Goal: Task Accomplishment & Management: Manage account settings

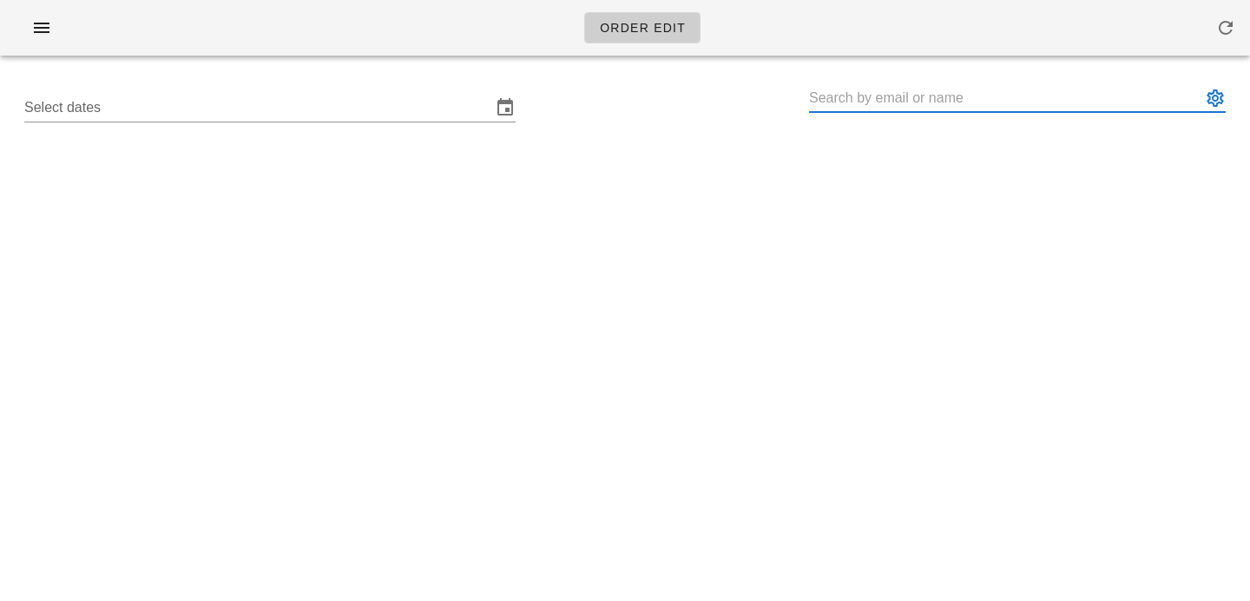
click at [862, 89] on input "text" at bounding box center [1005, 98] width 392 height 28
paste input "parispereira@hotmail.com"
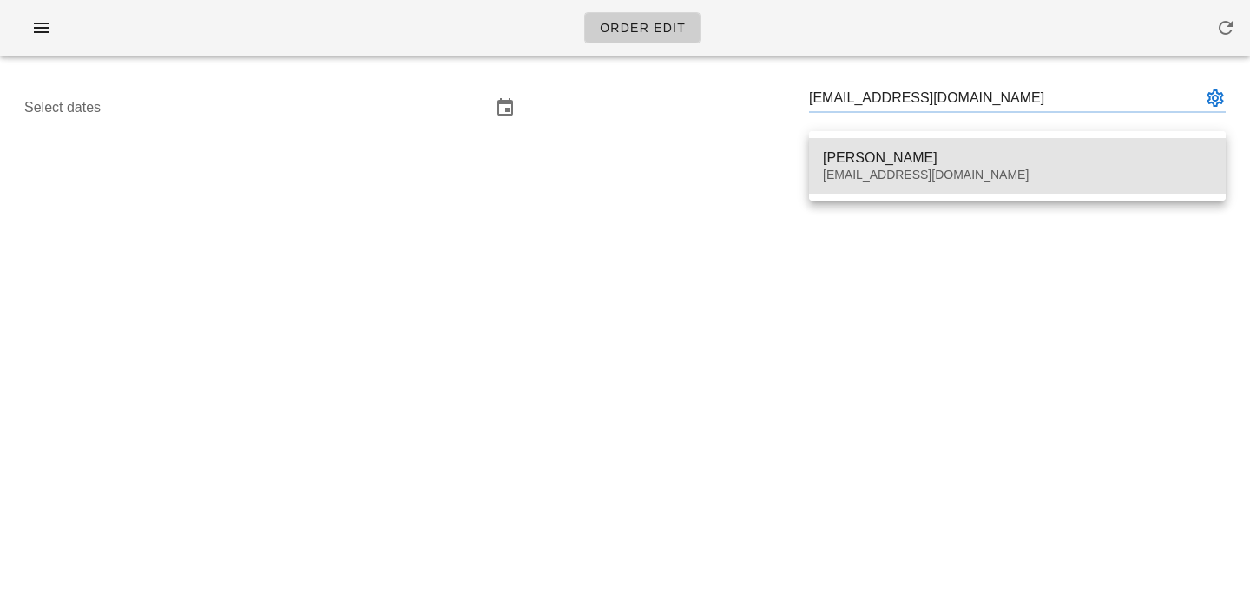
click at [953, 156] on div "Paris Pereira" at bounding box center [1017, 157] width 389 height 16
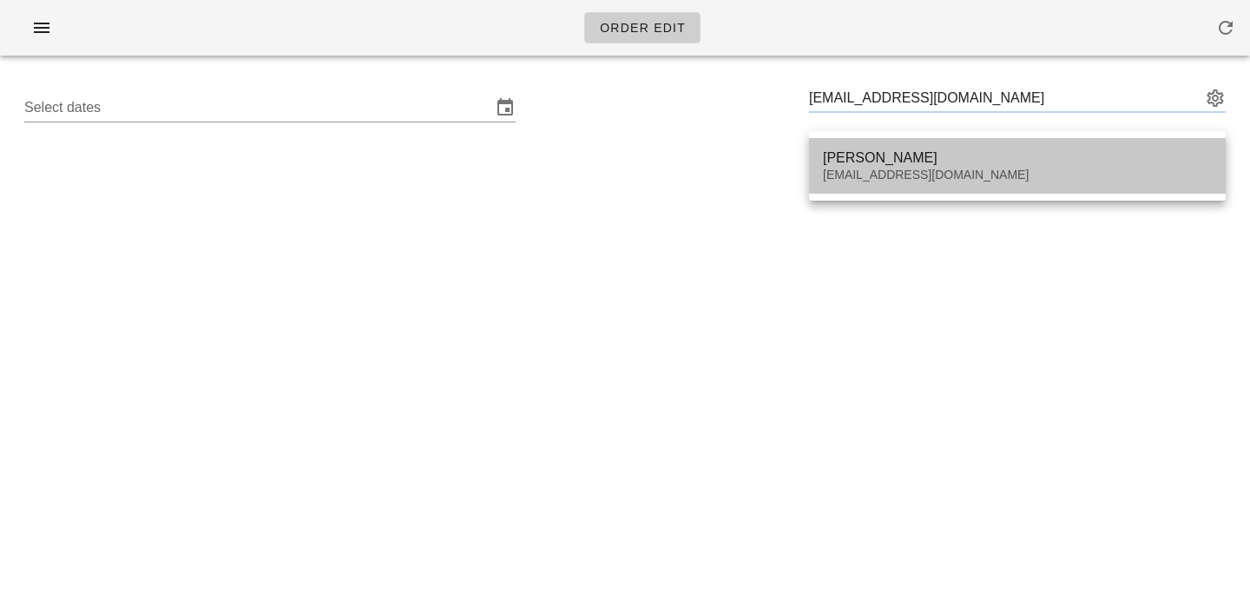
type input "Paris Pereira (Parispereira@hotmail.com)"
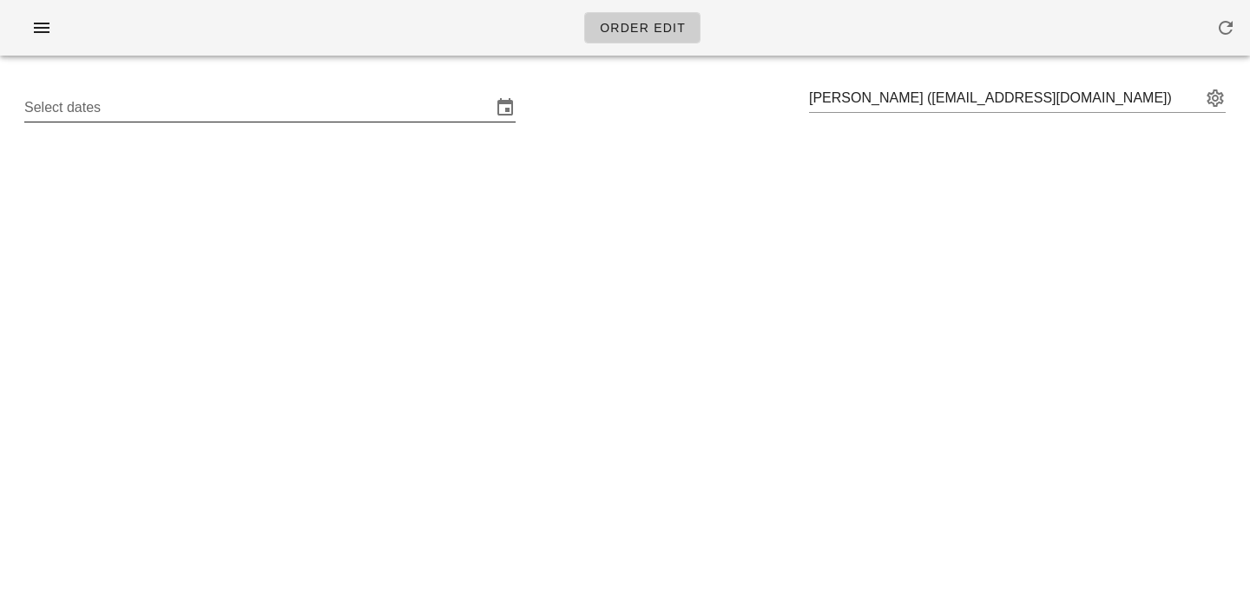
click at [302, 119] on input "Select dates" at bounding box center [257, 108] width 467 height 28
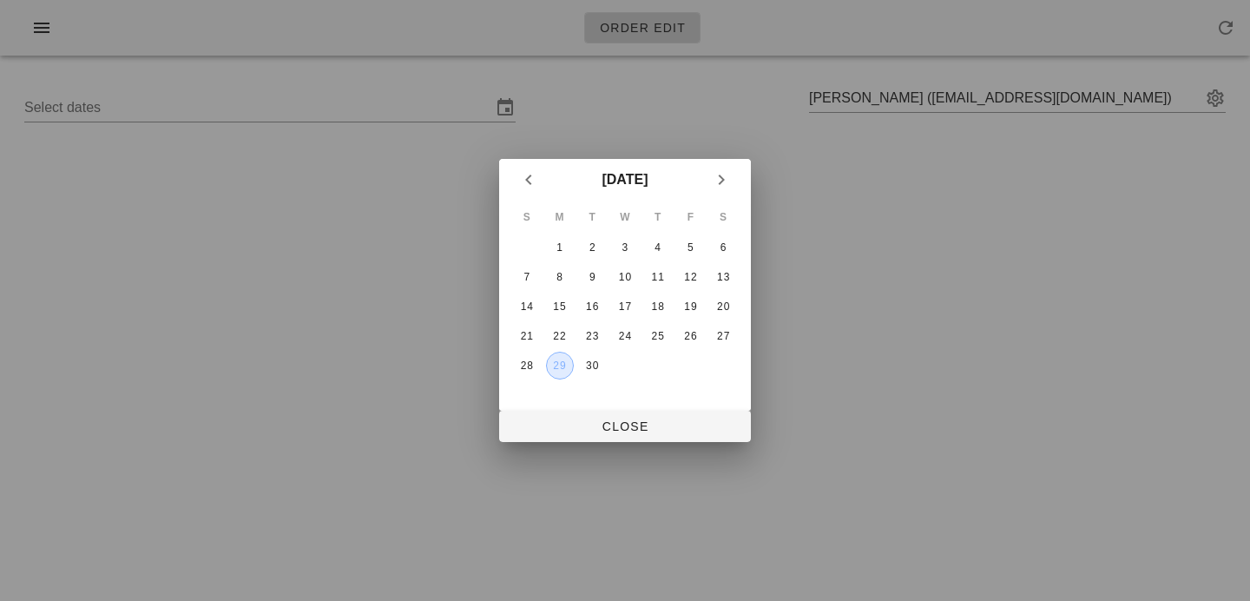
click at [564, 369] on div "29" at bounding box center [560, 365] width 26 height 12
click at [562, 428] on span "Close" at bounding box center [625, 426] width 224 height 14
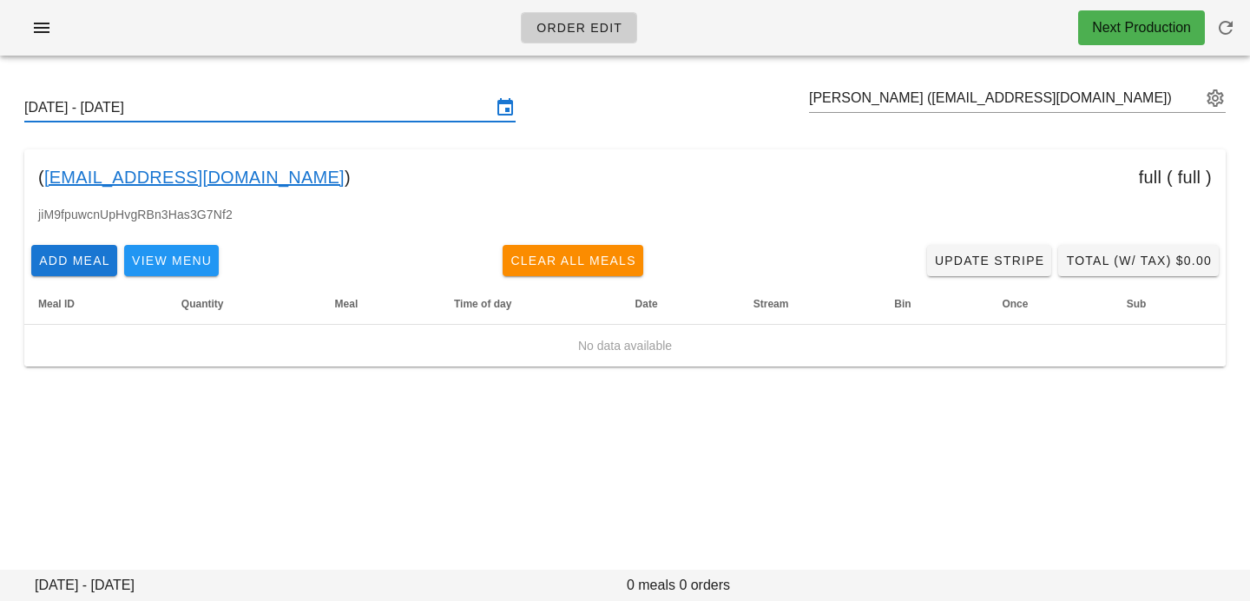
click at [392, 110] on input "[DATE] - [DATE]" at bounding box center [257, 108] width 467 height 28
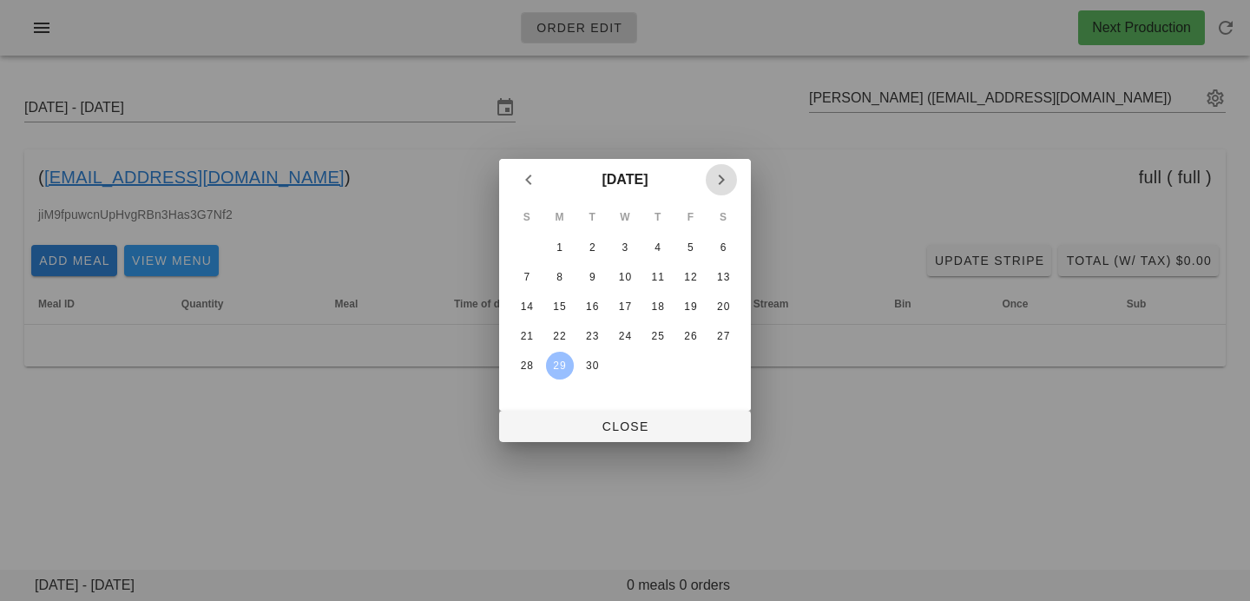
click at [715, 182] on icon "Next month" at bounding box center [721, 179] width 21 height 21
click at [557, 280] on div "6" at bounding box center [560, 277] width 28 height 12
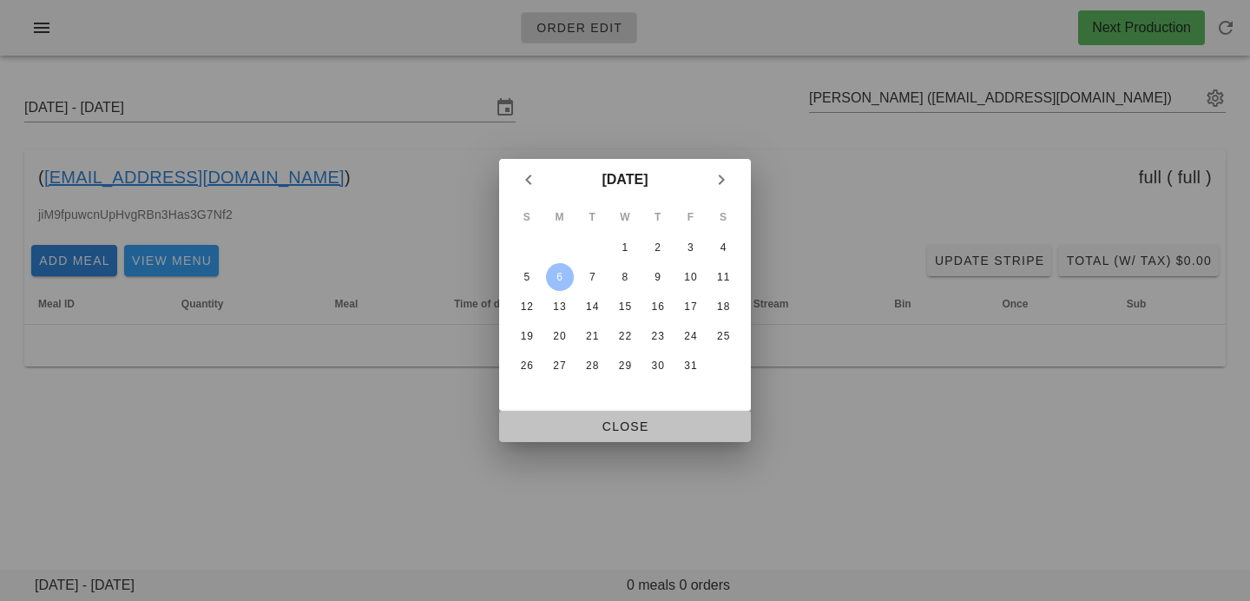
click at [579, 425] on span "Close" at bounding box center [625, 426] width 224 height 14
type input "Sunday October 5 - Saturday October 11"
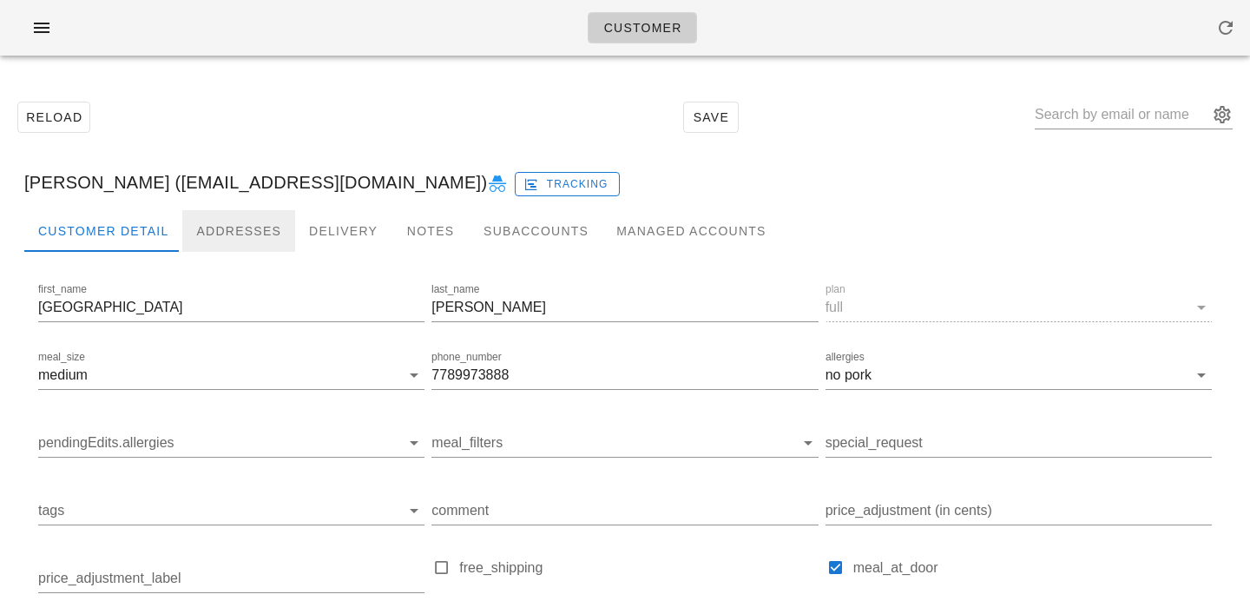
click at [241, 217] on div "Addresses" at bounding box center [238, 231] width 113 height 42
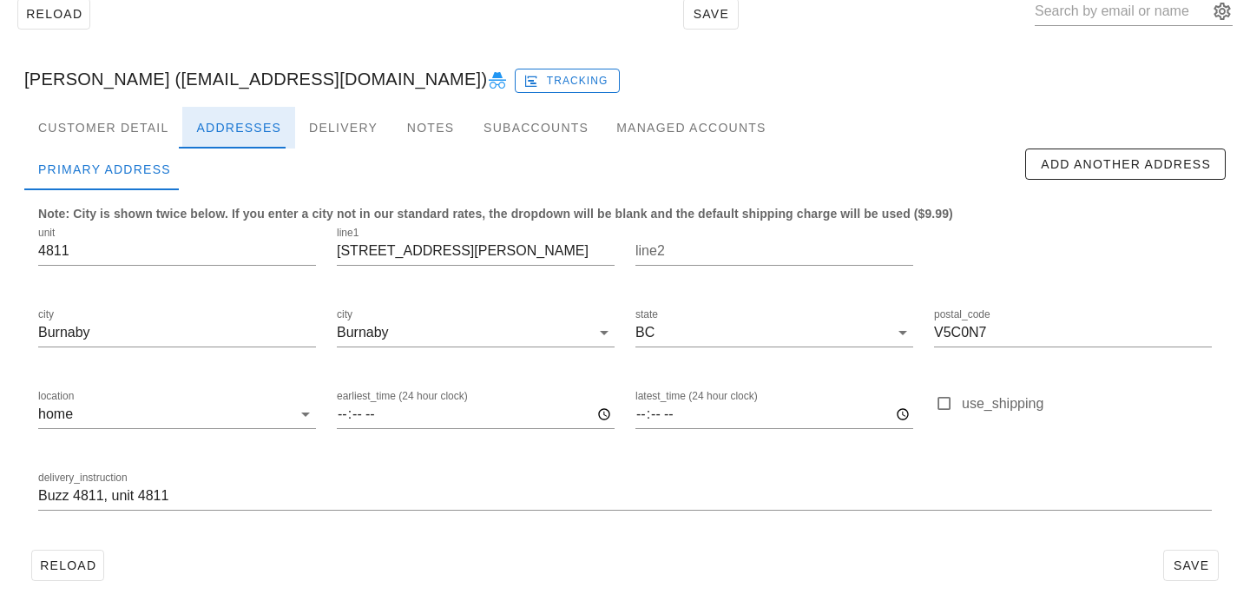
scroll to position [115, 0]
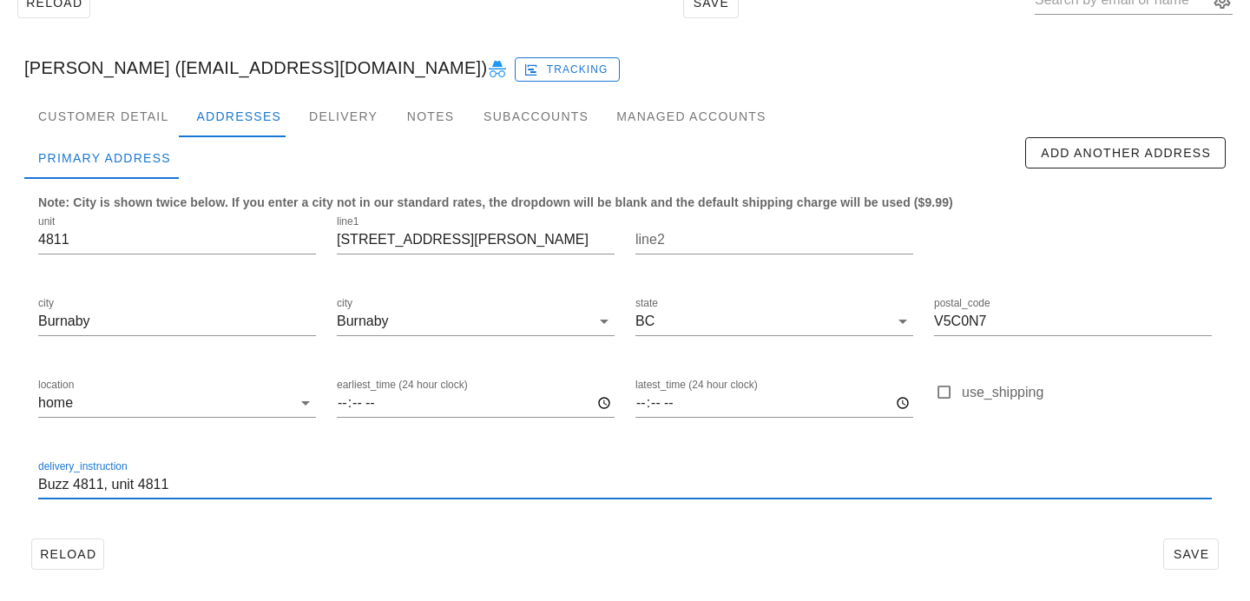
click at [237, 485] on input "Buzz 4811, unit 4811" at bounding box center [625, 485] width 1174 height 28
drag, startPoint x: 175, startPoint y: 483, endPoint x: 271, endPoint y: 480, distance: 95.6
click at [271, 480] on input "Buzz 4811, unit 4811. Floor access" at bounding box center [625, 485] width 1174 height 28
click at [275, 482] on input "Buzz 4811, unit 4811. Floor access" at bounding box center [625, 485] width 1174 height 28
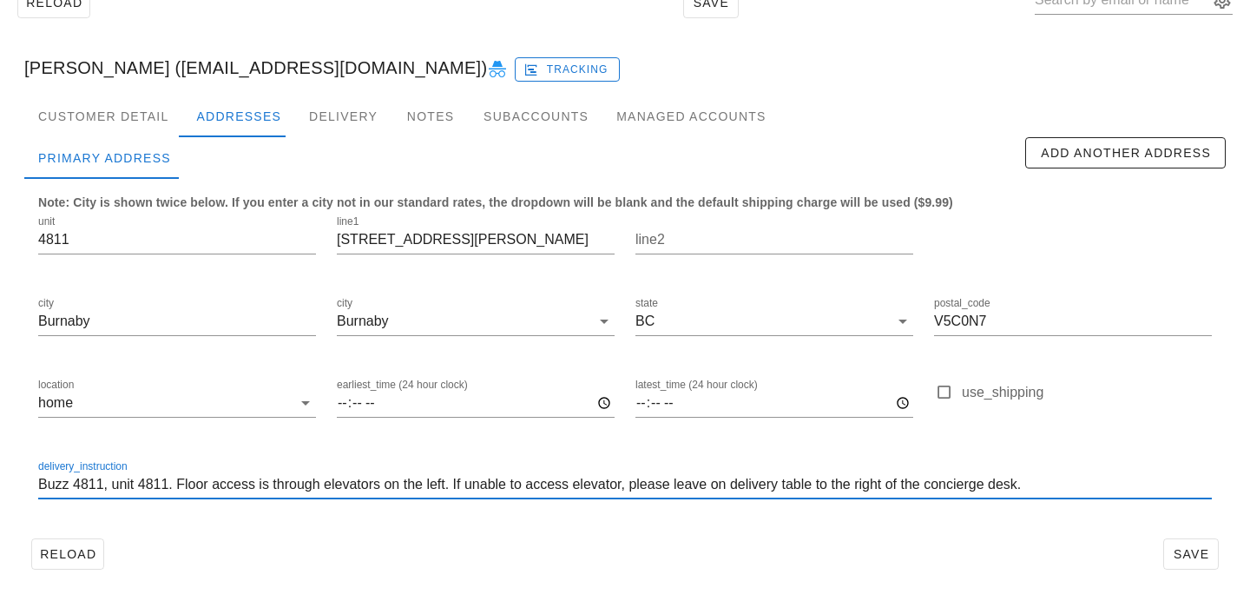
click at [318, 485] on input "Buzz 4811, unit 4811. Floor access is through elevators on the left. If unable …" at bounding box center [625, 485] width 1174 height 28
click at [1112, 493] on input "Buzz 4811, unit 4811. Floor access is through the elevators on the left. If una…" at bounding box center [625, 485] width 1174 height 28
drag, startPoint x: 1131, startPoint y: 490, endPoint x: 847, endPoint y: 390, distance: 301.8
click at [847, 390] on div "unit 4811 line1 2186 Gilmore Avenue line2 city Burnaby city Burnaby state BC po…" at bounding box center [625, 364] width 1195 height 326
type input "Buzz 4811, unit 4811. Floor access is through the elevators on the left. If una…"
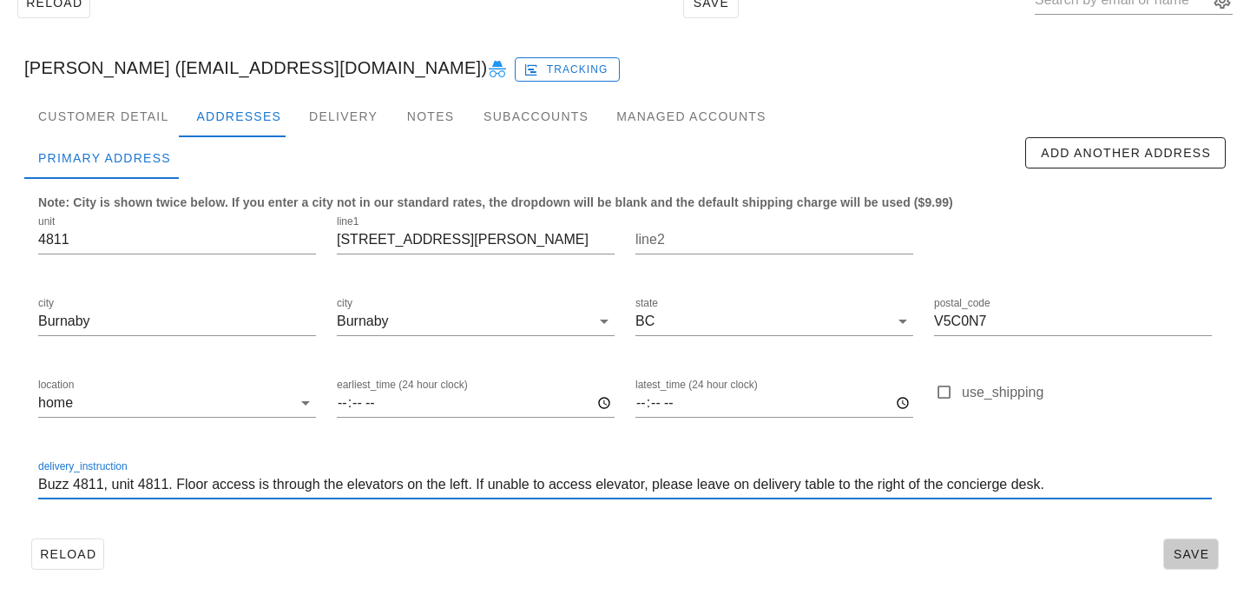
click at [1196, 547] on span "Save" at bounding box center [1191, 554] width 40 height 14
click at [727, 486] on input "Buzz 4811, unit 4811. Floor access is through the elevators on the left. If una…" at bounding box center [625, 485] width 1174 height 28
type input "Buzz 4811, unit 4811. Floor access is through the elevators on the left. If una…"
click at [1184, 547] on span "Save" at bounding box center [1191, 554] width 40 height 14
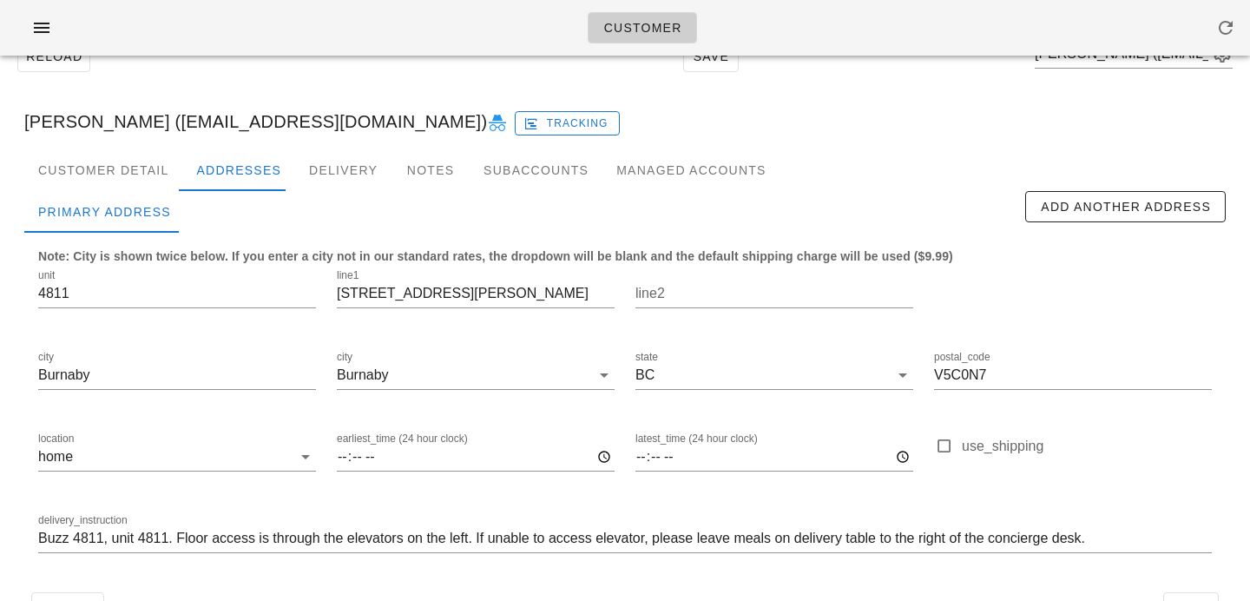
scroll to position [0, 0]
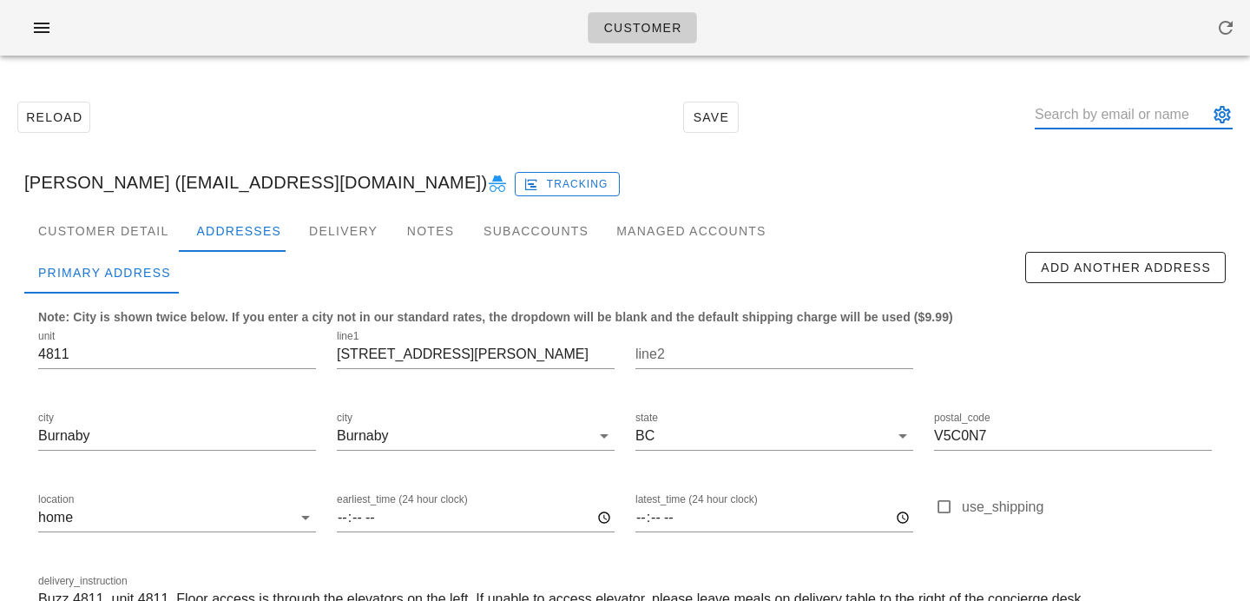
click at [1097, 127] on input "text" at bounding box center [1122, 115] width 174 height 28
type input "taylor st"
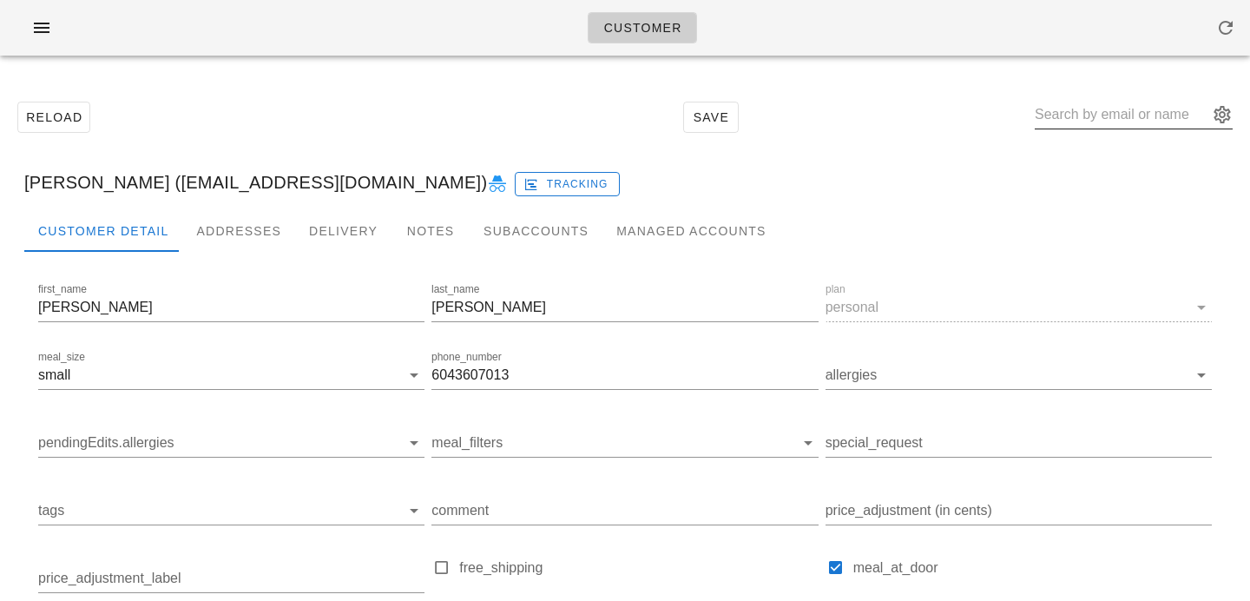
click at [1154, 116] on input "text" at bounding box center [1122, 115] width 174 height 28
click at [1194, 114] on input "Taylor Stanimir (Cassisitaylor@gmail.com)atford" at bounding box center [1122, 115] width 174 height 28
click at [1177, 119] on input "Taylor Stanimir (Cassisitaylor@gmail.com)atfrd" at bounding box center [1122, 115] width 174 height 28
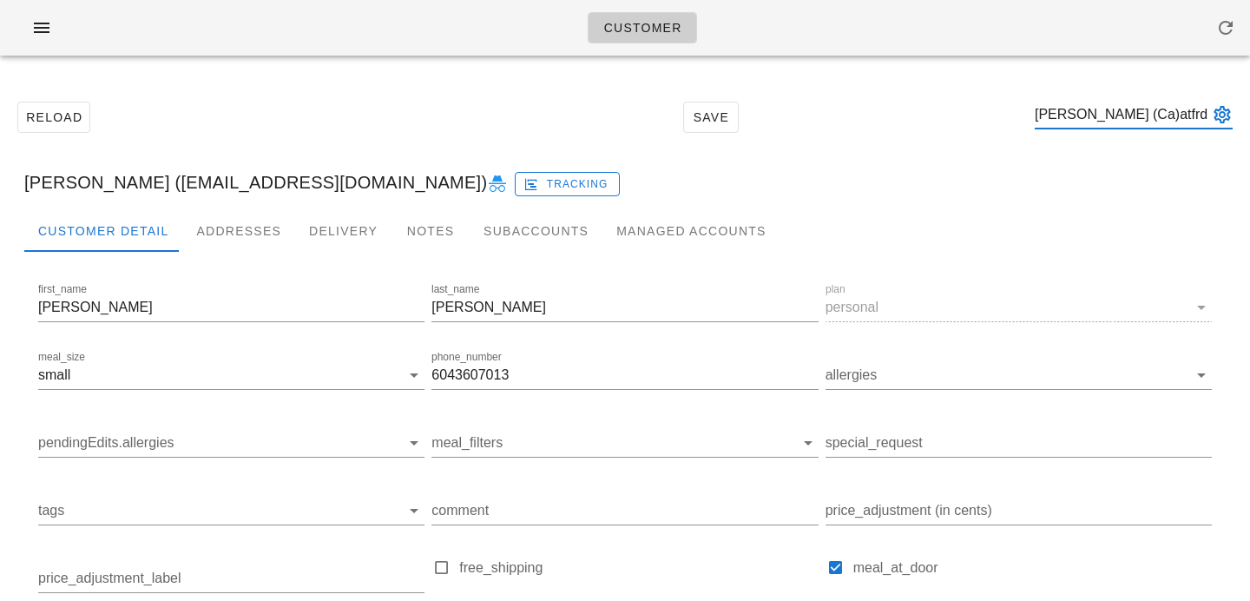
scroll to position [0, 0]
click at [1143, 117] on input ")atfrd" at bounding box center [1122, 115] width 174 height 28
type input ")"
type input "Stratford"
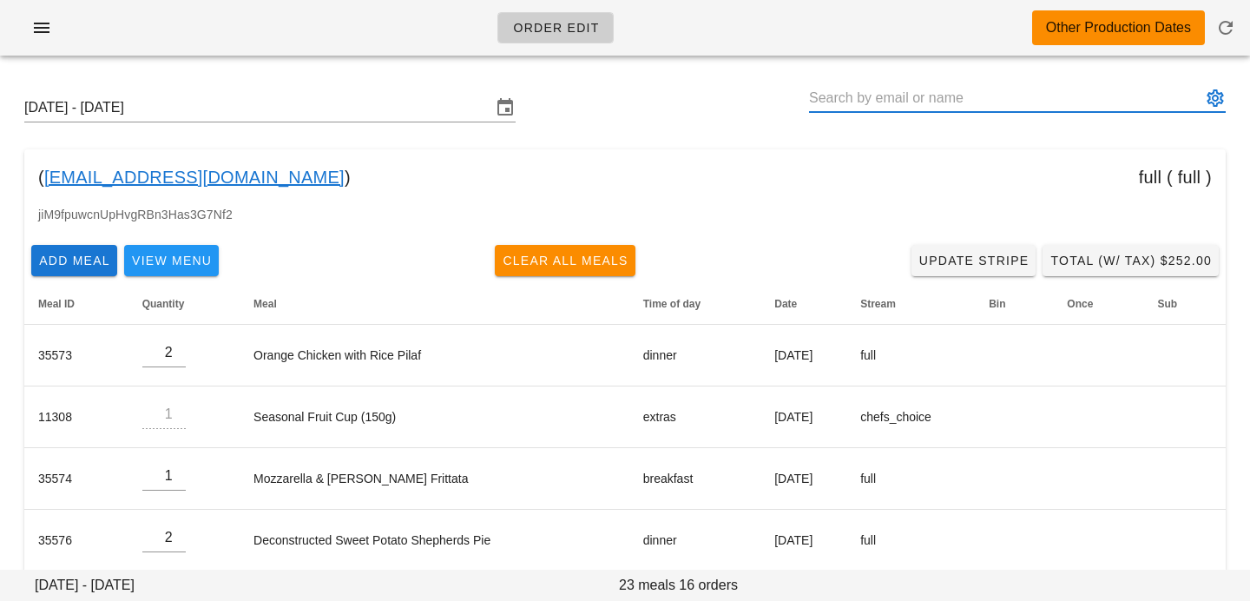
click at [1072, 101] on input "text" at bounding box center [1005, 98] width 392 height 28
type input "s"
drag, startPoint x: 995, startPoint y: 96, endPoint x: 768, endPoint y: 96, distance: 226.6
click at [769, 97] on div "Sunday October 5 - Saturday October 11 taylor.stratford@hotmail.com" at bounding box center [625, 108] width 1230 height 56
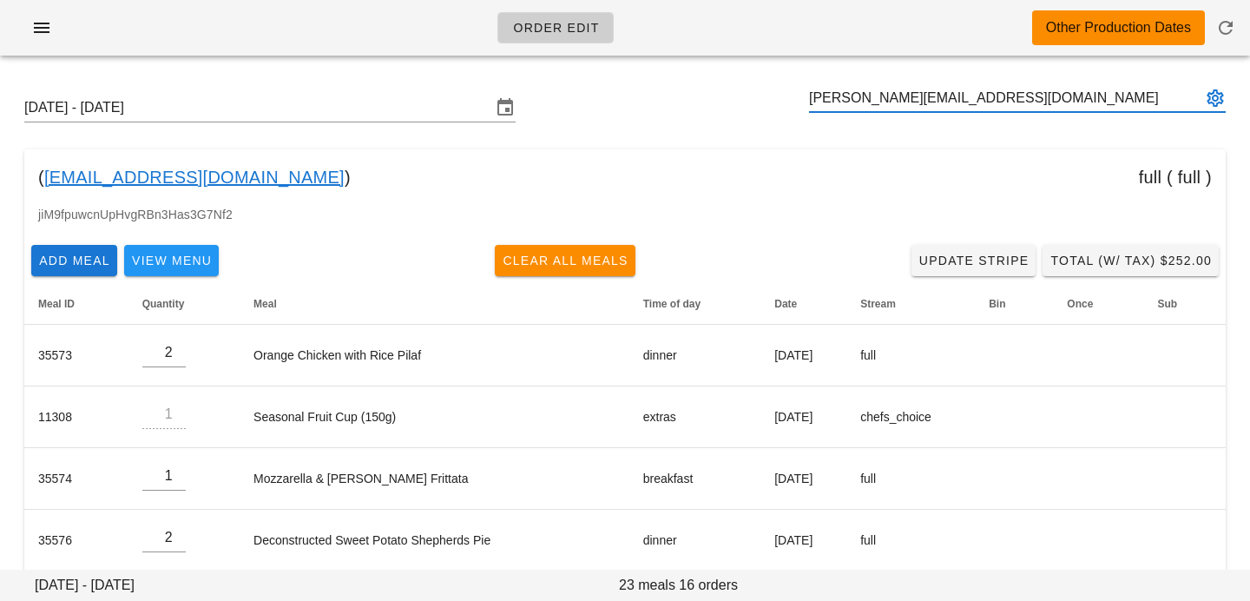
scroll to position [0, 0]
type input "taylor.stratford@hotmail.com"
type input "taylor.stratford"
click at [1227, 96] on div "Sunday October 5 - Saturday October 11 taylor.stratford" at bounding box center [625, 108] width 1230 height 56
click at [1218, 95] on button "appended action" at bounding box center [1215, 98] width 21 height 21
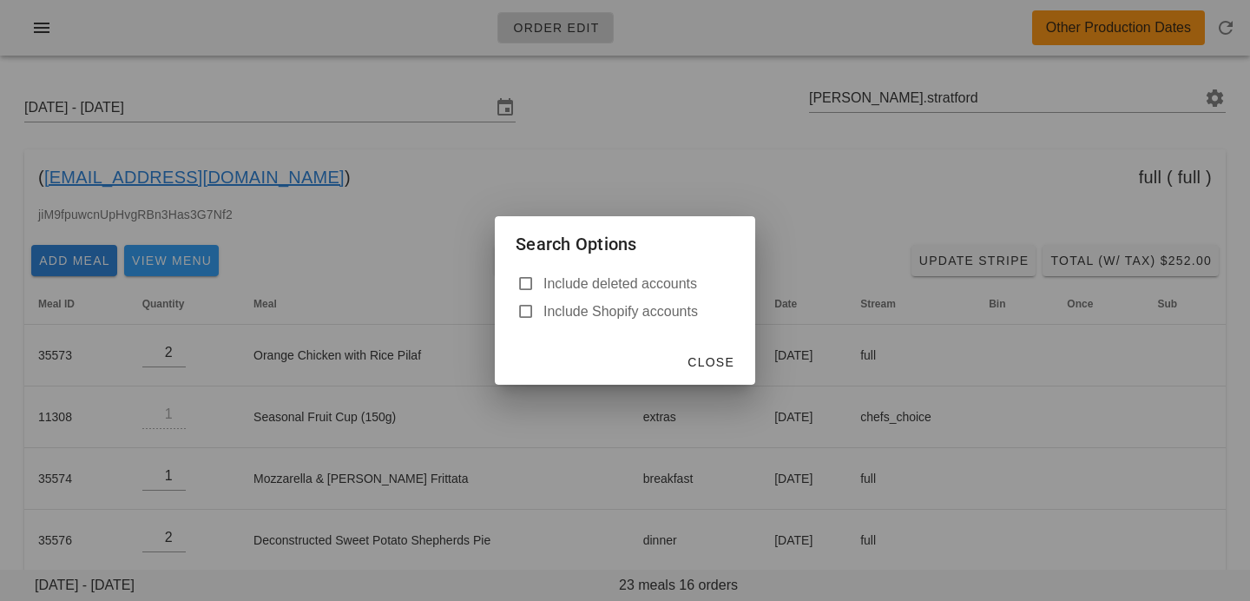
click at [631, 285] on label "Include deleted accounts" at bounding box center [639, 283] width 191 height 17
checkbox input "true"
click at [718, 361] on span "Close" at bounding box center [711, 362] width 48 height 14
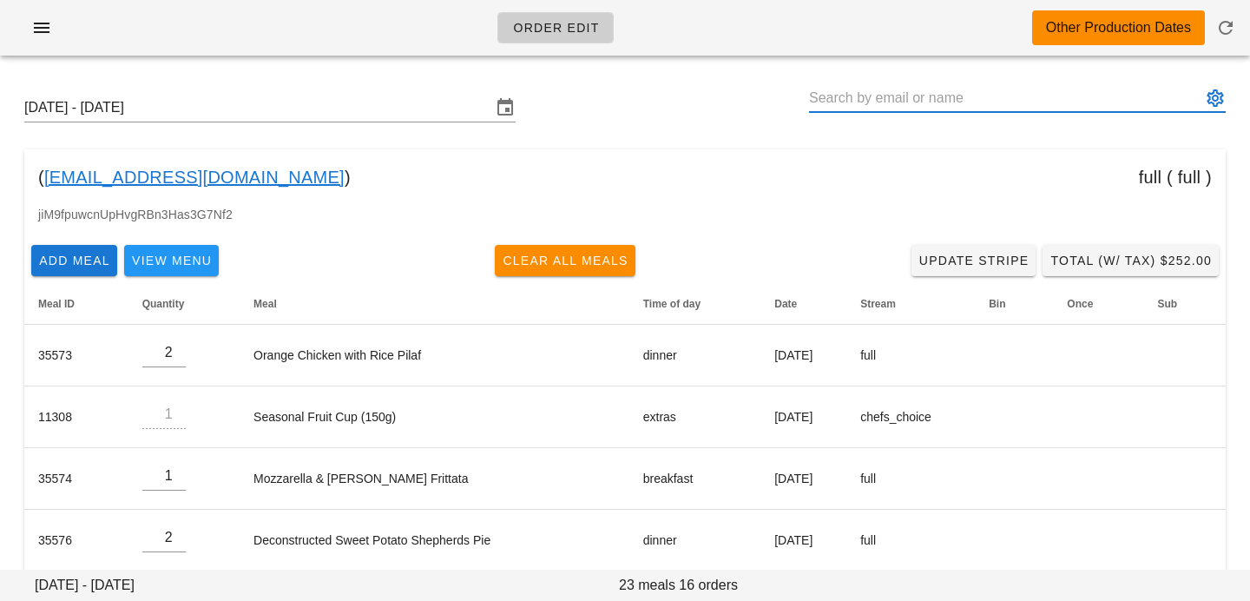
click at [938, 97] on input "text" at bounding box center [1005, 98] width 392 height 28
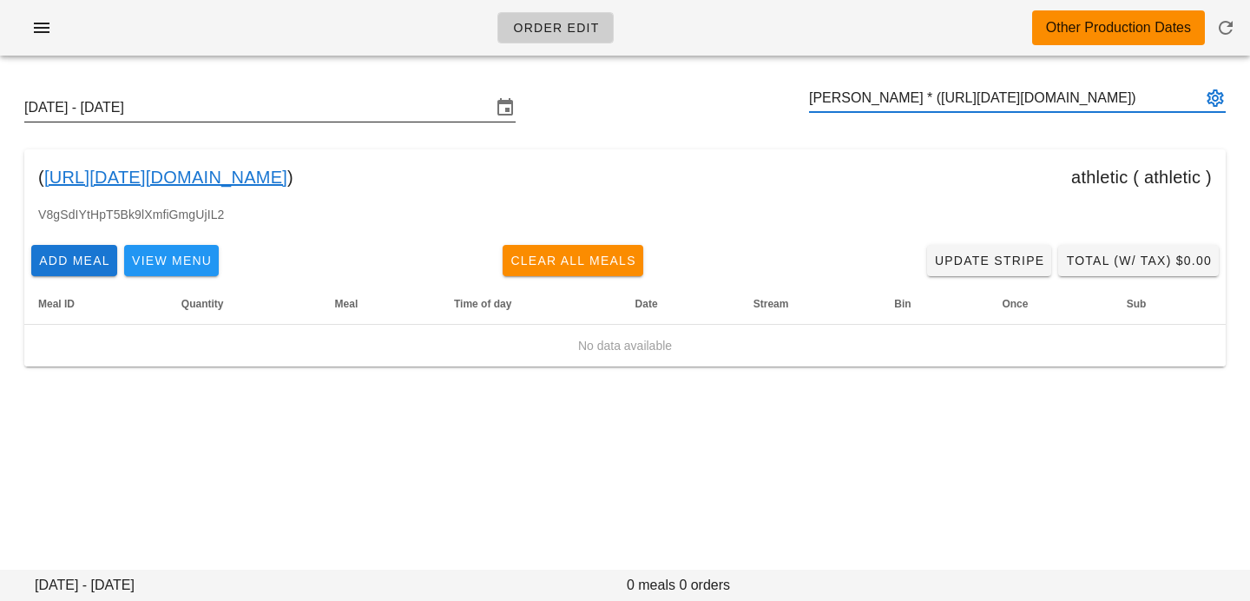
type input "Taylor Stratford * (00_DELETED_2025-09-29_taylor.stratford___hotmail.com)"
click at [443, 114] on input "Sunday October 5 - Saturday October 11" at bounding box center [257, 108] width 467 height 28
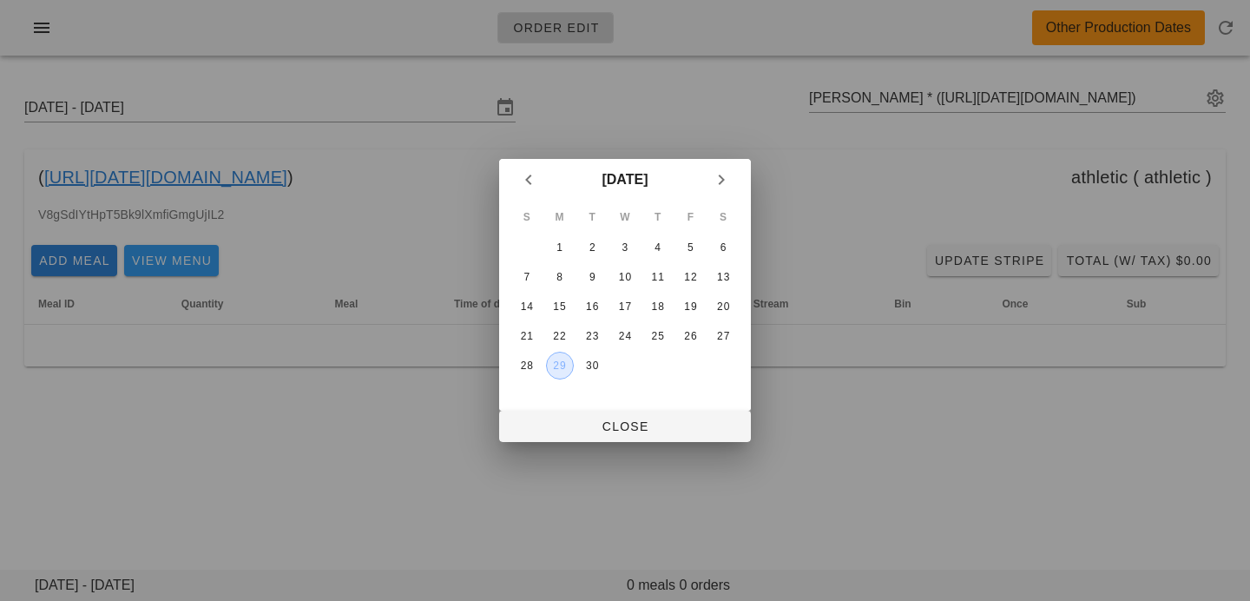
click at [564, 367] on div "29" at bounding box center [560, 365] width 26 height 12
click at [577, 431] on span "Close" at bounding box center [625, 426] width 224 height 14
type input "[DATE] - [DATE]"
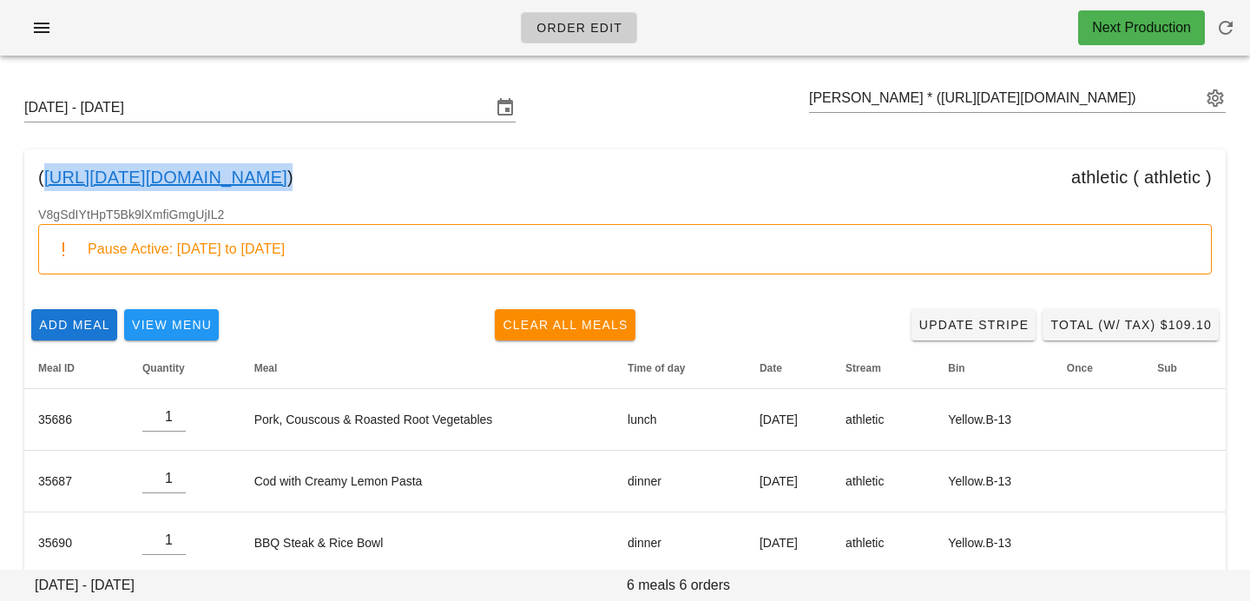
drag, startPoint x: 505, startPoint y: 178, endPoint x: 46, endPoint y: 175, distance: 459.4
click at [46, 175] on div "( 00_DELETED_2025-09-29_taylor.stratford___hotmail.com ) athletic ( athletic )" at bounding box center [625, 177] width 1202 height 56
copy link "00_DELETED_2025-09-29_taylor.stratford___hotmail.com"
click at [872, 107] on input "text" at bounding box center [1005, 98] width 392 height 28
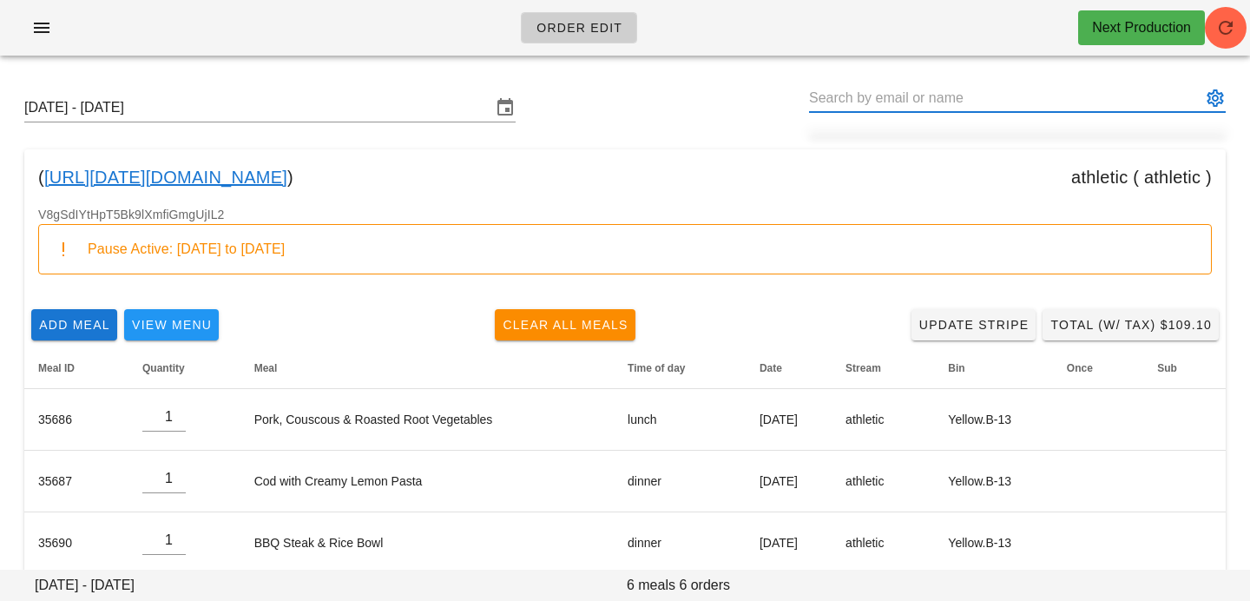
paste input "shawnzpdeng@icloud.com"
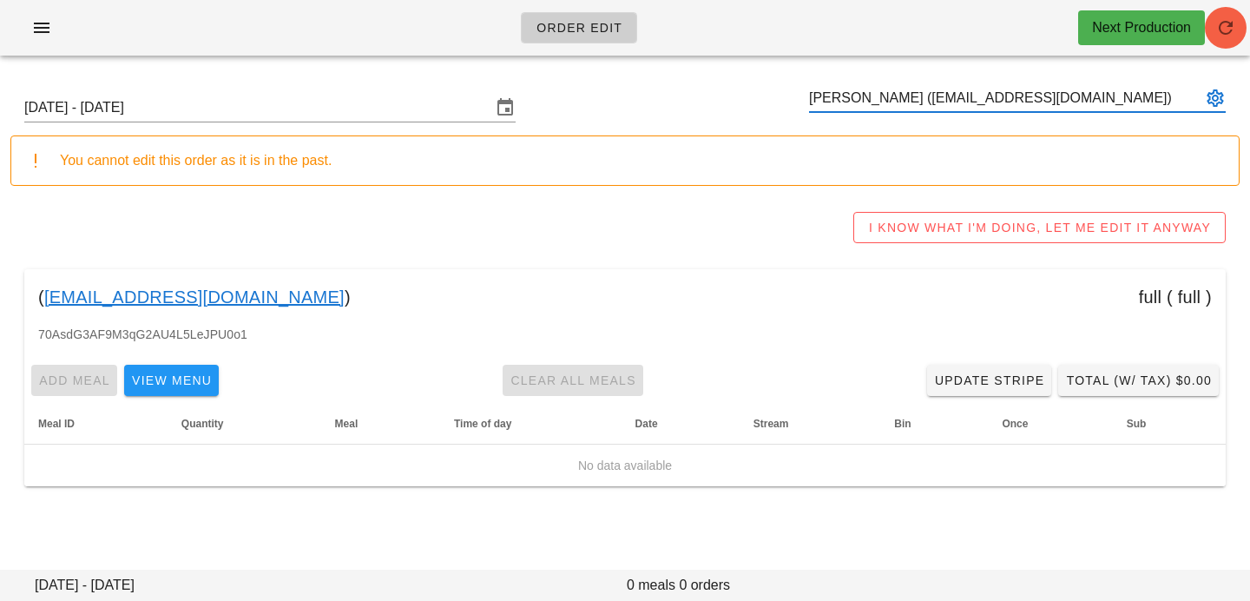
type input "[PERSON_NAME] ([EMAIL_ADDRESS][DOMAIN_NAME])"
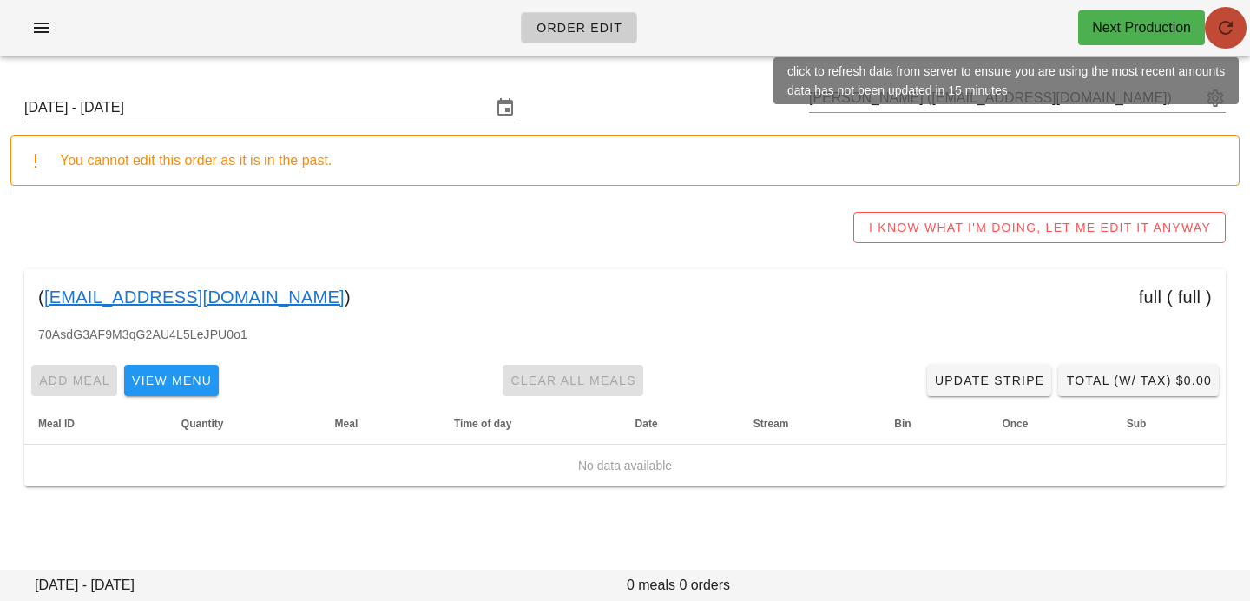
click at [1228, 29] on icon "button" at bounding box center [1226, 27] width 21 height 21
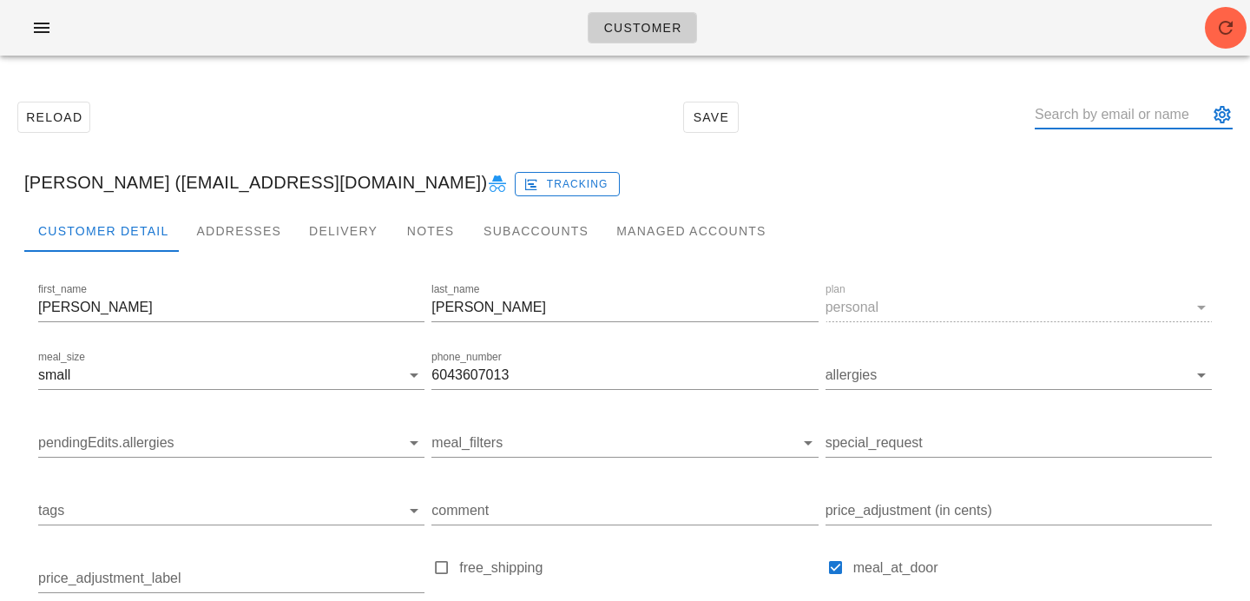
click at [1099, 123] on input "text" at bounding box center [1122, 115] width 174 height 28
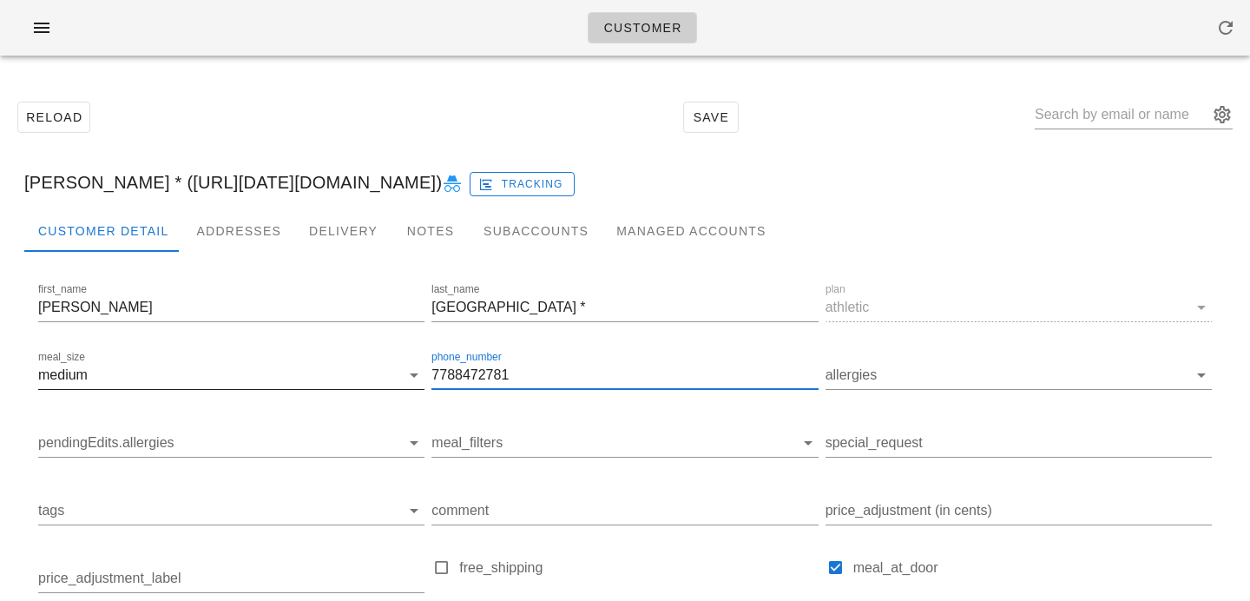
drag, startPoint x: 513, startPoint y: 375, endPoint x: 403, endPoint y: 367, distance: 110.6
click at [405, 370] on div "first_name [PERSON_NAME] last_name Stratford * plan athletic meal_size medium p…" at bounding box center [625, 495] width 1181 height 439
drag, startPoint x: 175, startPoint y: 182, endPoint x: 635, endPoint y: 190, distance: 459.4
click at [635, 190] on div "[PERSON_NAME] * ([URL][DATE][DOMAIN_NAME]) Tracking" at bounding box center [625, 183] width 1230 height 56
copy div "[URL][DATE][DOMAIN_NAME]"
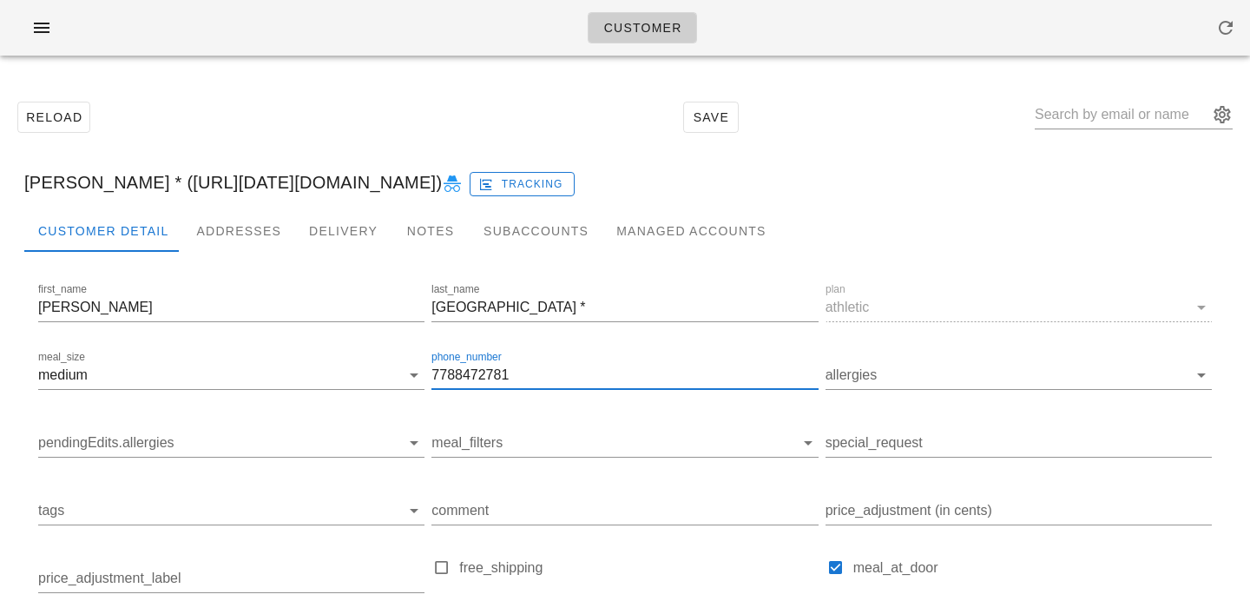
drag, startPoint x: 522, startPoint y: 363, endPoint x: 603, endPoint y: 392, distance: 85.7
click at [603, 392] on div "phone_number [PHONE_NUMBER]" at bounding box center [625, 384] width 386 height 47
click at [1129, 122] on input "text" at bounding box center [1122, 115] width 174 height 28
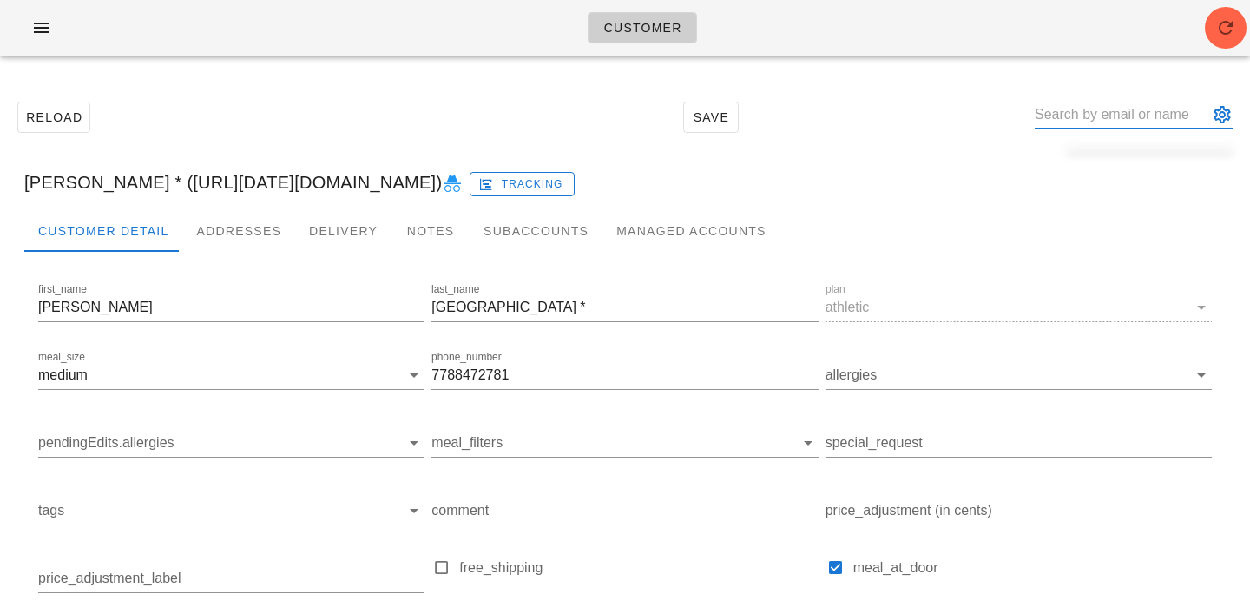
paste input "[EMAIL_ADDRESS][DOMAIN_NAME]"
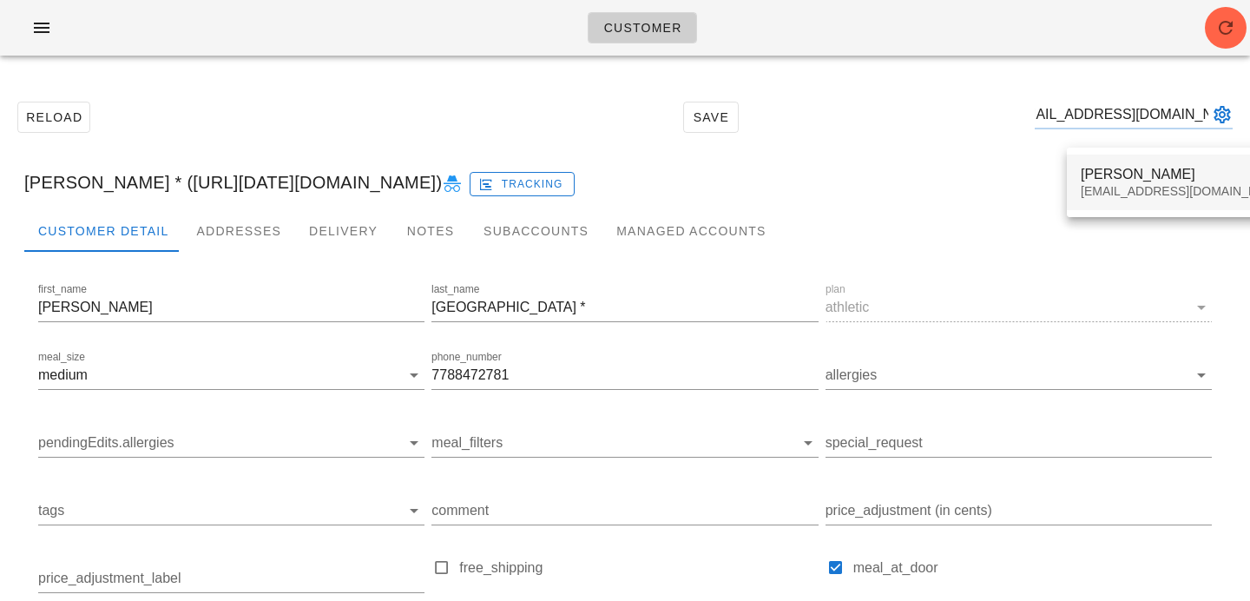
type input "[EMAIL_ADDRESS][DOMAIN_NAME]"
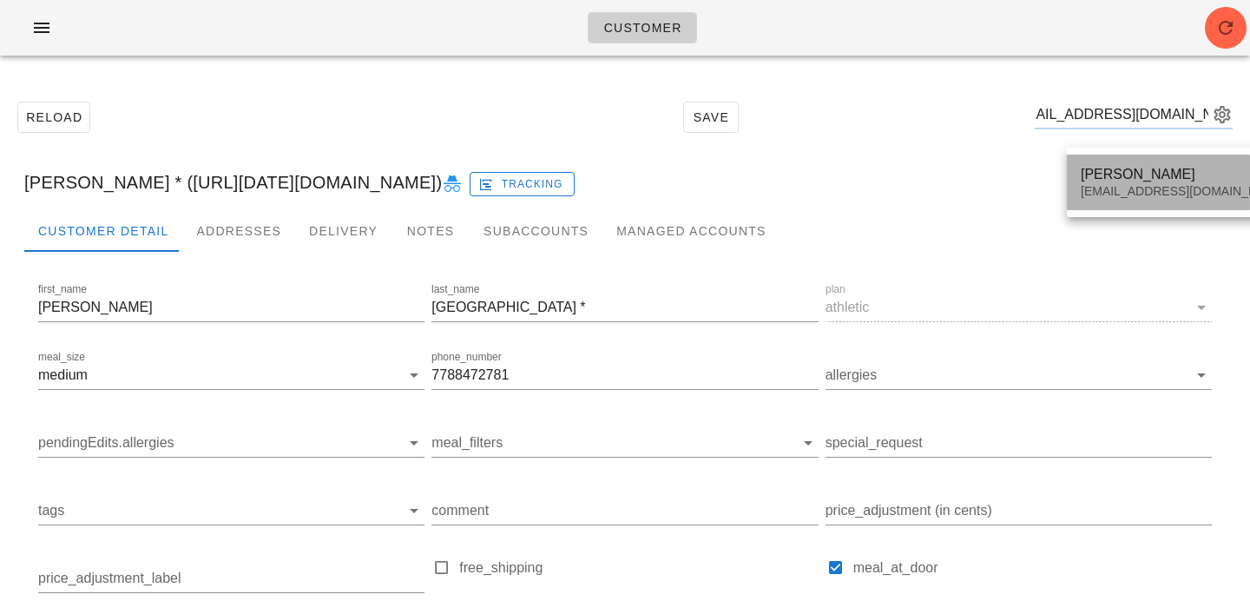
click at [1106, 195] on div "[EMAIL_ADDRESS][DOMAIN_NAME]" at bounding box center [1184, 191] width 206 height 15
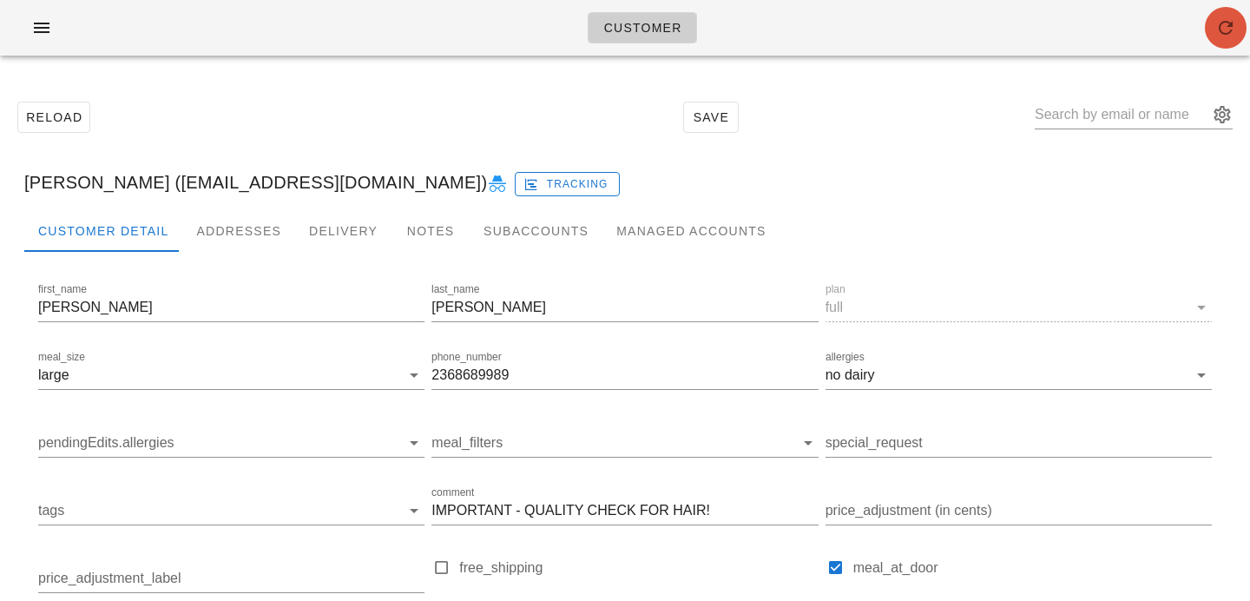
click at [1221, 30] on icon "button" at bounding box center [1226, 27] width 21 height 21
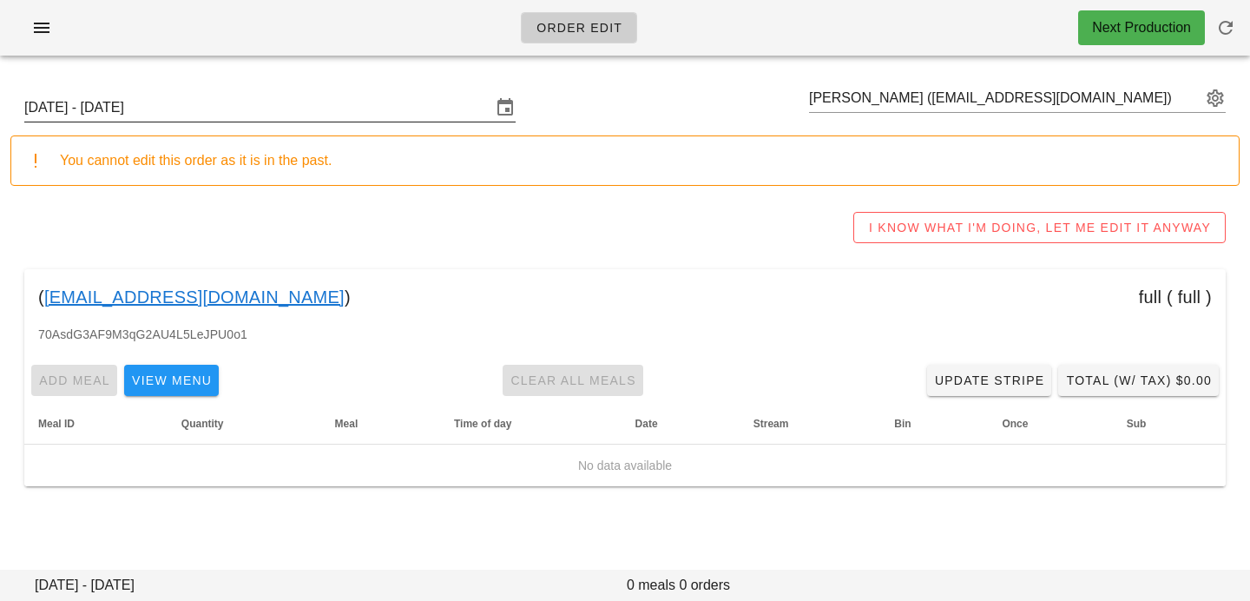
click at [393, 118] on input "[DATE] - [DATE]" at bounding box center [257, 108] width 467 height 28
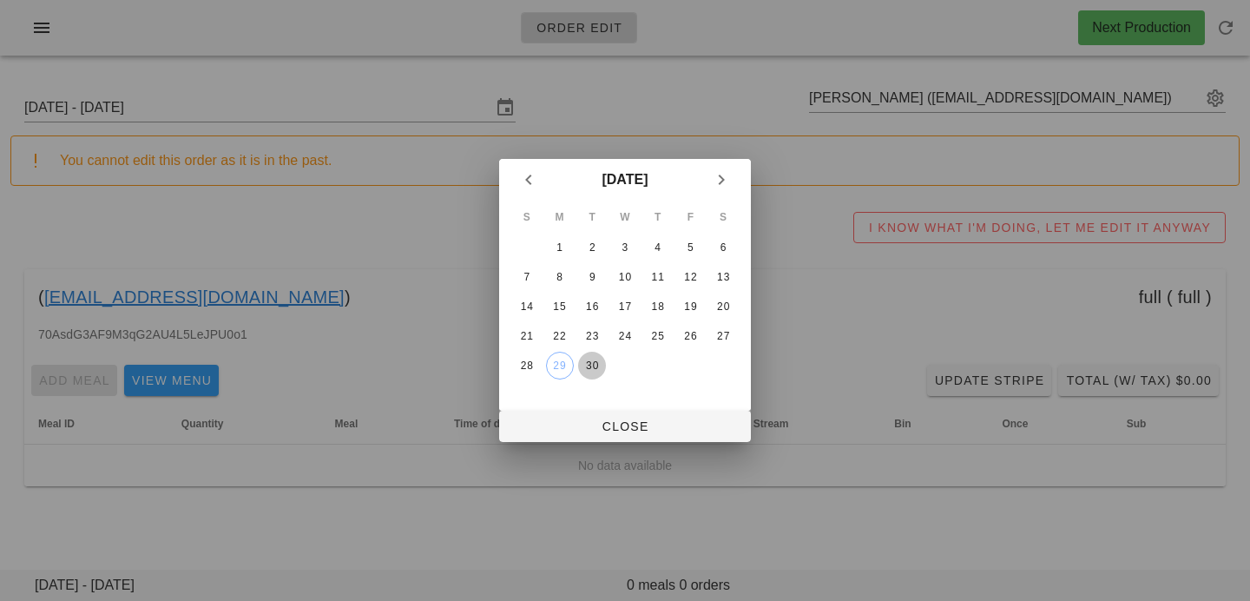
click at [588, 367] on div "30" at bounding box center [592, 365] width 28 height 12
click at [595, 438] on button "Close" at bounding box center [625, 426] width 252 height 31
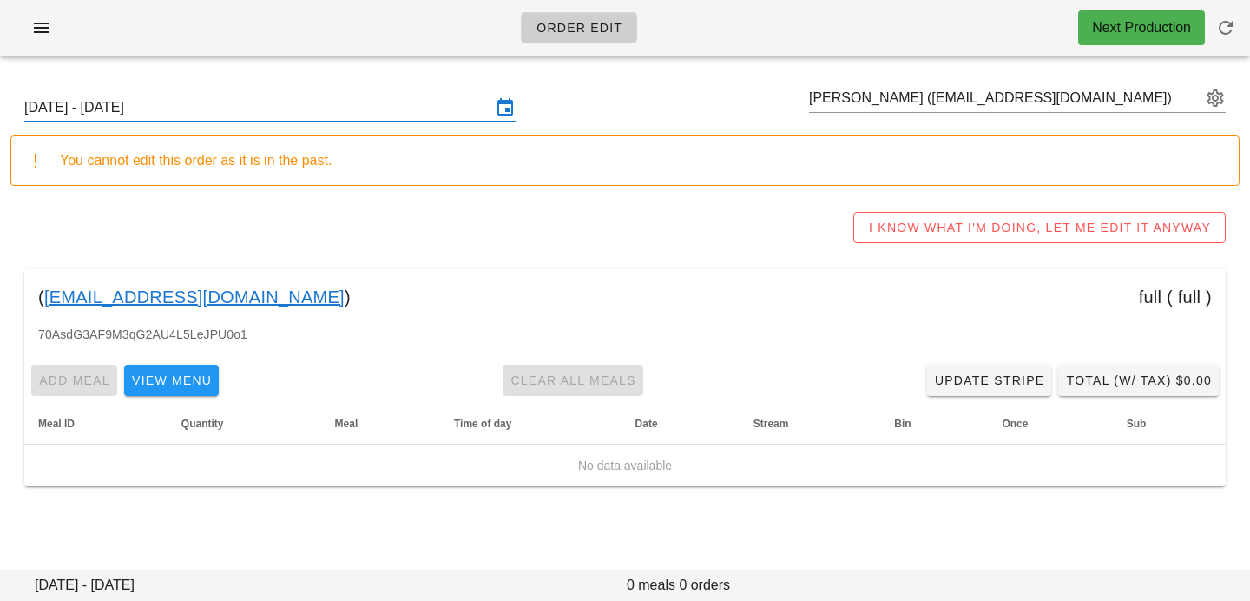
click at [412, 111] on input "[DATE] - [DATE]" at bounding box center [257, 108] width 467 height 28
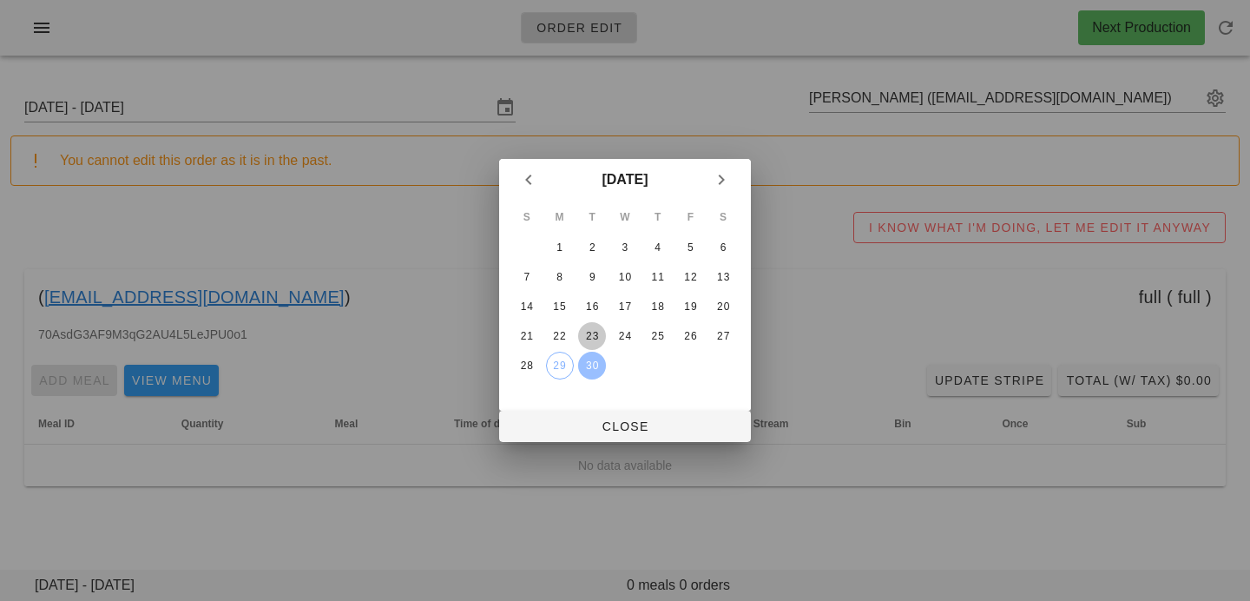
click at [597, 333] on div "23" at bounding box center [592, 336] width 28 height 12
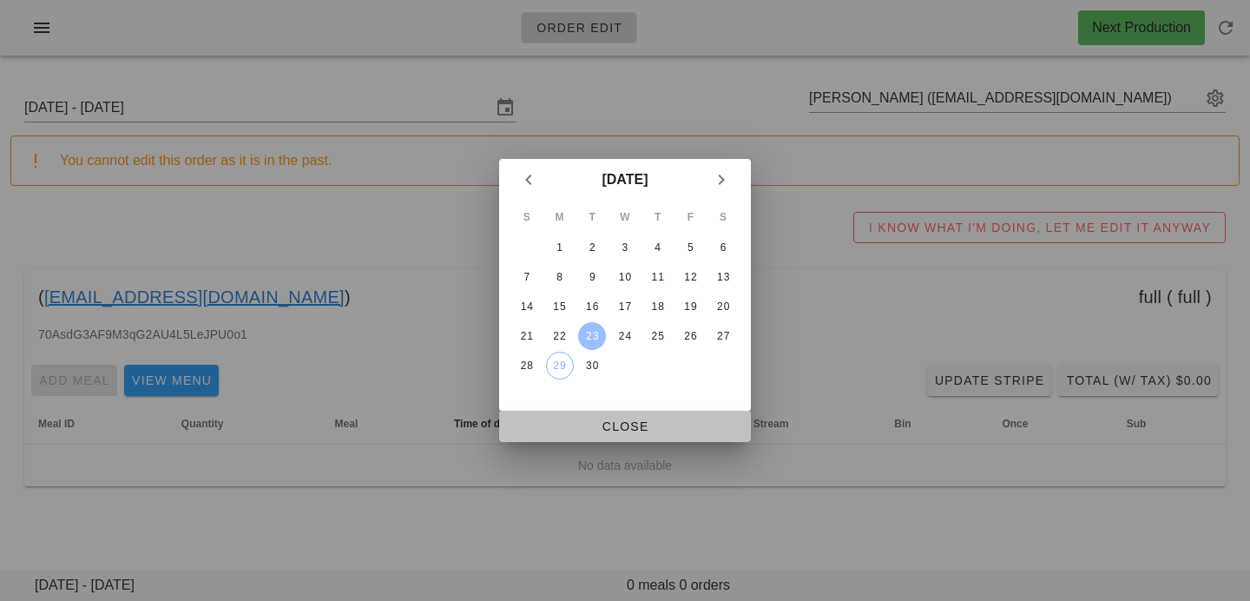
click at [597, 417] on button "Close" at bounding box center [625, 426] width 252 height 31
type input "[DATE] - [DATE]"
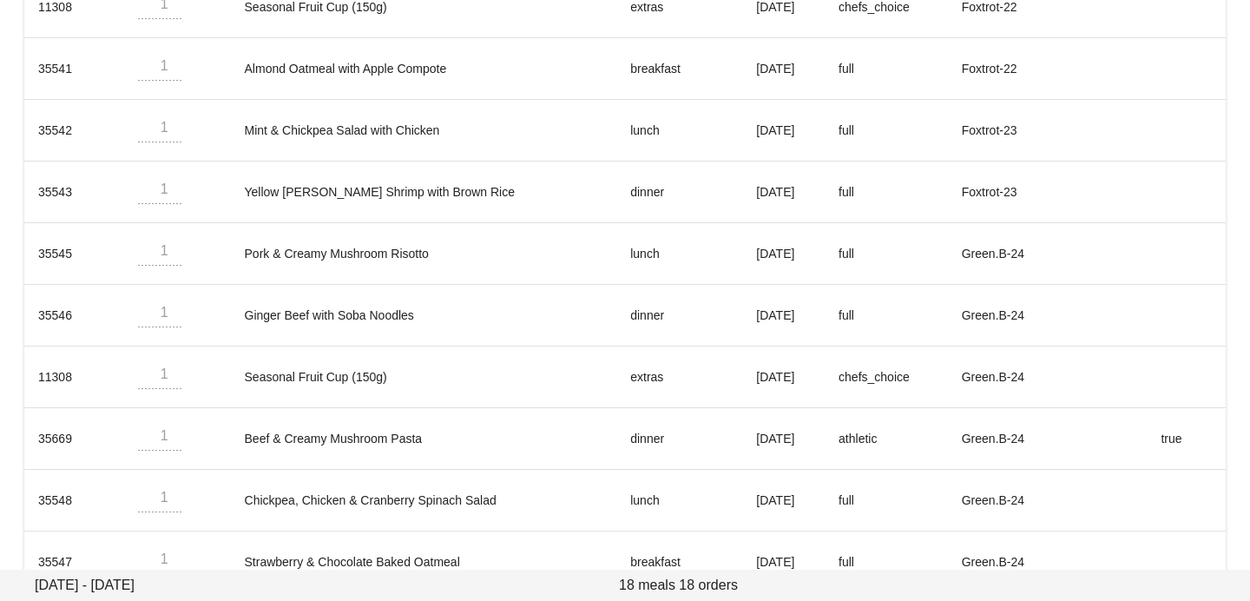
scroll to position [1005, 0]
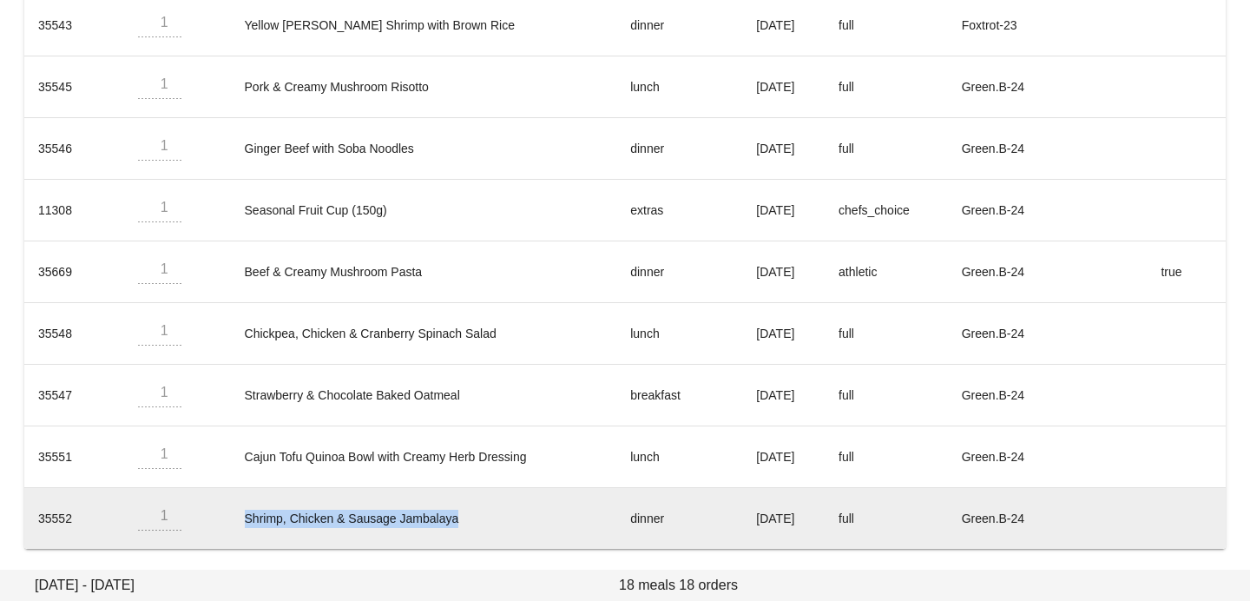
drag, startPoint x: 228, startPoint y: 520, endPoint x: 492, endPoint y: 516, distance: 264.9
click at [492, 517] on td "Shrimp, Chicken & Sausage Jambalaya" at bounding box center [424, 518] width 386 height 61
copy td "Shrimp, Chicken & Sausage Jambalaya"
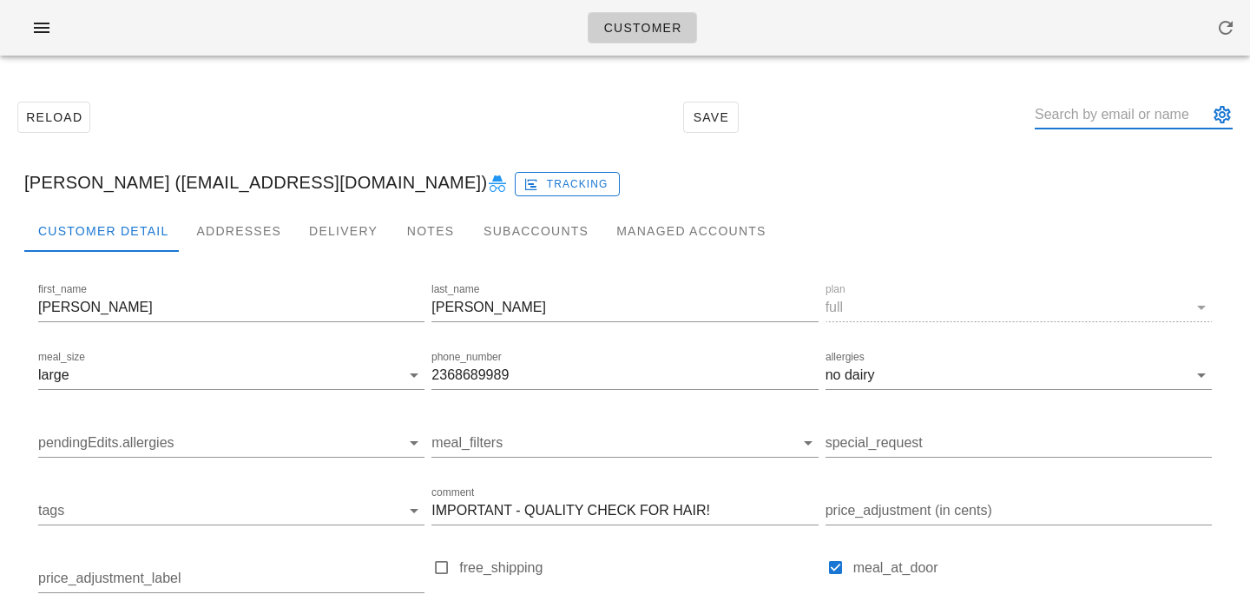
click at [1093, 114] on input "text" at bounding box center [1122, 115] width 174 height 28
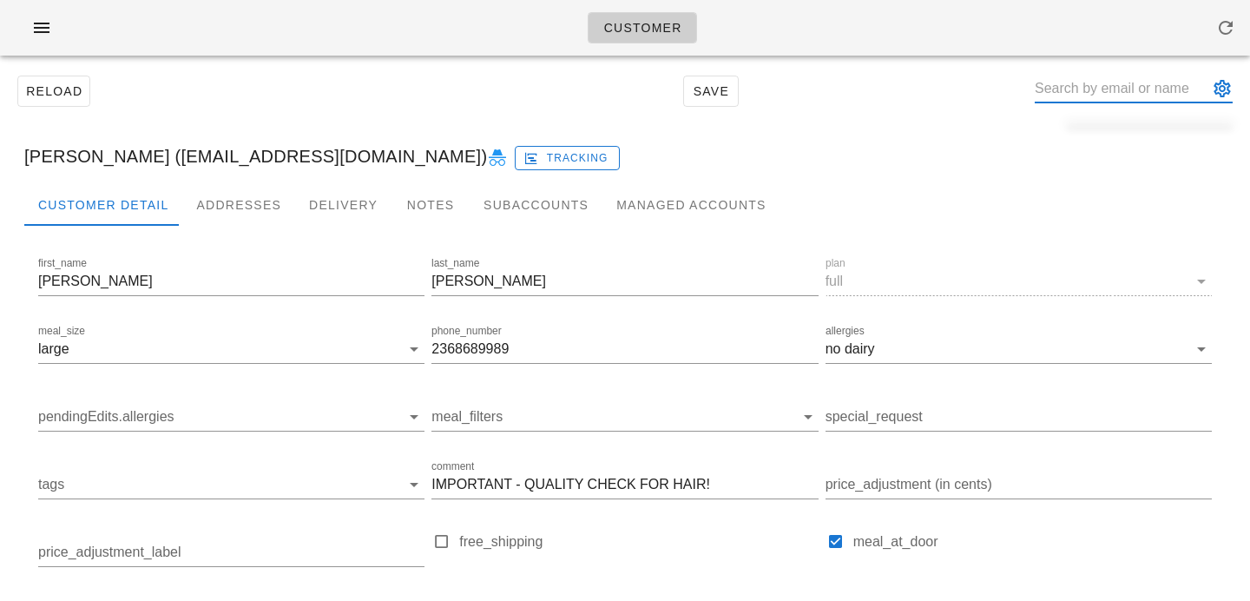
scroll to position [32, 0]
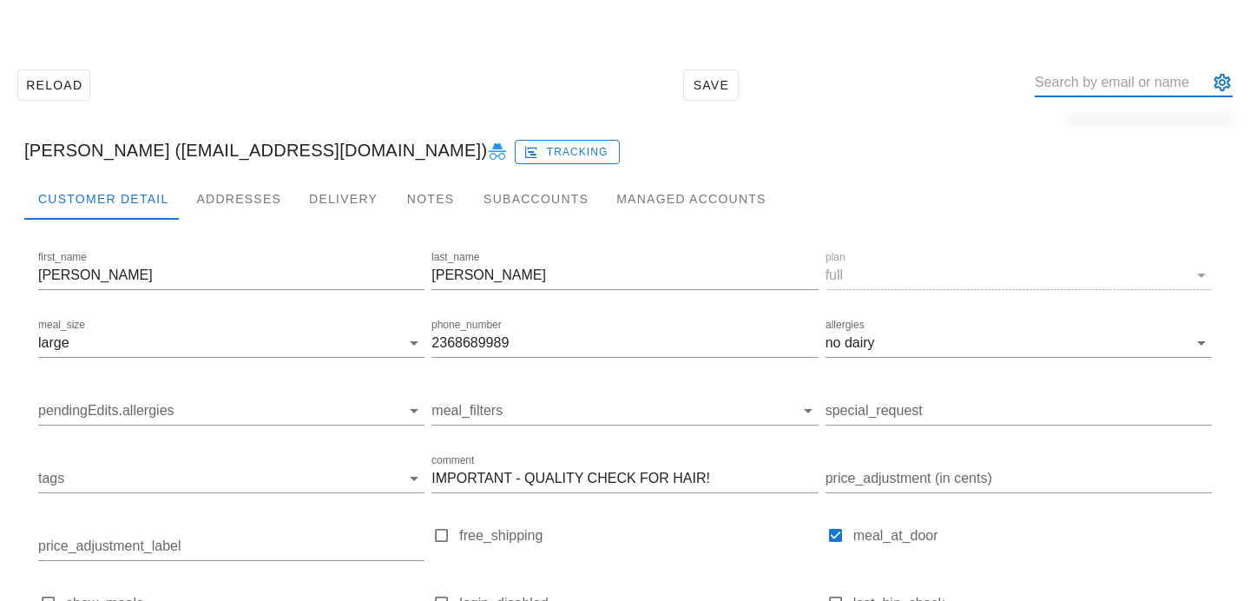
click at [1219, 82] on button "appended action" at bounding box center [1222, 82] width 21 height 21
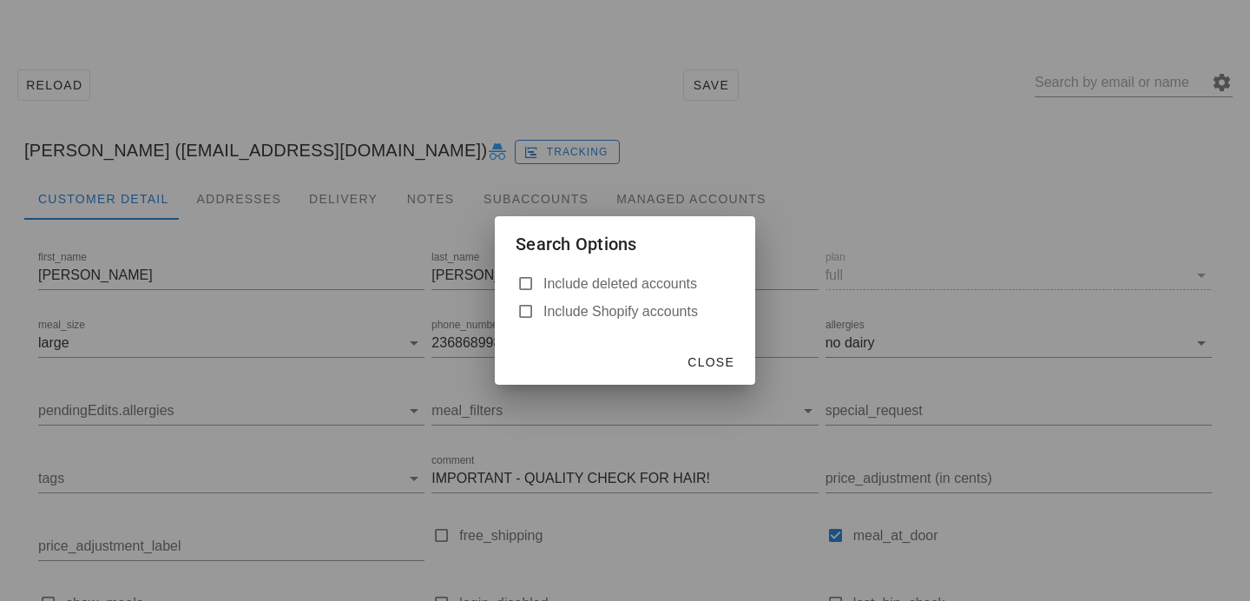
click at [597, 275] on label "Include deleted accounts" at bounding box center [639, 283] width 191 height 17
checkbox input "true"
click at [734, 366] on span "Close" at bounding box center [711, 362] width 48 height 14
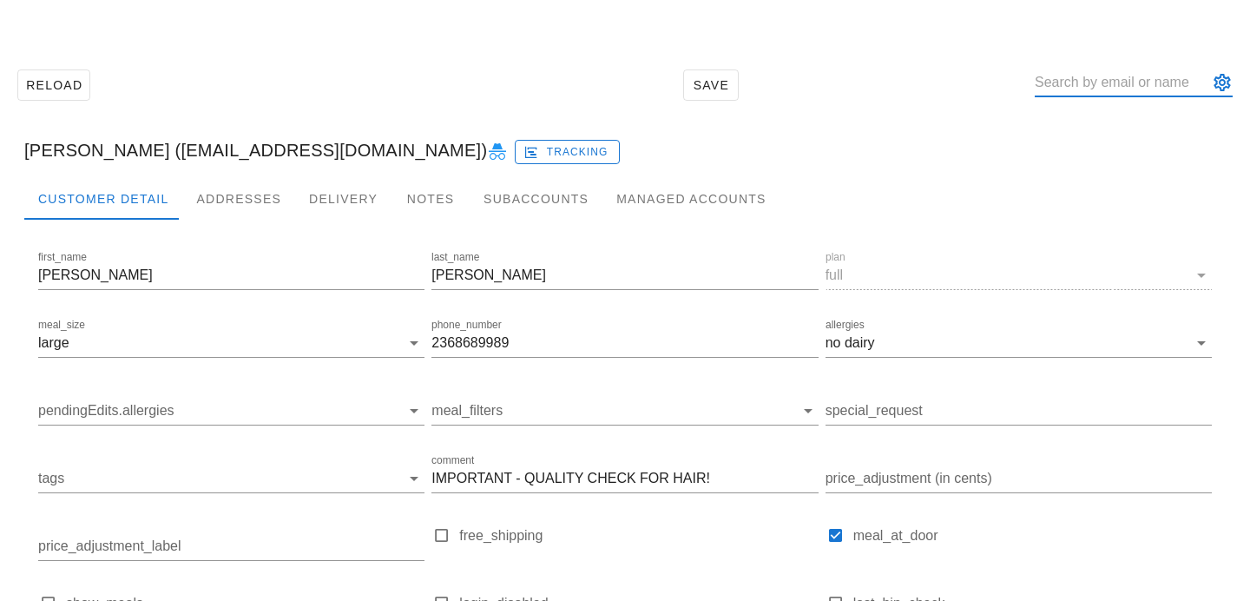
paste input "00_DELETED_2025-09-29_taylor.stratford___hotmail.com"
type input "00_DELETED_2025-09-29_taylor.stratford___hotmail.com"
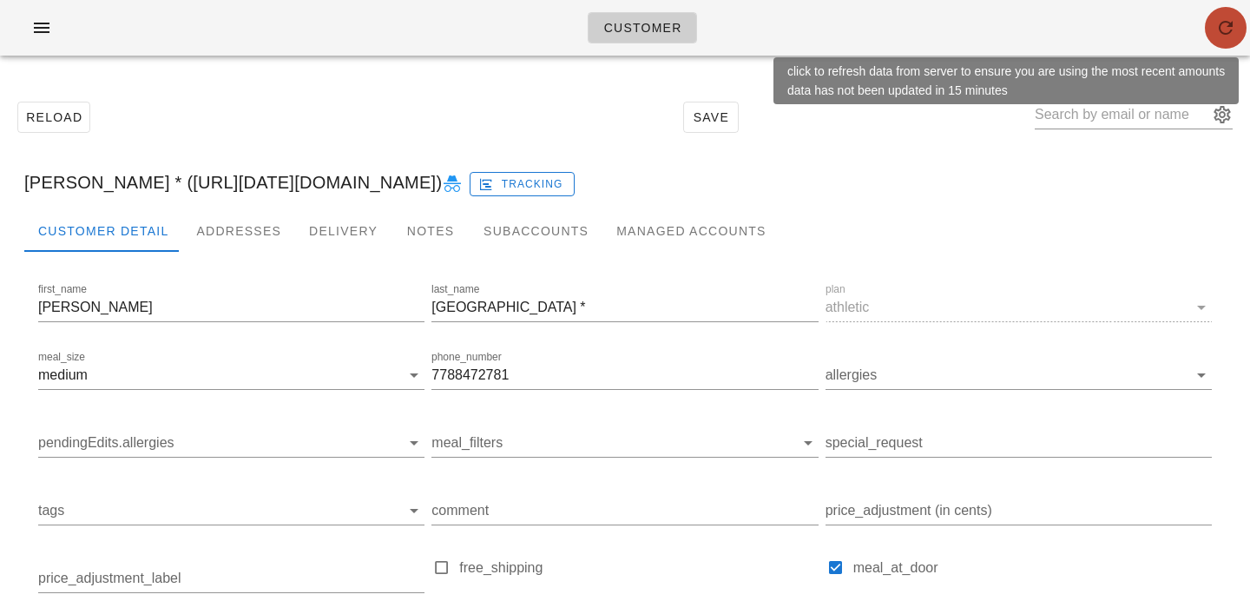
click at [1230, 29] on icon "button" at bounding box center [1226, 27] width 21 height 21
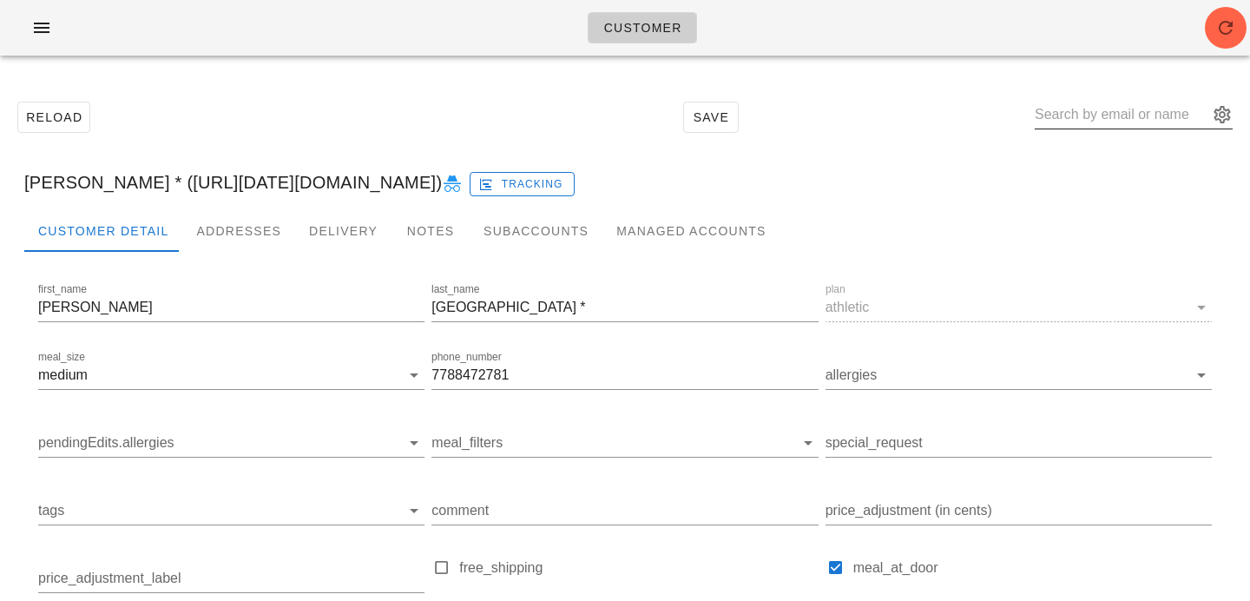
click at [1105, 121] on input "text" at bounding box center [1122, 115] width 174 height 28
paste input "sanya.kochhar97@gmail.com"
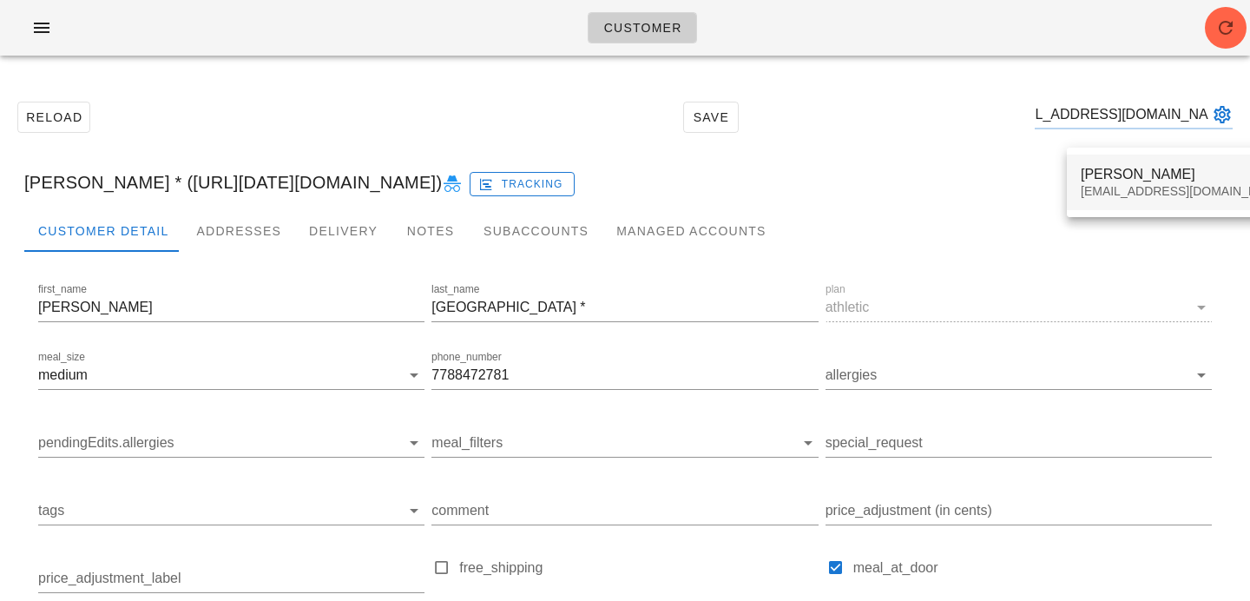
type input "sanya.kochhar97@gmail.com"
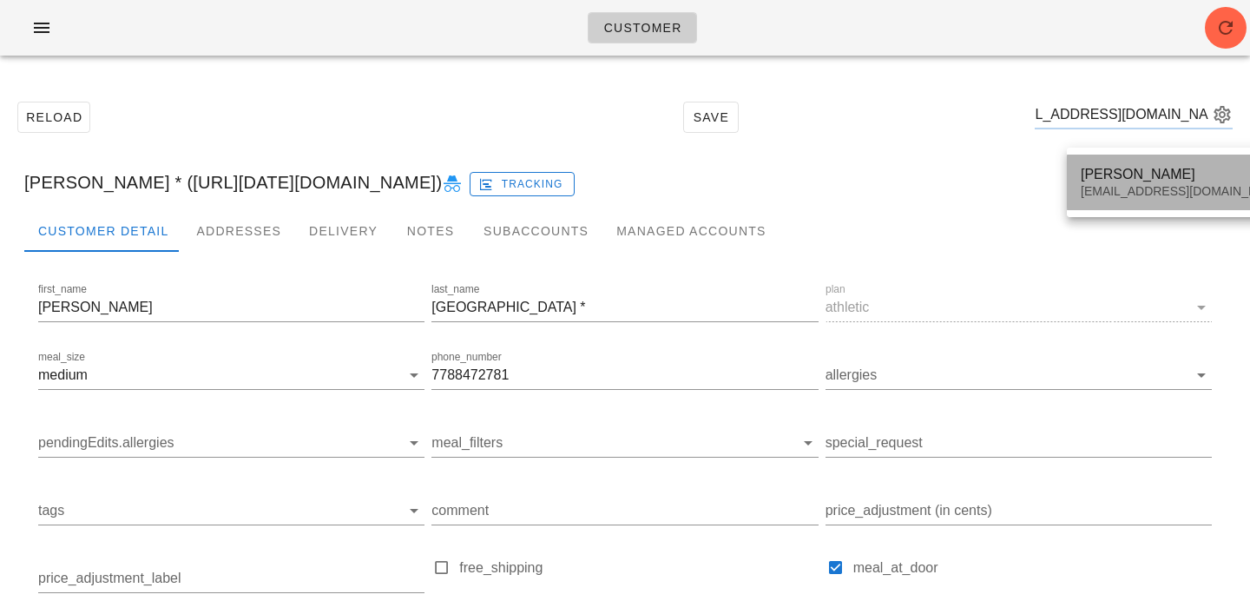
scroll to position [0, 0]
click at [1106, 174] on div "Sanya Kochhar" at bounding box center [1184, 174] width 206 height 16
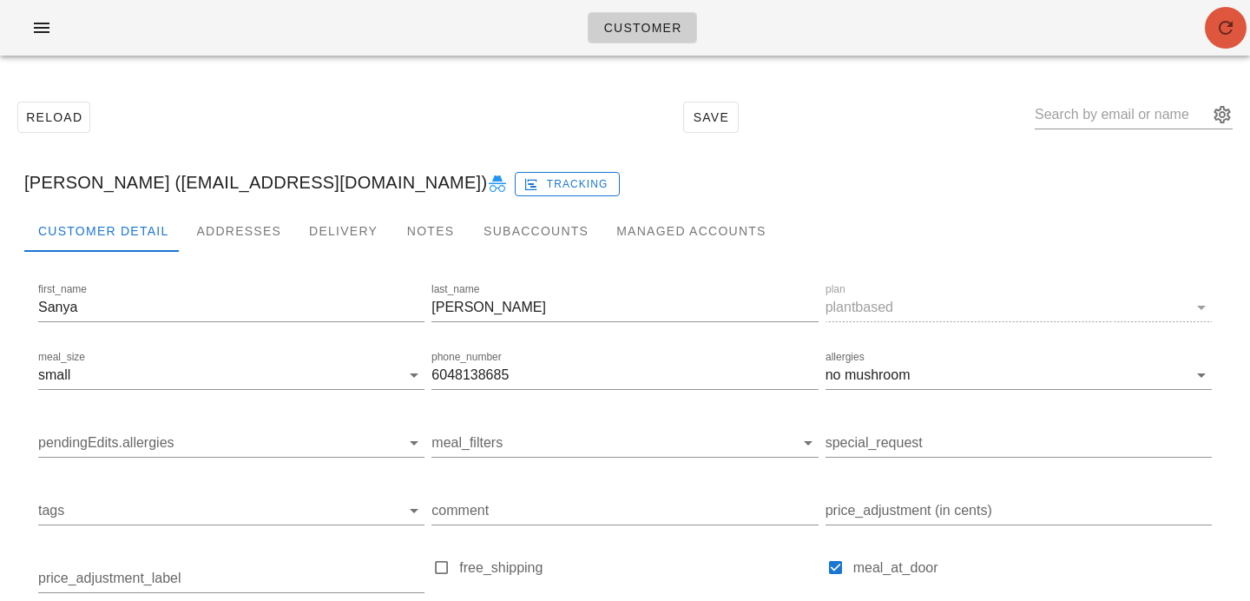
click at [1233, 42] on button "button" at bounding box center [1226, 28] width 42 height 42
click at [1098, 118] on input "text" at bounding box center [1122, 115] width 174 height 28
paste input "[PERSON_NAME]"
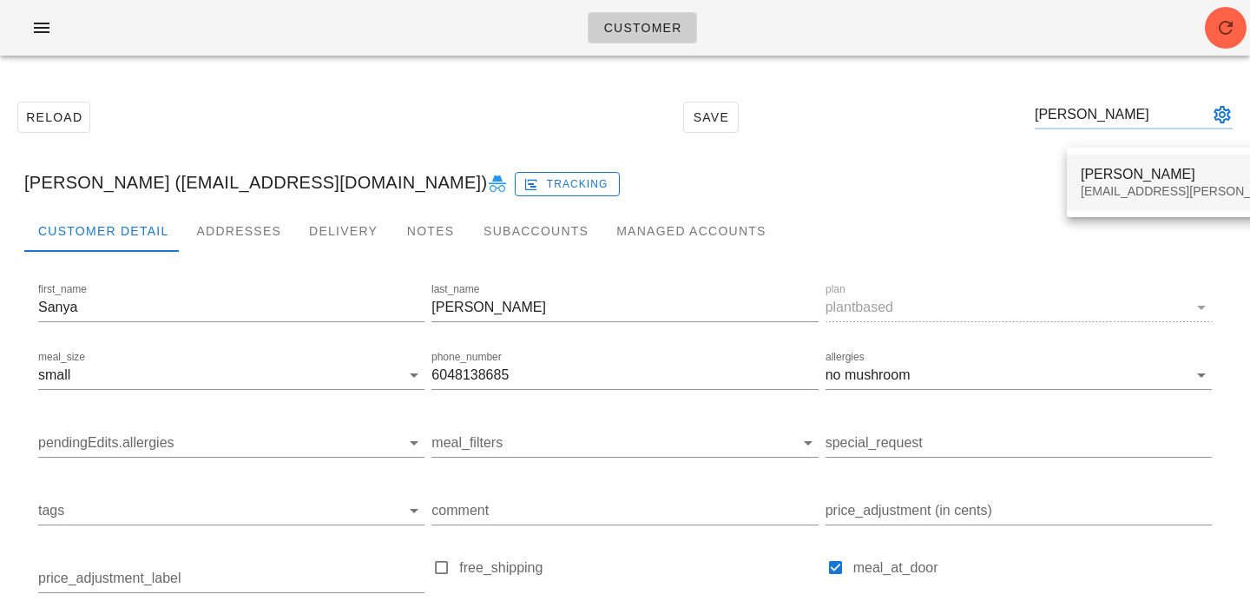
type input "[PERSON_NAME]"
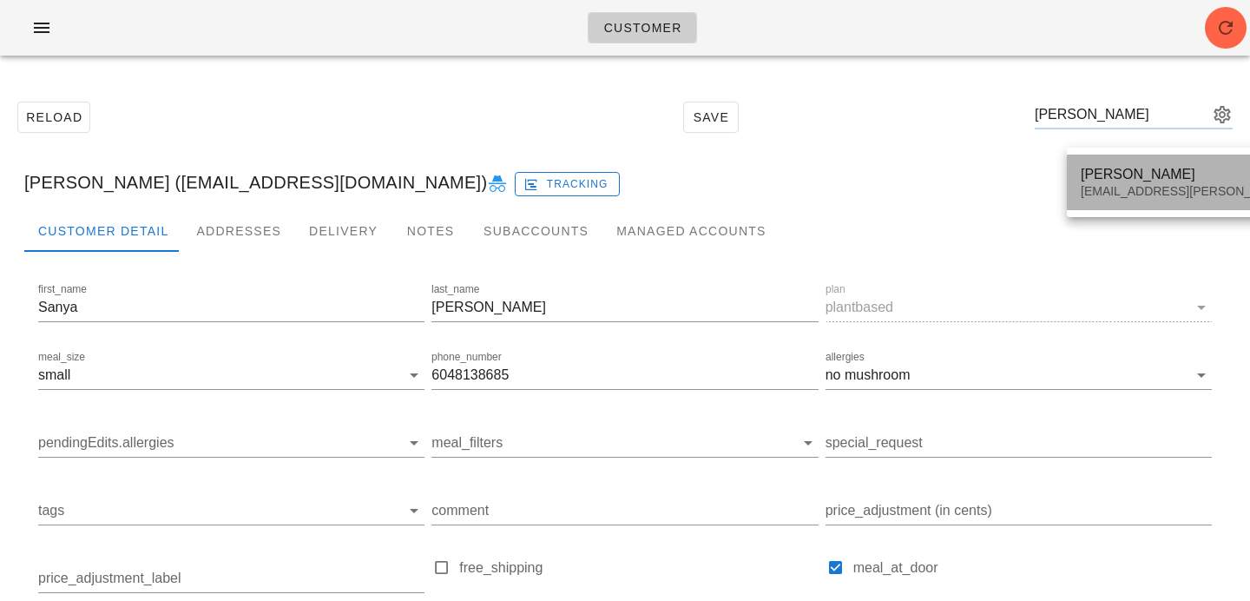
click at [1119, 185] on div "[EMAIL_ADDRESS][PERSON_NAME][DOMAIN_NAME]" at bounding box center [1234, 191] width 306 height 15
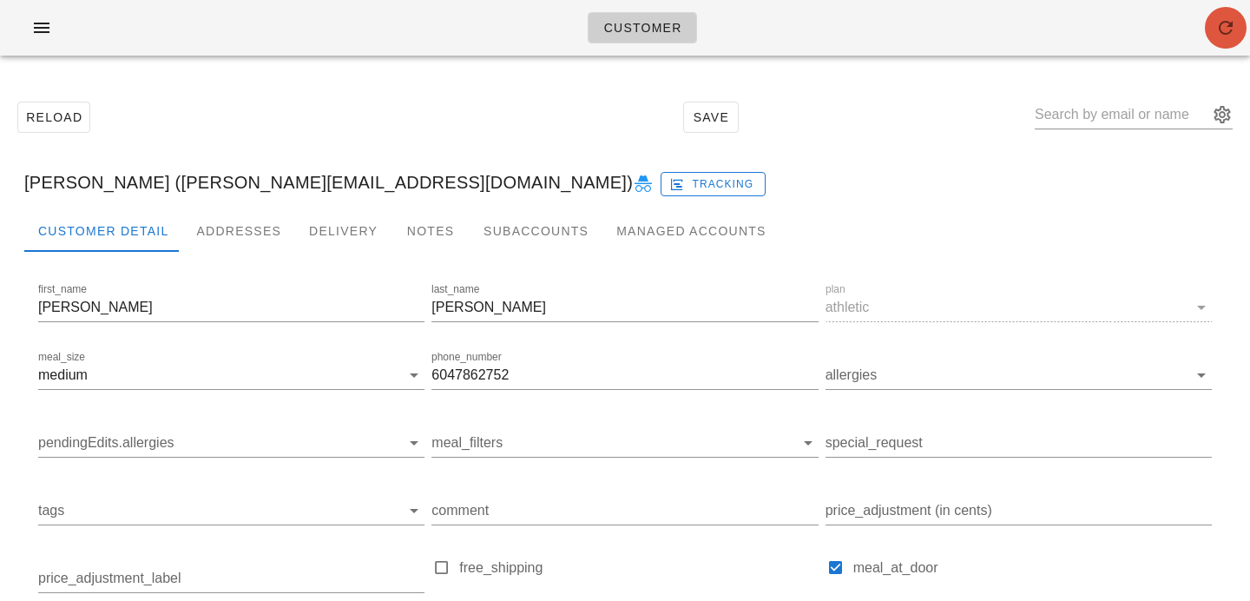
click at [1223, 40] on button "button" at bounding box center [1226, 28] width 42 height 42
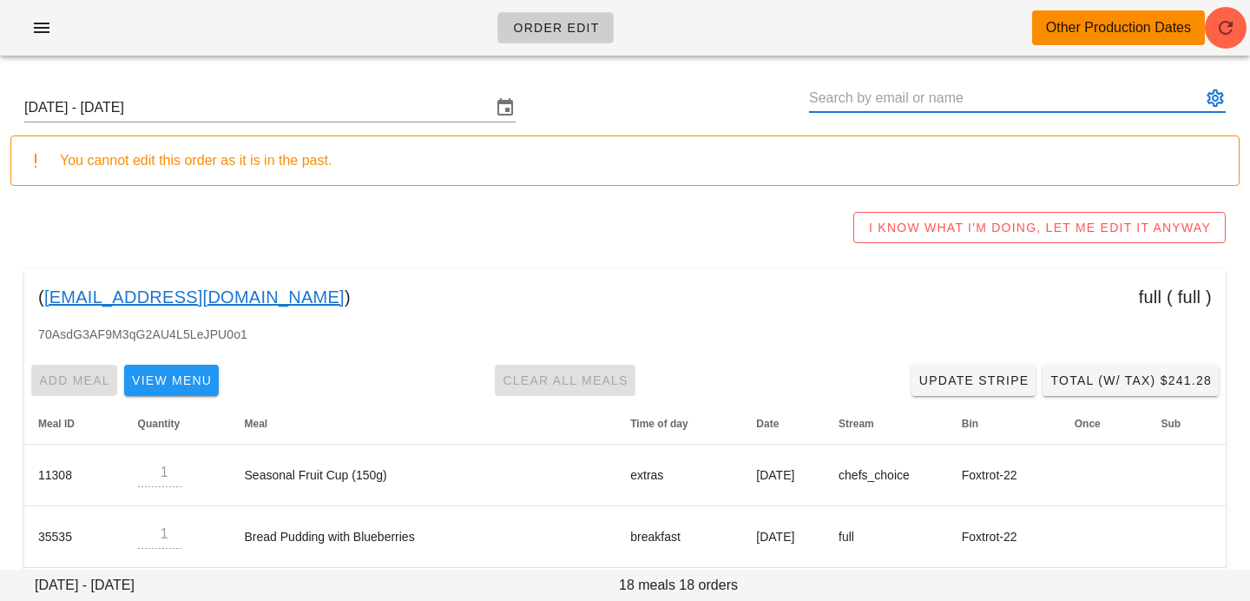
click at [1026, 96] on input "text" at bounding box center [1005, 98] width 392 height 28
paste input "[PERSON_NAME]"
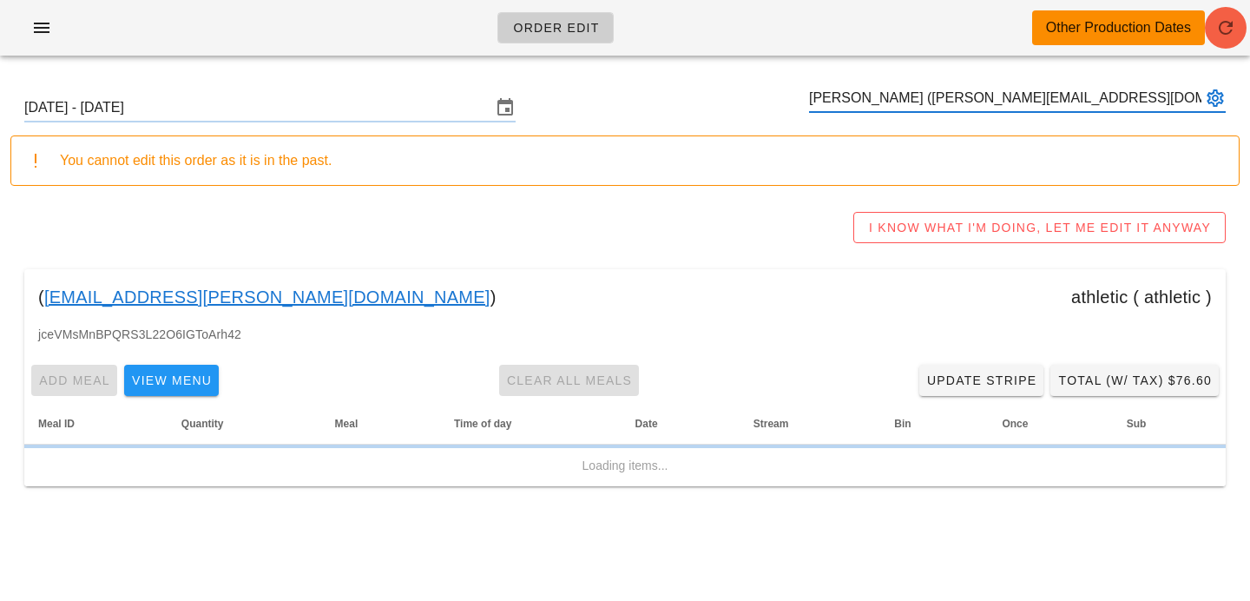
type input "[PERSON_NAME] ([PERSON_NAME][EMAIL_ADDRESS][DOMAIN_NAME])"
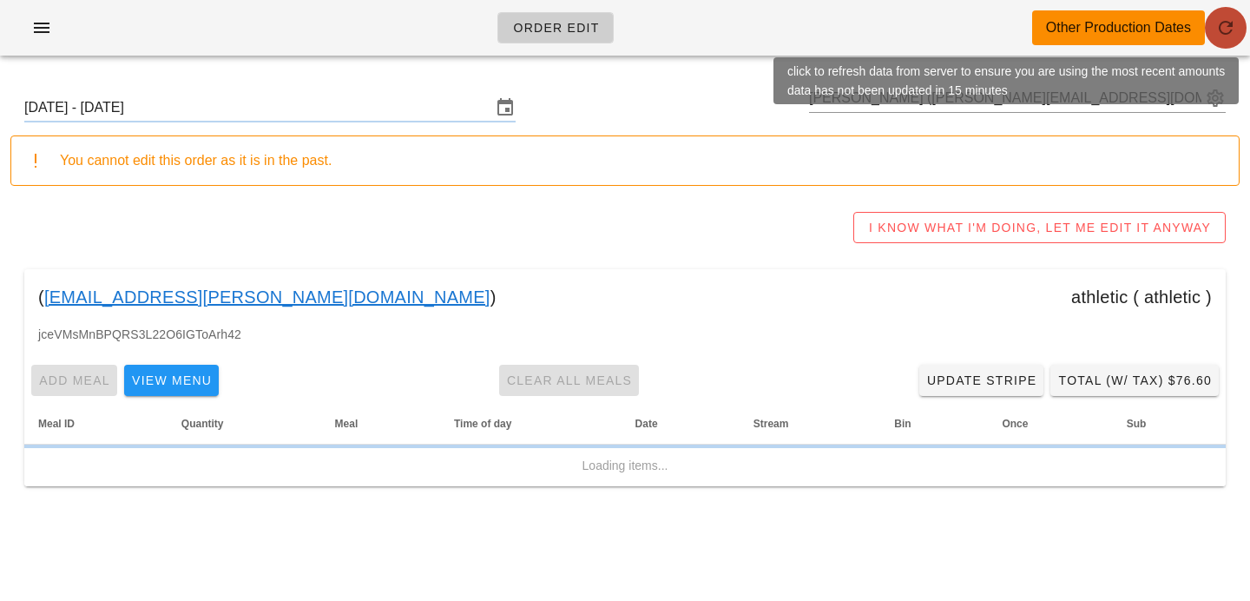
click at [1227, 30] on icon "button" at bounding box center [1226, 27] width 21 height 21
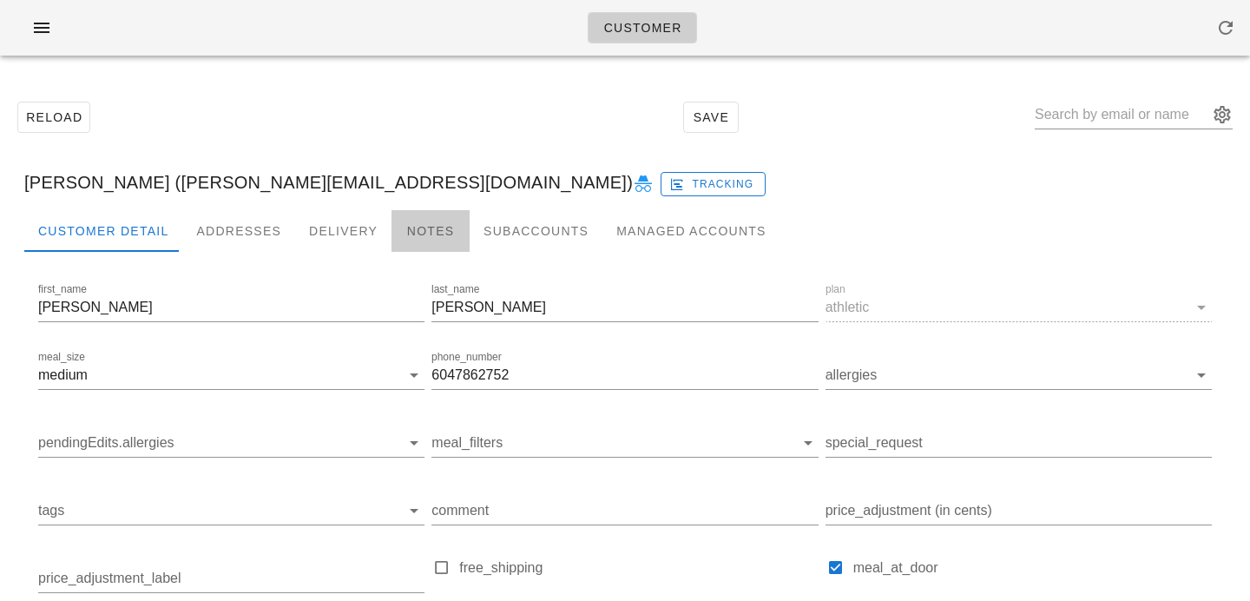
click at [403, 220] on div "Notes" at bounding box center [431, 231] width 78 height 42
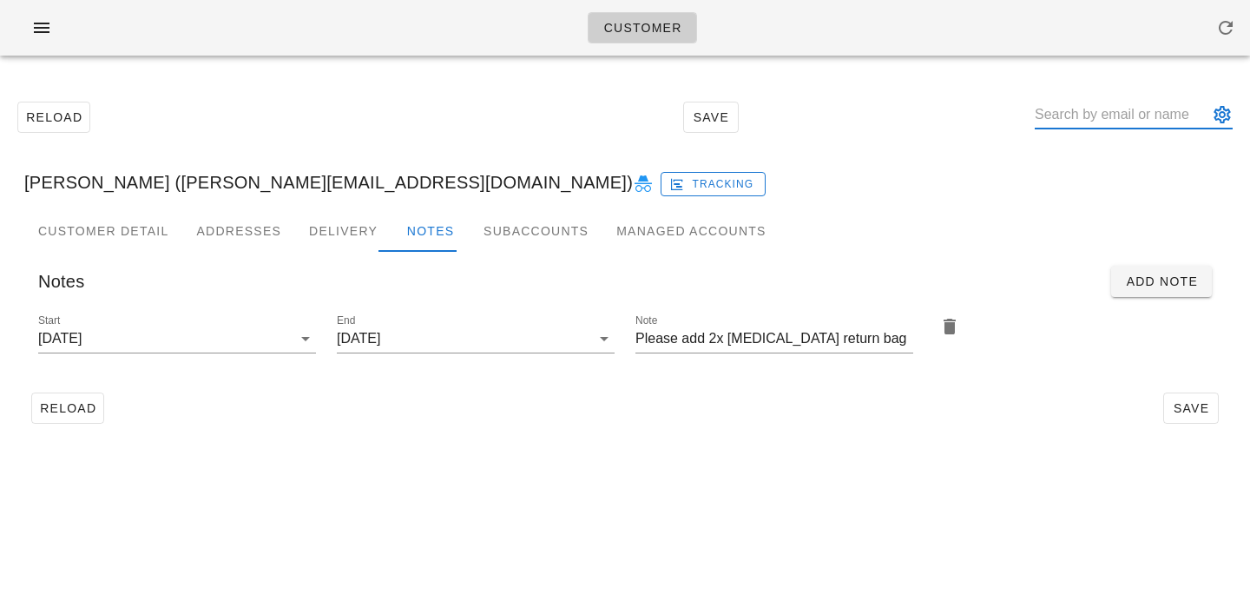
click at [1125, 123] on input "text" at bounding box center [1122, 115] width 174 height 28
paste input "Lisa Rebernak"
type input "Lisa Rebernak"
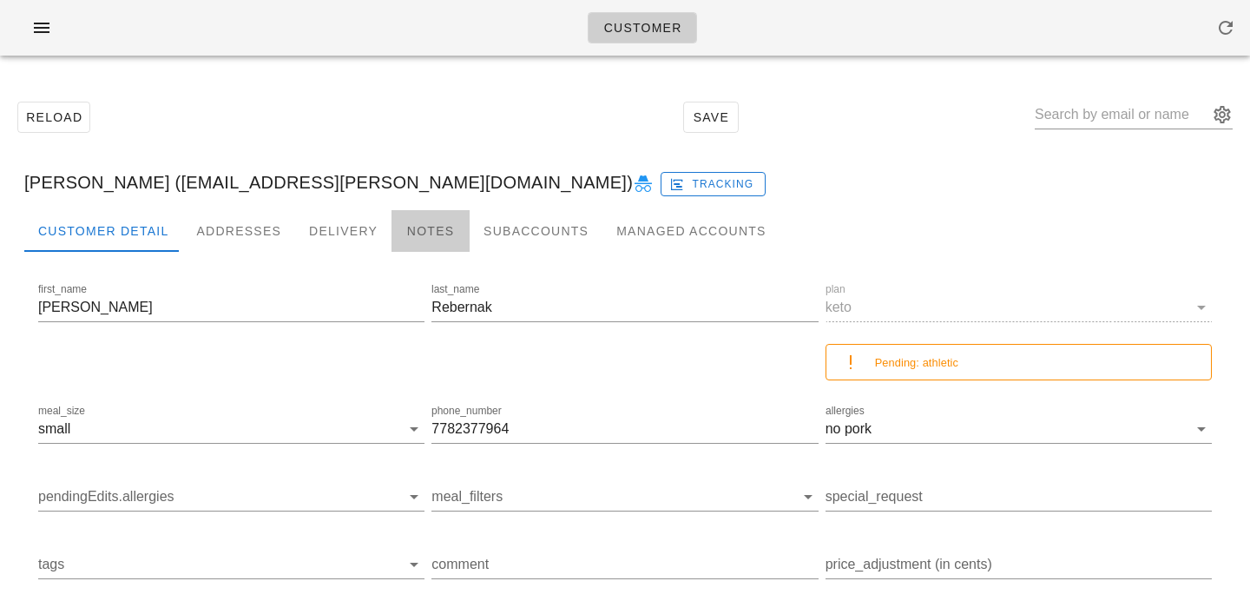
click at [414, 234] on div "Notes" at bounding box center [431, 231] width 78 height 42
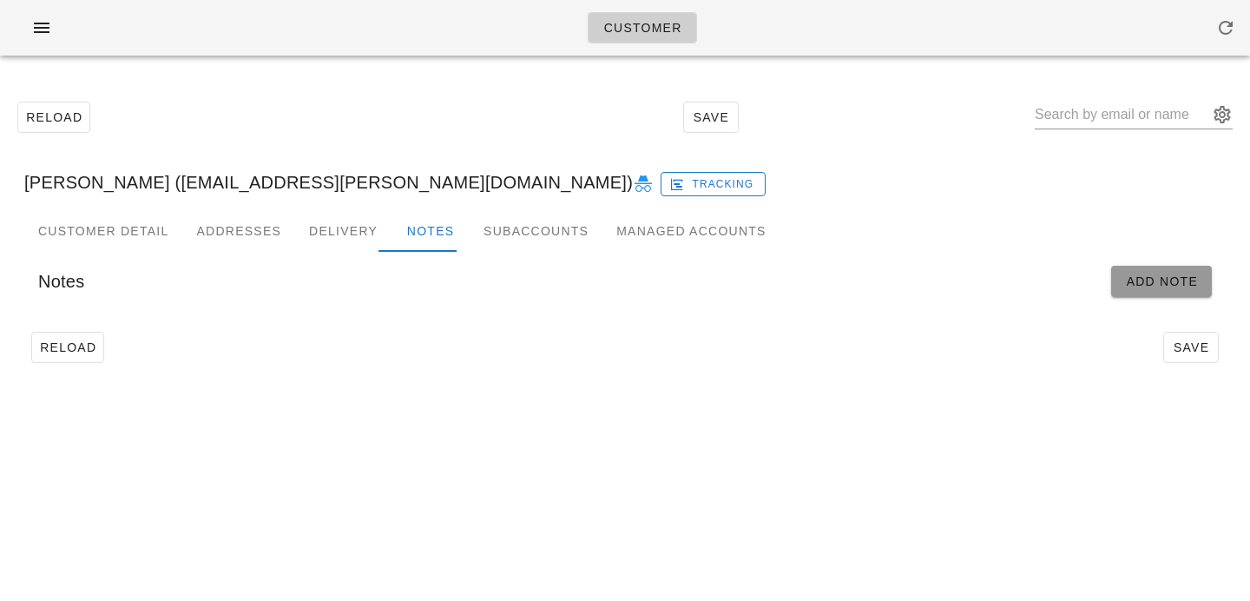
click at [1173, 288] on span "Add Note" at bounding box center [1161, 281] width 73 height 14
type input "Lisa Rebernak (lrebernak@shaw.ca)"
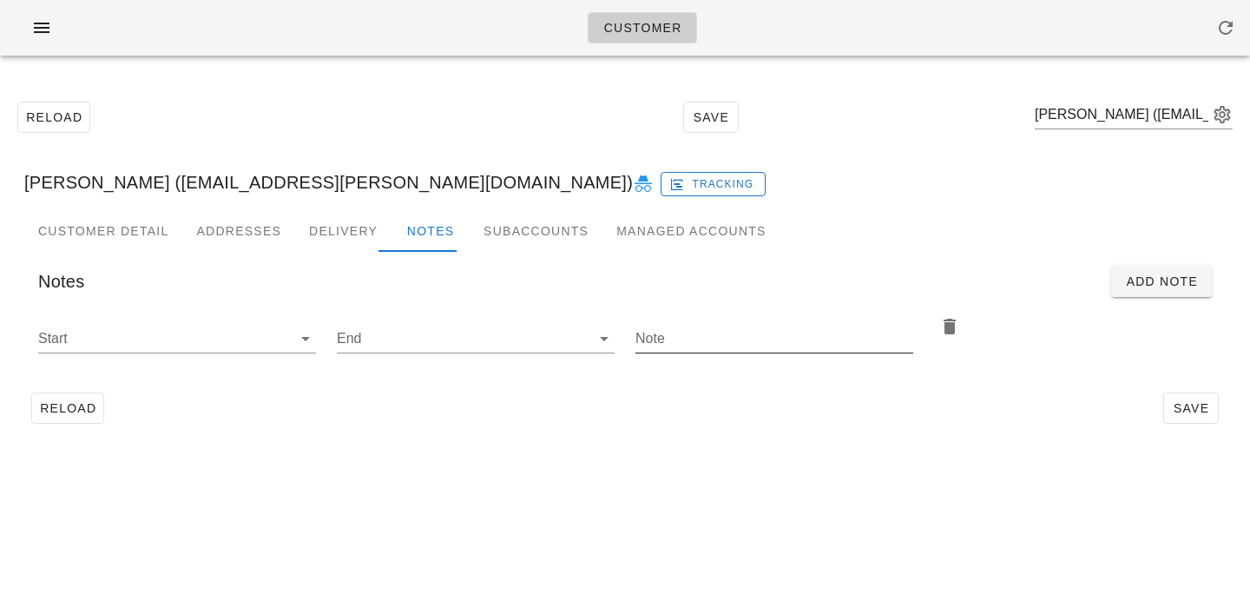
click at [697, 354] on div "Note" at bounding box center [775, 348] width 278 height 47
click at [695, 351] on div "Note" at bounding box center [775, 339] width 278 height 28
click at [212, 344] on input "Start" at bounding box center [163, 339] width 250 height 28
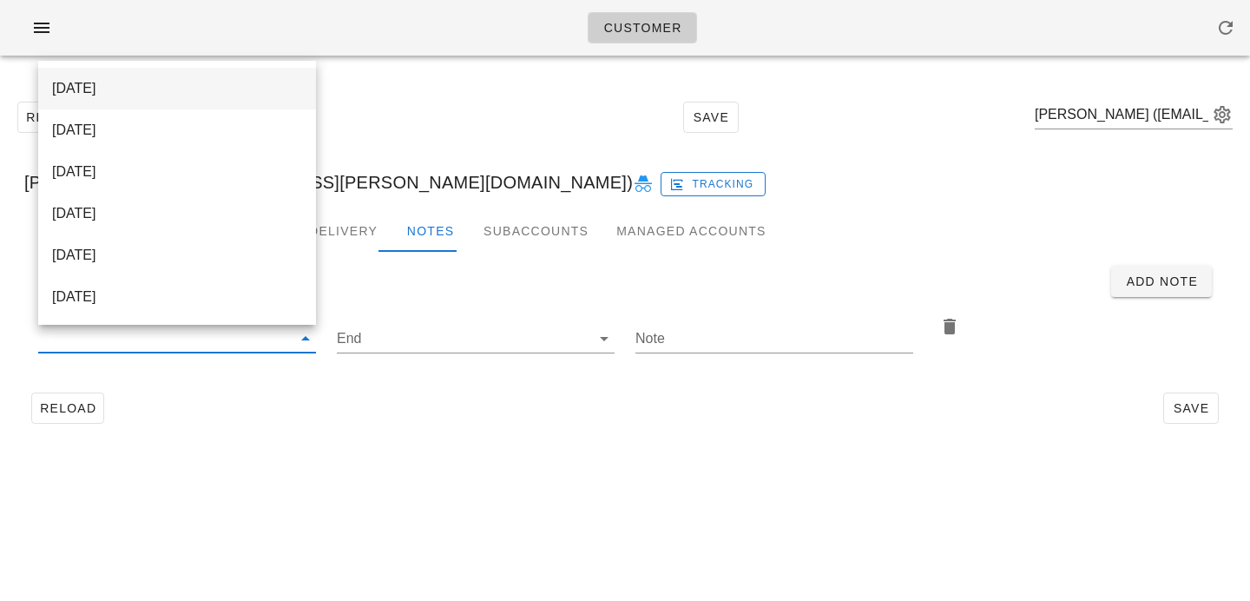
click at [218, 88] on div "2025-10-01" at bounding box center [177, 88] width 250 height 16
type input "2025-10-01"
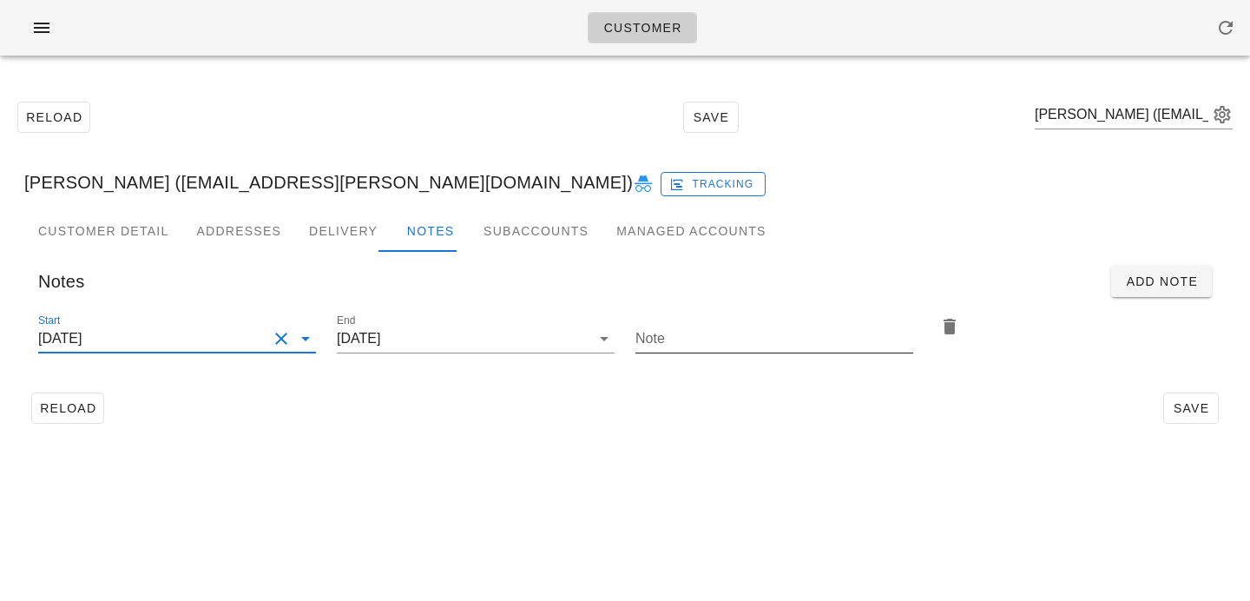
click at [689, 331] on input "Note" at bounding box center [775, 339] width 278 height 28
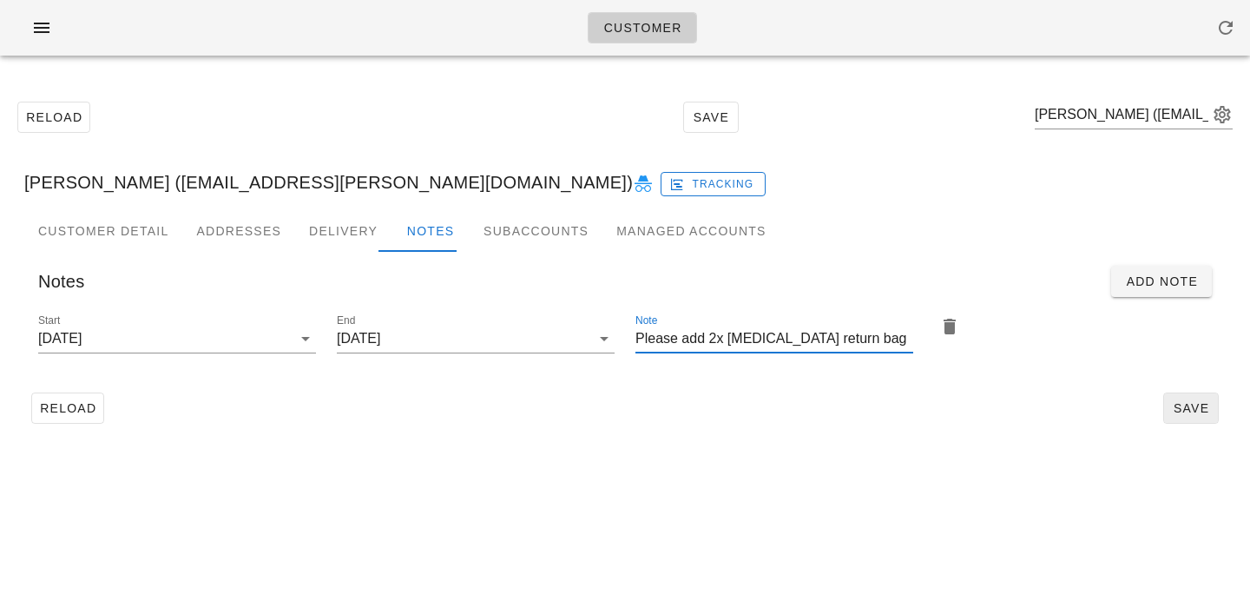
type input "Please add 2x ice pack return bag"
click at [1190, 412] on span "Save" at bounding box center [1191, 408] width 40 height 14
click at [1078, 102] on input "text" at bounding box center [1122, 115] width 174 height 28
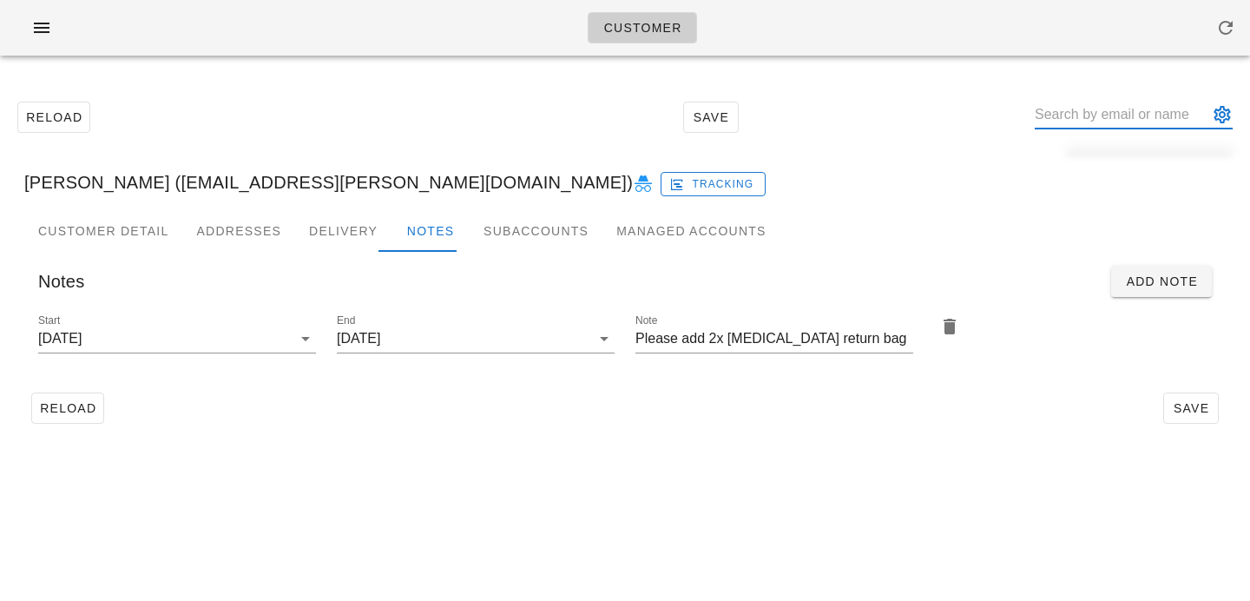
paste input "Andy Leitao"
type input "Andy Leitao"
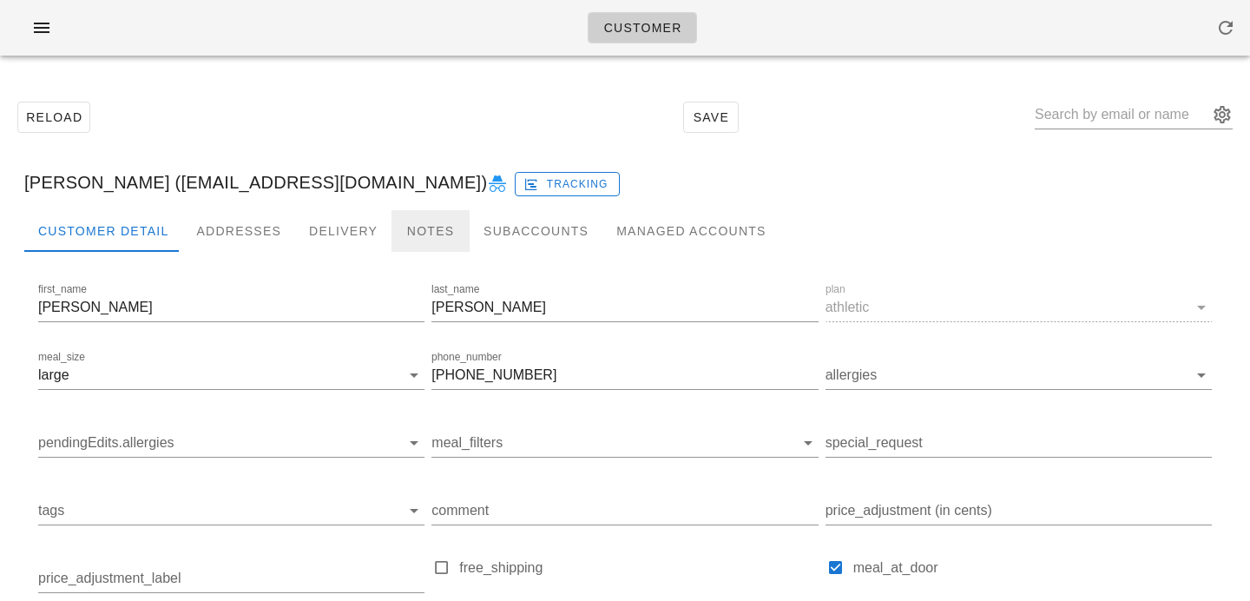
click at [434, 231] on div "Notes" at bounding box center [431, 231] width 78 height 42
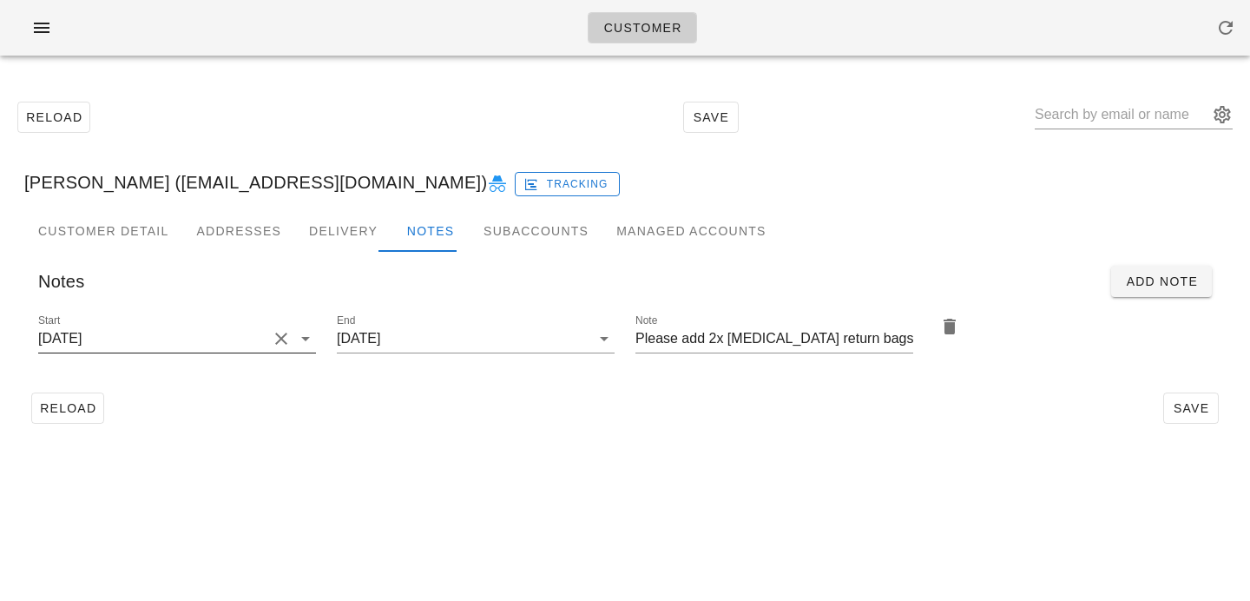
click at [243, 340] on input "2025-08-20" at bounding box center [152, 339] width 229 height 28
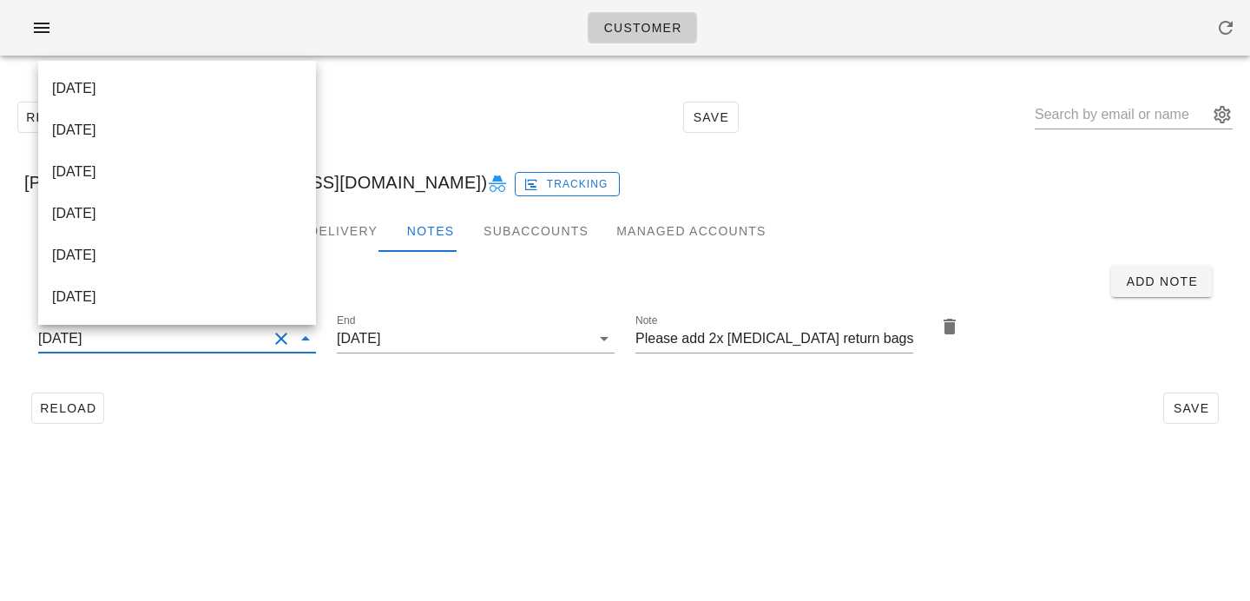
click at [243, 84] on div "2025-10-01" at bounding box center [177, 88] width 250 height 16
type input "2025-10-01"
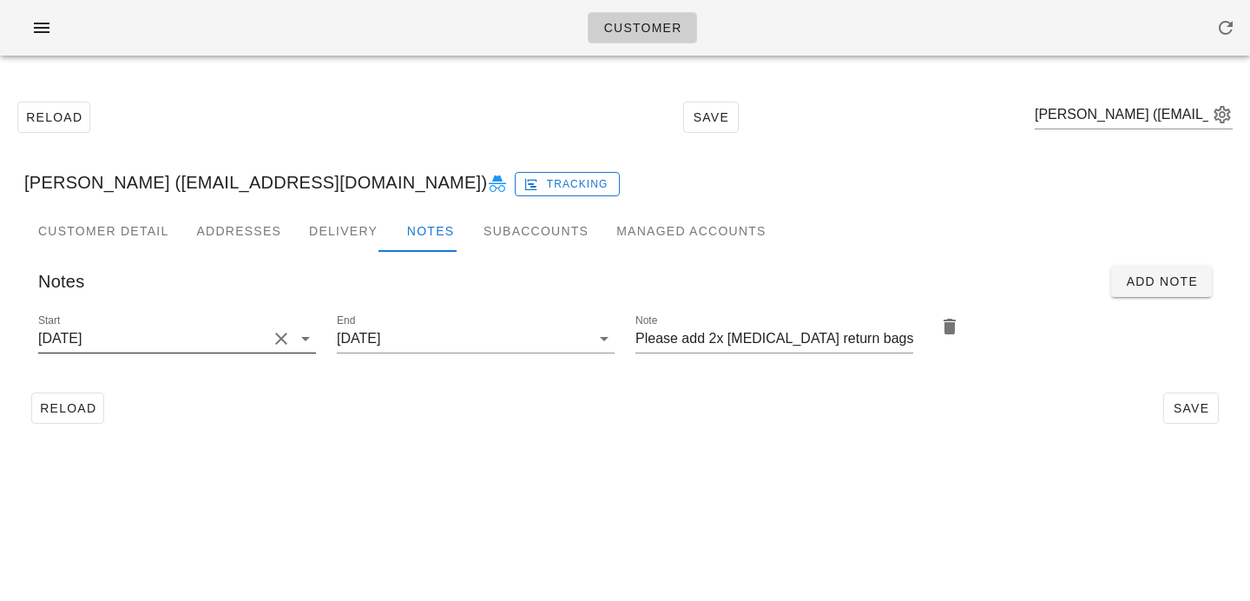
click at [232, 323] on div "Start 2025-08-20" at bounding box center [177, 342] width 278 height 57
click at [248, 337] on input "2025-08-20" at bounding box center [152, 339] width 229 height 28
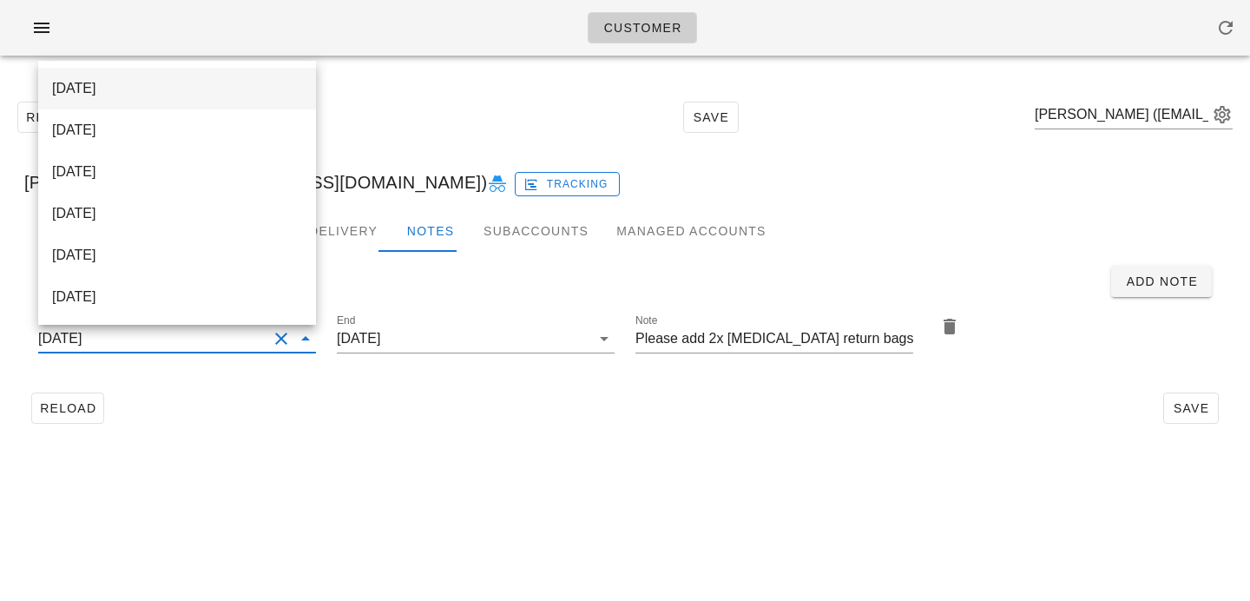
click at [241, 76] on div "2025-10-01" at bounding box center [177, 87] width 250 height 37
type input "2025-10-01"
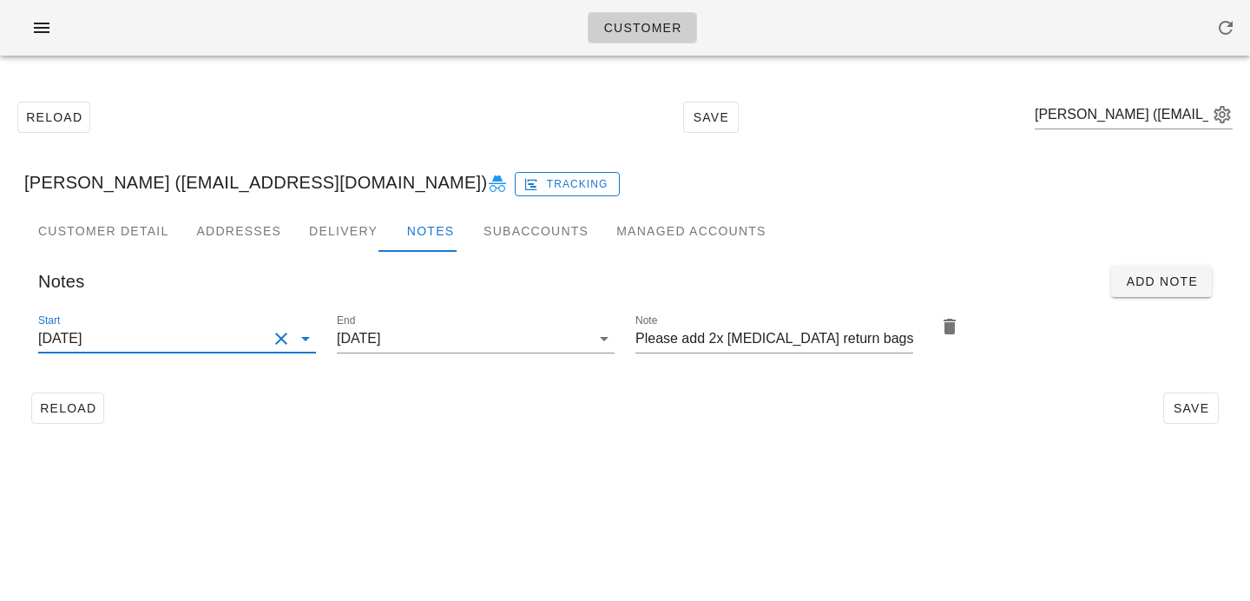
click at [474, 467] on div "Customer Reload Save Andy Leitao (benfica1822@gmail.com) Andy Leitao (benfica18…" at bounding box center [625, 300] width 1250 height 601
click at [1210, 405] on span "Save" at bounding box center [1191, 408] width 40 height 14
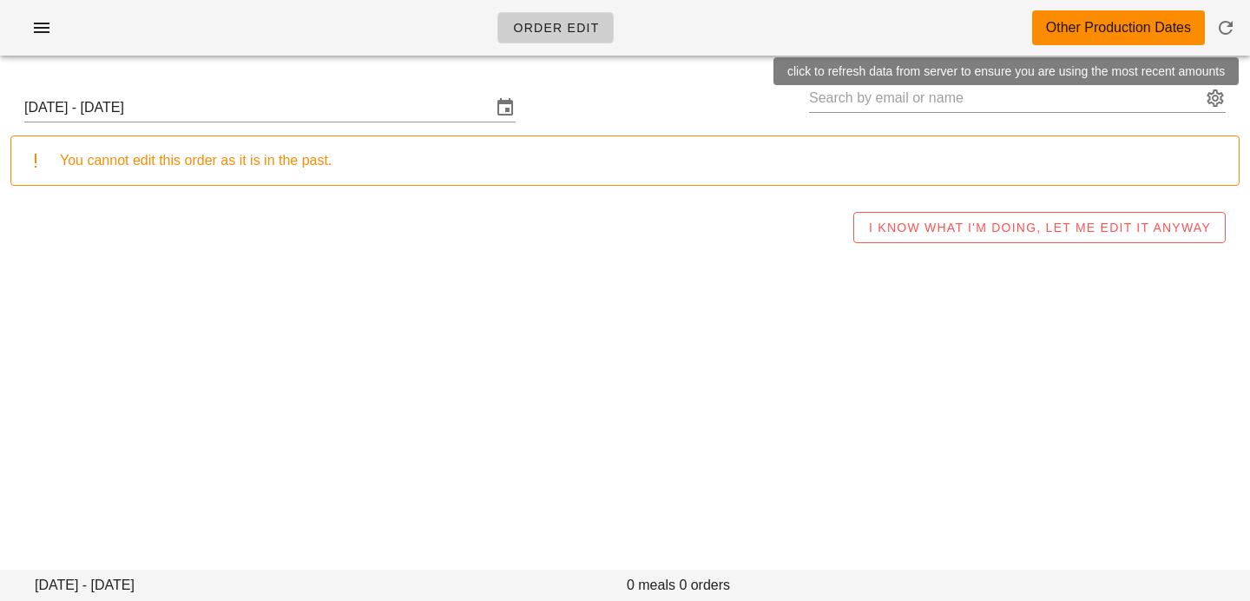
type input "[PERSON_NAME] ([PERSON_NAME][EMAIL_ADDRESS][DOMAIN_NAME])"
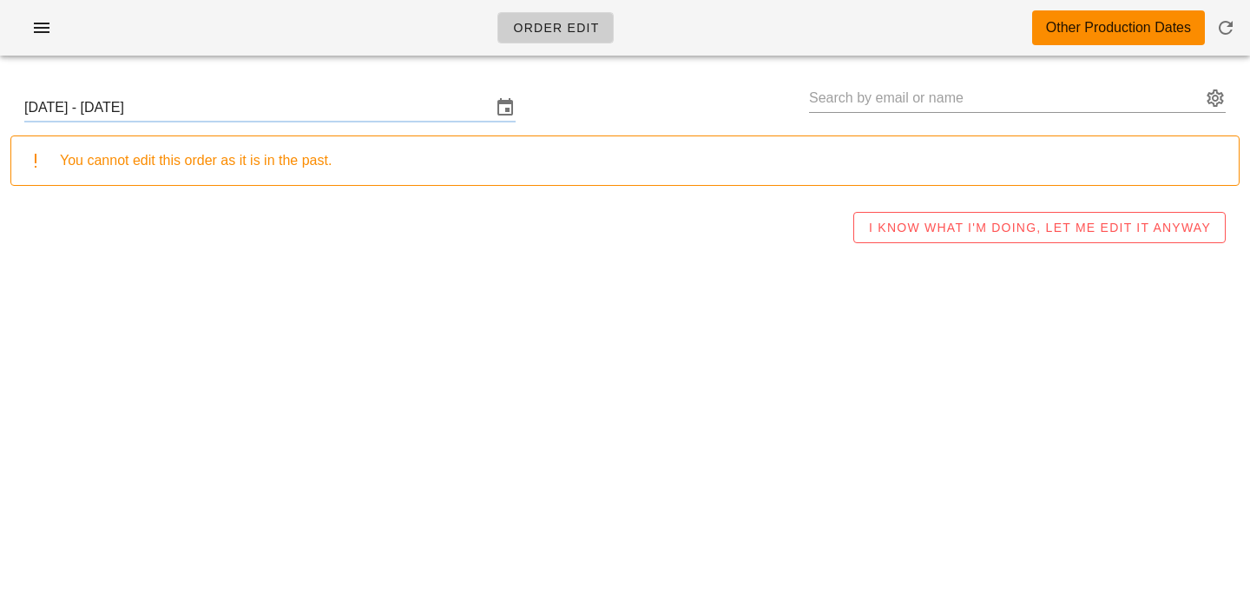
type input "[PERSON_NAME] ([PERSON_NAME][EMAIL_ADDRESS][DOMAIN_NAME])"
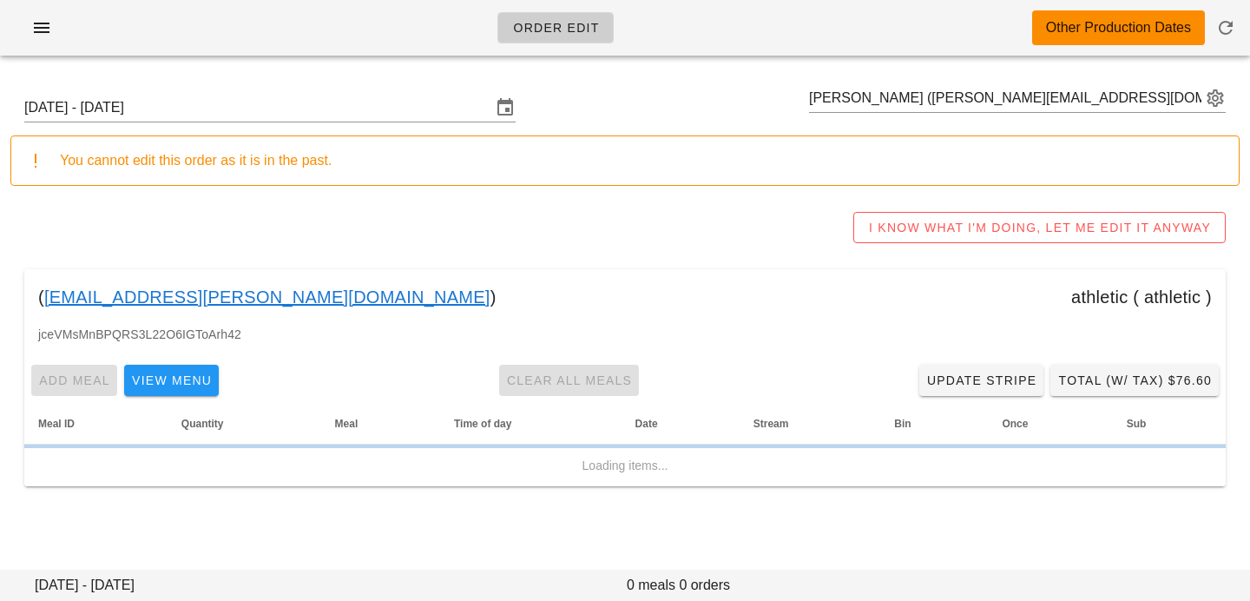
click at [350, 94] on input "[DATE] - [DATE]" at bounding box center [257, 108] width 467 height 28
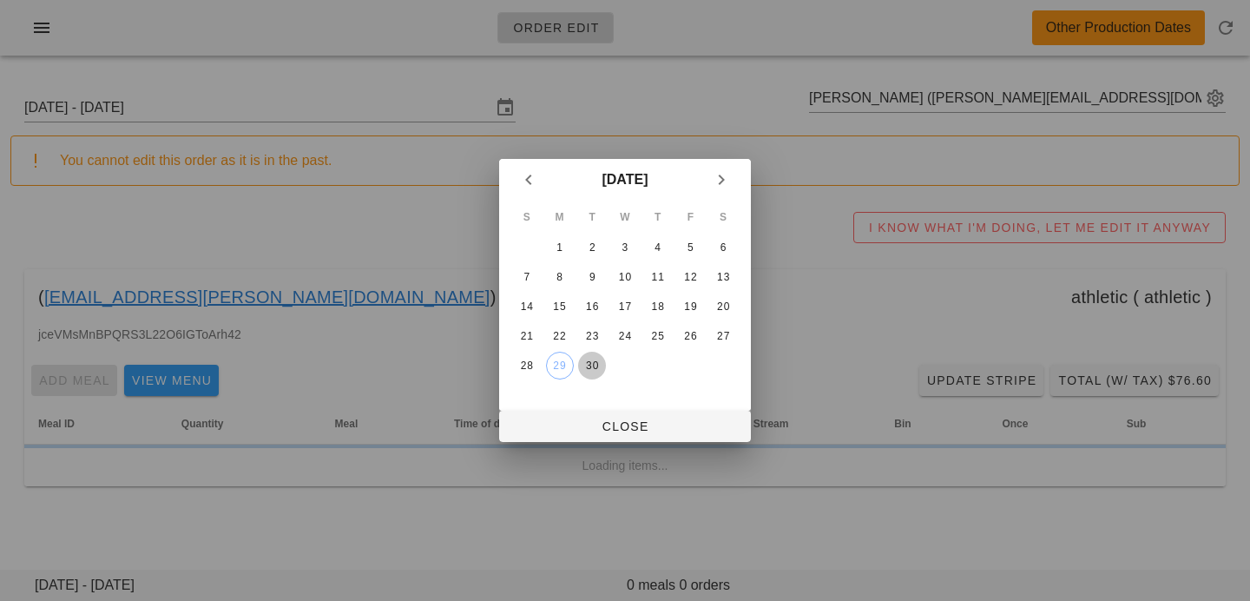
click at [596, 366] on div "30" at bounding box center [592, 365] width 28 height 12
click at [583, 443] on div at bounding box center [625, 300] width 1250 height 601
click at [583, 432] on span "Close" at bounding box center [625, 426] width 224 height 14
type input "Sunday September 28 - Saturday October 4"
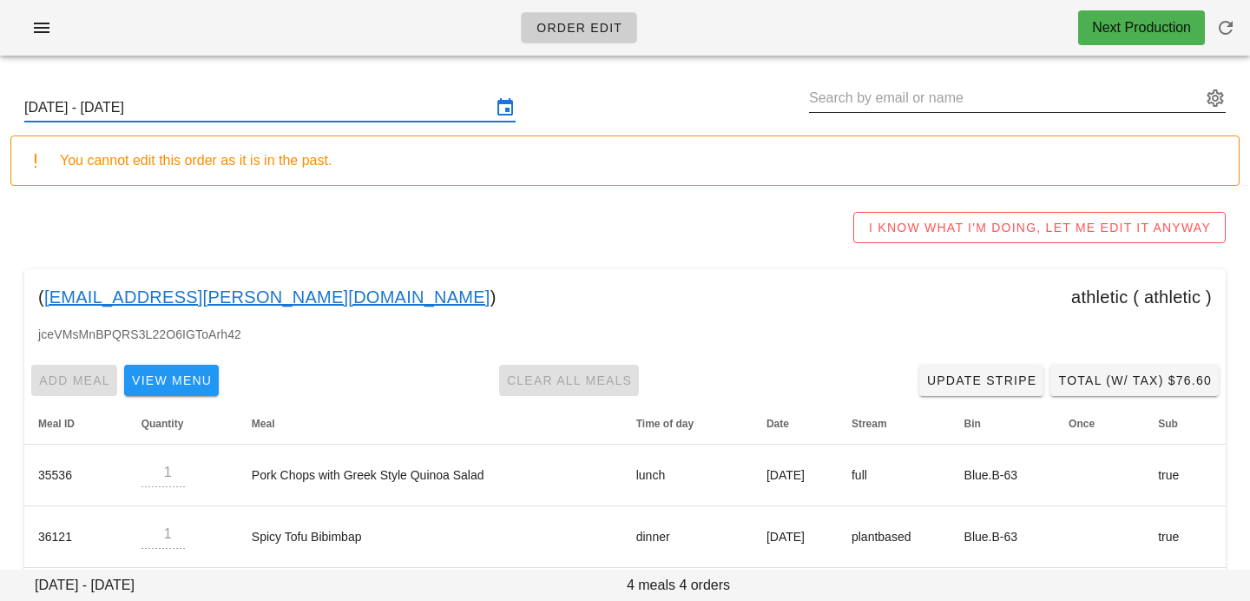
click at [855, 101] on input "text" at bounding box center [1005, 98] width 392 height 28
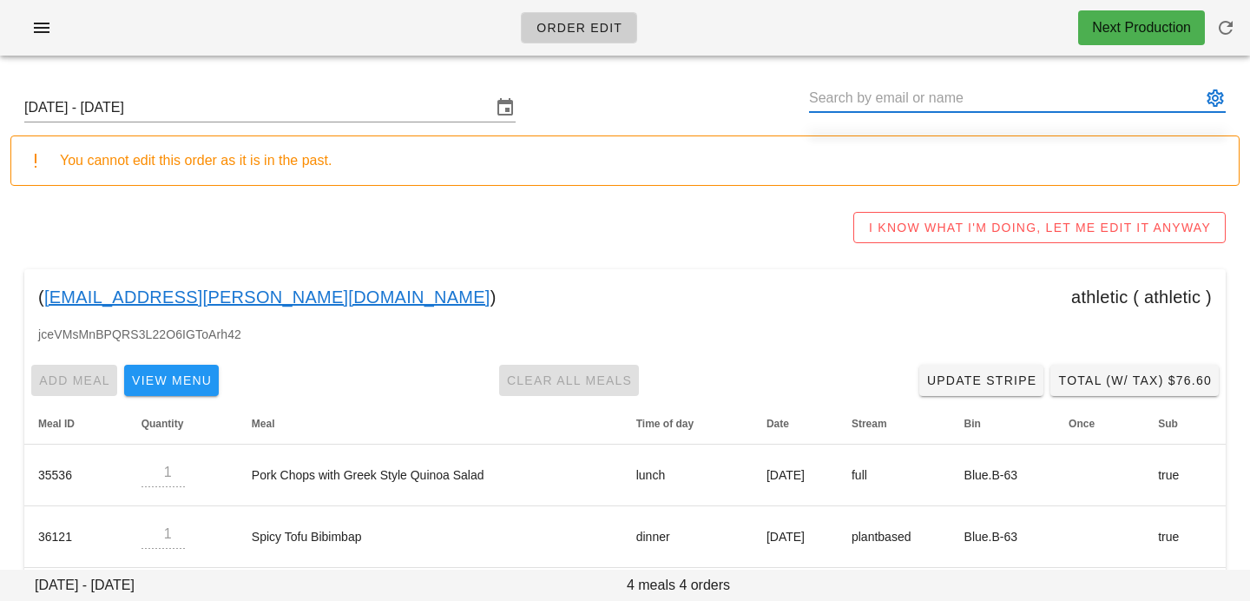
paste input "Lisa Rebernak"
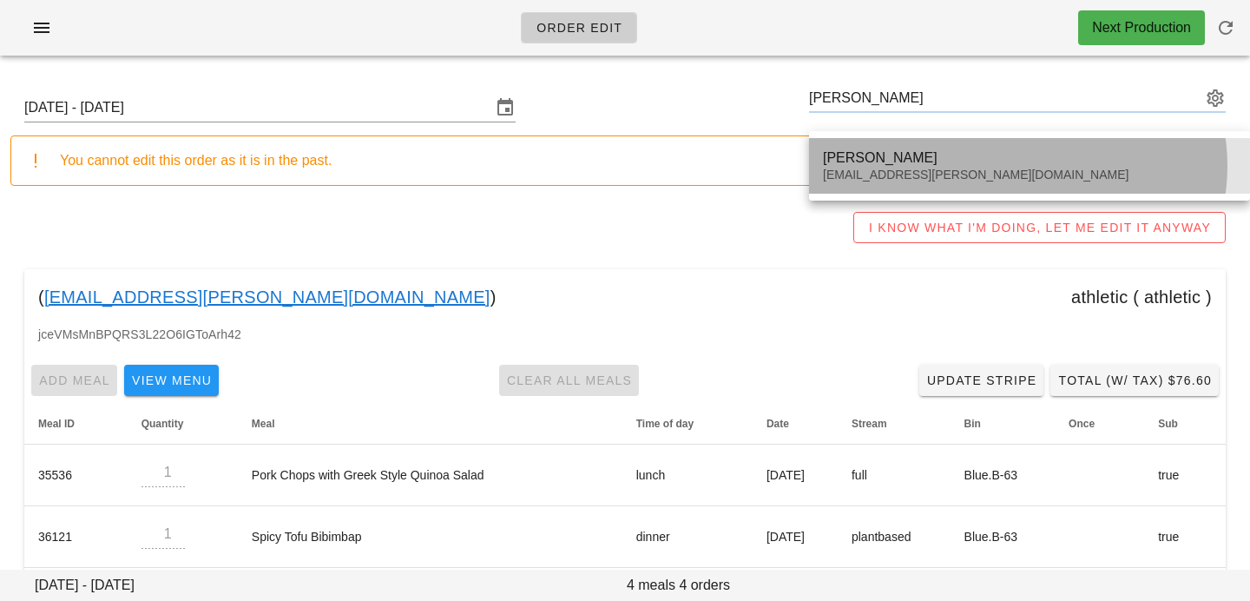
click at [866, 167] on div "Lisa Rebernak lrebernak@shaw.ca" at bounding box center [1029, 166] width 413 height 54
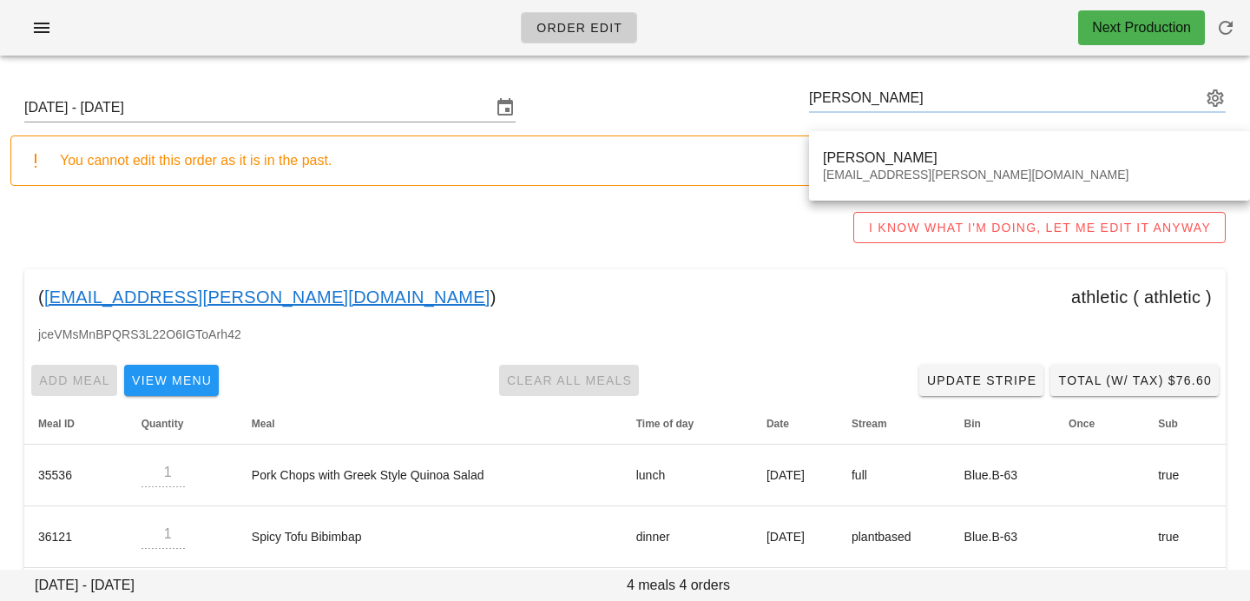
type input "Lisa Rebernak (lrebernak@shaw.ca)"
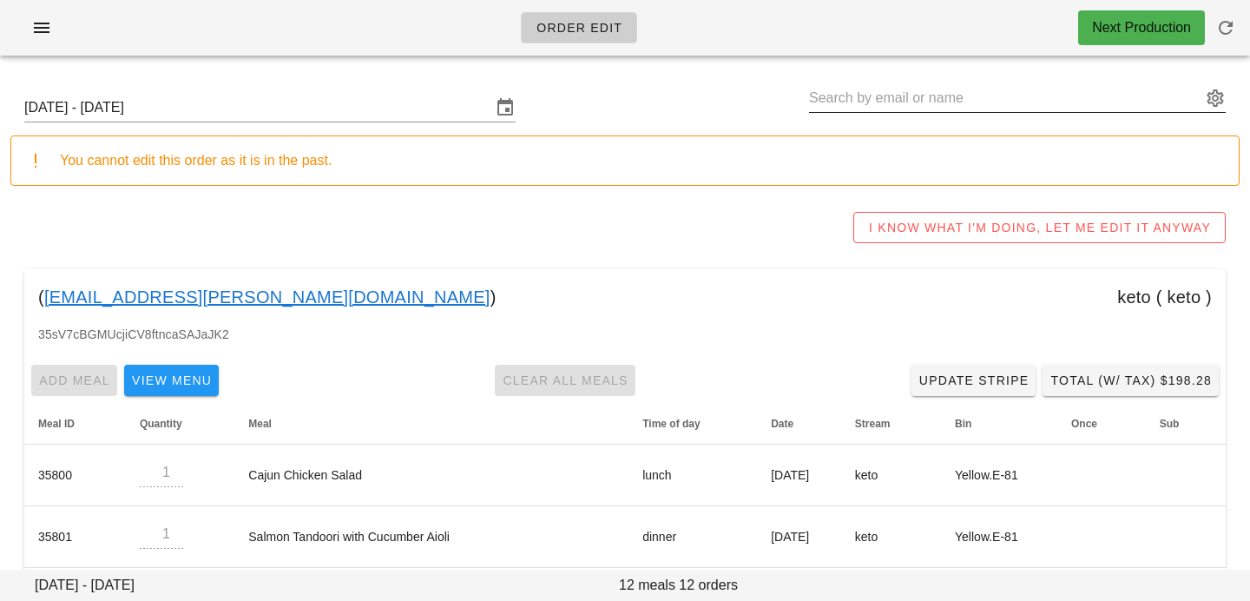
click at [969, 109] on input "text" at bounding box center [1005, 98] width 392 height 28
paste input "Andy Leitao"
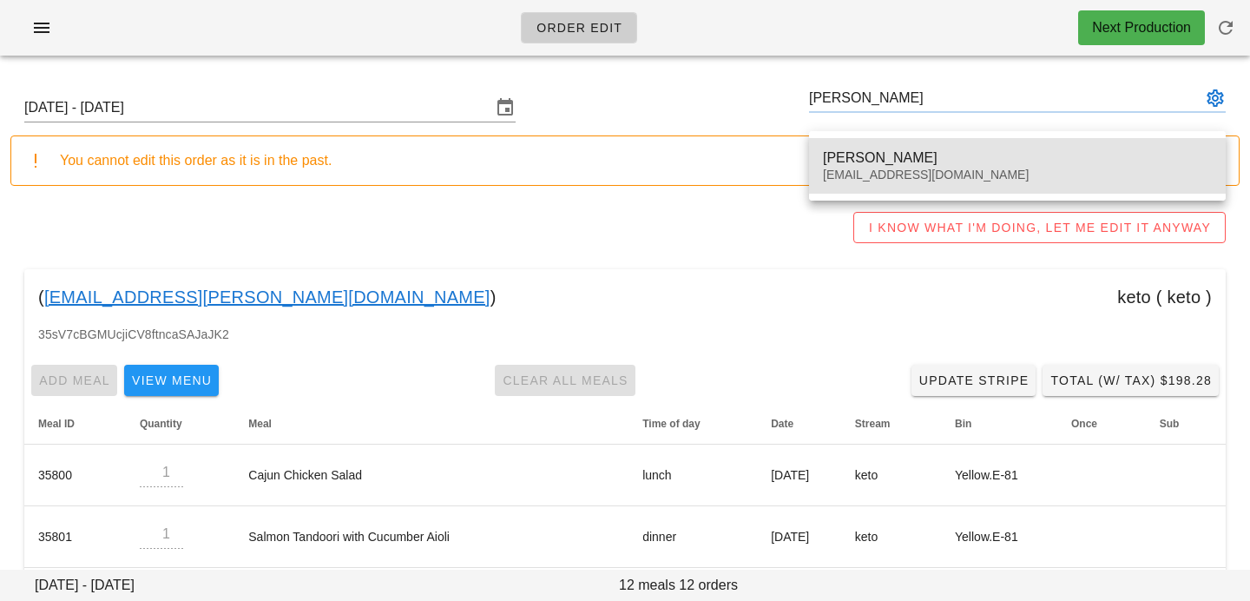
click at [916, 156] on div "Andy Leitao" at bounding box center [1017, 157] width 389 height 16
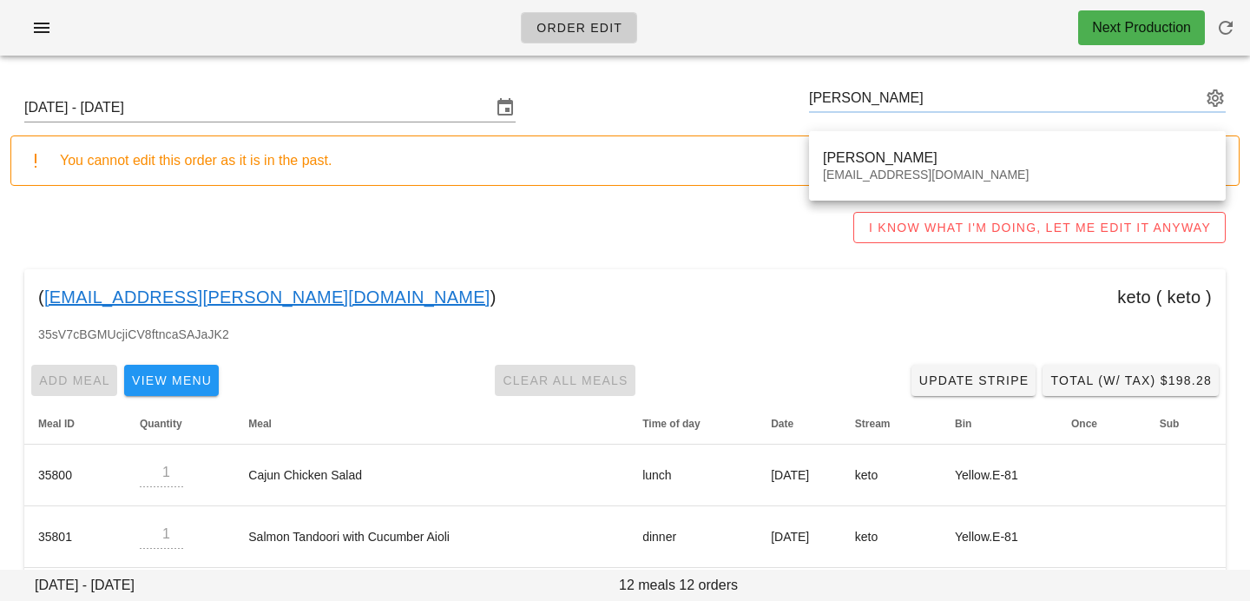
type input "Andy Leitao (benfica1822@gmail.com)"
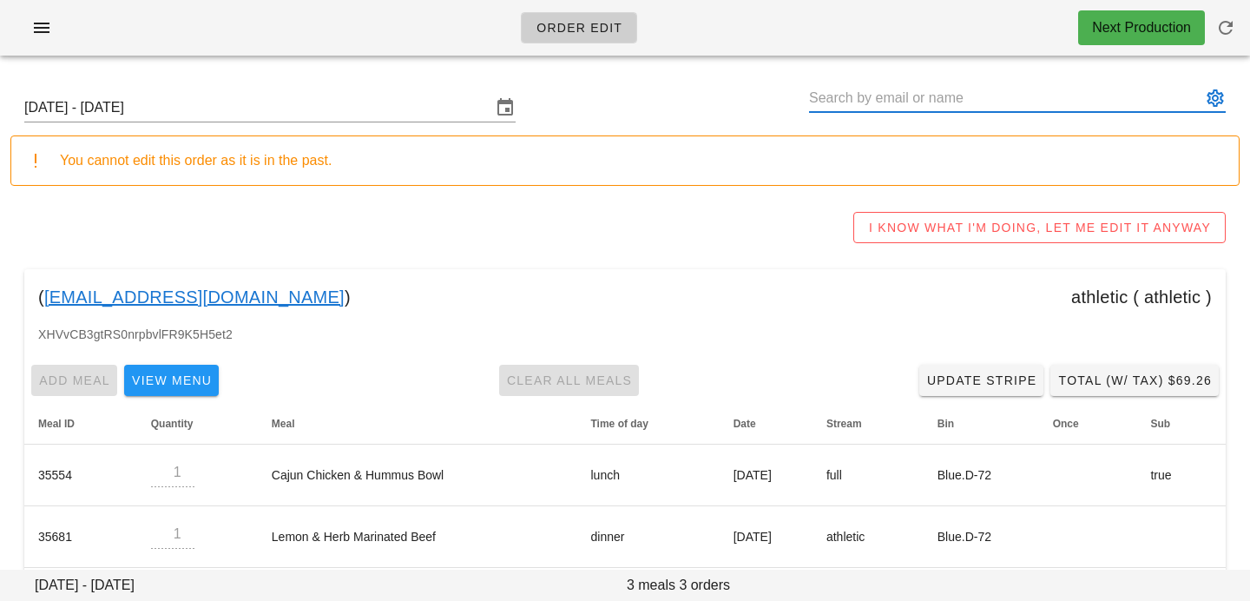
click at [895, 101] on input "text" at bounding box center [1005, 98] width 392 height 28
paste input "Jennifer Keefe"
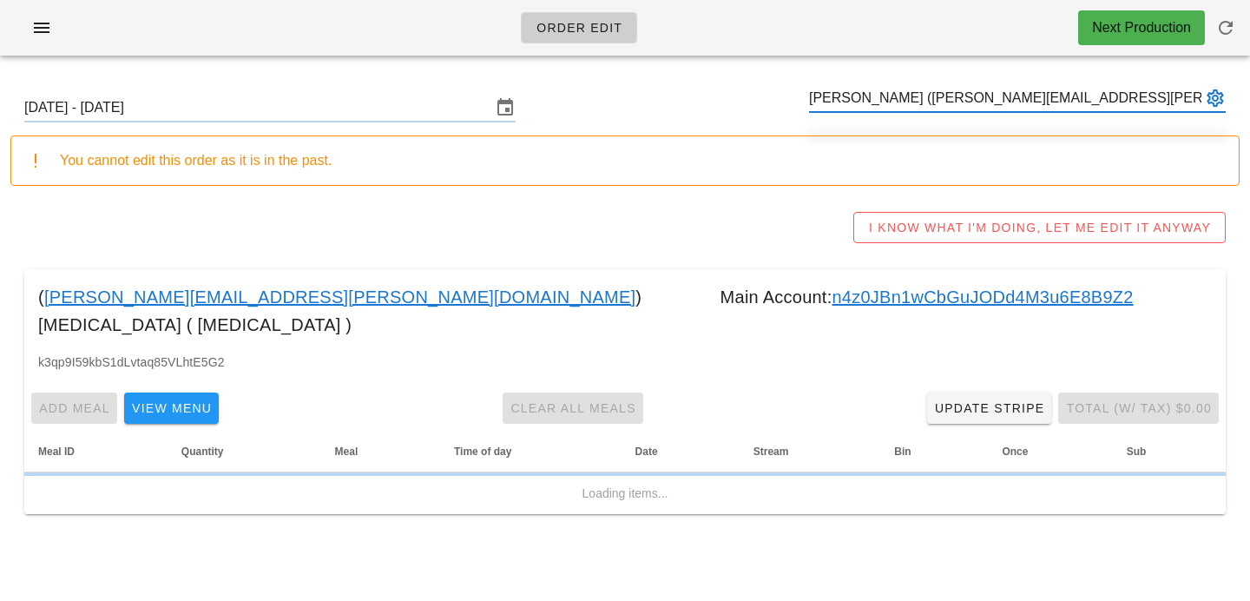
type input "Jennifer Keefe (jennifer.g.keefe@gmail.com)"
click at [854, 170] on div "You cannot edit this order as it is in the past." at bounding box center [642, 160] width 1165 height 21
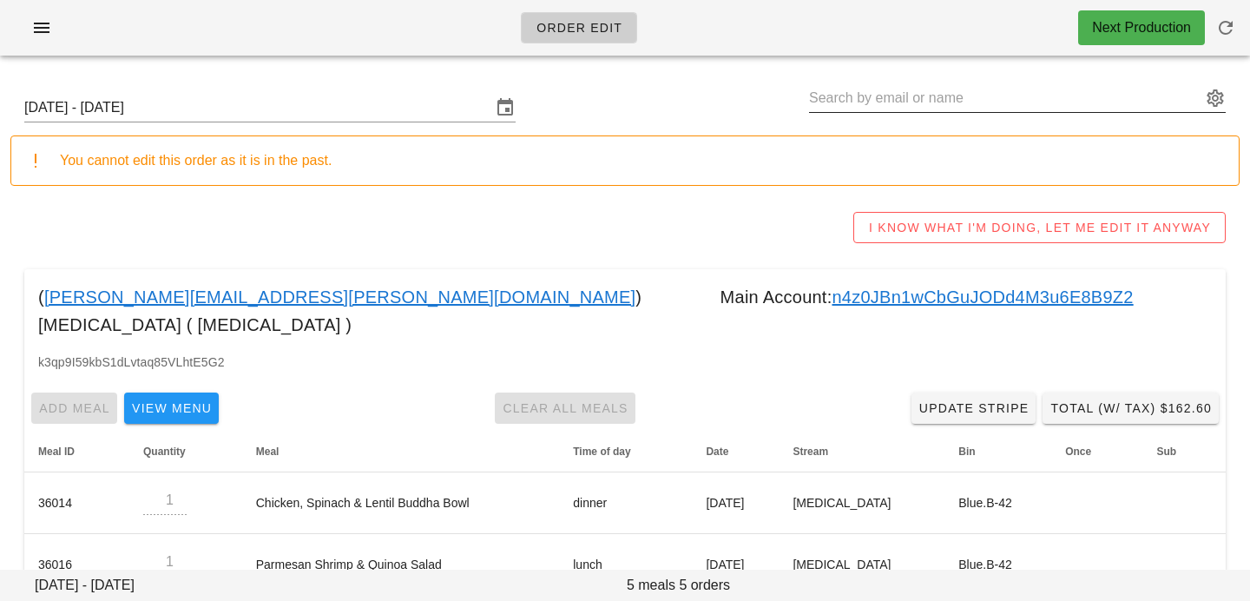
click at [945, 93] on input "text" at bounding box center [1005, 98] width 392 height 28
paste input "Andrew Clauson"
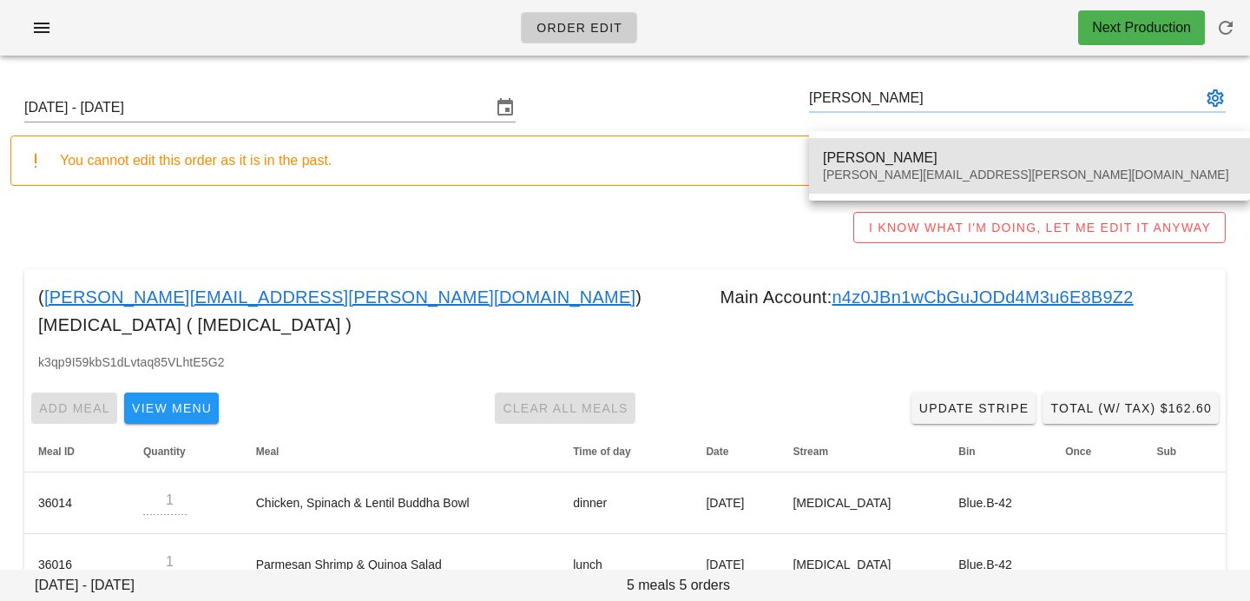
click at [923, 157] on div "Andrew Clauson" at bounding box center [1029, 157] width 413 height 16
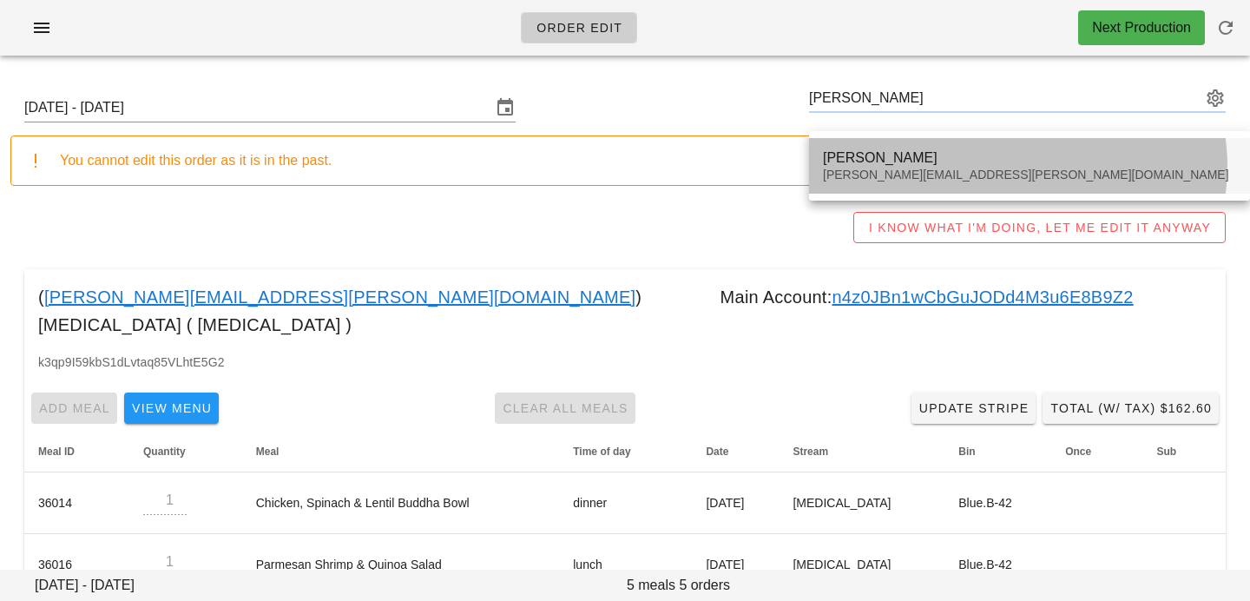
type input "Andrew Clauson (andrew.g.clauson@gmail.com)"
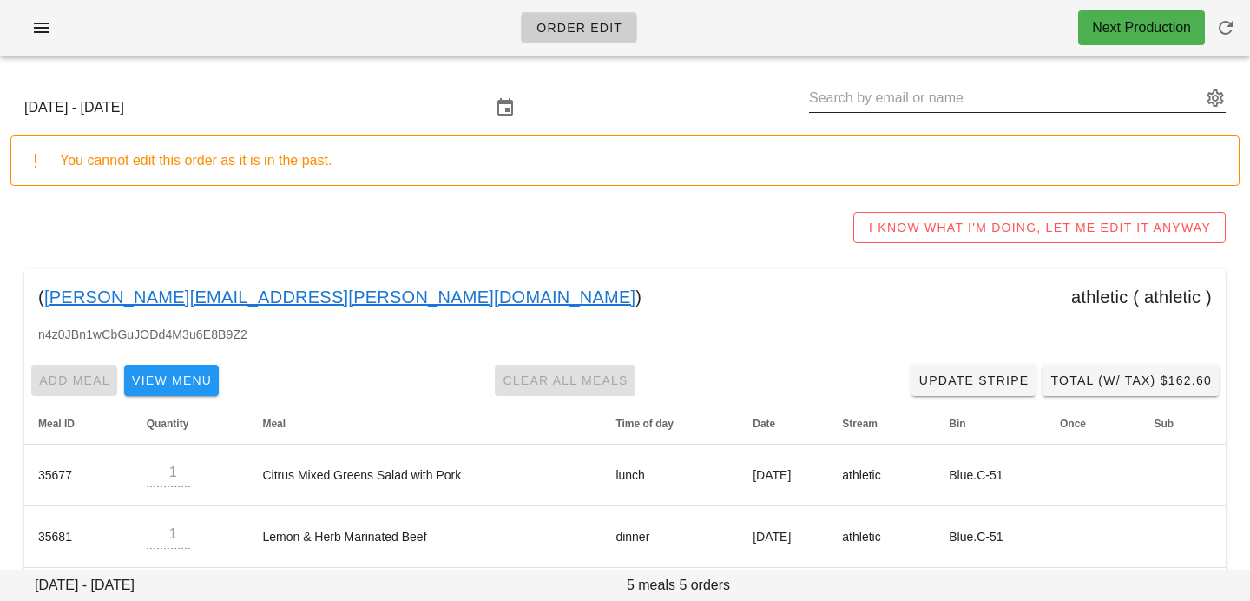
click at [867, 106] on input "text" at bounding box center [1005, 98] width 392 height 28
paste input "Carey Moffett"
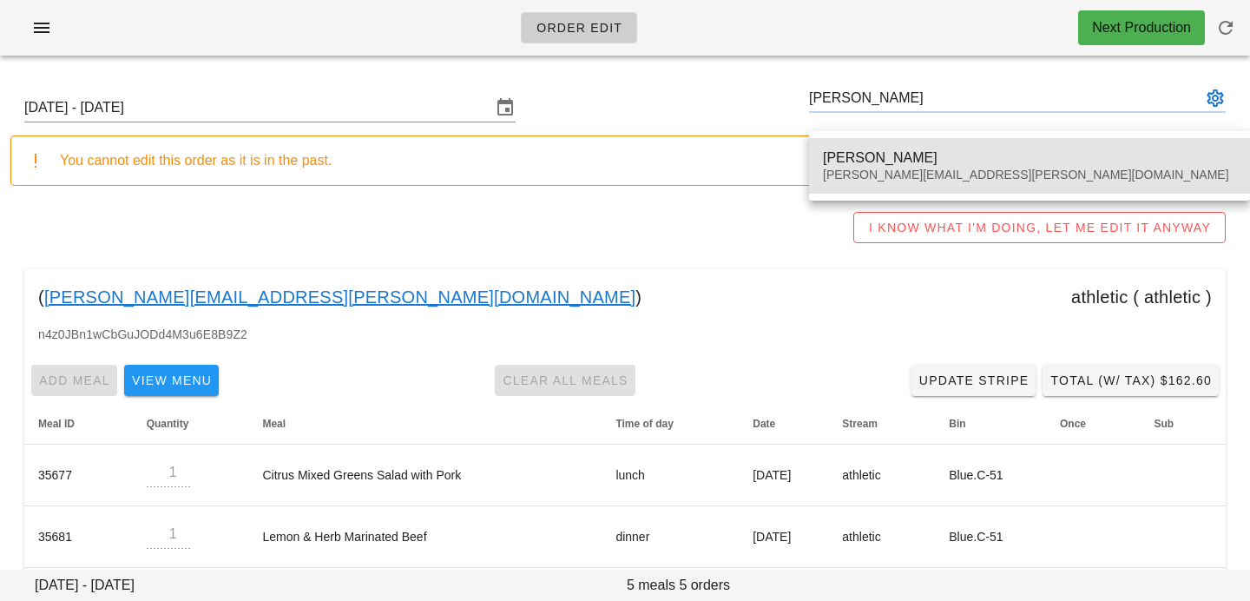
click at [867, 165] on div "Carey Moffett" at bounding box center [1029, 157] width 413 height 16
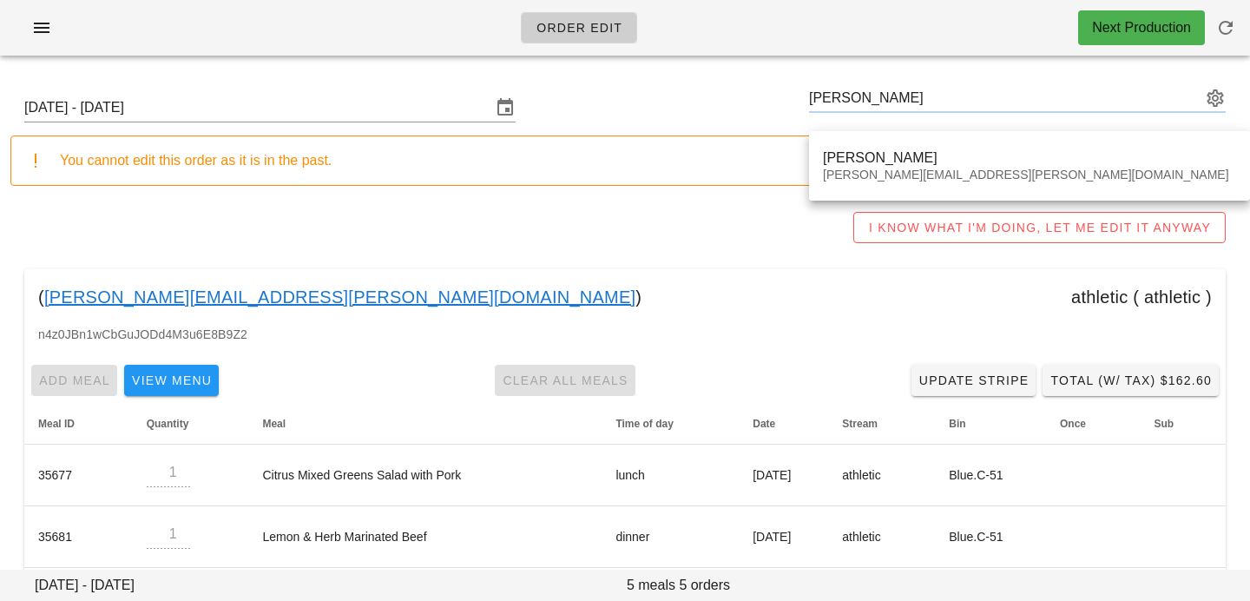
type input "Carey Moffett (carey.moffett@gmail.com)"
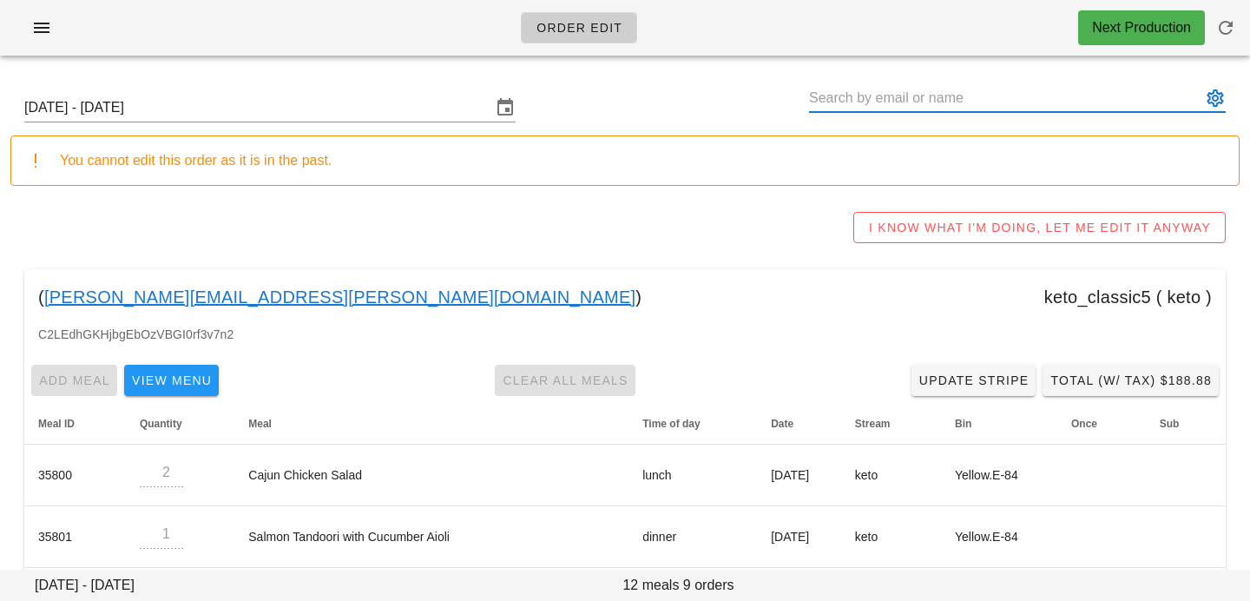
click at [944, 93] on input "text" at bounding box center [1005, 98] width 392 height 28
paste input "Beverley Appelbaum"
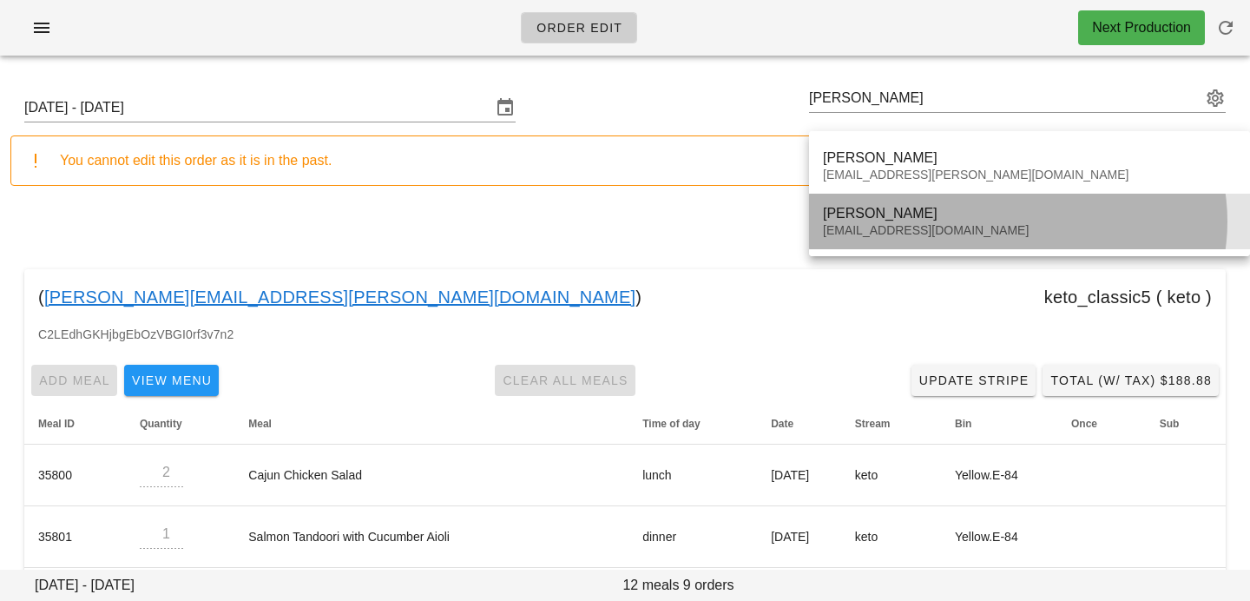
click at [942, 228] on div "bevapp@gmail.com" at bounding box center [1029, 230] width 413 height 15
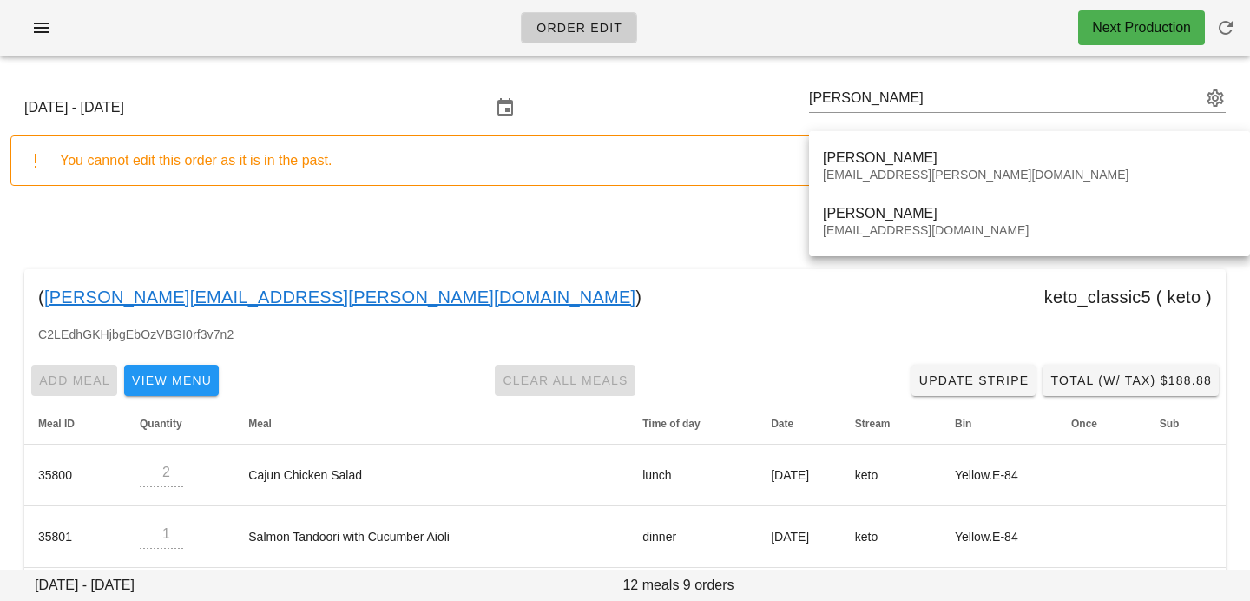
type input "Beverley Appelbaum (bevapp@gmail.com)"
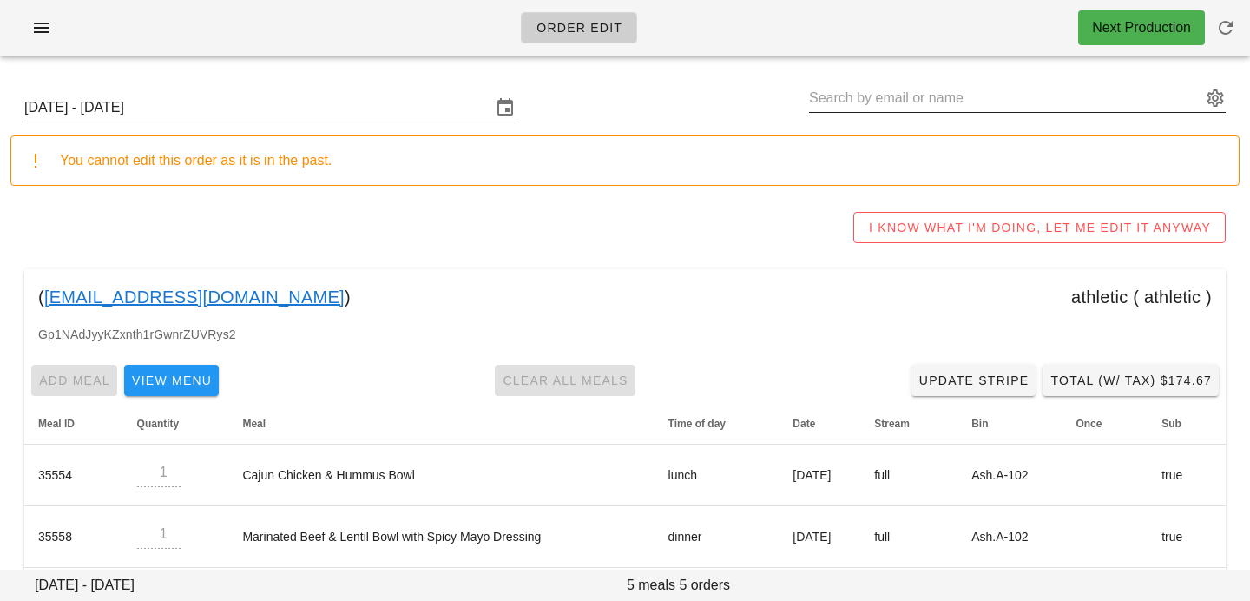
click at [939, 92] on input "text" at bounding box center [1005, 98] width 392 height 28
paste input "Beverley Appelbaum"
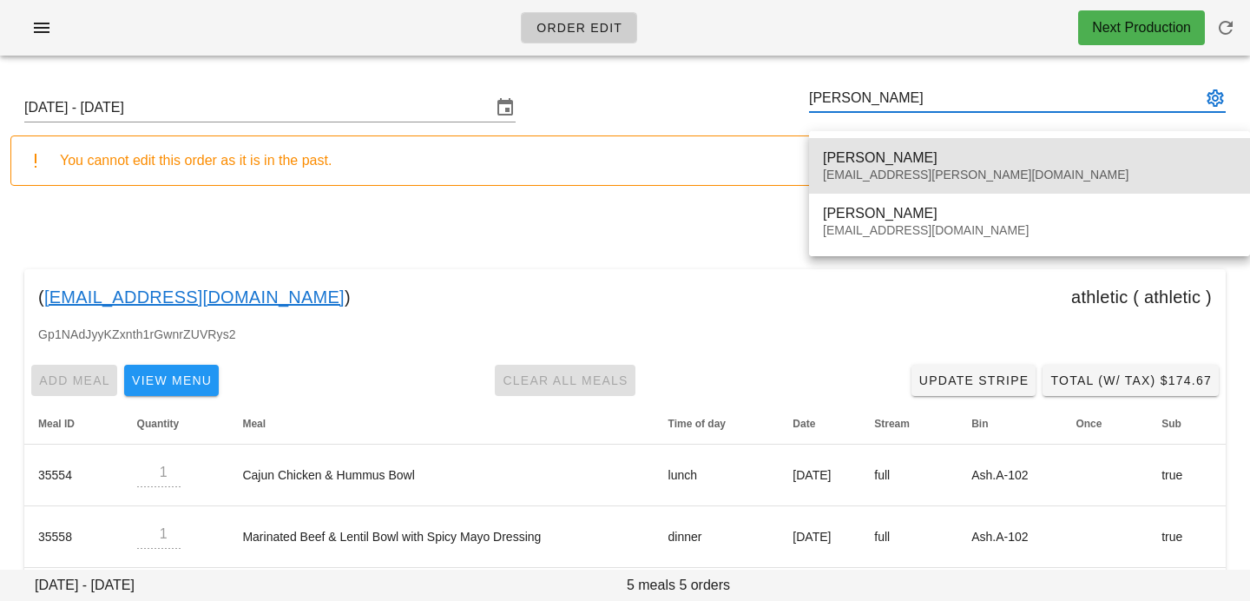
click at [930, 175] on div "Bevap@shaw.ca" at bounding box center [1029, 175] width 413 height 15
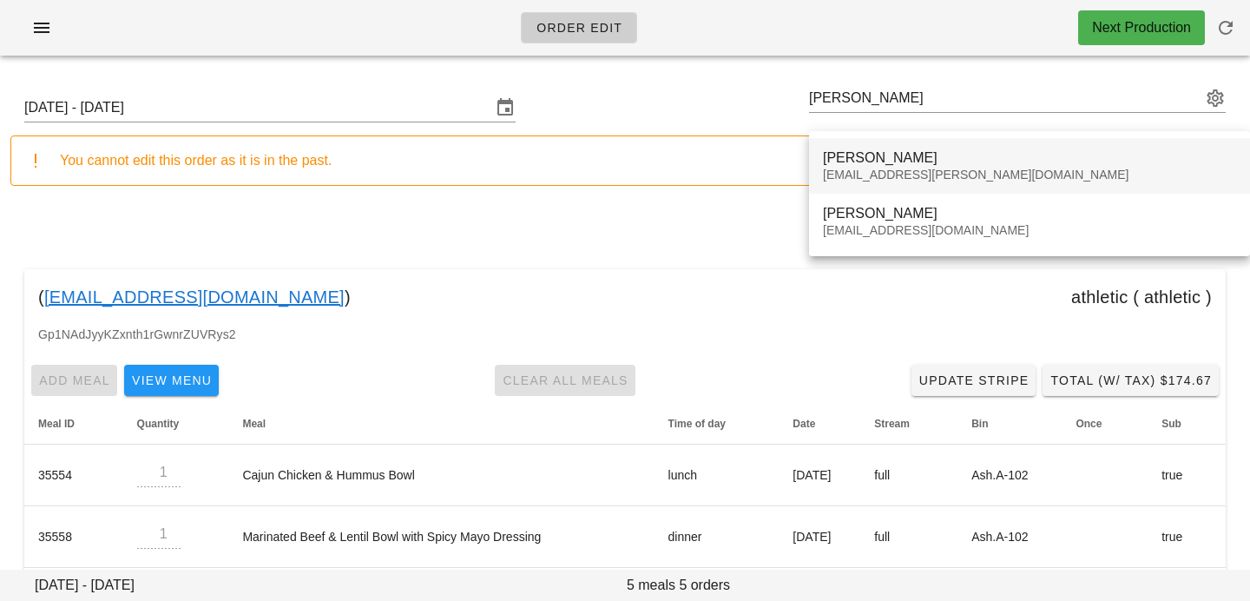
type input "Beverley Appelbaum (Bevap@shaw.ca)"
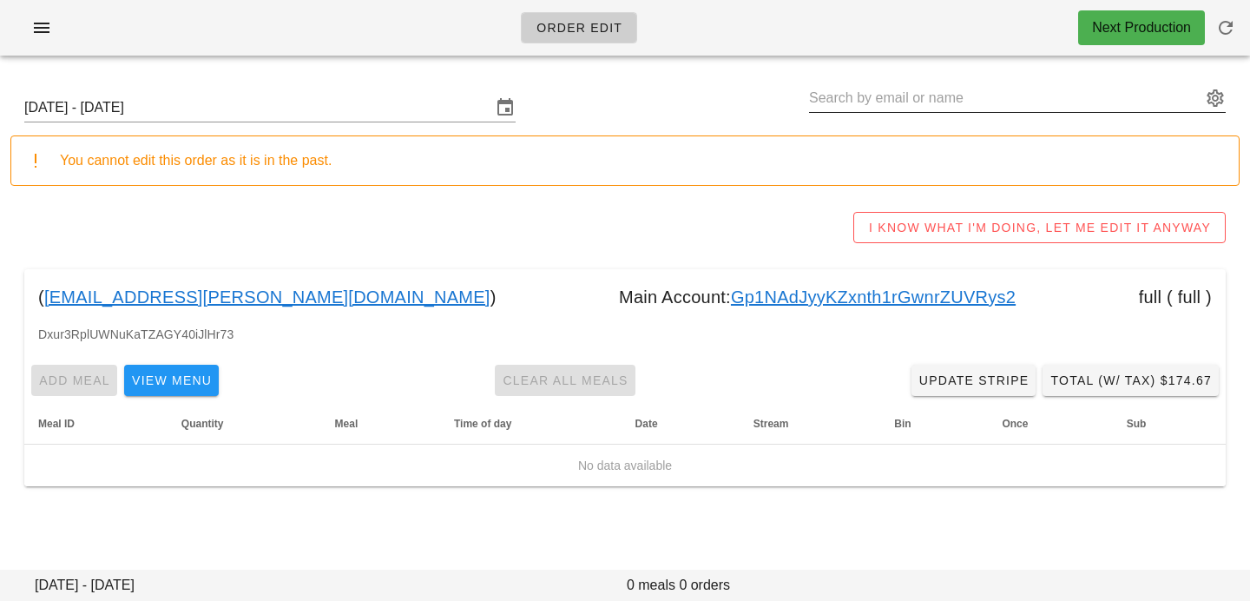
click at [934, 98] on input "text" at bounding box center [1005, 98] width 392 height 28
paste input "Beverley Appelbaum"
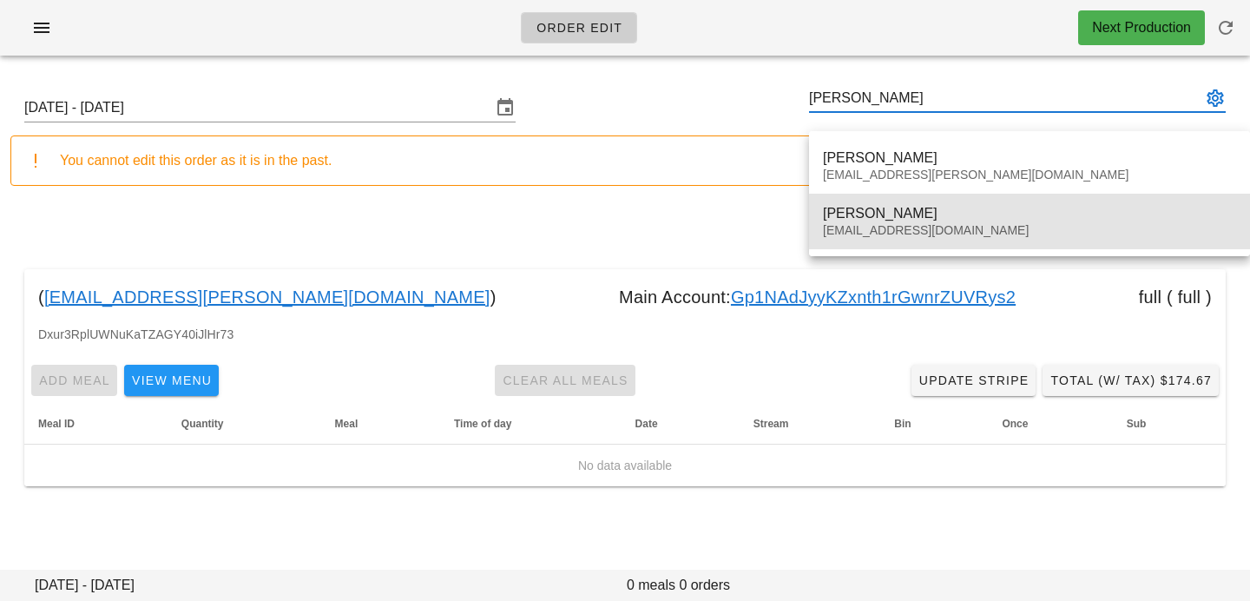
click at [900, 224] on div "bevapp@gmail.com" at bounding box center [1029, 230] width 413 height 15
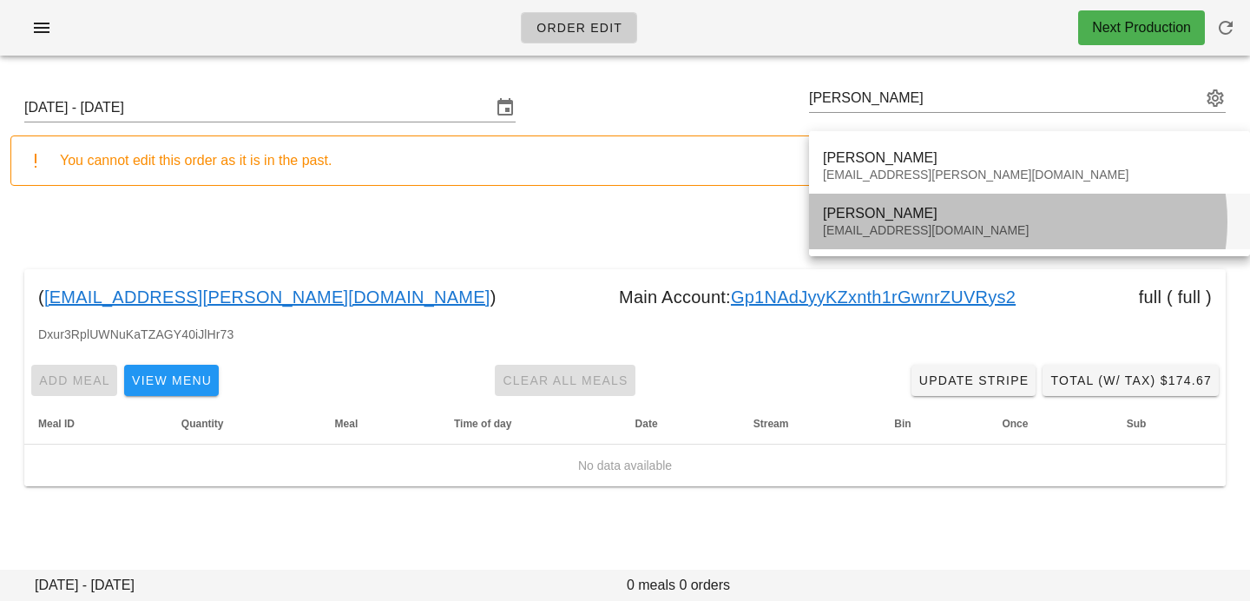
type input "Beverley Appelbaum (bevapp@gmail.com)"
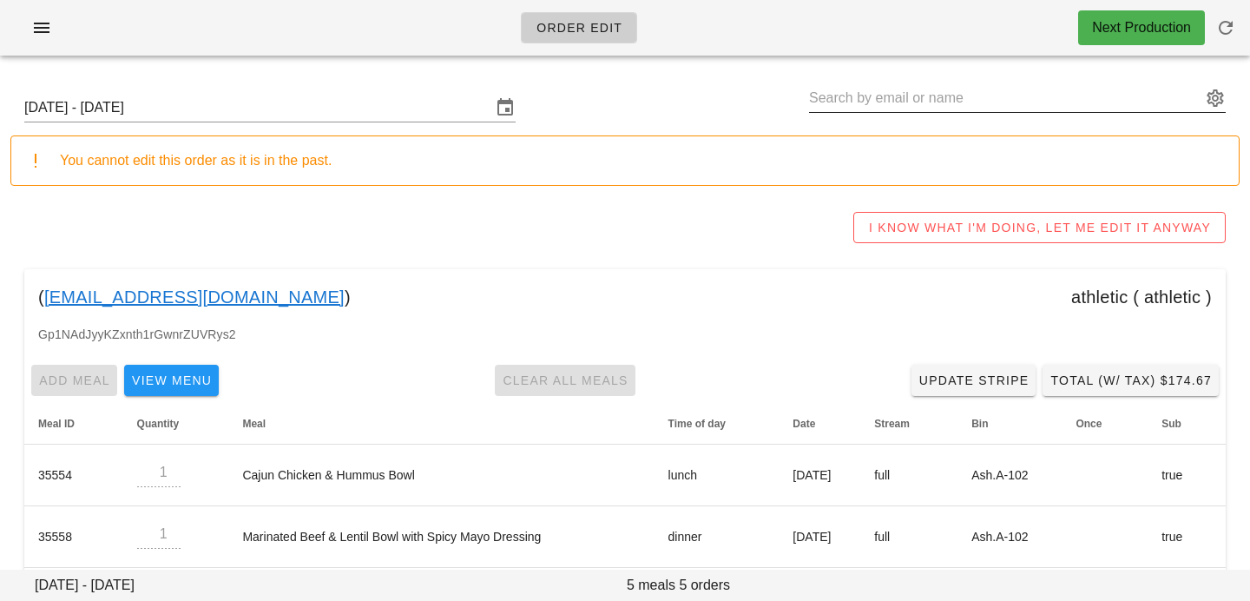
click at [926, 97] on input "text" at bounding box center [1005, 98] width 392 height 28
paste input "Debbie Appelbaum"
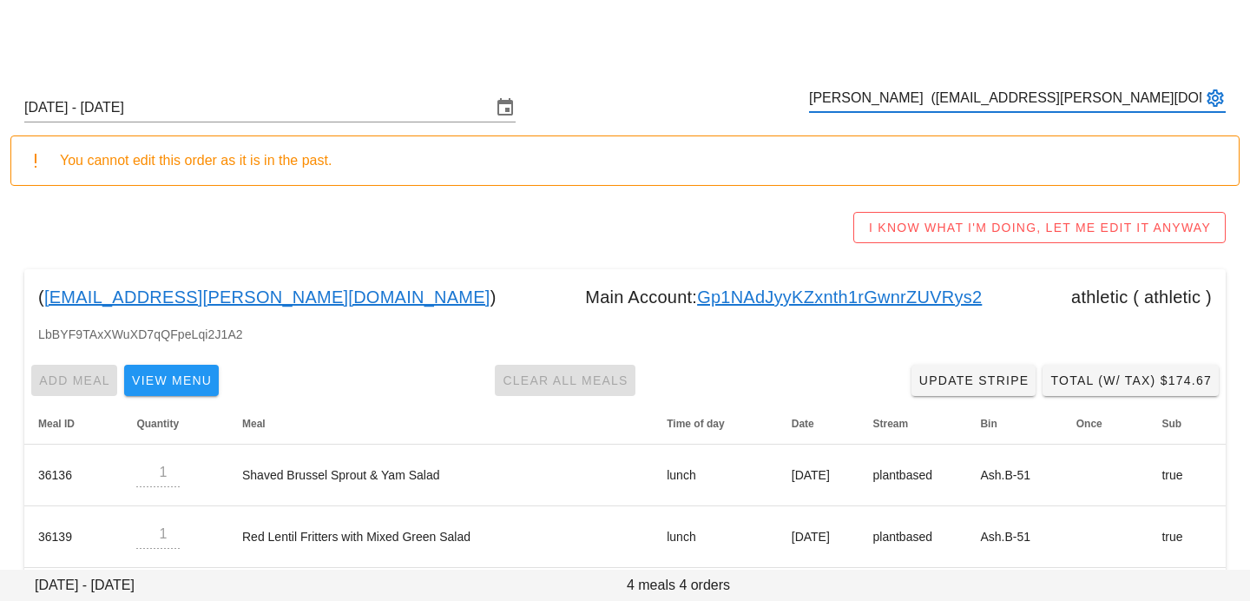
scroll to position [142, 0]
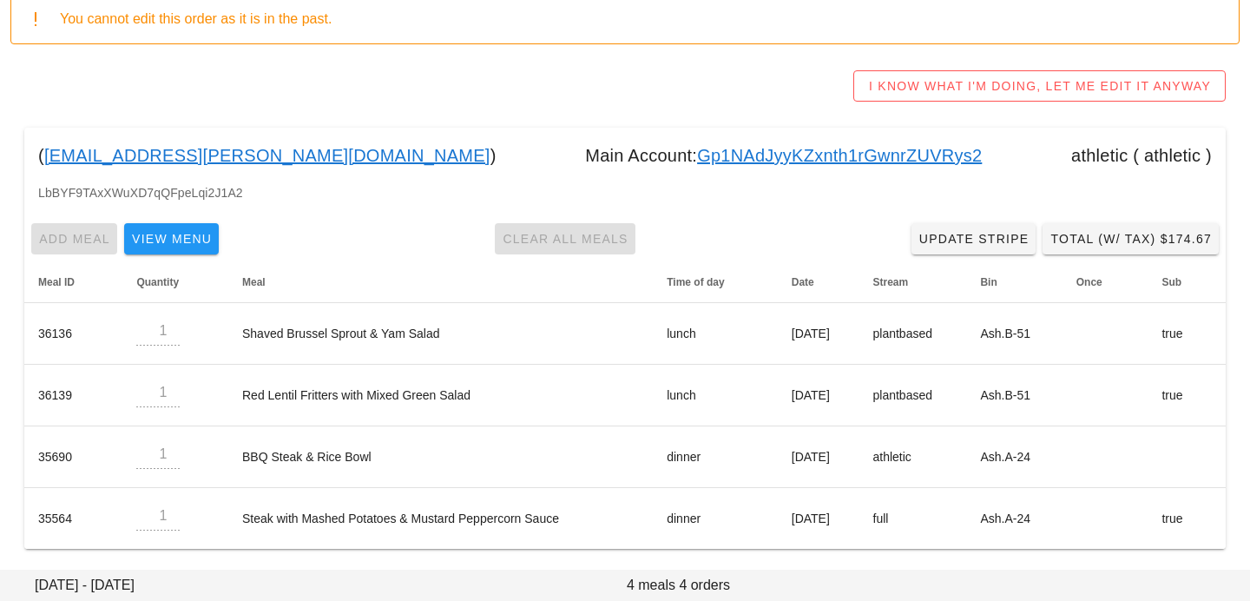
type input "Debbie Appelbaum (debap@shaw.ca)"
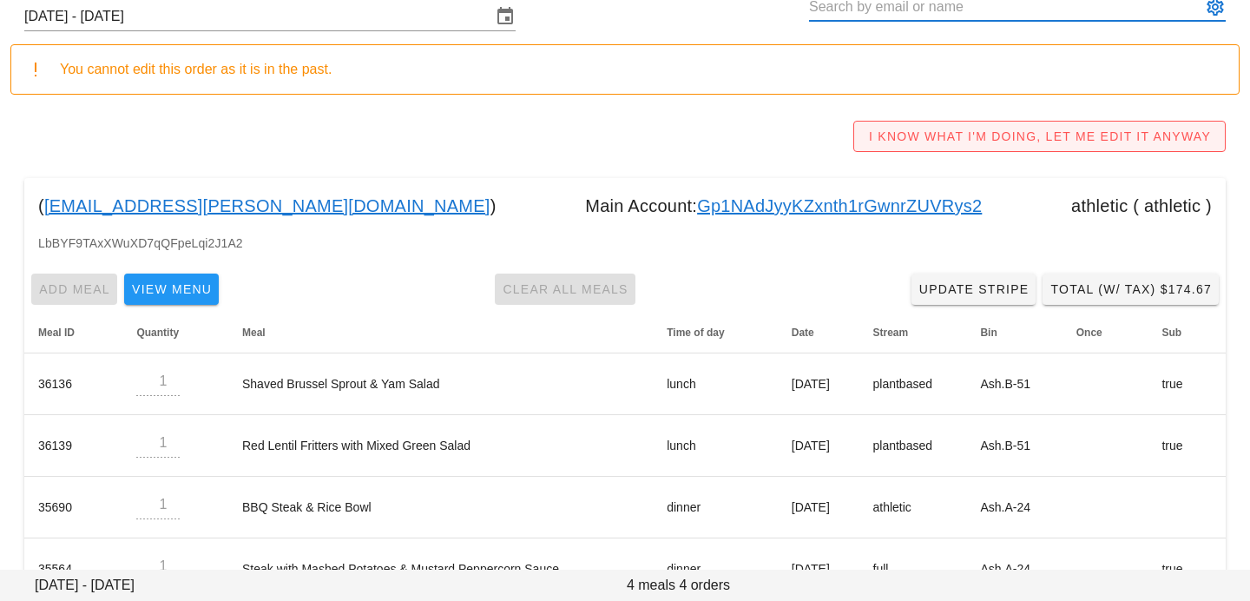
scroll to position [0, 0]
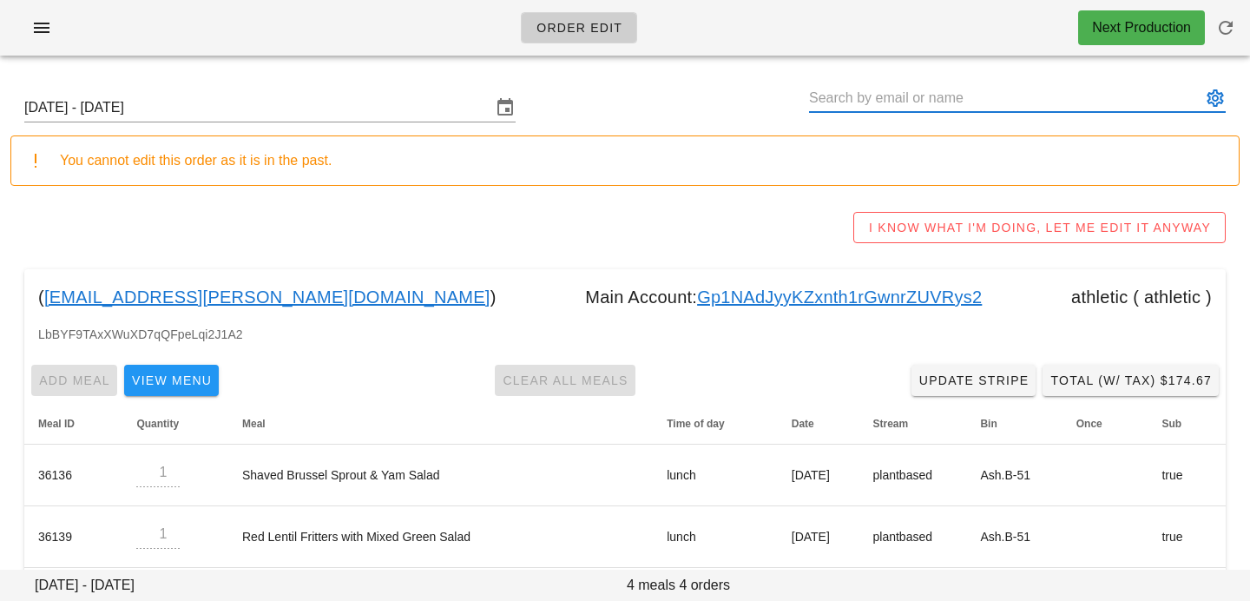
click at [911, 96] on input "text" at bounding box center [1005, 98] width 392 height 28
paste input "Frazer Chambers"
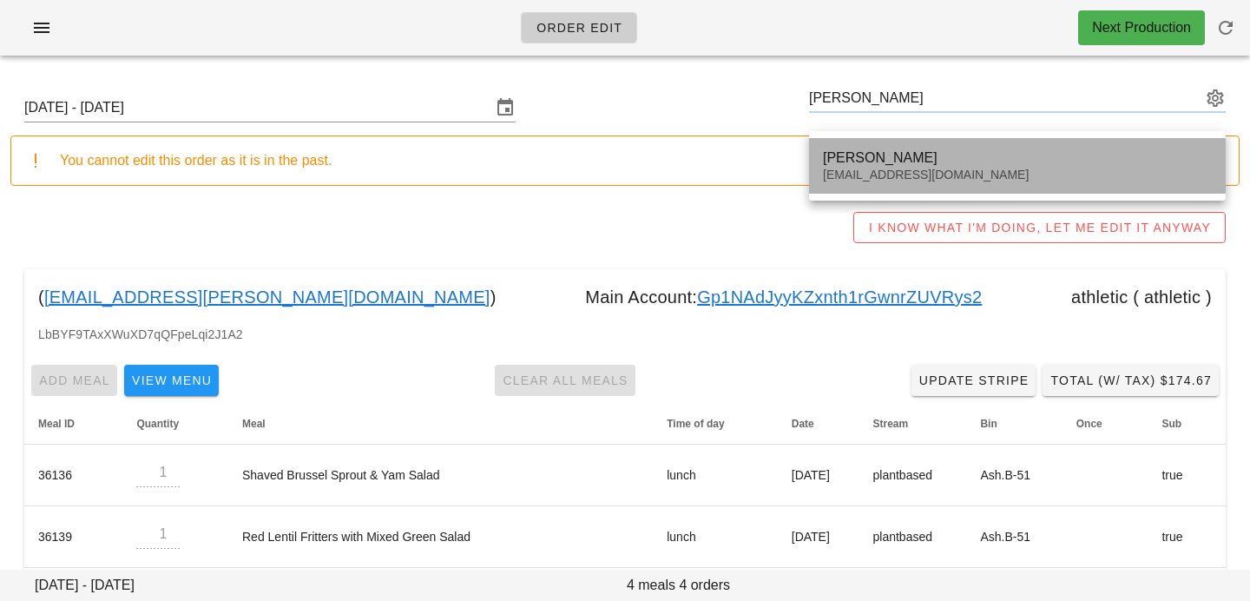
click at [874, 161] on div "Frazer Chambers" at bounding box center [1017, 157] width 389 height 16
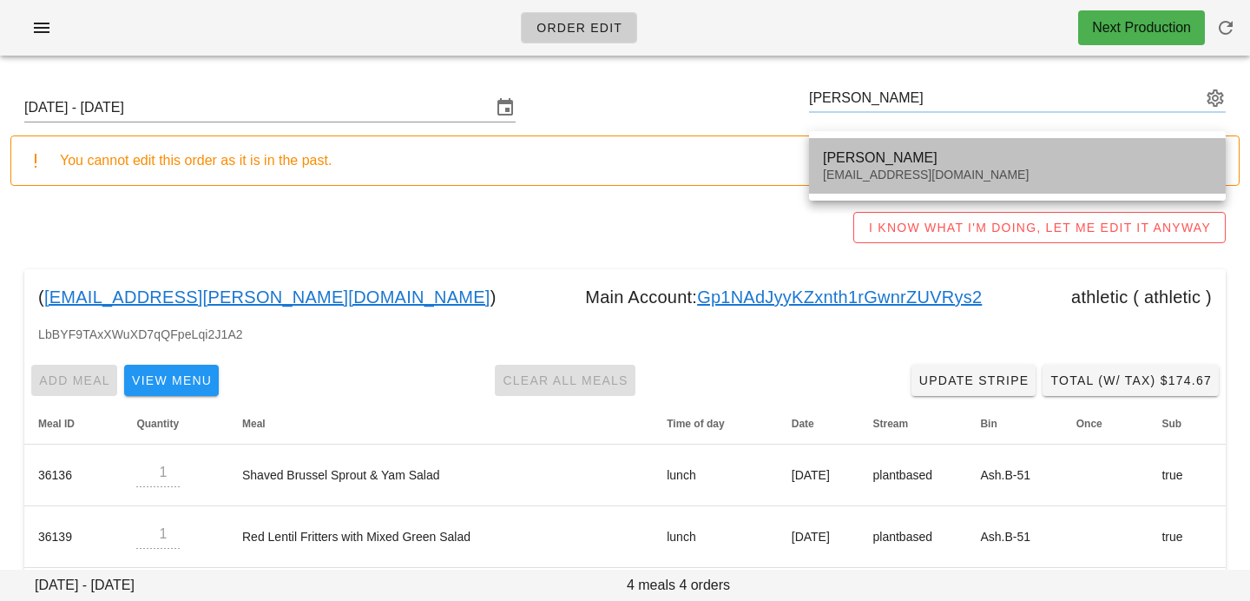
type input "Frazer Chambers (frazer_chambers@live.ca)"
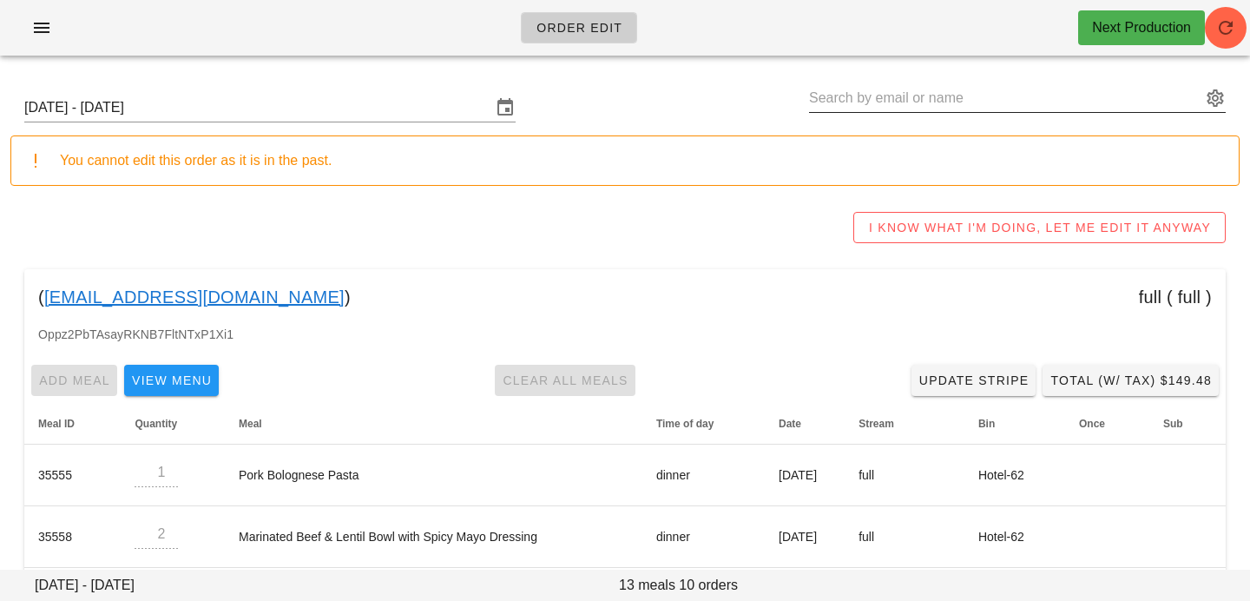
click at [916, 94] on input "text" at bounding box center [1005, 98] width 392 height 28
paste input "grant@lochmoigh.com"
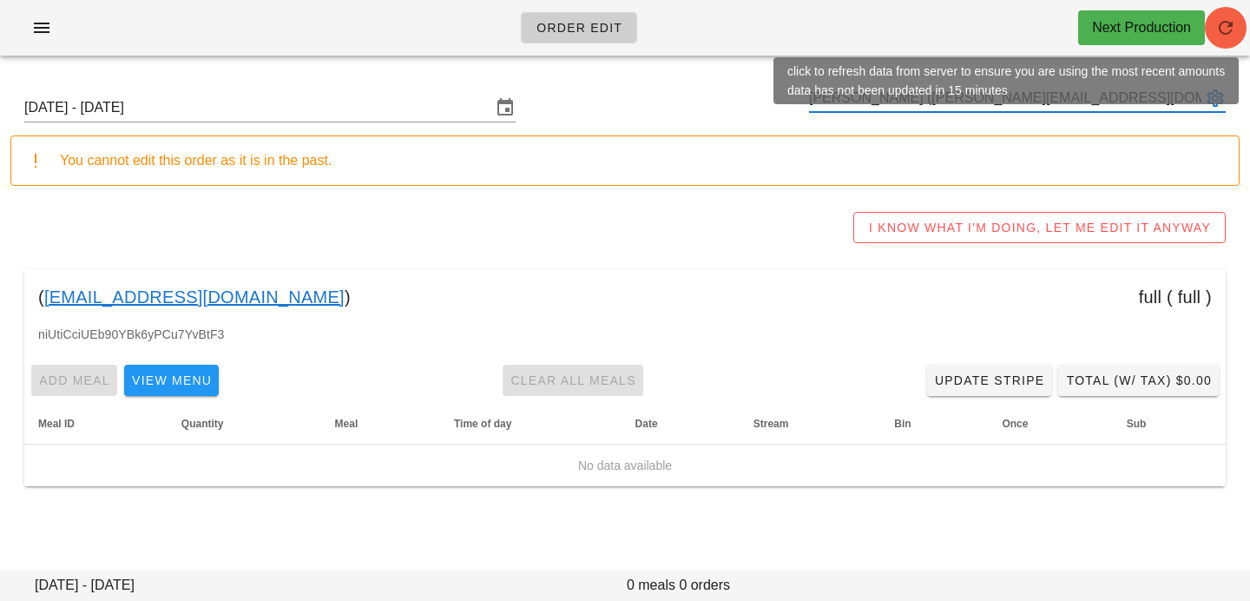
type input "[PERSON_NAME] ([PERSON_NAME][EMAIL_ADDRESS][DOMAIN_NAME])"
click at [1220, 27] on icon "button" at bounding box center [1226, 27] width 21 height 21
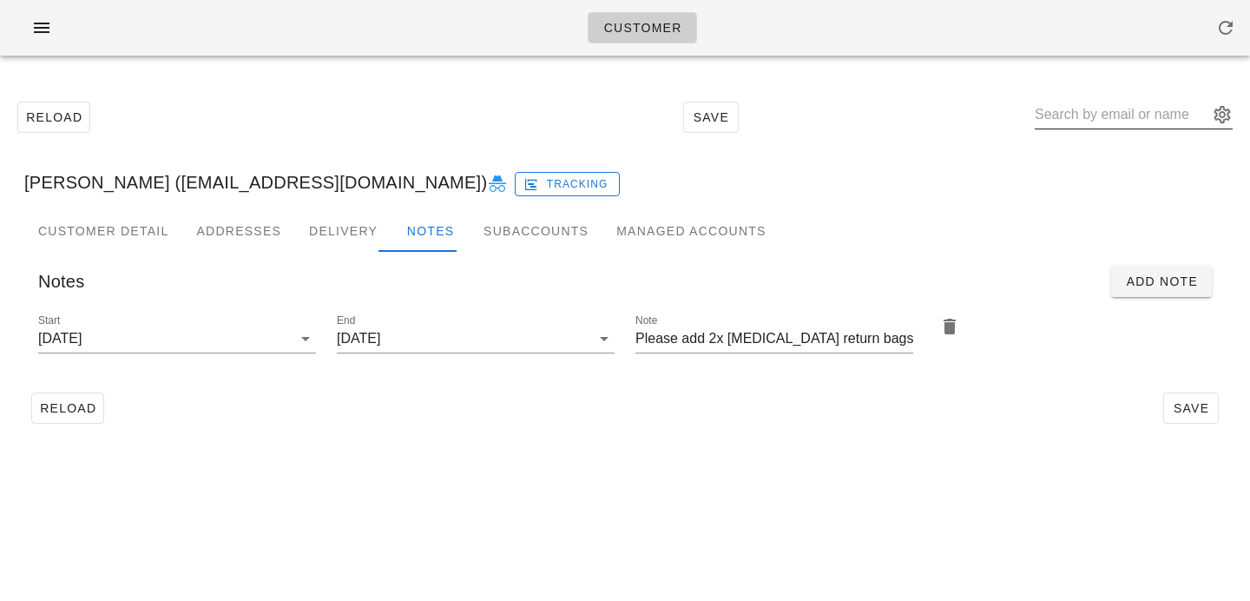
click at [1130, 118] on input "text" at bounding box center [1122, 115] width 174 height 28
paste input "Jennifer Keefe"
type input "Jennifer Keefe"
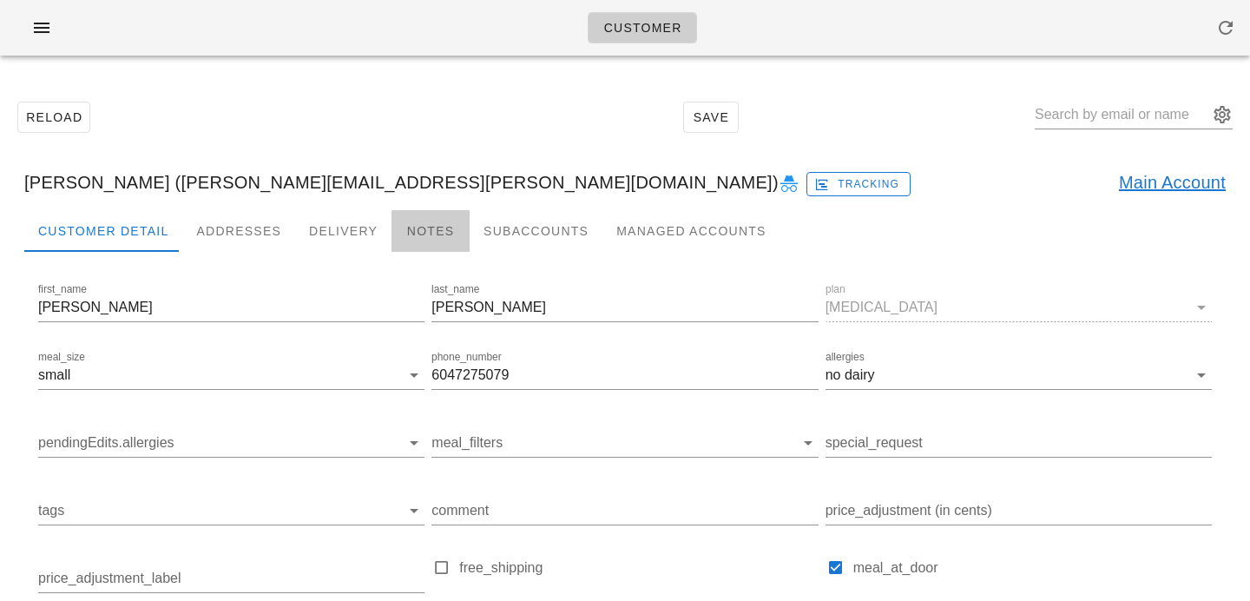
click at [445, 228] on div "Notes" at bounding box center [431, 231] width 78 height 42
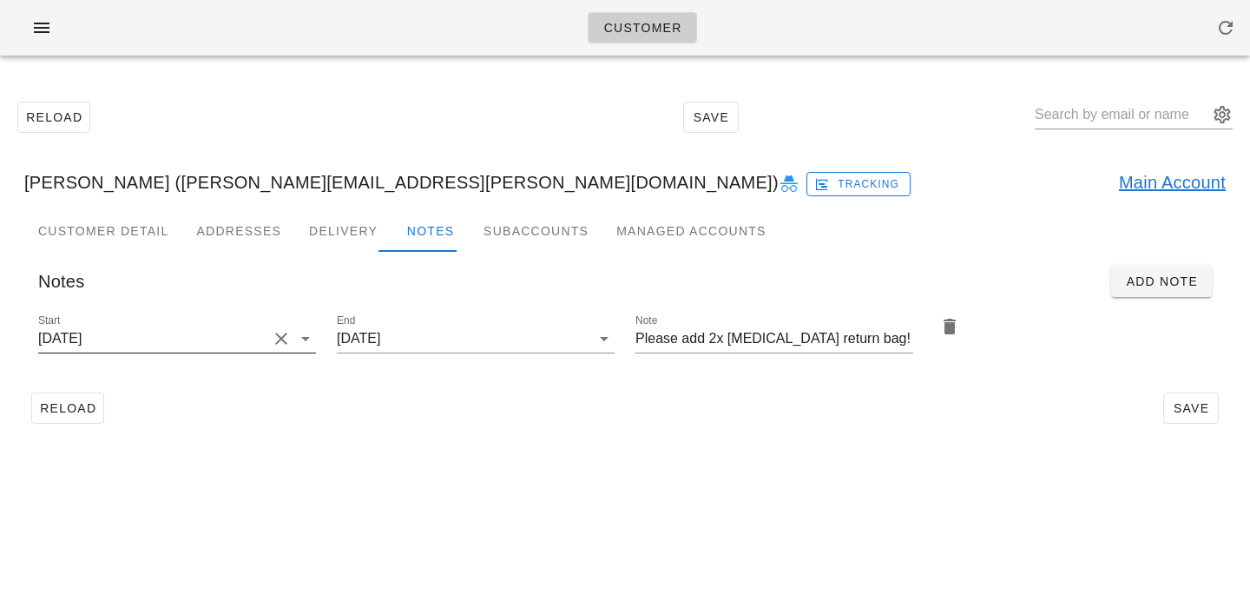
click at [281, 339] on button "Clear Start" at bounding box center [281, 338] width 21 height 21
click at [281, 339] on input "Start" at bounding box center [163, 339] width 250 height 28
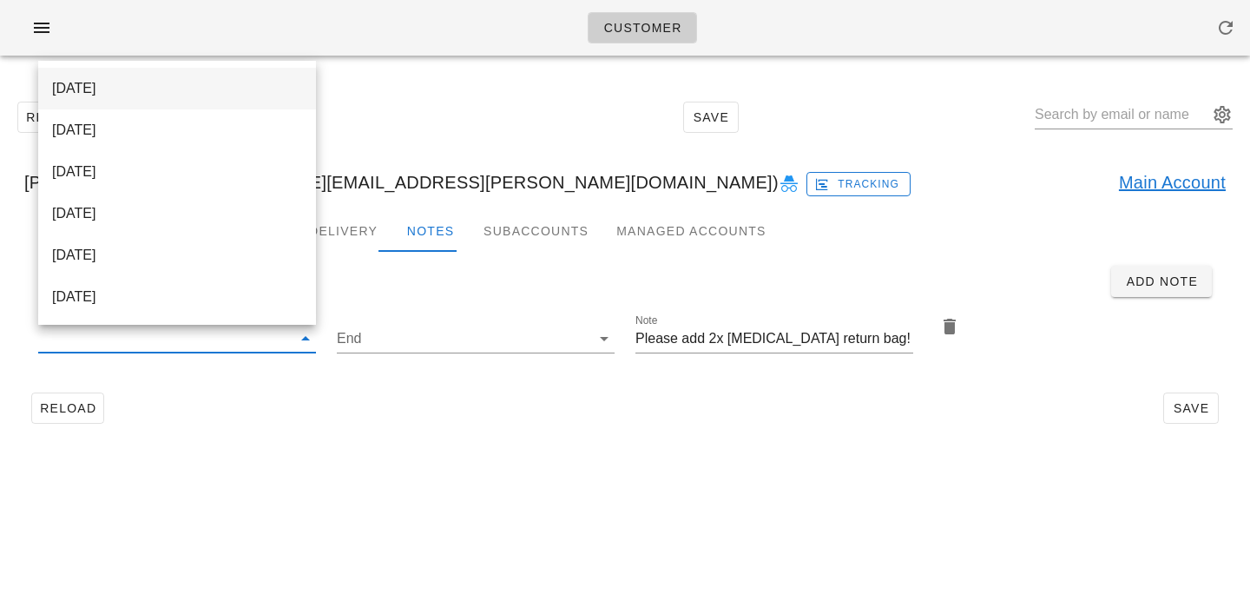
click at [246, 87] on div "2025-10-01" at bounding box center [177, 88] width 250 height 16
type input "2025-10-01"
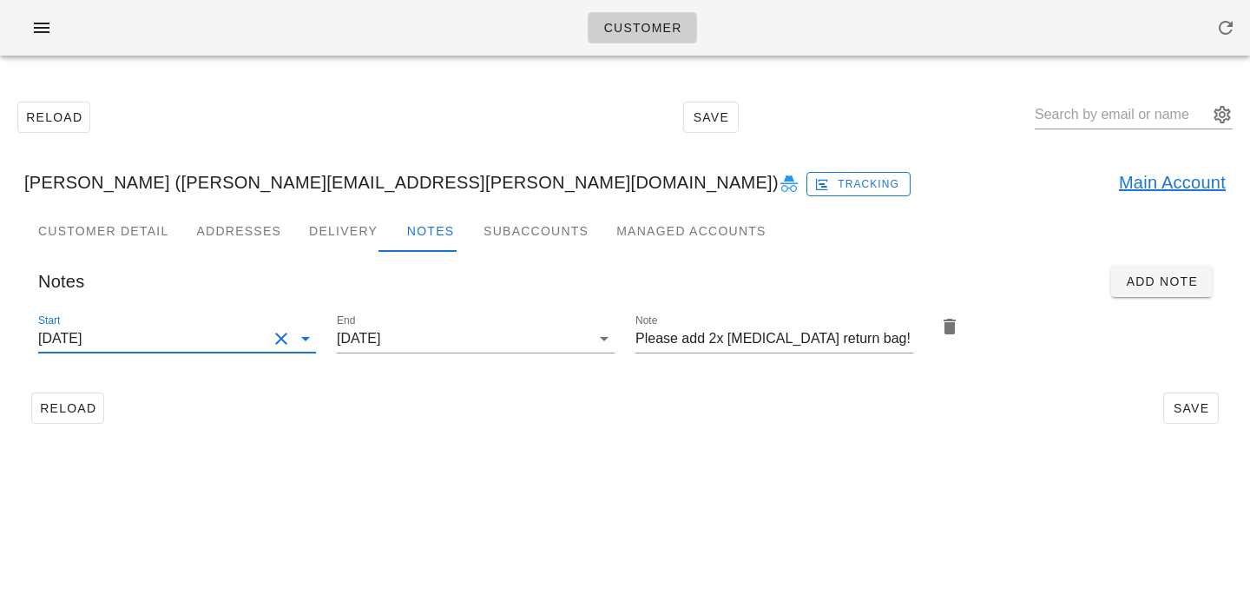
click at [346, 428] on div "Reload Save" at bounding box center [625, 408] width 1202 height 45
click at [1223, 405] on div "Reload Save" at bounding box center [625, 408] width 1202 height 45
click at [1205, 406] on span "Save" at bounding box center [1191, 408] width 40 height 14
click at [1091, 103] on input "text" at bounding box center [1122, 115] width 174 height 28
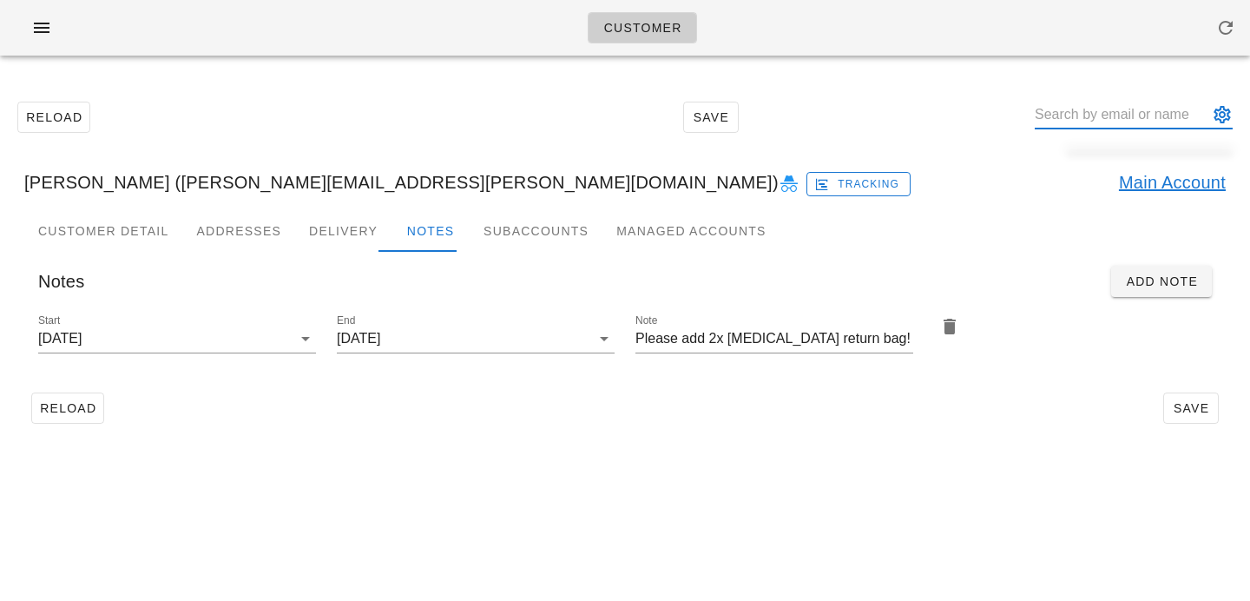
paste input "Andrew Clauson"
type input "Andrew Clauson"
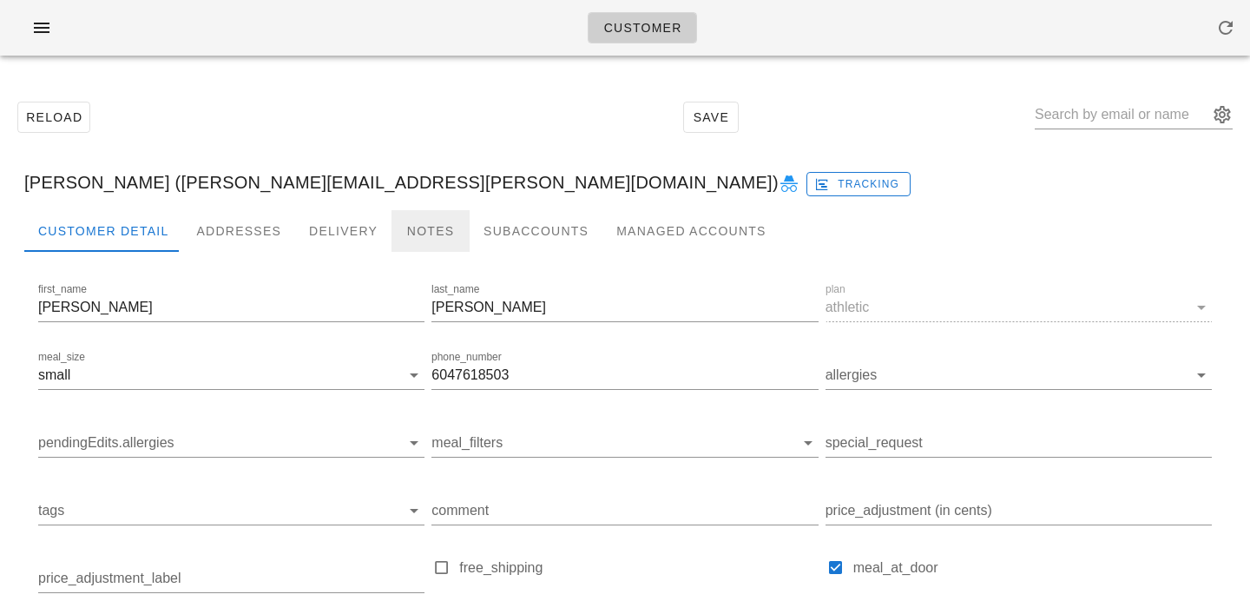
click at [412, 242] on div "Notes" at bounding box center [431, 231] width 78 height 42
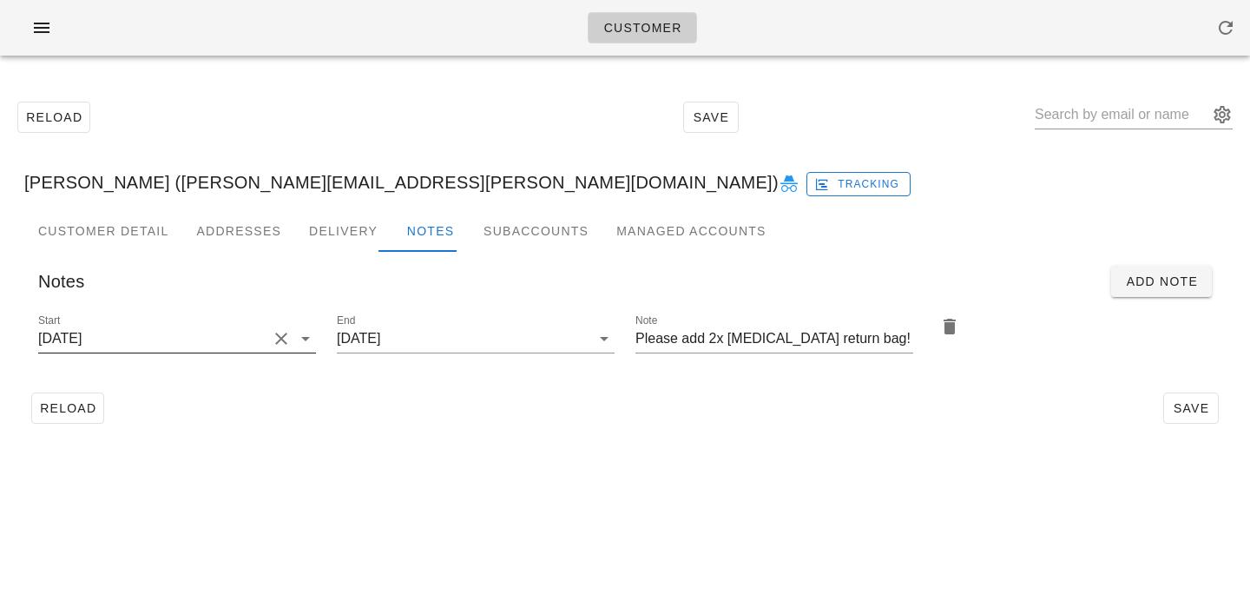
click at [280, 340] on button "Clear Start" at bounding box center [281, 338] width 21 height 21
click at [280, 340] on input "Start" at bounding box center [163, 339] width 250 height 28
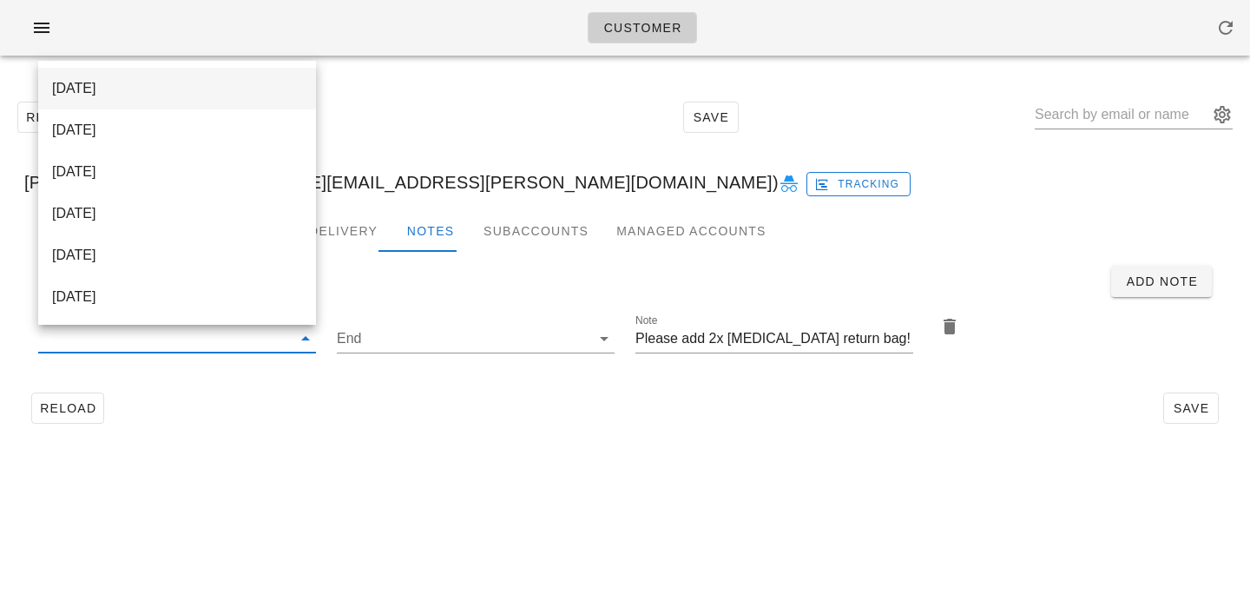
click at [247, 72] on div "2025-10-01" at bounding box center [177, 87] width 250 height 37
type input "2025-10-01"
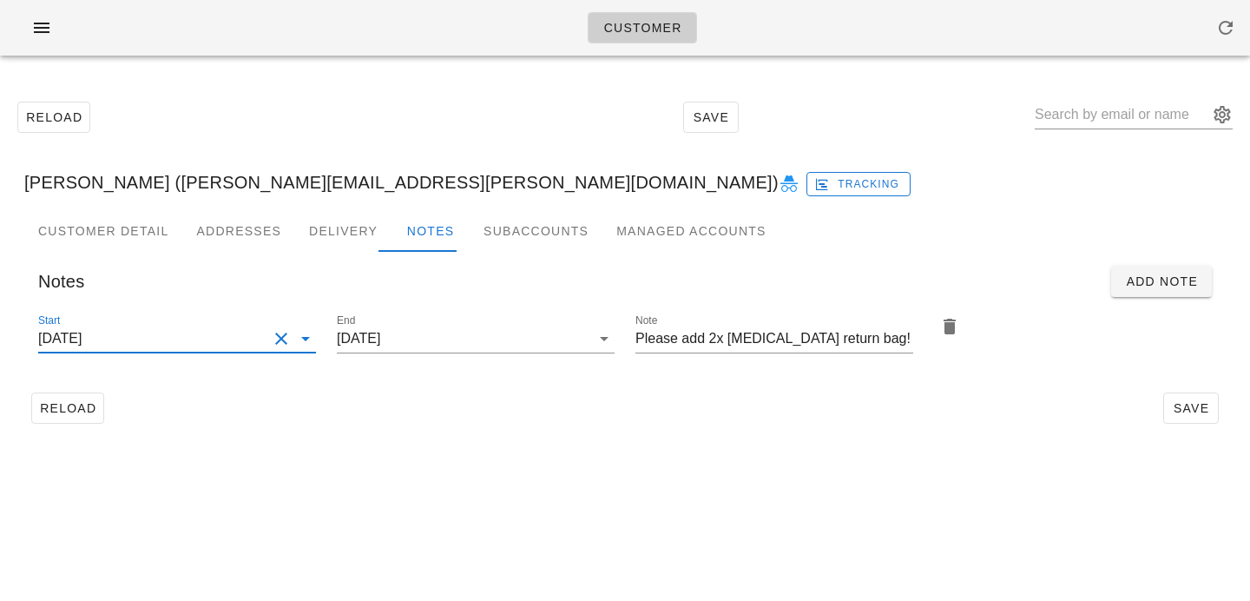
click at [322, 372] on div "Start 2025-10-01" at bounding box center [177, 341] width 299 height 82
click at [436, 497] on div "Customer Reload Save Andrew Clauson (andrew.g.clauson@gmail.com) Tracking Custo…" at bounding box center [625, 300] width 1250 height 601
click at [1192, 407] on span "Save" at bounding box center [1191, 408] width 40 height 14
click at [1103, 118] on input "text" at bounding box center [1122, 115] width 174 height 28
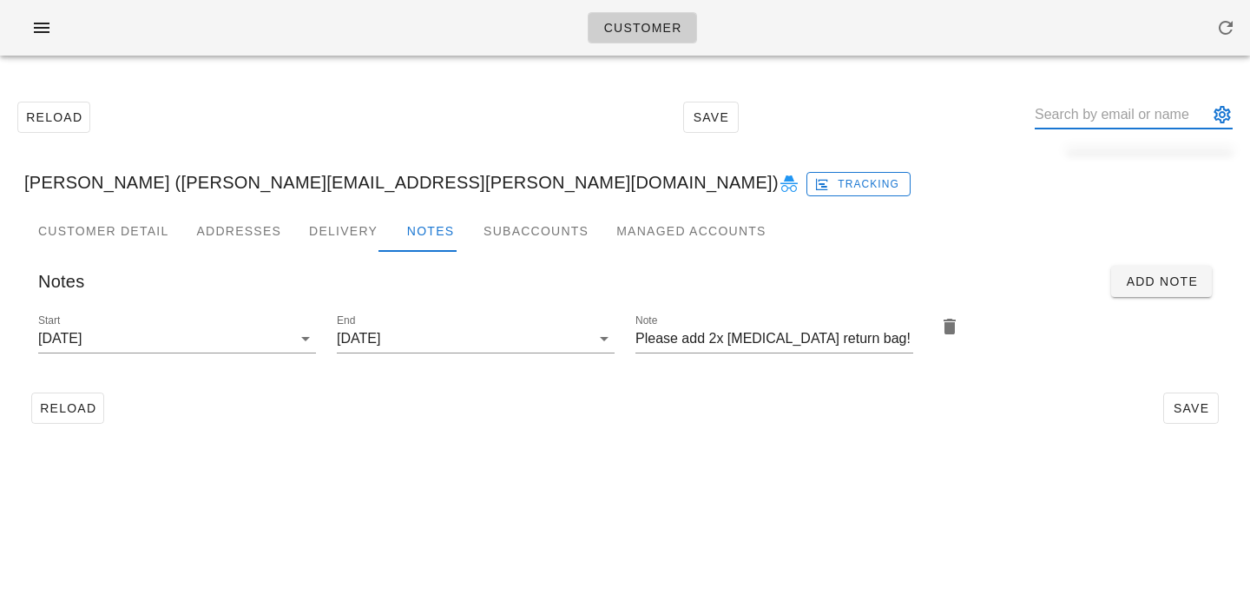
paste input "Carey Moffett"
type input "Carey Moffett"
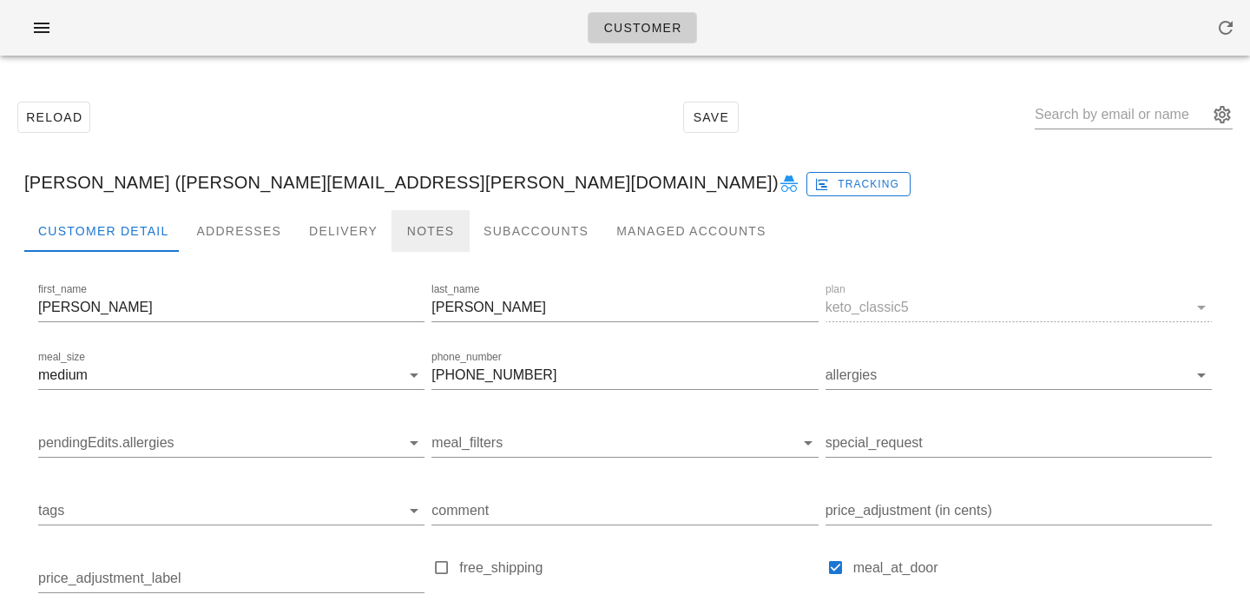
click at [415, 237] on div "Notes" at bounding box center [431, 231] width 78 height 42
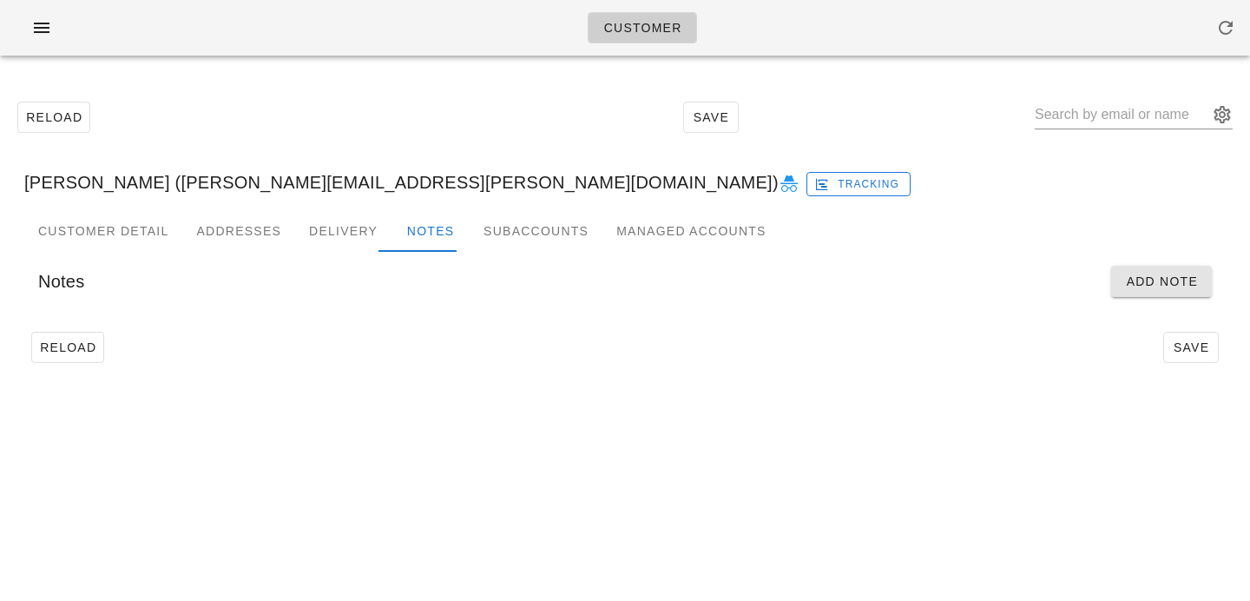
click at [1168, 296] on div "Notes Add Note" at bounding box center [625, 281] width 1202 height 59
click at [1164, 278] on span "Add Note" at bounding box center [1161, 281] width 73 height 14
type input "Carey Moffett (carey.moffett@gmail.com)"
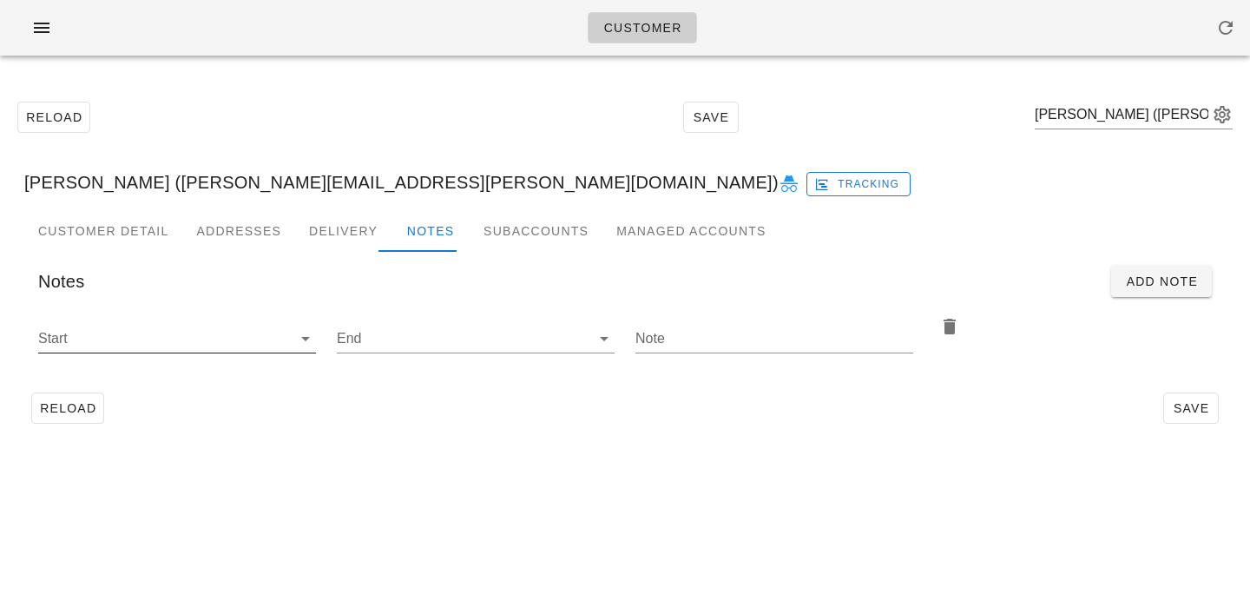
click at [258, 346] on input "Start" at bounding box center [163, 339] width 250 height 28
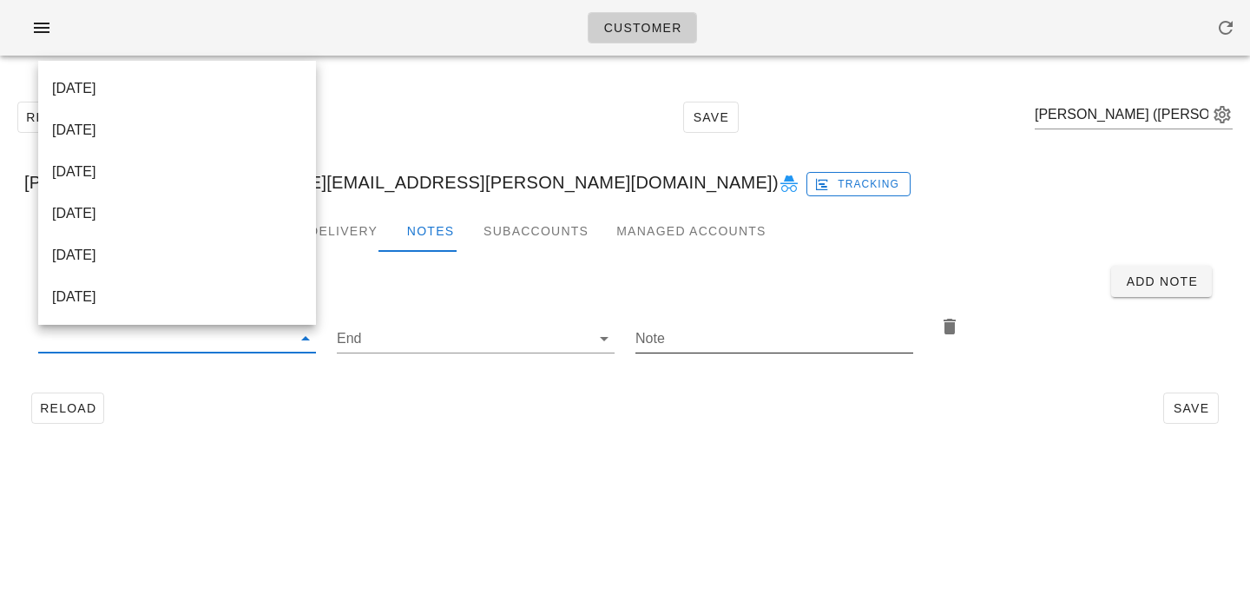
click at [681, 333] on input "Note" at bounding box center [775, 339] width 278 height 28
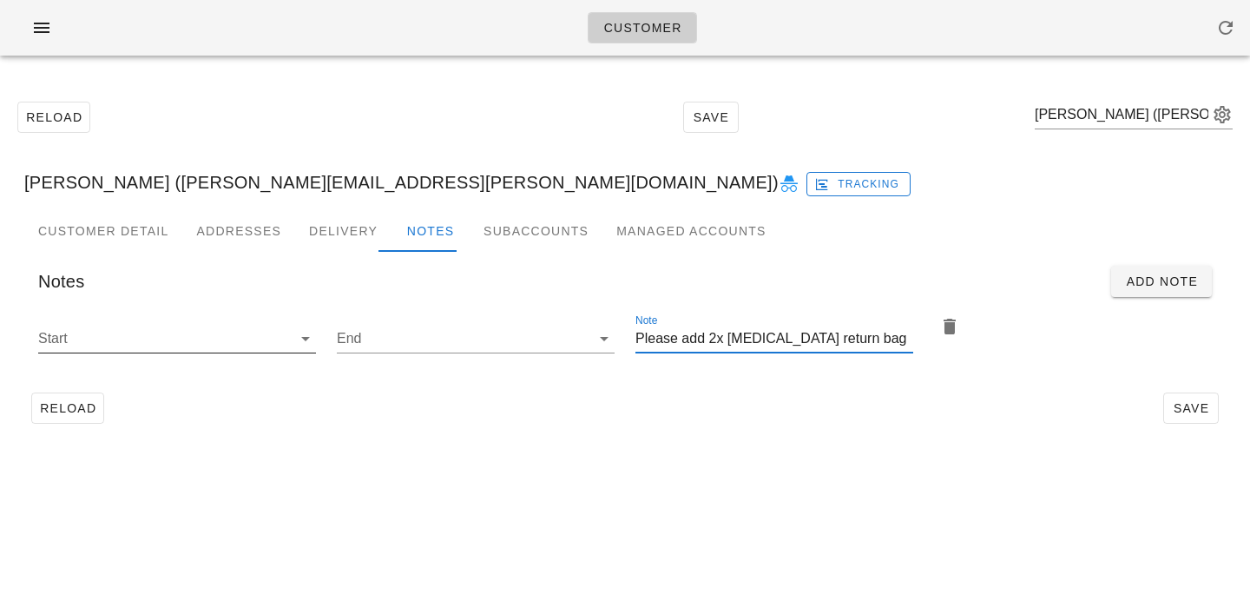
type input "Please add 2x ice pack return bag"
click at [285, 340] on input "Start" at bounding box center [163, 339] width 250 height 28
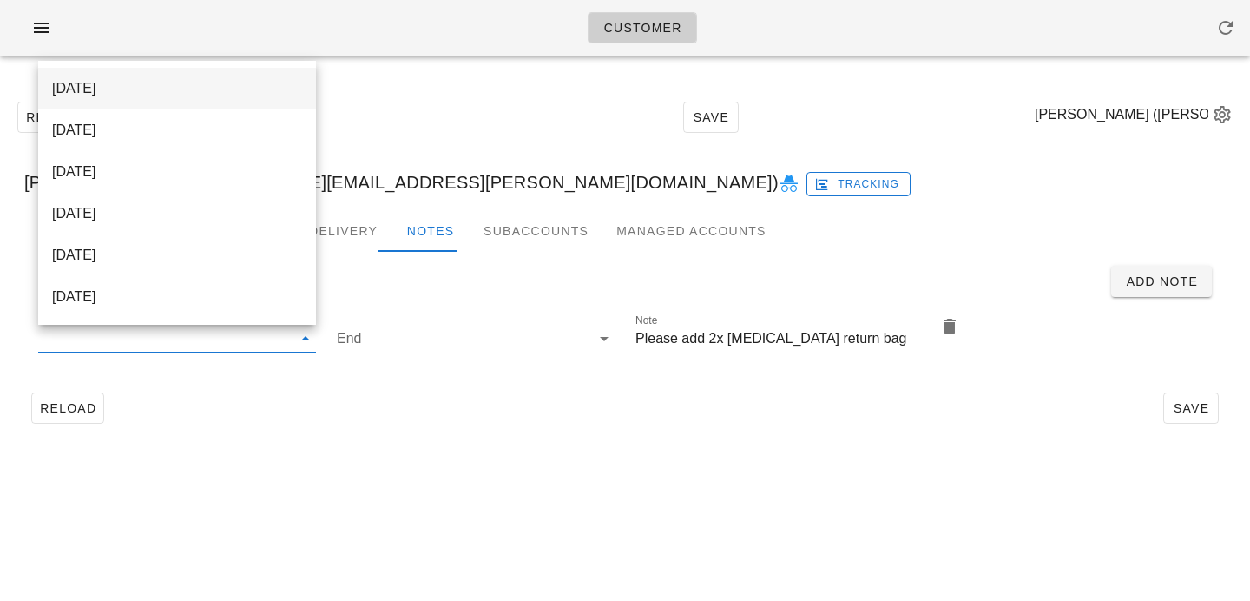
click at [263, 87] on div "2025-10-01" at bounding box center [177, 88] width 250 height 16
type input "2025-10-01"
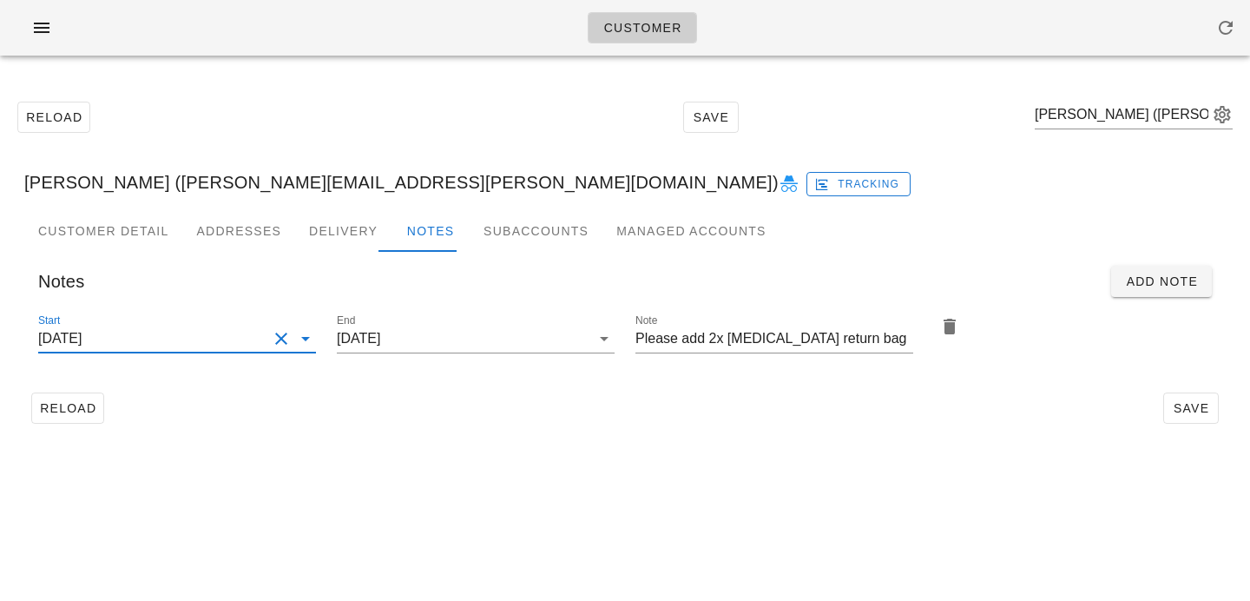
click at [561, 467] on div "Customer Reload Save Carey Moffett (carey.moffett@gmail.com) Carey Moffett (car…" at bounding box center [625, 300] width 1250 height 601
click at [1189, 395] on button "Save" at bounding box center [1192, 407] width 56 height 31
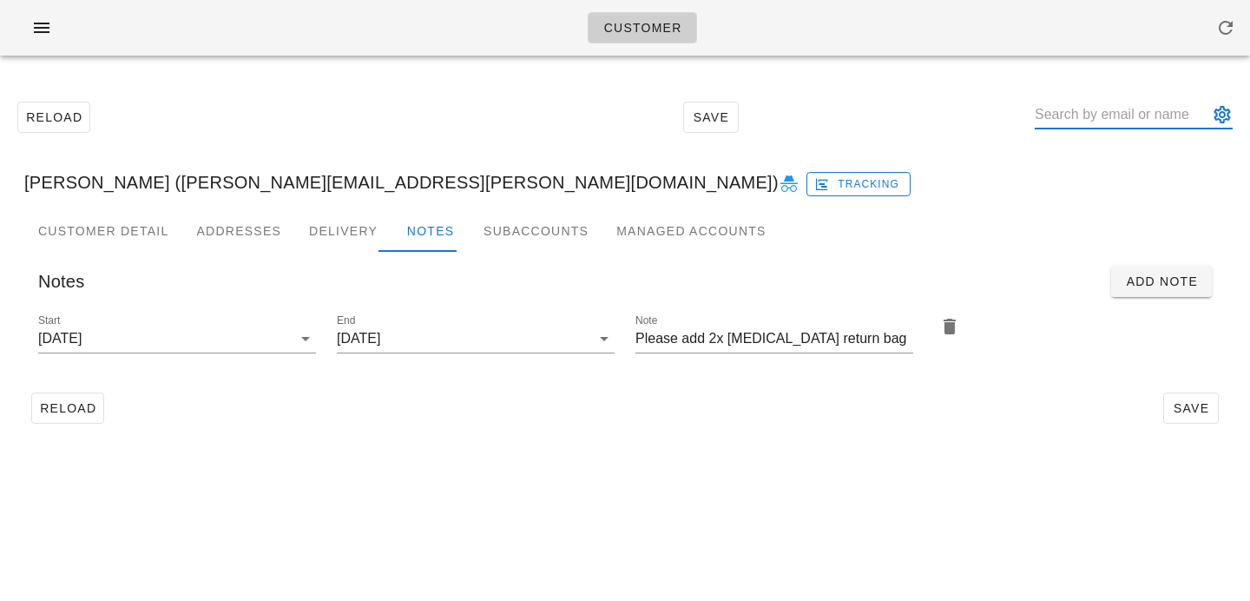
click at [1138, 115] on input "text" at bounding box center [1122, 115] width 174 height 28
paste input "Beverley Appelbaum"
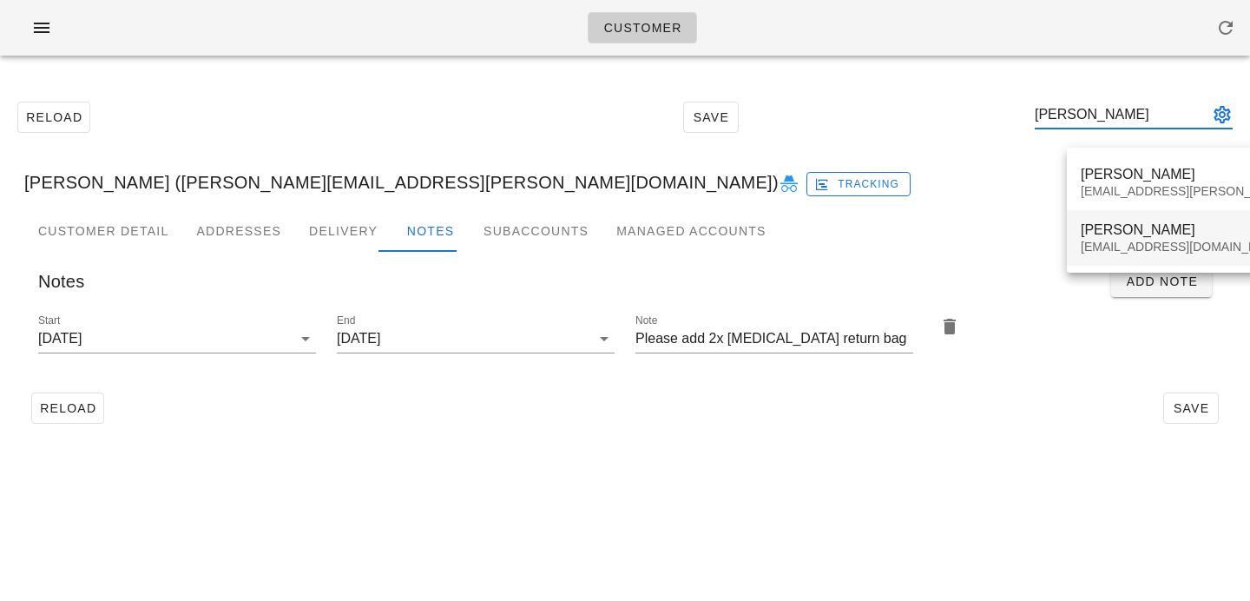
type input "Beverley Appelbaum"
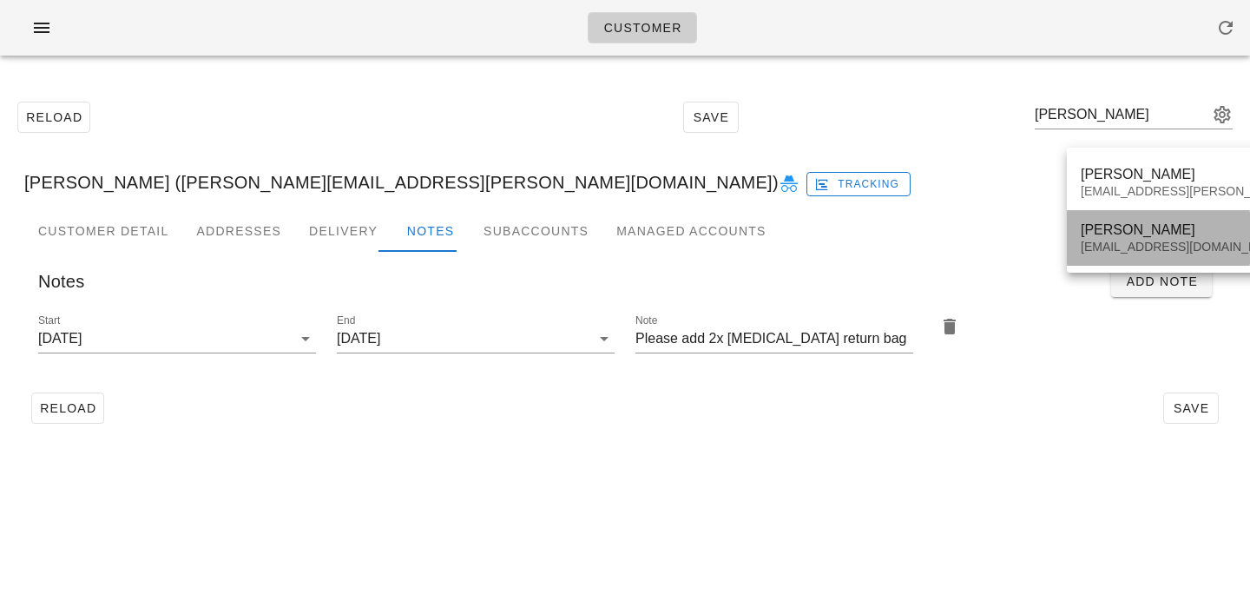
click at [1136, 235] on div "Beverley Appelbaum" at bounding box center [1234, 229] width 306 height 16
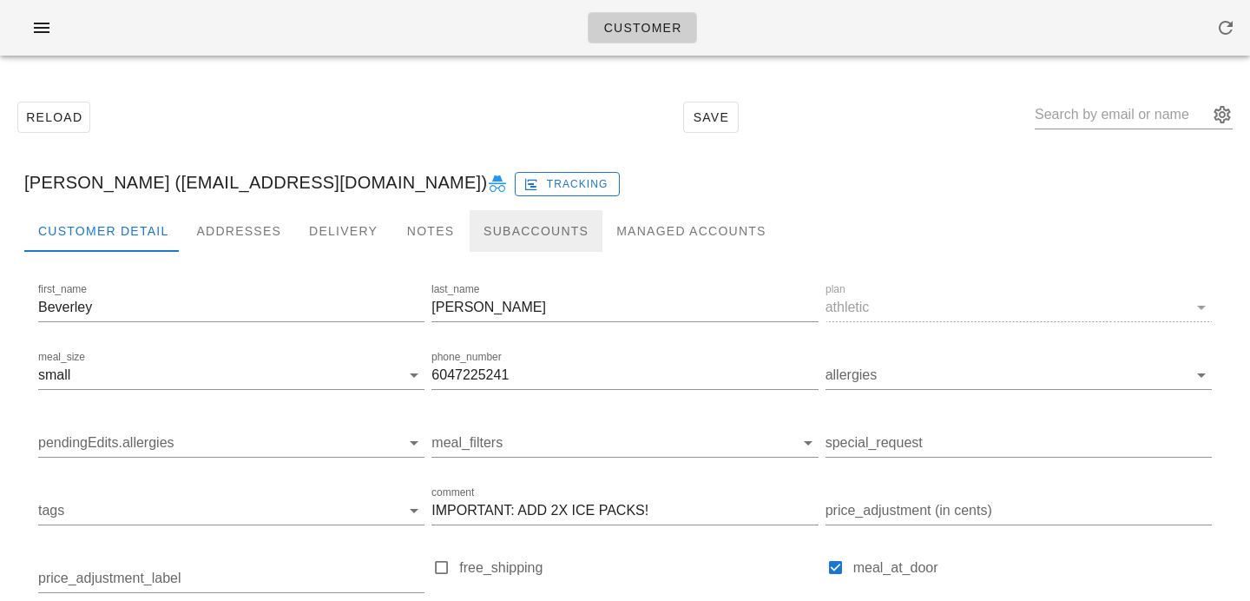
click at [520, 234] on div "Subaccounts" at bounding box center [536, 231] width 133 height 42
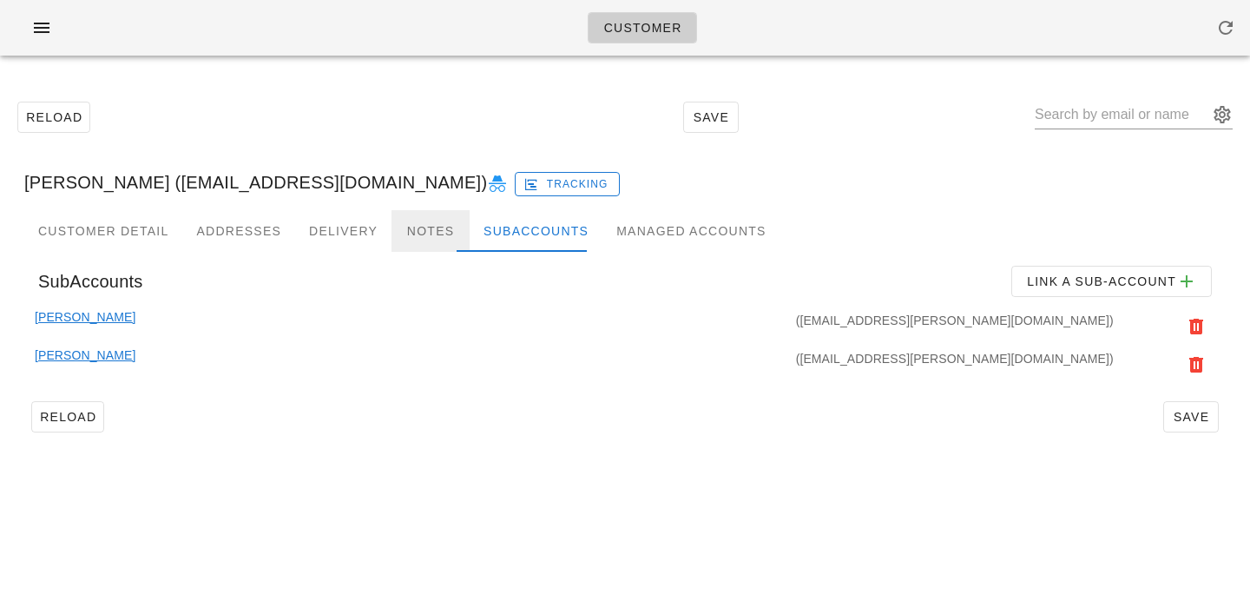
click at [434, 241] on div "Notes" at bounding box center [431, 231] width 78 height 42
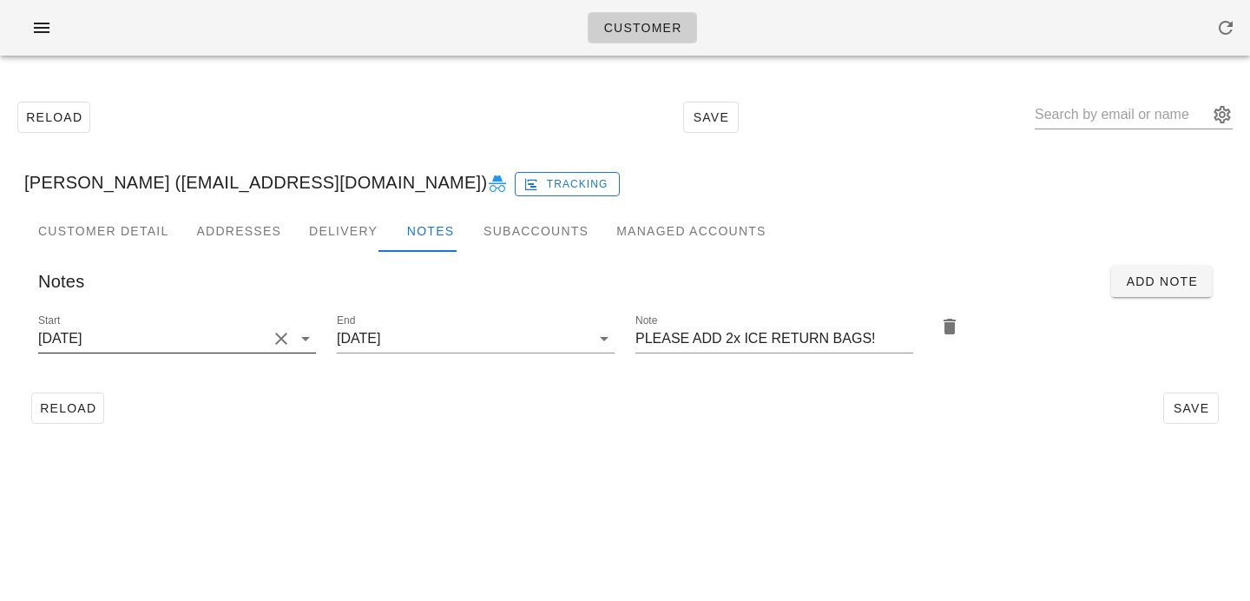
click at [272, 338] on button "Clear Start" at bounding box center [281, 338] width 21 height 21
click at [273, 338] on input "Start" at bounding box center [163, 339] width 250 height 28
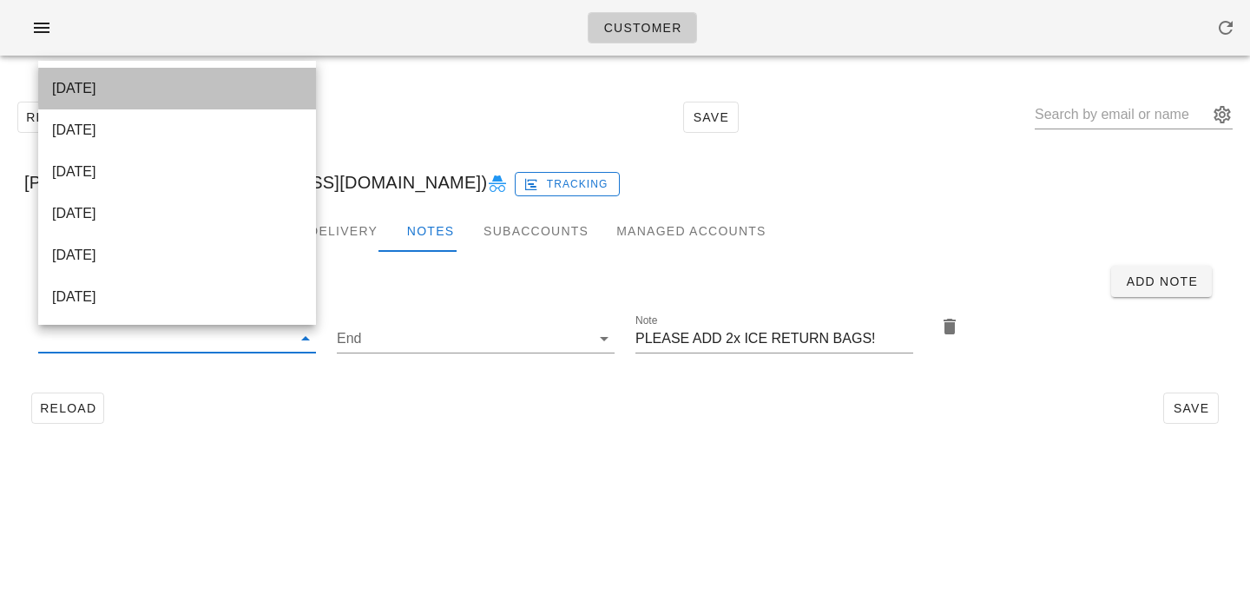
click at [241, 99] on div "2025-10-01" at bounding box center [177, 87] width 250 height 37
type input "2025-10-01"
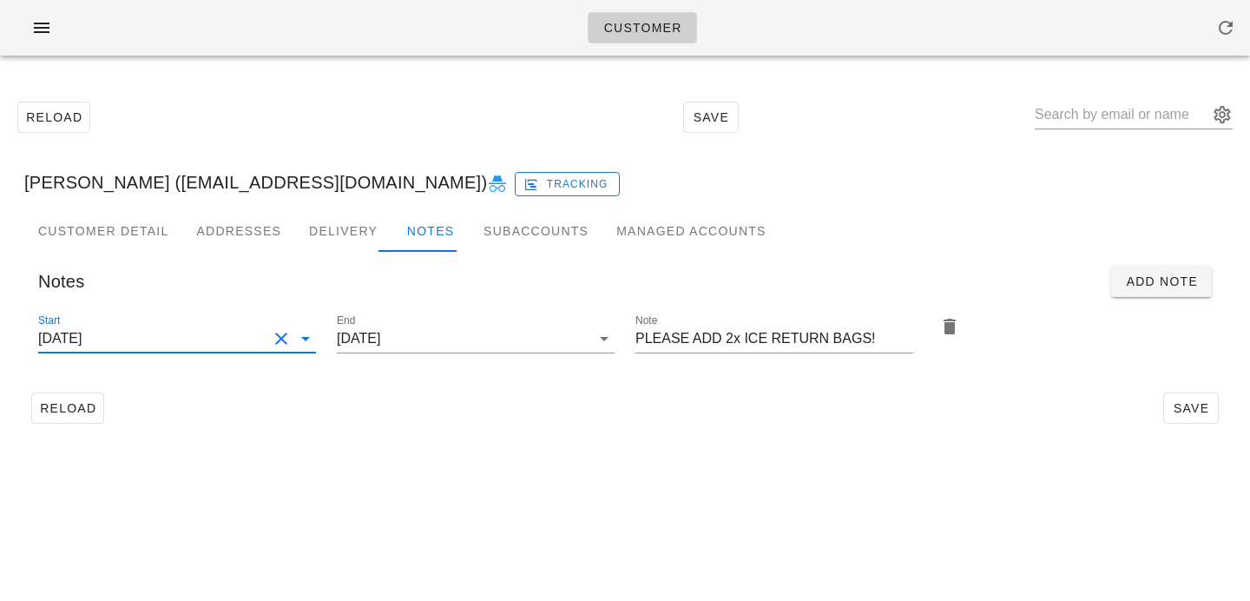
click at [681, 430] on div "Reload Save" at bounding box center [625, 408] width 1202 height 45
click at [1178, 403] on span "Save" at bounding box center [1191, 408] width 40 height 14
click at [1143, 121] on input "text" at bounding box center [1122, 115] width 174 height 28
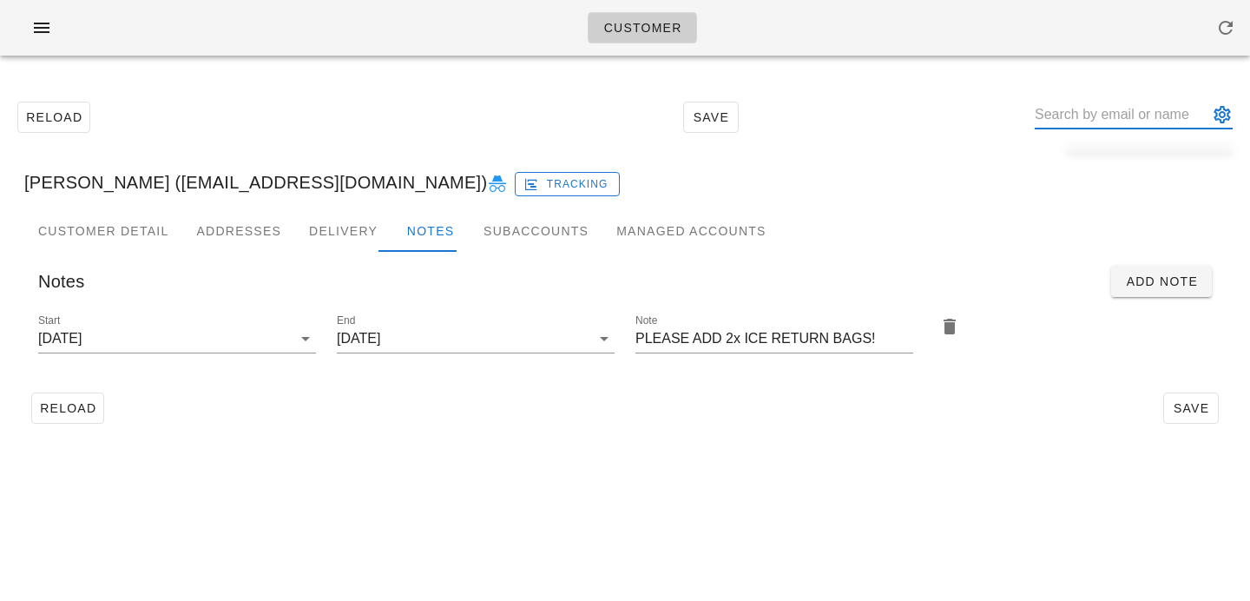
paste input "Debbie Appelbaum"
type input "Debbie Appelbaum"
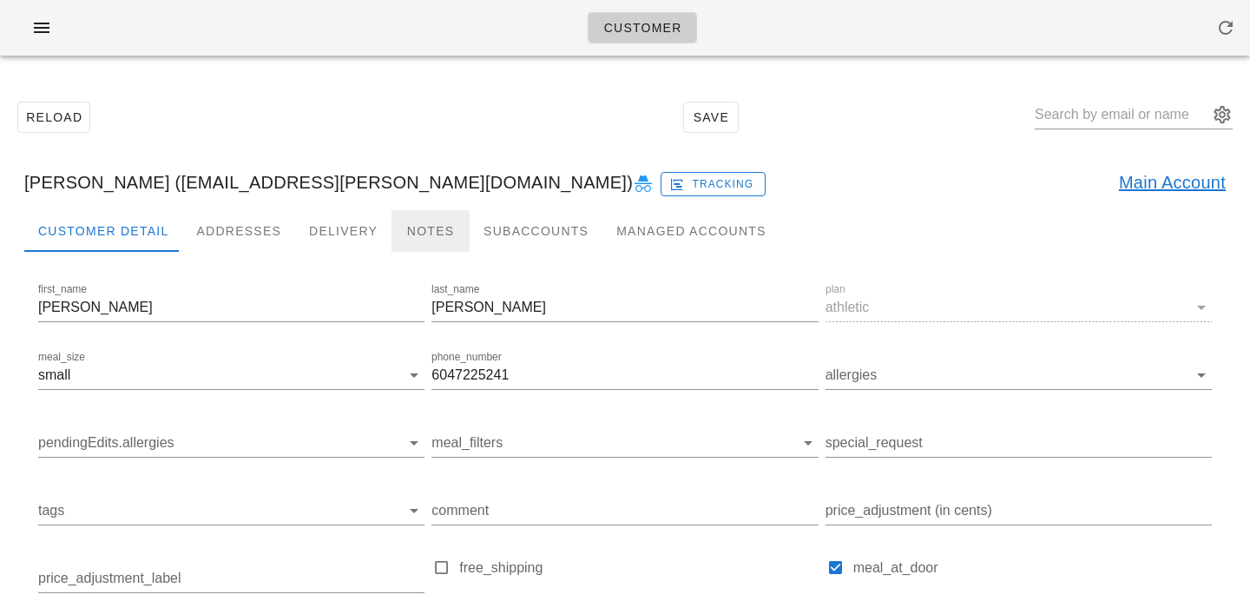
click at [434, 219] on div "Notes" at bounding box center [431, 231] width 78 height 42
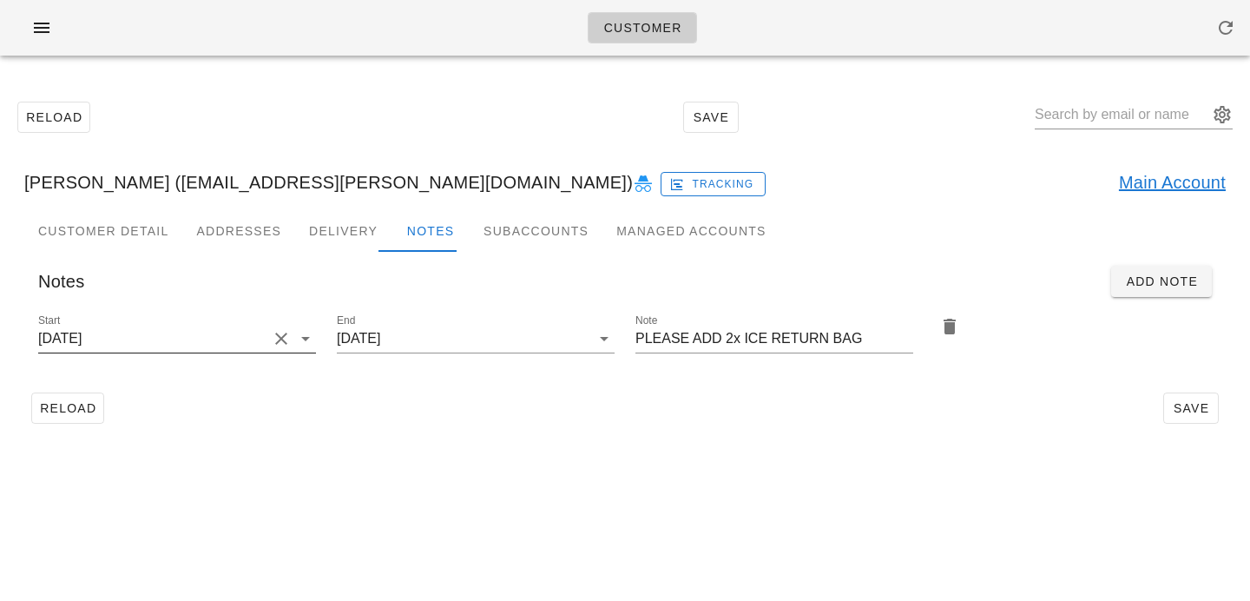
click at [278, 351] on div "Start 2025-08-24" at bounding box center [177, 339] width 278 height 28
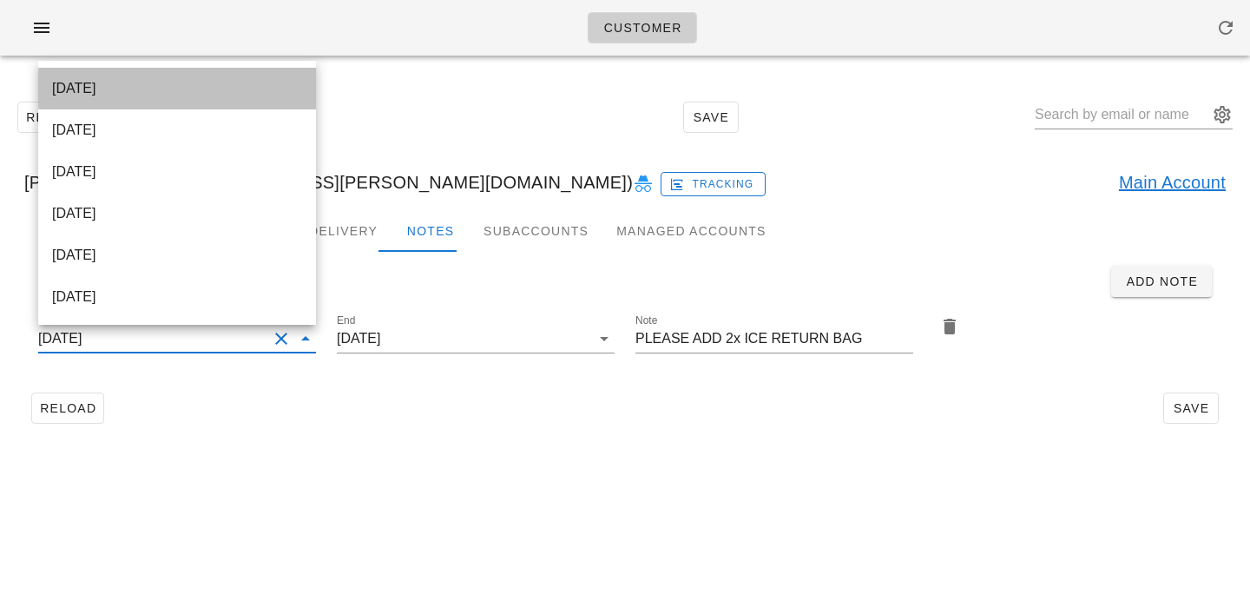
click at [243, 87] on div "2025-10-01" at bounding box center [177, 88] width 250 height 16
type input "2025-10-01"
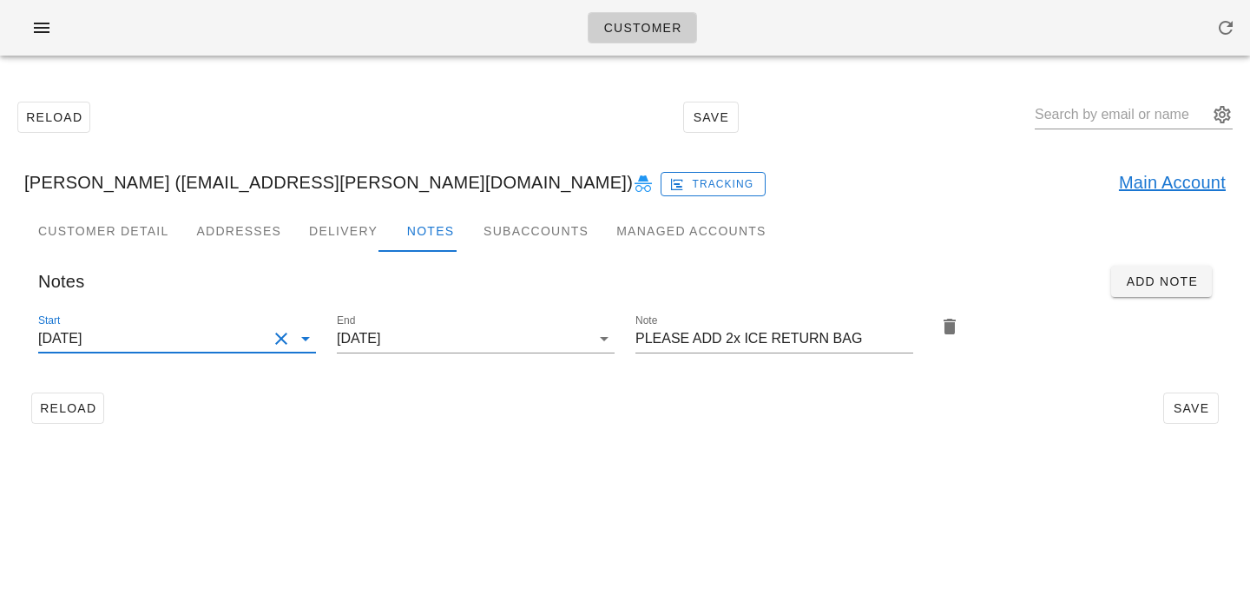
click at [668, 504] on div "Customer Reload Save Debbie Appelbaum (debap@shaw.ca) Tracking Main Account Cus…" at bounding box center [625, 300] width 1250 height 601
click at [1204, 407] on span "Save" at bounding box center [1191, 408] width 40 height 14
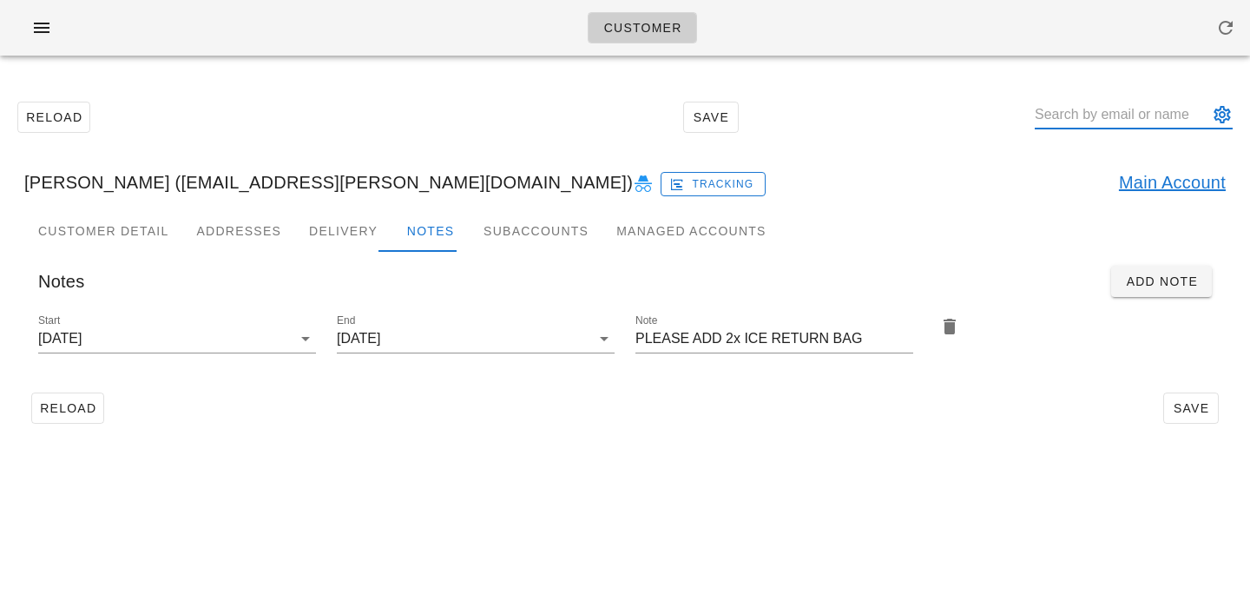
click at [1100, 107] on input "text" at bounding box center [1122, 115] width 174 height 28
paste input "Frazer Chambers"
type input "Frazer Chambers"
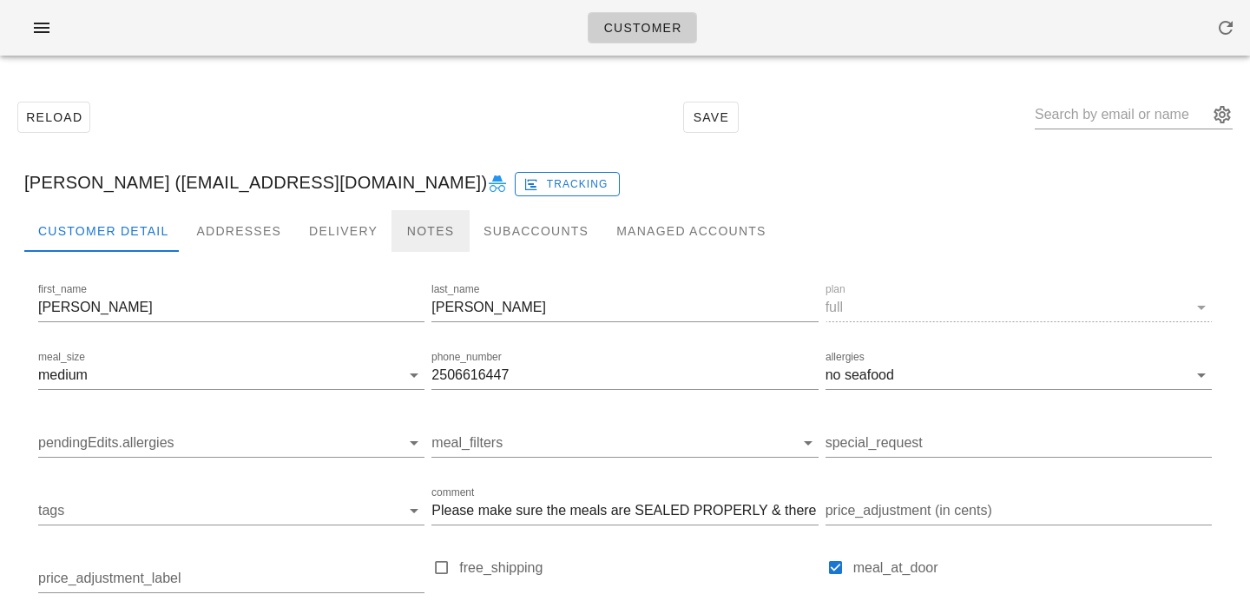
click at [413, 228] on div "Notes" at bounding box center [431, 231] width 78 height 42
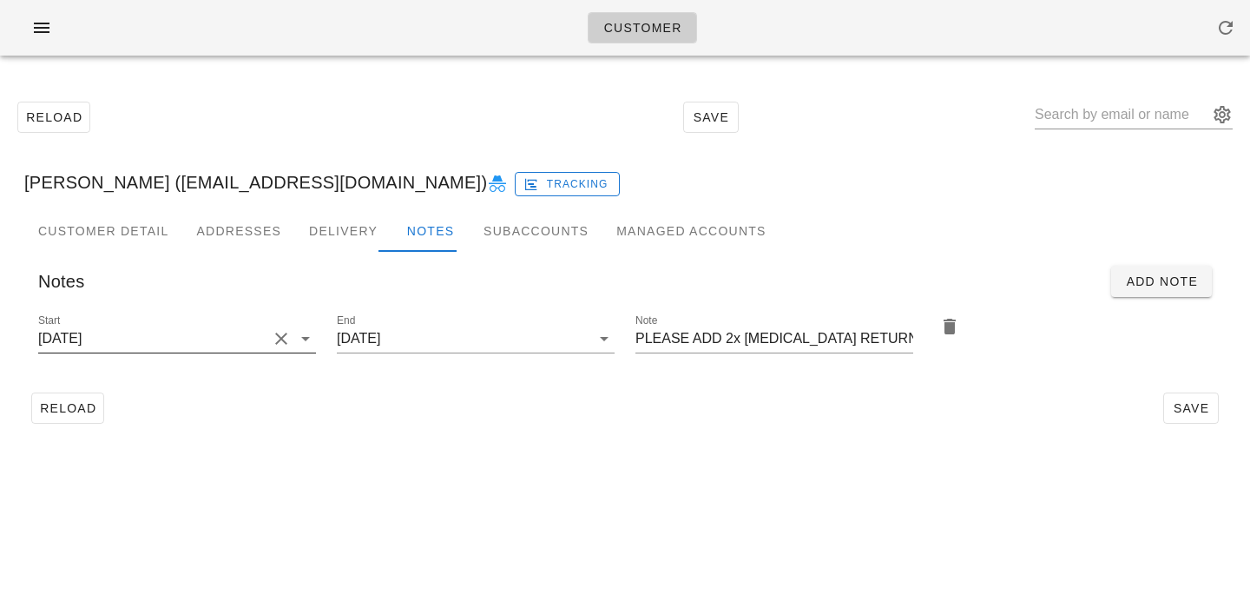
click at [278, 346] on button "Clear Start" at bounding box center [281, 338] width 21 height 21
click at [278, 347] on input "Start" at bounding box center [163, 339] width 250 height 28
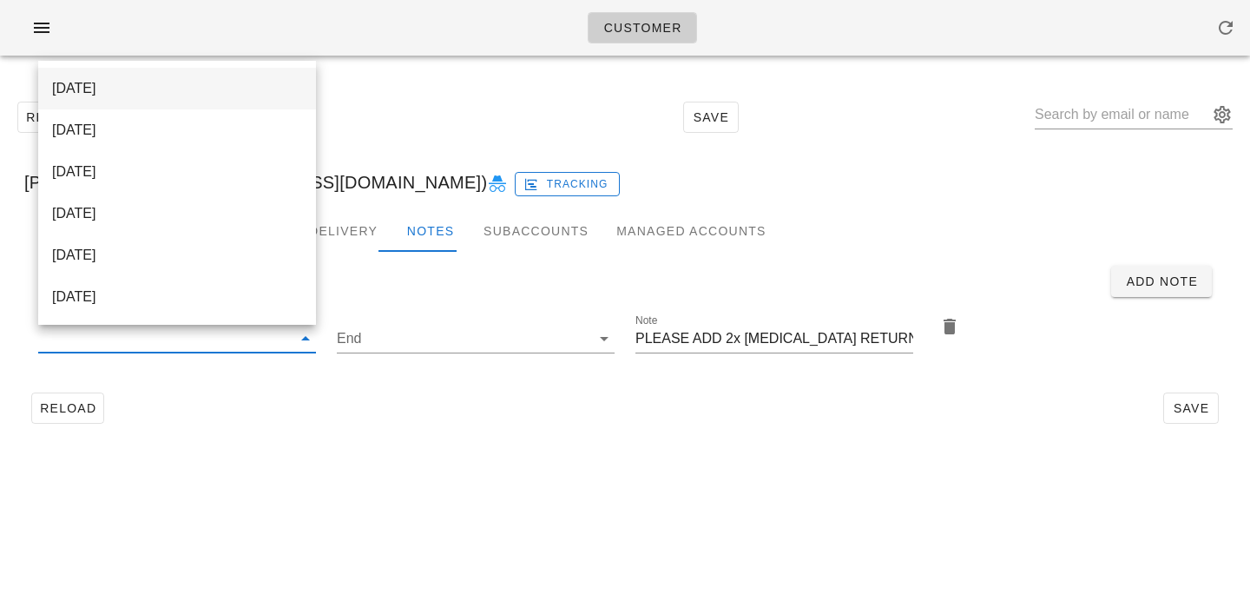
click at [262, 102] on div "2025-10-01" at bounding box center [177, 87] width 250 height 37
type input "2025-10-01"
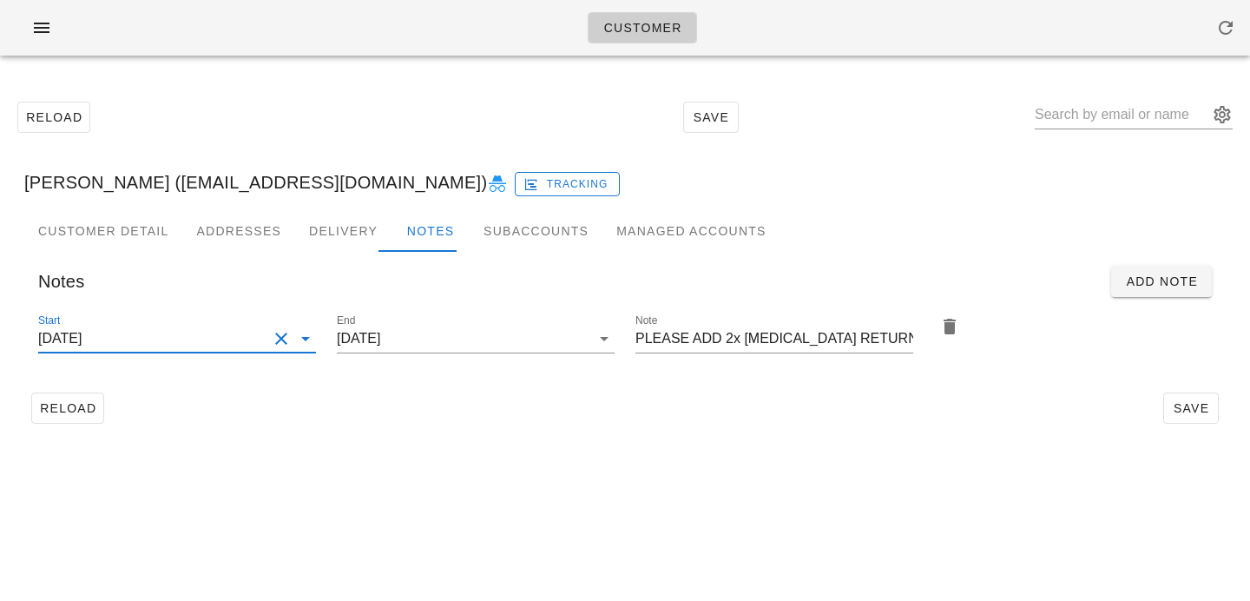
click at [467, 492] on div "Customer Reload Save Frazer Chambers (frazer_chambers@live.ca) Tracking Custome…" at bounding box center [625, 300] width 1250 height 601
click at [1144, 476] on div "Customer Reload Save Frazer Chambers (frazer_chambers@live.ca) Tracking Custome…" at bounding box center [625, 300] width 1250 height 601
click at [1176, 405] on span "Save" at bounding box center [1191, 408] width 40 height 14
click at [1127, 108] on input "text" at bounding box center [1122, 115] width 174 height 28
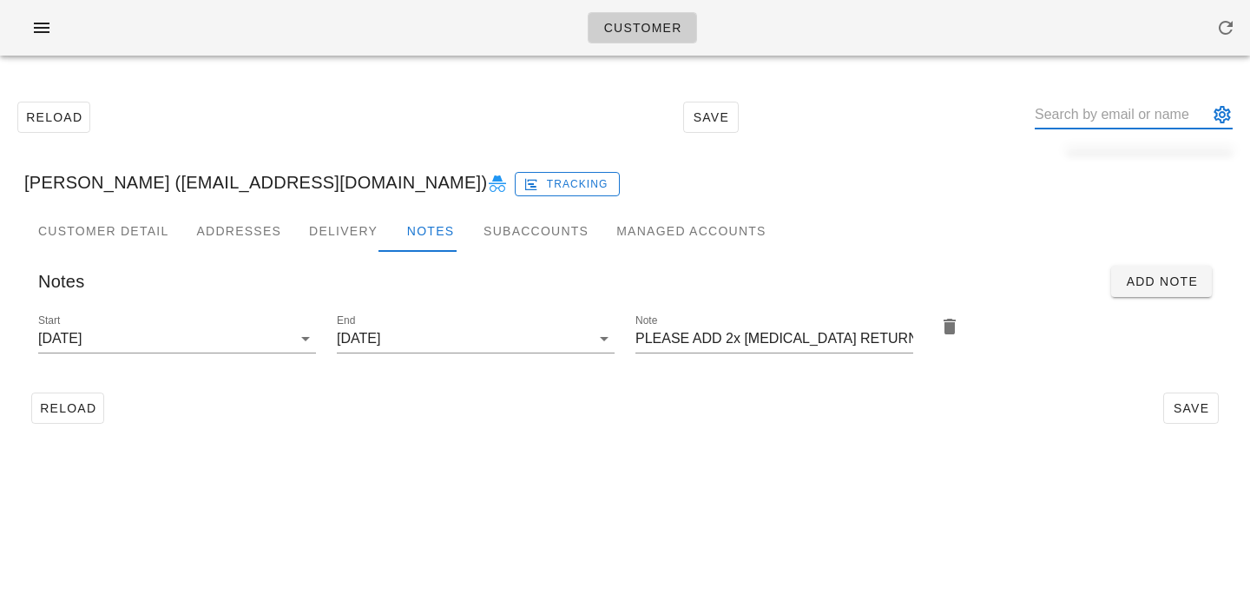
paste input "[EMAIL_ADDRESS][DOMAIN_NAME]"
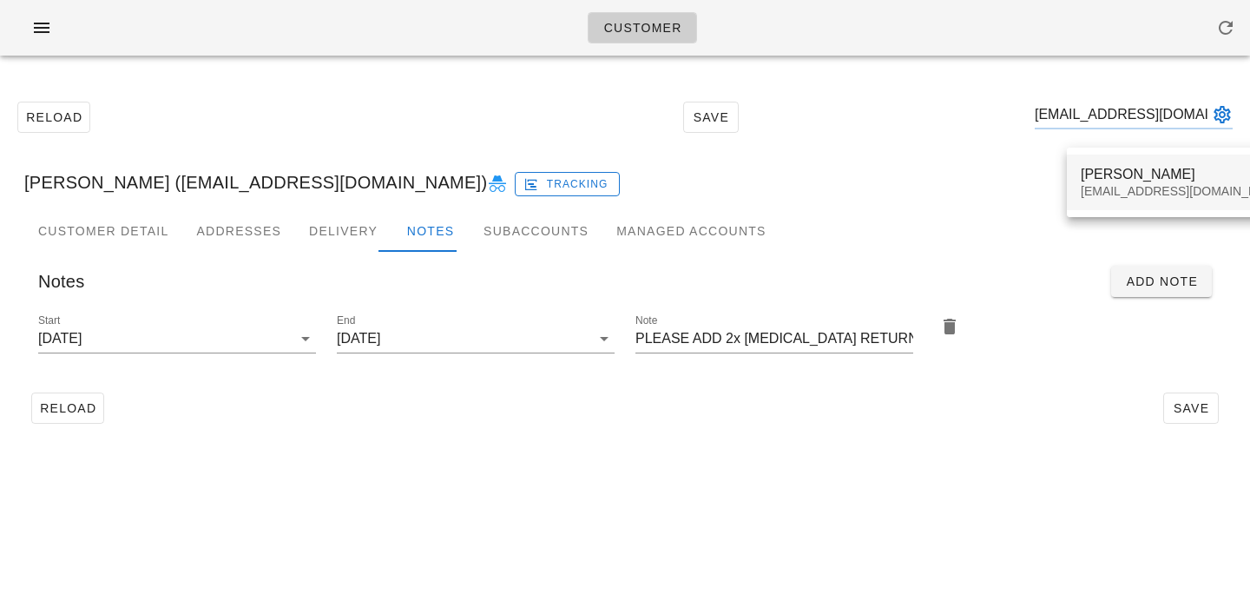
type input "[EMAIL_ADDRESS][DOMAIN_NAME]"
click at [1111, 192] on div "[EMAIL_ADDRESS][DOMAIN_NAME]" at bounding box center [1184, 191] width 206 height 15
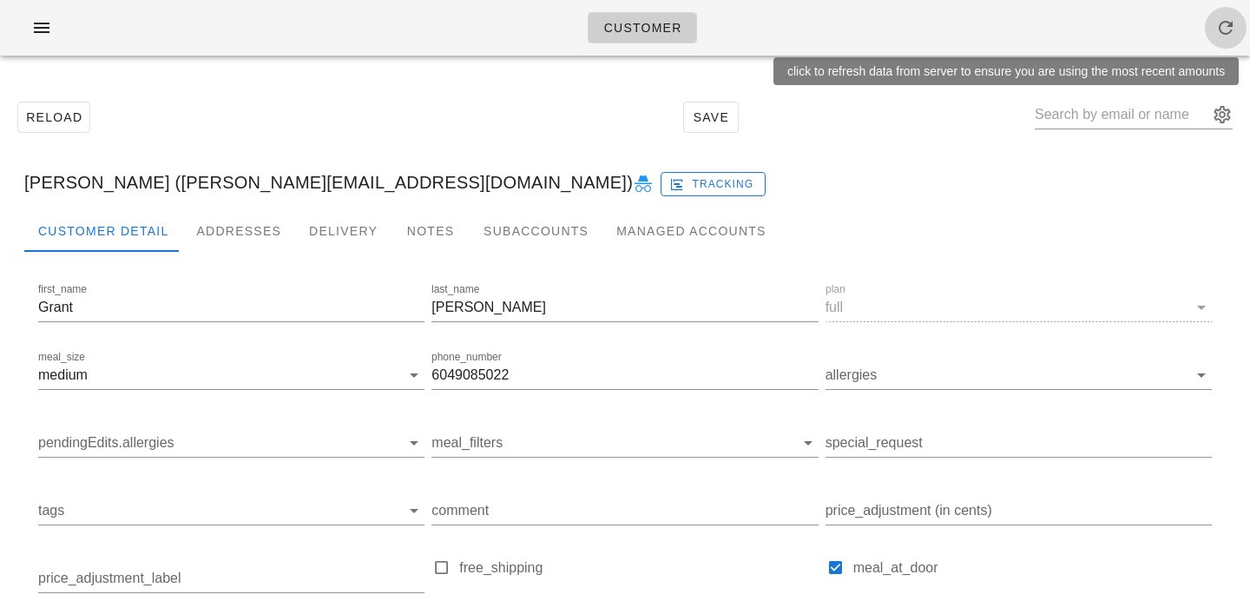
click at [1236, 30] on icon "button" at bounding box center [1226, 27] width 21 height 21
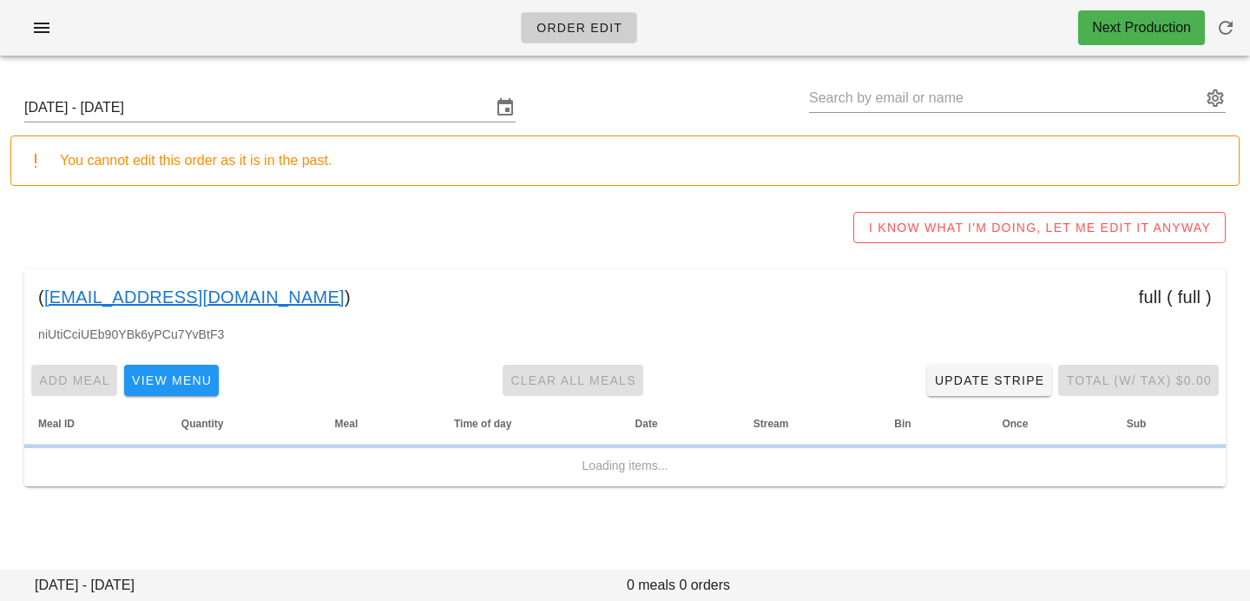
type input "[PERSON_NAME] ([PERSON_NAME][EMAIL_ADDRESS][DOMAIN_NAME])"
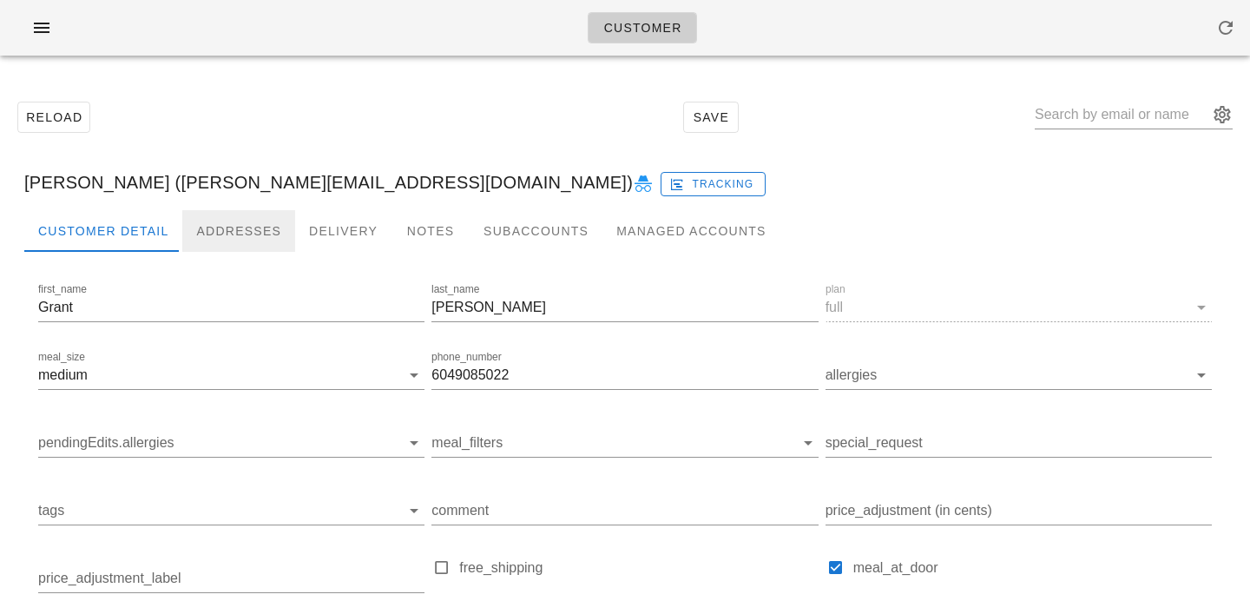
click at [228, 224] on div "Addresses" at bounding box center [238, 231] width 113 height 42
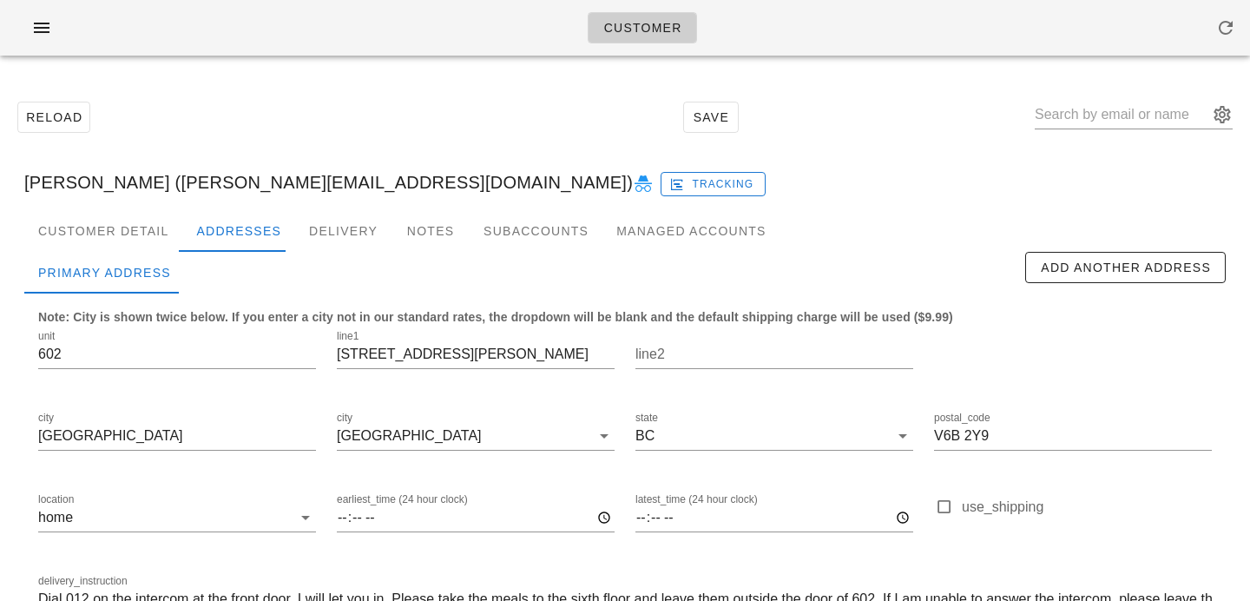
scroll to position [115, 0]
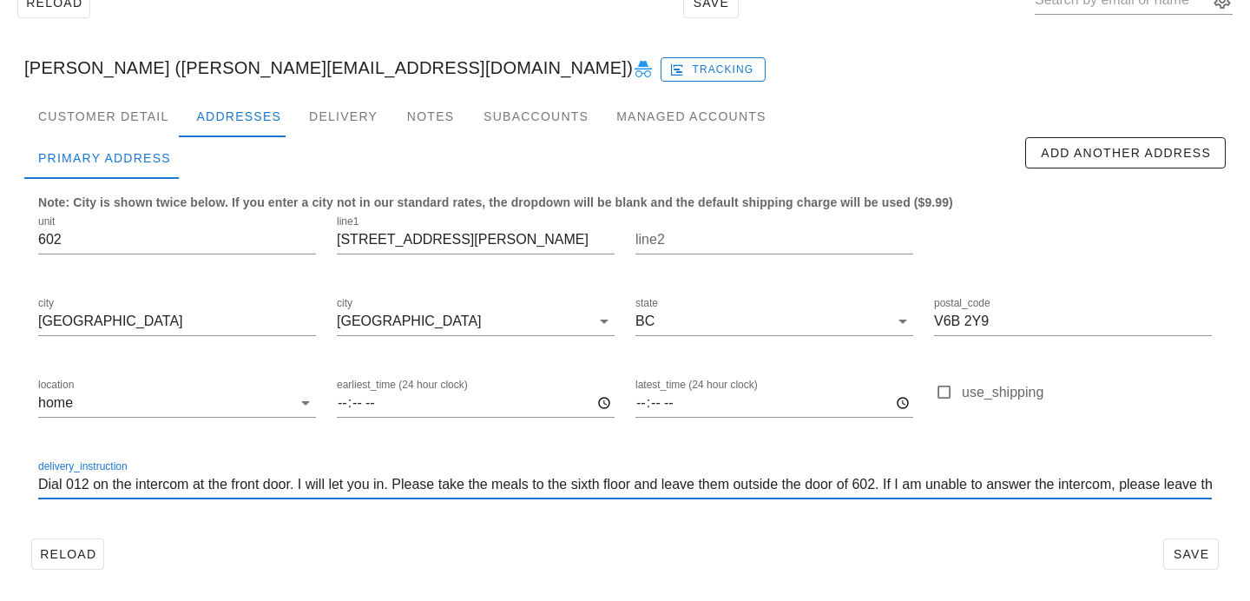
click at [42, 485] on input "Dial 012 on the intercom at the front door. I will let you in. Please take the …" at bounding box center [625, 485] width 1174 height 28
drag, startPoint x: 99, startPoint y: 485, endPoint x: 10, endPoint y: 483, distance: 88.6
click at [11, 484] on div "Customer Detail Addresses Delivery Notes Subaccounts Managed Accounts Primary A…" at bounding box center [625, 343] width 1230 height 495
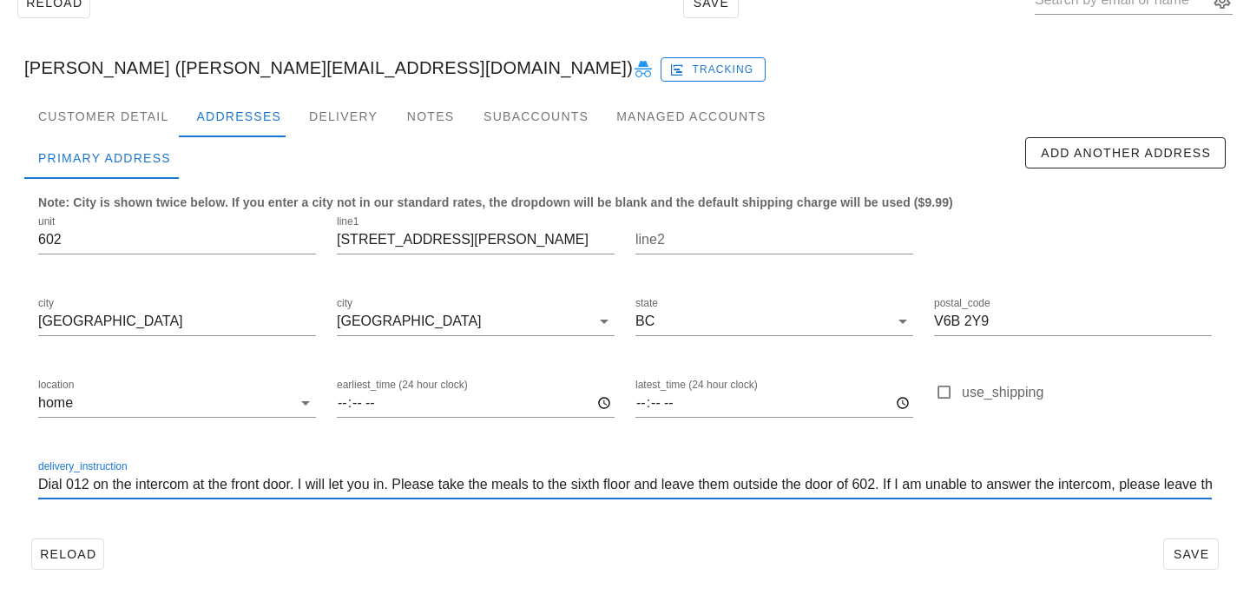
drag, startPoint x: 399, startPoint y: 484, endPoint x: 187, endPoint y: 478, distance: 212.0
click at [189, 481] on input "Dial 012 on the intercom at the front door. I will let you in. Please take the …" at bounding box center [625, 485] width 1174 height 28
click at [373, 482] on input "Dial 012 on the intercom. Please take the meals to the sixth floor and leave th…" at bounding box center [625, 485] width 1174 height 28
click at [585, 485] on input "Dial 012 on the intercom. Please take the meals to sixth floor and leave them o…" at bounding box center [625, 485] width 1174 height 28
click at [674, 483] on input "Dial 012 on the intercom. Please take the meals to sixth floor and leave them o…" at bounding box center [625, 485] width 1174 height 28
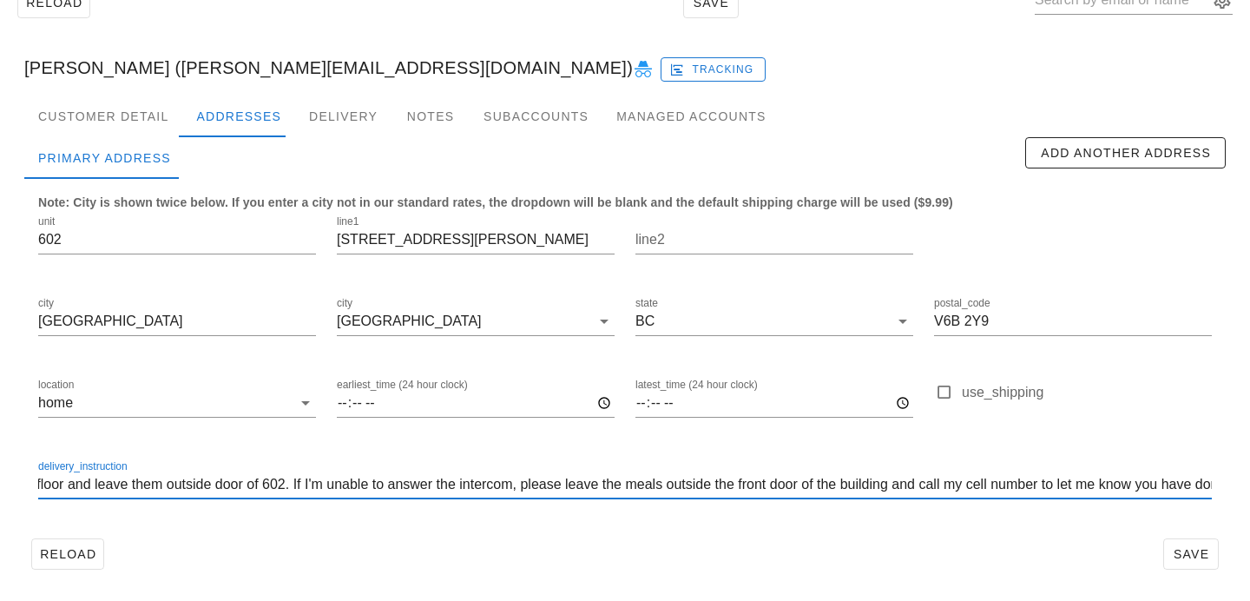
scroll to position [0, 376]
drag, startPoint x: 721, startPoint y: 483, endPoint x: 696, endPoint y: 483, distance: 25.2
click at [696, 483] on input "Dial 012 on the intercom. Please take the meals to sixth floor and leave them o…" at bounding box center [625, 485] width 1174 height 28
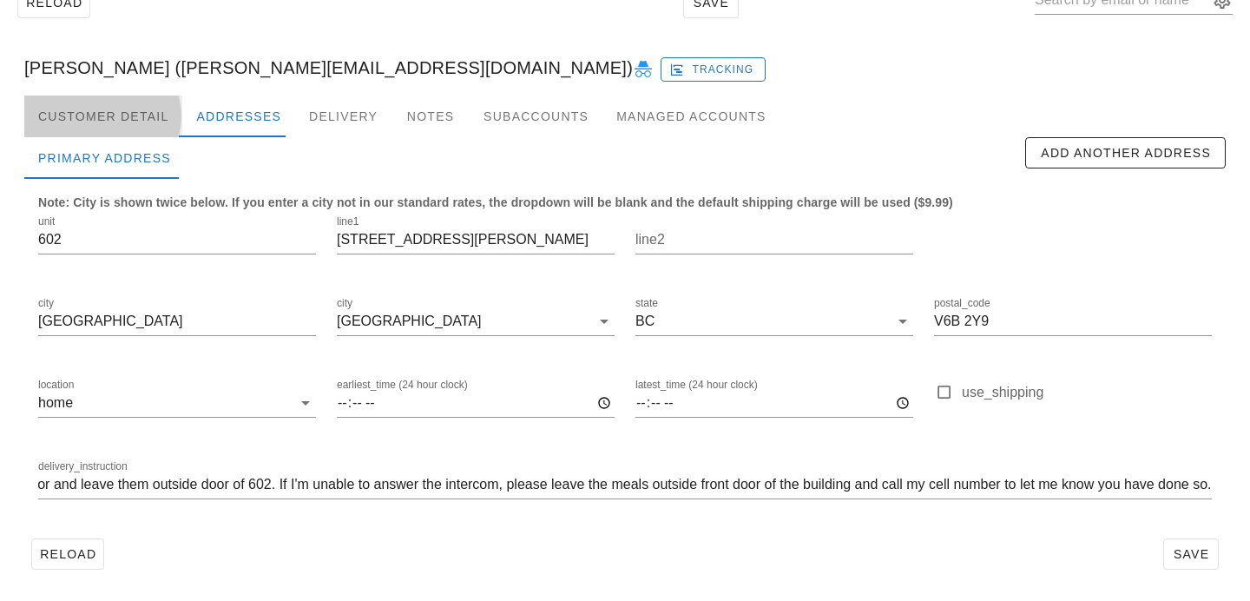
click at [158, 119] on div "Customer Detail" at bounding box center [103, 117] width 158 height 42
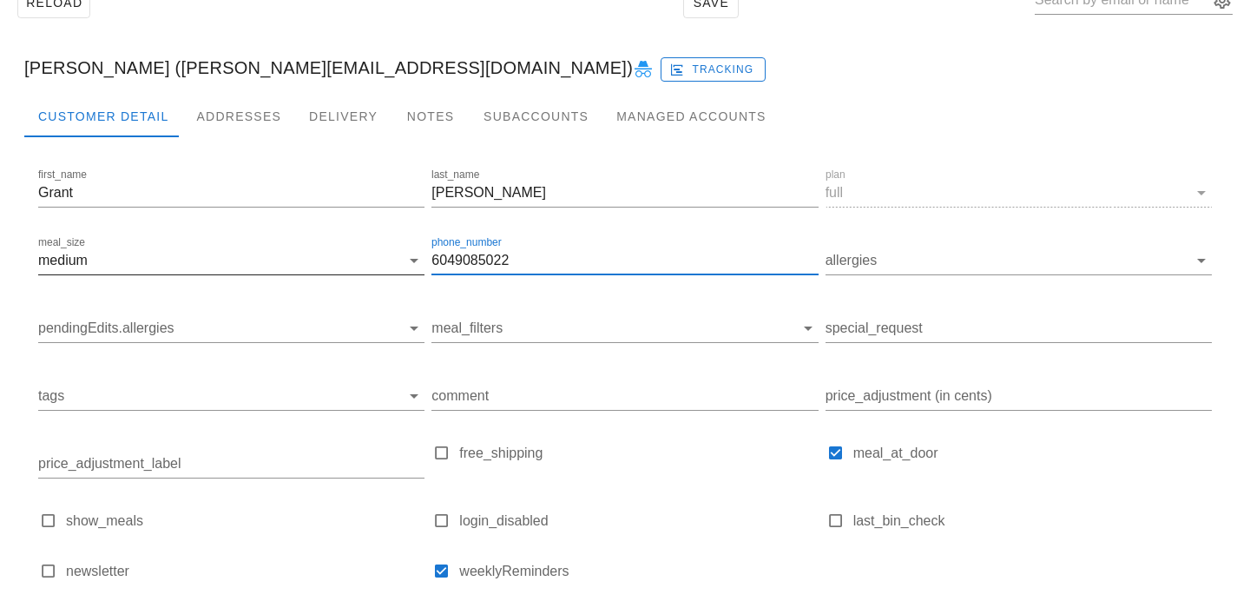
drag, startPoint x: 517, startPoint y: 262, endPoint x: 322, endPoint y: 249, distance: 194.9
click at [322, 249] on div "first_name Grant last_name McIntosh plan full meal_size medium phone_number 604…" at bounding box center [625, 381] width 1181 height 439
click at [221, 116] on div "Addresses" at bounding box center [238, 117] width 113 height 42
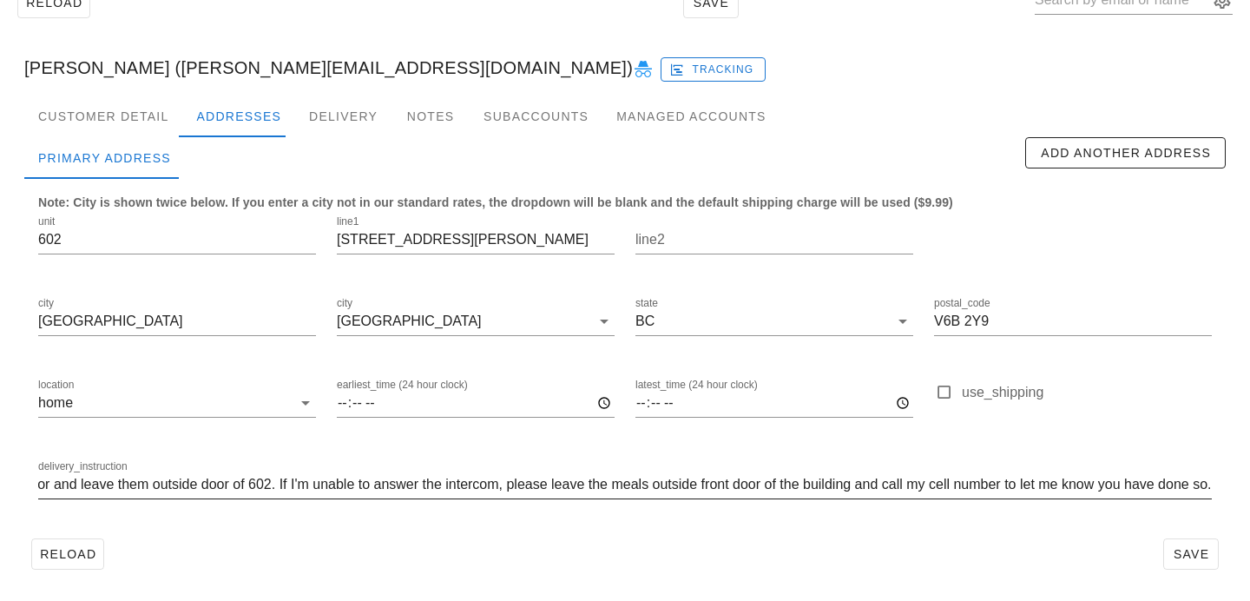
scroll to position [0, 384]
click at [996, 482] on input "Dial 012 on the intercom. Please take the meals to sixth floor and leave them o…" at bounding box center [625, 485] width 1174 height 28
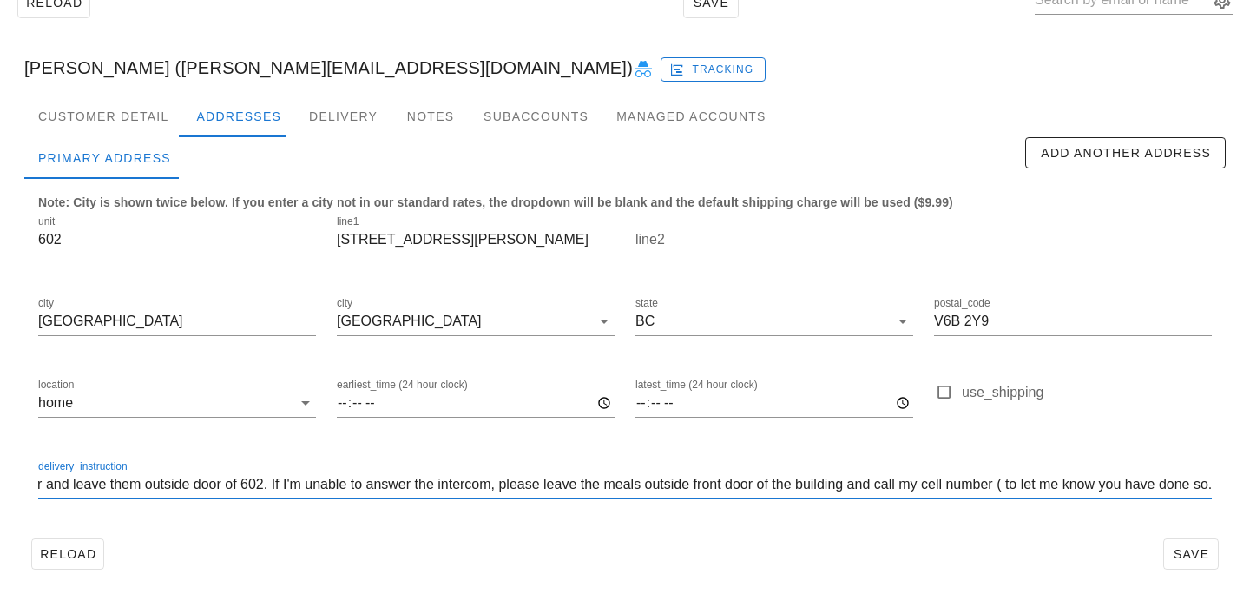
paste input "6049085022"
click at [1026, 482] on input "Dial 012 on the intercom. Please take the meals to sixth floor and leave them o…" at bounding box center [625, 485] width 1174 height 28
click at [1059, 480] on input "Dial 012 on the intercom. Please take the meals to sixth floor and leave them o…" at bounding box center [625, 485] width 1174 height 28
drag, startPoint x: 996, startPoint y: 484, endPoint x: 1173, endPoint y: 483, distance: 177.1
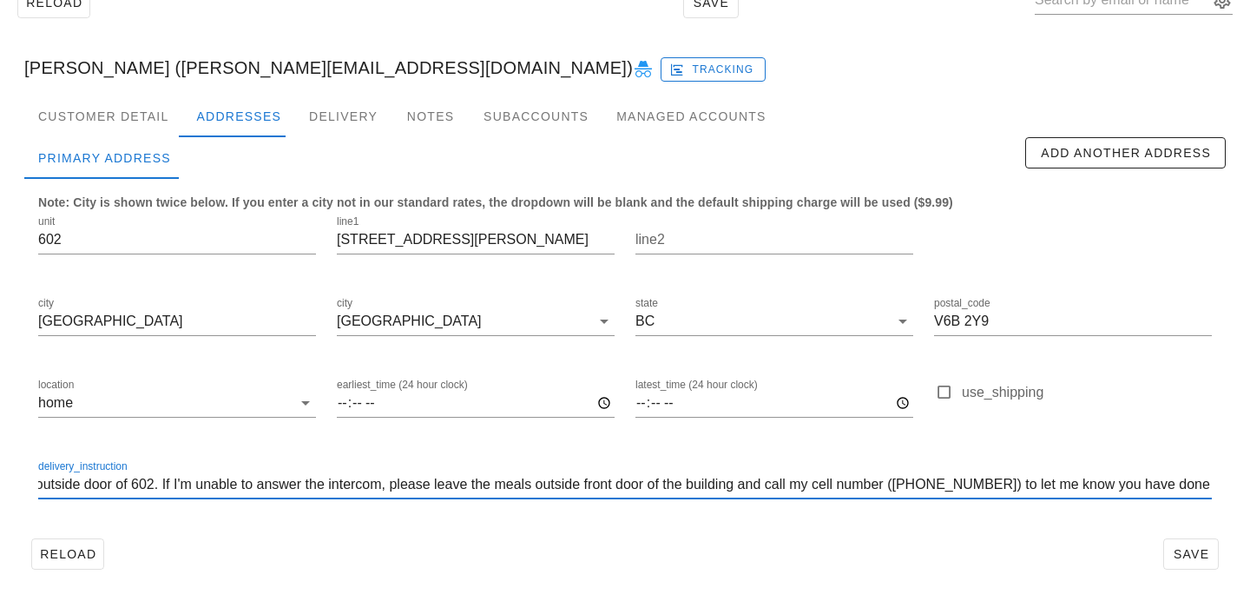
click at [1174, 483] on input "Dial 012 on the intercom. Please take the meals to sixth floor and leave them o…" at bounding box center [625, 485] width 1174 height 28
drag, startPoint x: 1094, startPoint y: 485, endPoint x: 1248, endPoint y: 485, distance: 153.7
click at [1247, 486] on div "Reload Save Grant McIntosh (grant@lochmoigh.com) Tracking Customer Detail Addre…" at bounding box center [625, 278] width 1250 height 646
drag, startPoint x: 700, startPoint y: 484, endPoint x: 619, endPoint y: 482, distance: 80.8
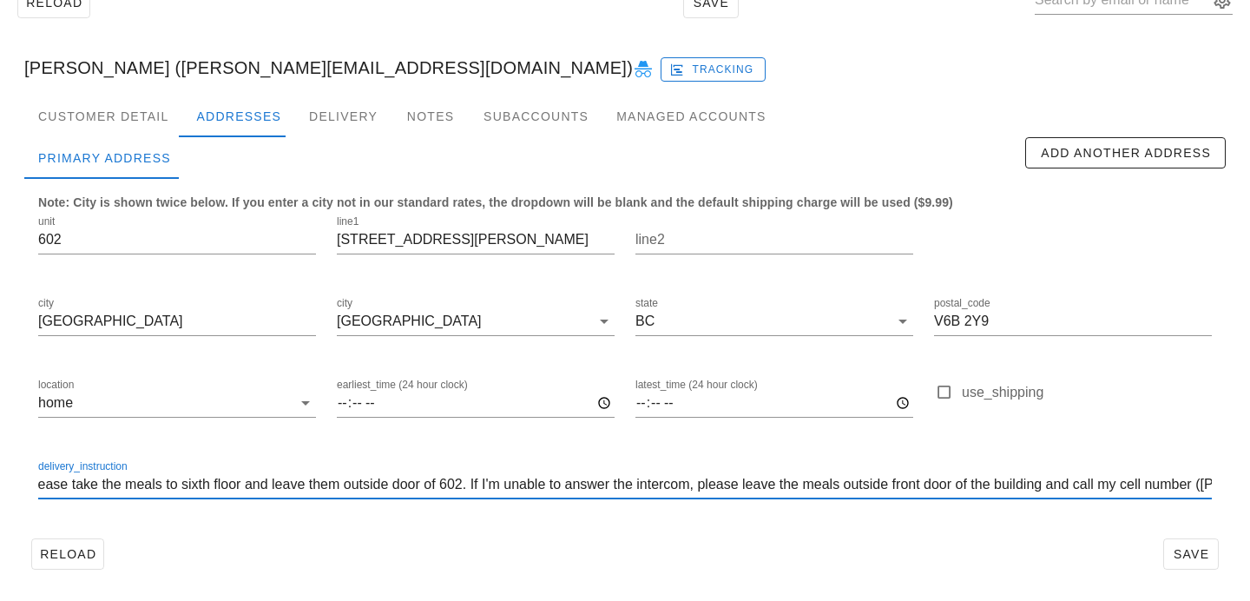
click at [619, 482] on input "Dial 012 on the intercom. Please take the meals to sixth floor and leave them o…" at bounding box center [625, 485] width 1174 height 28
click at [169, 480] on input "Dial 012 on the intercom. Please take the meals to sixth floor and leave them o…" at bounding box center [625, 485] width 1174 height 28
drag, startPoint x: 189, startPoint y: 480, endPoint x: 95, endPoint y: 478, distance: 94.7
click at [95, 478] on input "Dial 012 on the intercom. Please take the meals to sixth floor and leave them o…" at bounding box center [625, 485] width 1174 height 28
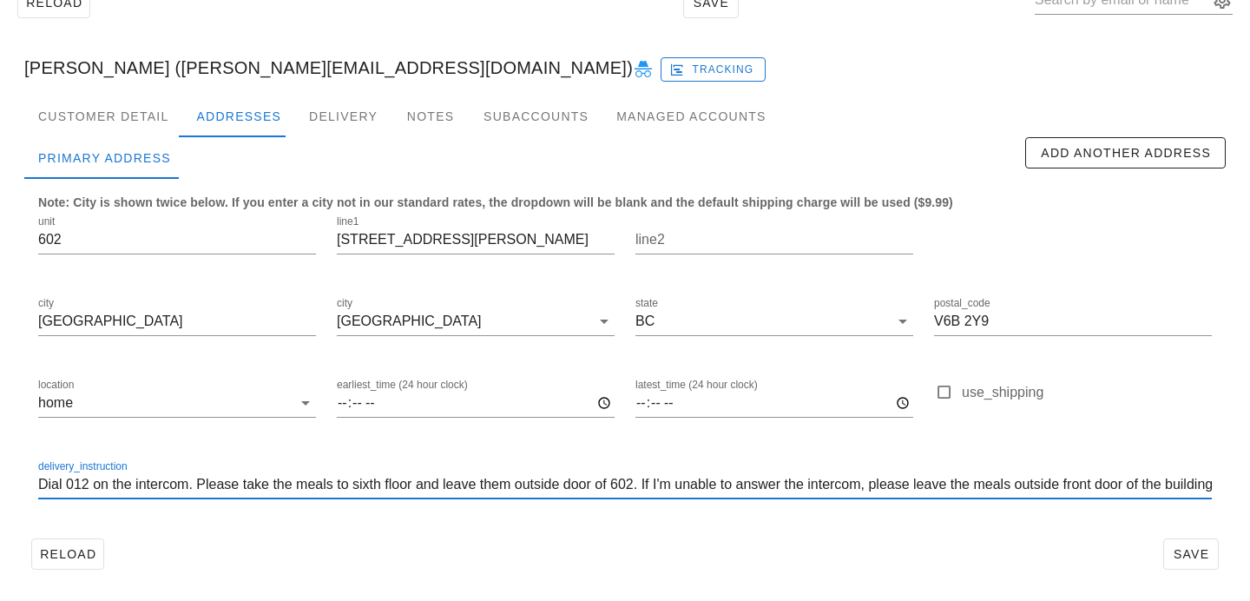
click at [133, 480] on input "Dial 012 on the intercom. Please take the meals to sixth floor and leave them o…" at bounding box center [625, 485] width 1174 height 28
click at [274, 485] on input "Dial 012 on intercom. Please take the meals to sixth floor and leave them outsi…" at bounding box center [625, 485] width 1174 height 28
drag, startPoint x: 471, startPoint y: 485, endPoint x: 433, endPoint y: 480, distance: 37.6
click at [433, 482] on input "Dial 012 on intercom. Please take meals to sixth floor and leave them outside d…" at bounding box center [625, 485] width 1174 height 28
click at [530, 483] on input "Dial 012 on intercom. Please take meals to sixth floor and leave outside door o…" at bounding box center [625, 485] width 1174 height 28
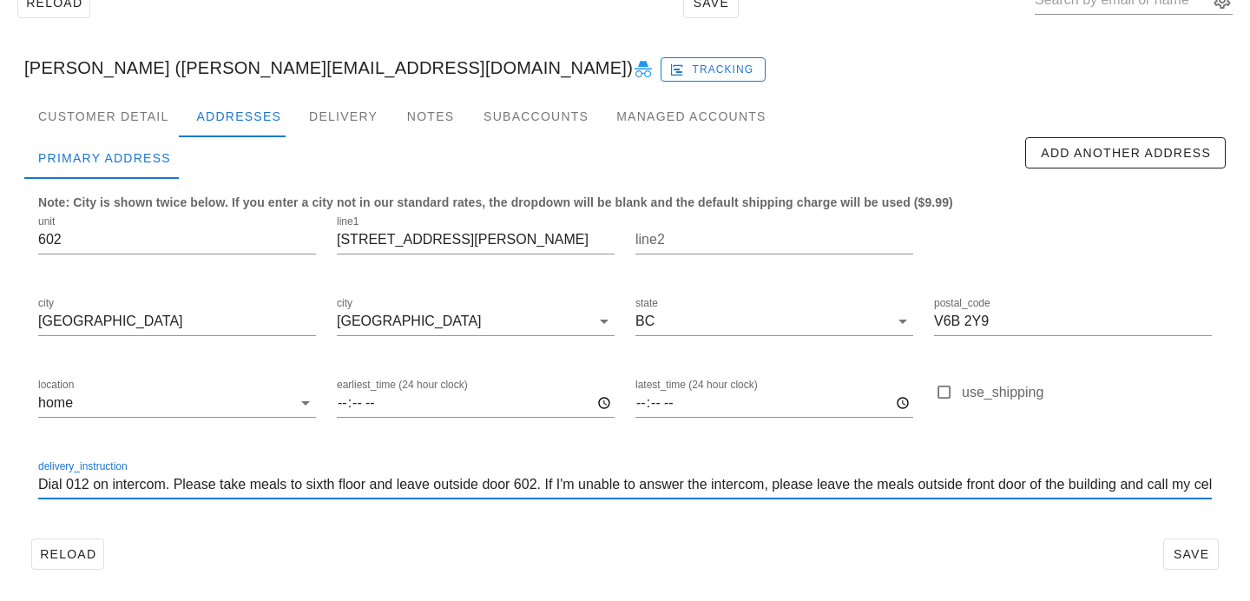
scroll to position [1, 0]
drag, startPoint x: 164, startPoint y: 487, endPoint x: 89, endPoint y: 488, distance: 75.6
click at [89, 488] on input "Dial 012 on intercom. Please take meals to sixth floor and leave outside door 6…" at bounding box center [625, 485] width 1174 height 28
drag, startPoint x: 144, startPoint y: 485, endPoint x: 96, endPoint y: 482, distance: 47.9
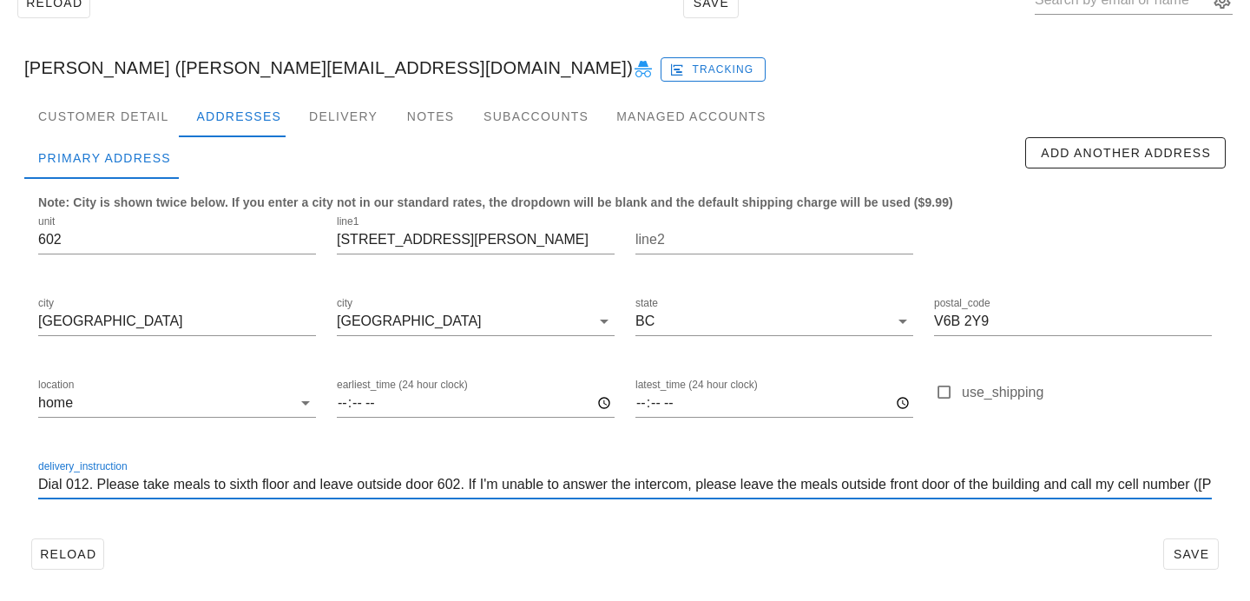
click at [96, 482] on input "Dial 012. Please take meals to sixth floor and leave outside door 602. If I'm u…" at bounding box center [625, 485] width 1174 height 28
click at [247, 483] on input "Dial 012. Please take meals to sixth floor and leave outside door 602. If I'm u…" at bounding box center [625, 485] width 1174 height 28
drag, startPoint x: 693, startPoint y: 482, endPoint x: 610, endPoint y: 480, distance: 83.4
click at [610, 480] on input "Dial 012. Please take meals to sixth floor and leave outside door 602. If I'm u…" at bounding box center [625, 485] width 1174 height 28
click at [501, 485] on input "Dial 012. Please take meals to sixth floor and leave outside door 602. If I'm u…" at bounding box center [625, 485] width 1174 height 28
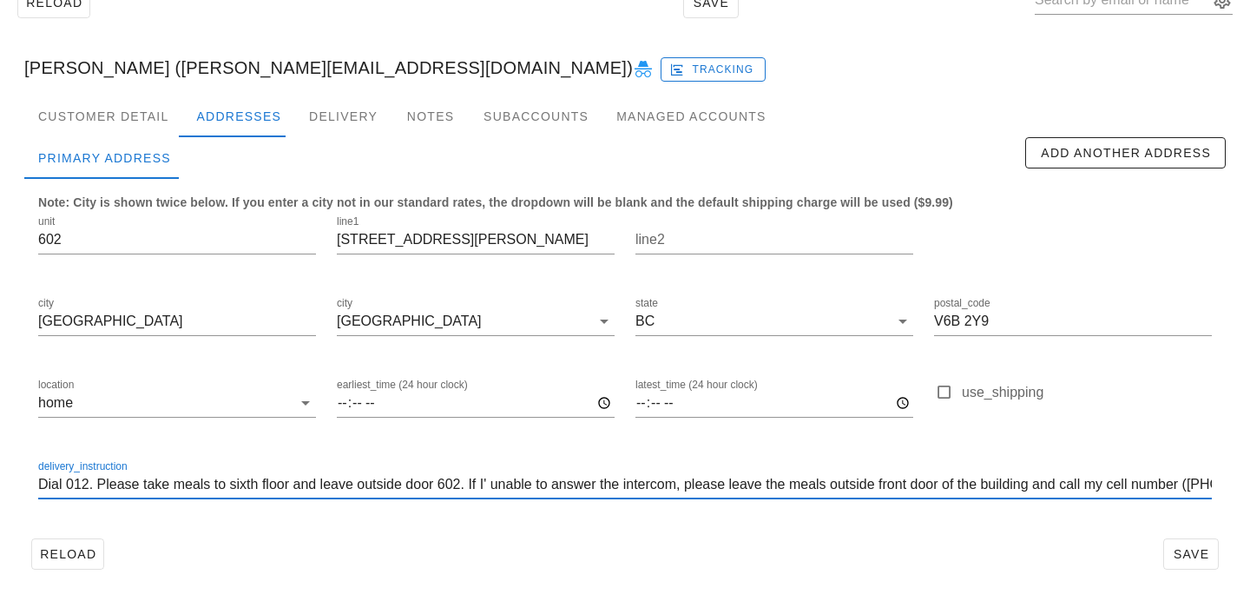
scroll to position [1, 0]
drag, startPoint x: 548, startPoint y: 484, endPoint x: 483, endPoint y: 485, distance: 65.1
click at [483, 485] on input "Dial 012. Please take meals to sixth floor and leave outside door 602. If I' un…" at bounding box center [625, 485] width 1174 height 28
click at [544, 482] on input "Dial 012. Please take meals to sixth floor and leave outside door 602. If no an…" at bounding box center [625, 485] width 1174 height 28
click at [601, 483] on input "Dial 012. Please take meals to sixth floor and leave outside door 602. If no an…" at bounding box center [625, 485] width 1174 height 28
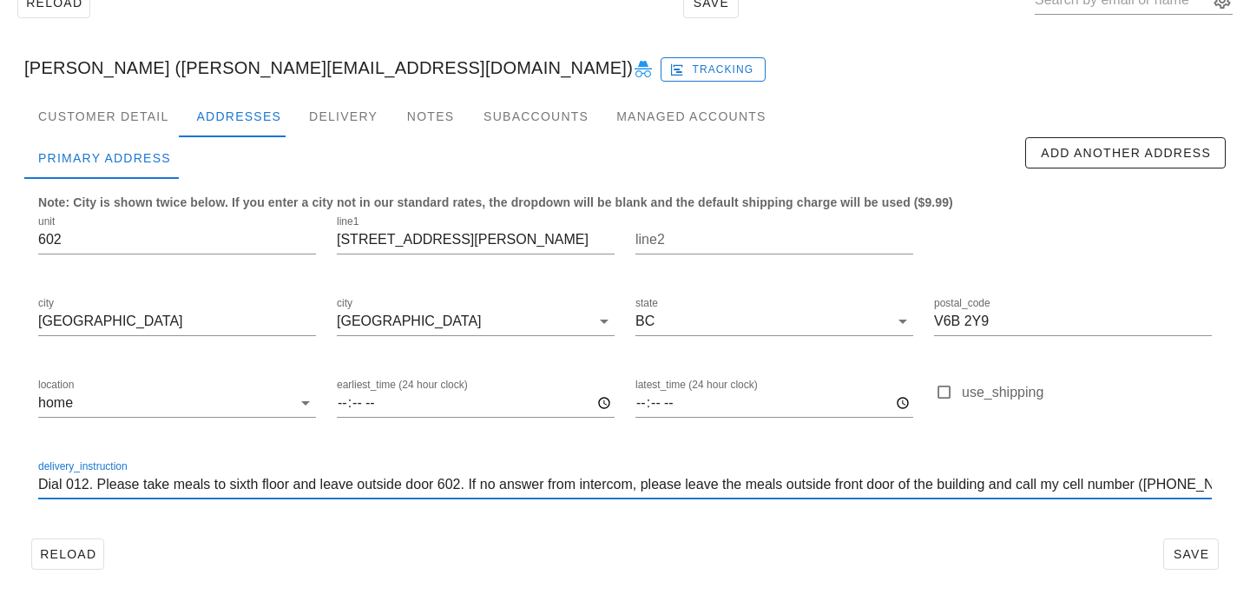
scroll to position [0, 0]
drag, startPoint x: 944, startPoint y: 482, endPoint x: 920, endPoint y: 480, distance: 23.5
click at [920, 480] on input "Dial 012. Please take meals to sixth floor and leave outside door 602. If no an…" at bounding box center [625, 485] width 1174 height 28
drag, startPoint x: 1024, startPoint y: 482, endPoint x: 947, endPoint y: 481, distance: 76.4
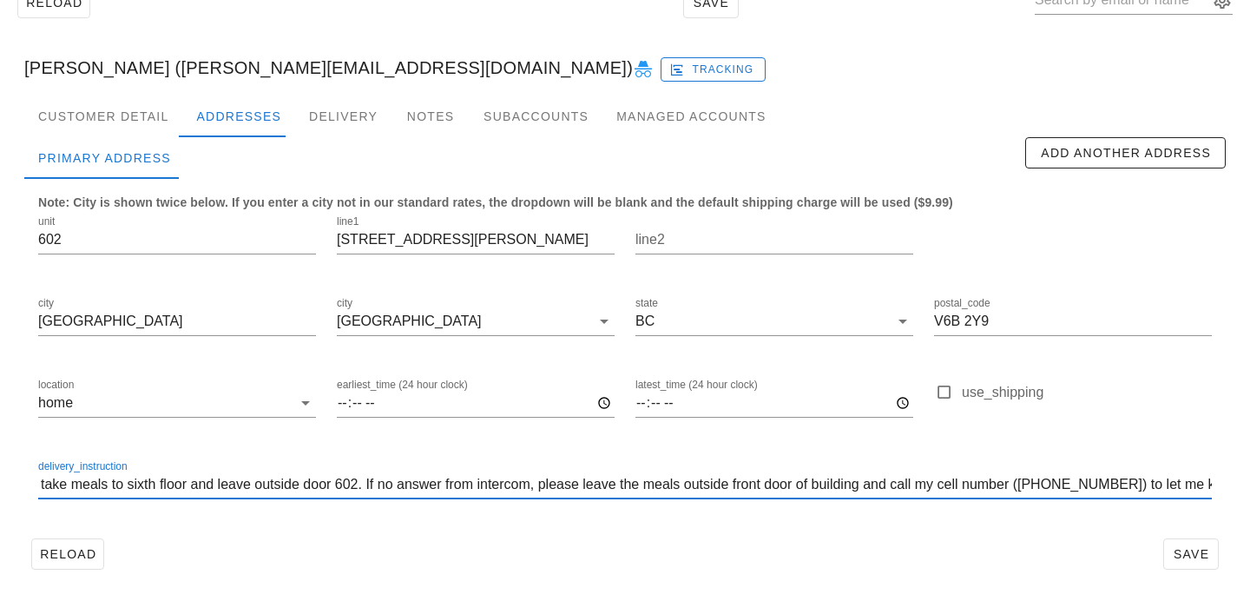
click at [947, 481] on input "Dial 012. Please take meals to sixth floor and leave outside door 602. If no an…" at bounding box center [625, 485] width 1174 height 28
drag, startPoint x: 632, startPoint y: 486, endPoint x: 544, endPoint y: 485, distance: 87.7
click at [544, 485] on input "Dial 012. Please take meals to sixth floor and leave outside door 602. If no an…" at bounding box center [625, 485] width 1174 height 28
click at [552, 478] on input "Dial 012. Please take meals to sixth floor and leave outside door 602. If no an…" at bounding box center [625, 485] width 1174 height 28
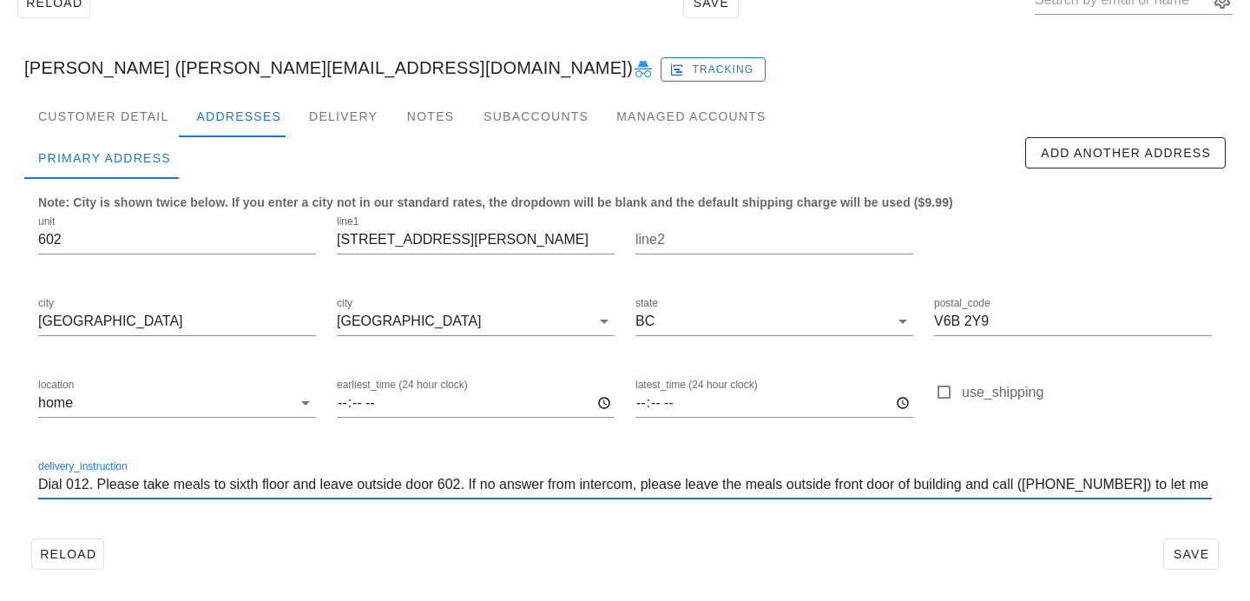
scroll to position [0, 0]
drag, startPoint x: 687, startPoint y: 479, endPoint x: 647, endPoint y: 478, distance: 40.0
click at [647, 478] on input "Dial 012. Please take meals to sixth floor and leave outside door 602. If no an…" at bounding box center [625, 485] width 1174 height 28
click at [589, 478] on input "Dial 012. Please take meals to sixth floor and leave outside door 602. If no an…" at bounding box center [625, 485] width 1174 height 28
type input "Dial 012. Please take meals to sixth floor and leave outside door 602. If no an…"
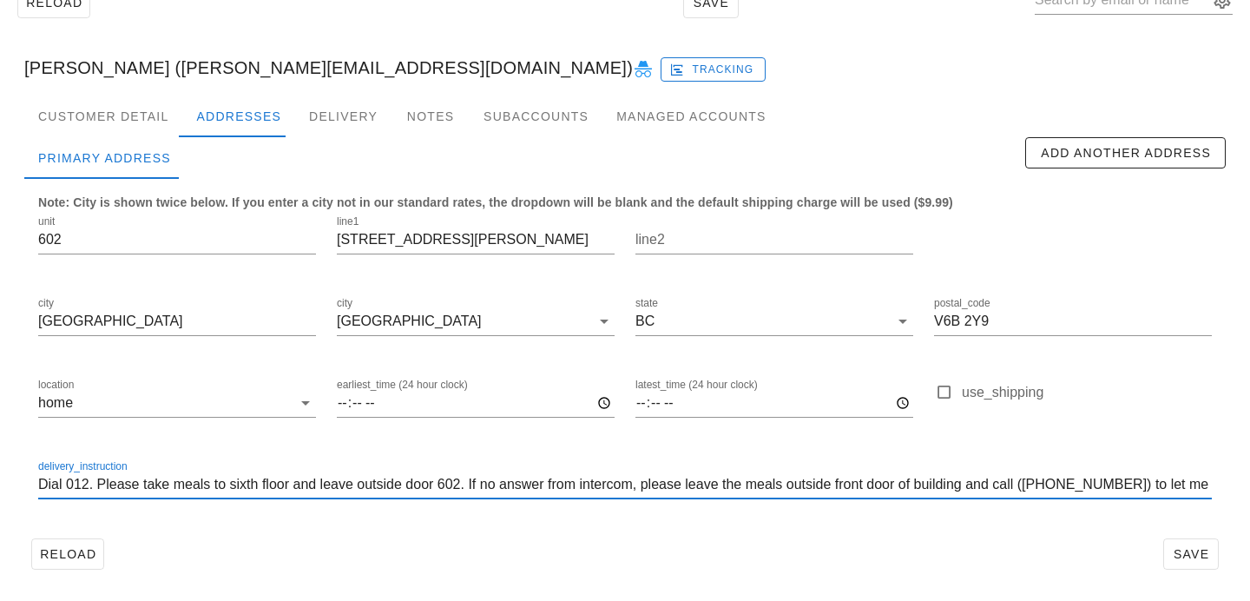
click at [895, 507] on div at bounding box center [625, 511] width 1174 height 12
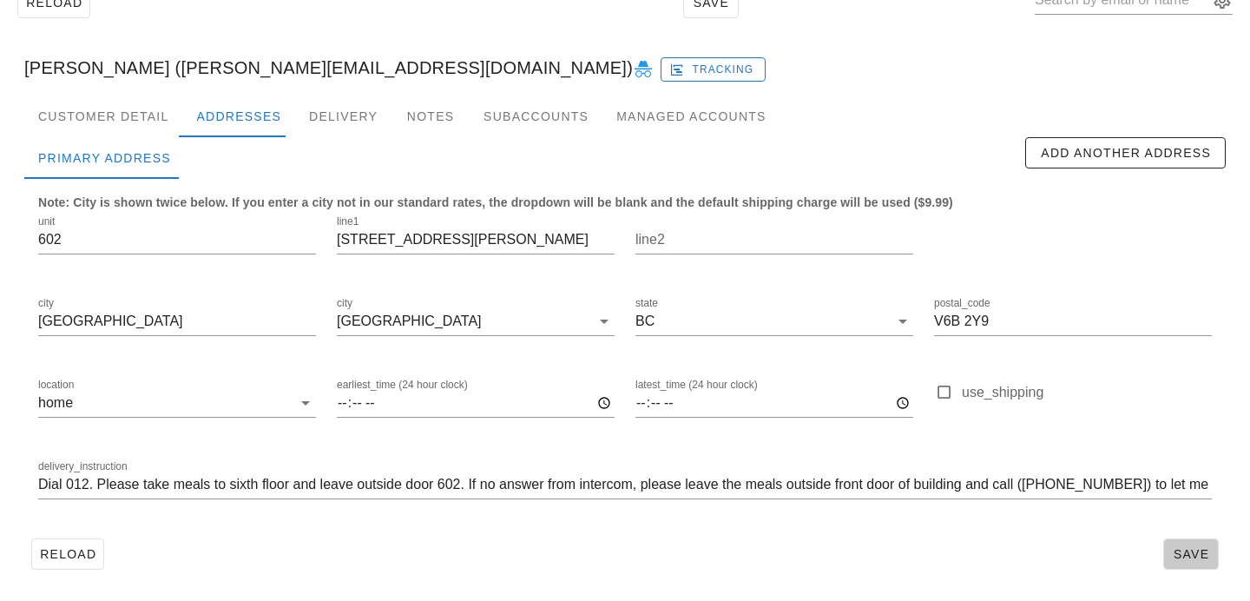
click at [1193, 552] on span "Save" at bounding box center [1191, 554] width 40 height 14
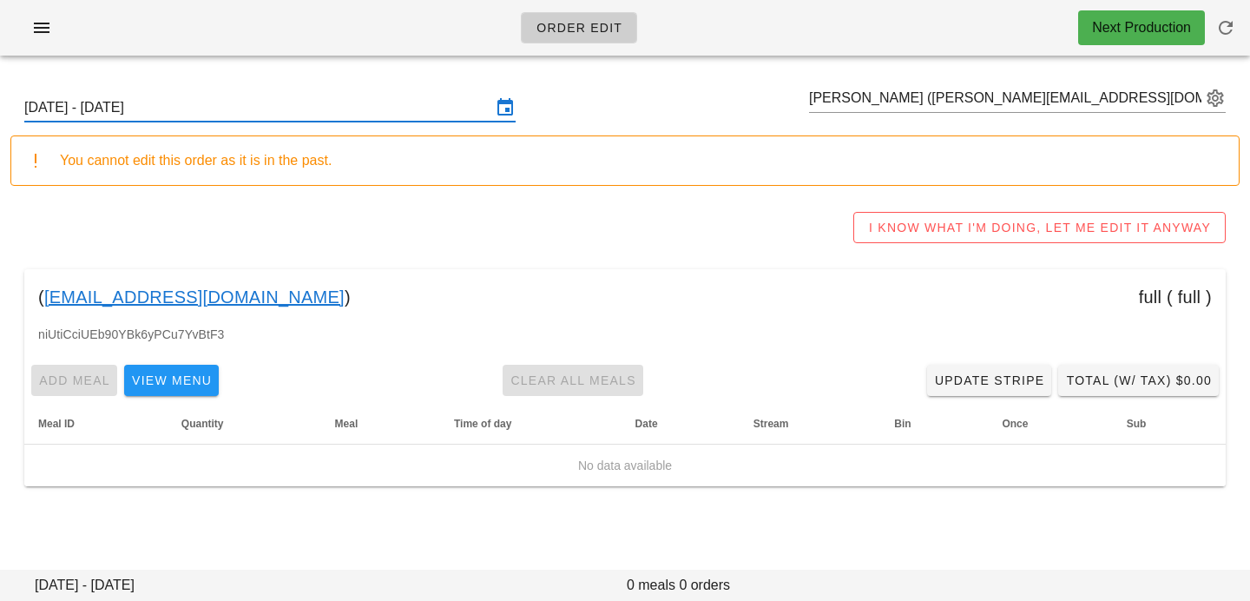
click at [310, 116] on input "[DATE] - [DATE]" at bounding box center [257, 108] width 467 height 28
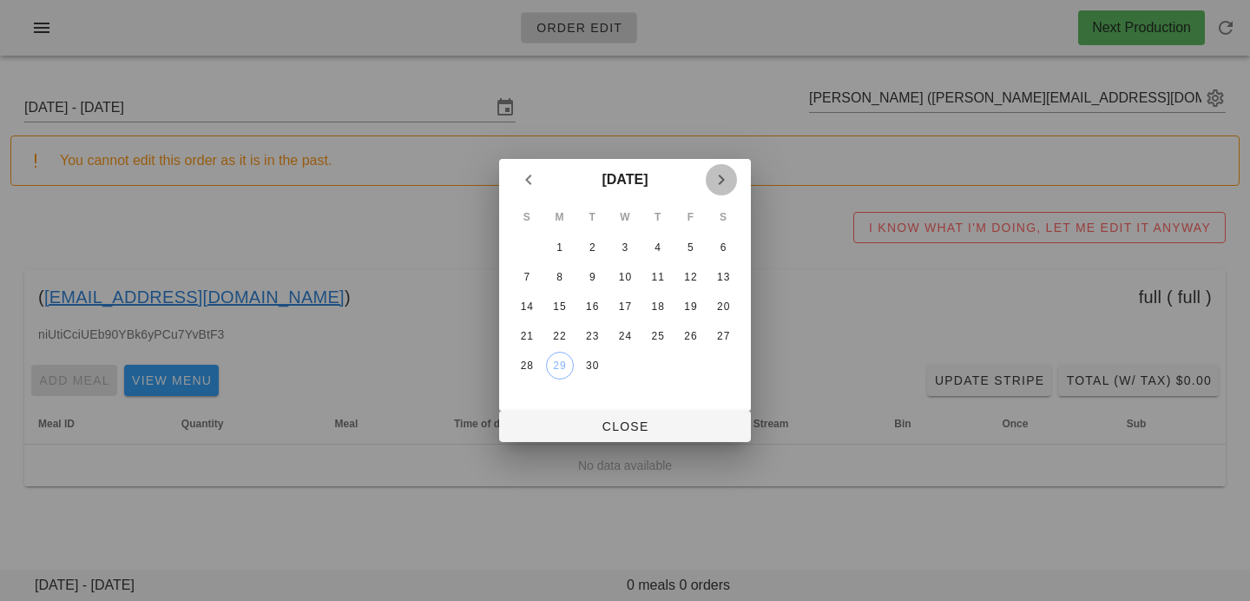
click at [729, 187] on icon "Next month" at bounding box center [721, 179] width 21 height 21
click at [562, 276] on div "6" at bounding box center [560, 277] width 28 height 12
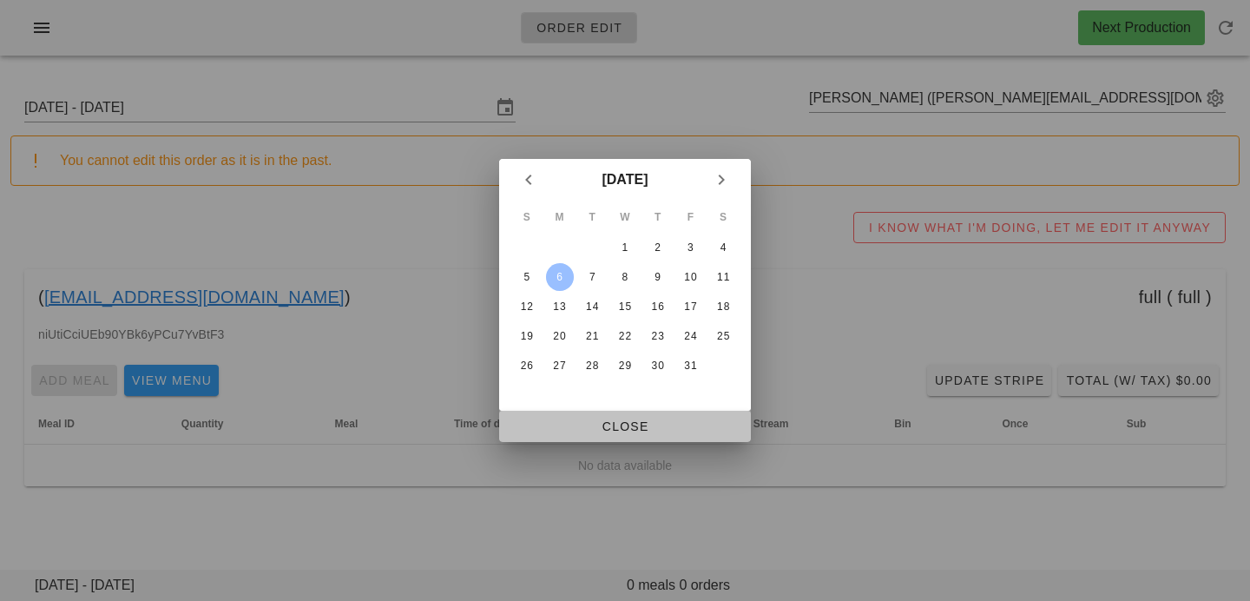
click at [570, 419] on span "Close" at bounding box center [625, 426] width 224 height 14
type input "[DATE] - [DATE]"
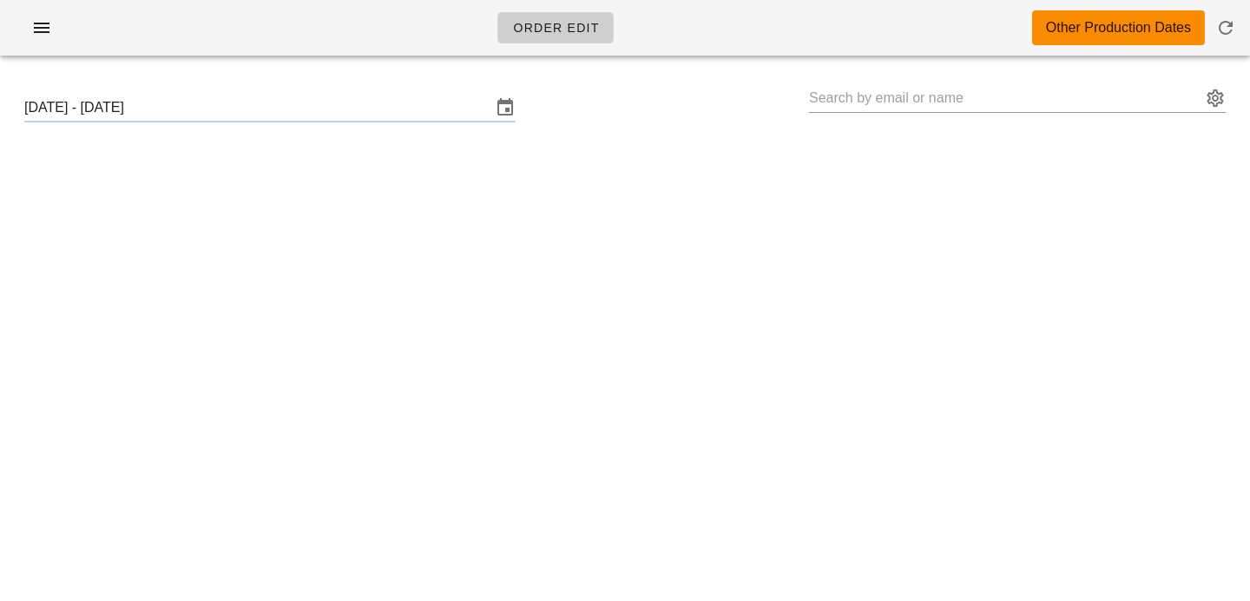
type input "[PERSON_NAME] ([PERSON_NAME][EMAIL_ADDRESS][DOMAIN_NAME])"
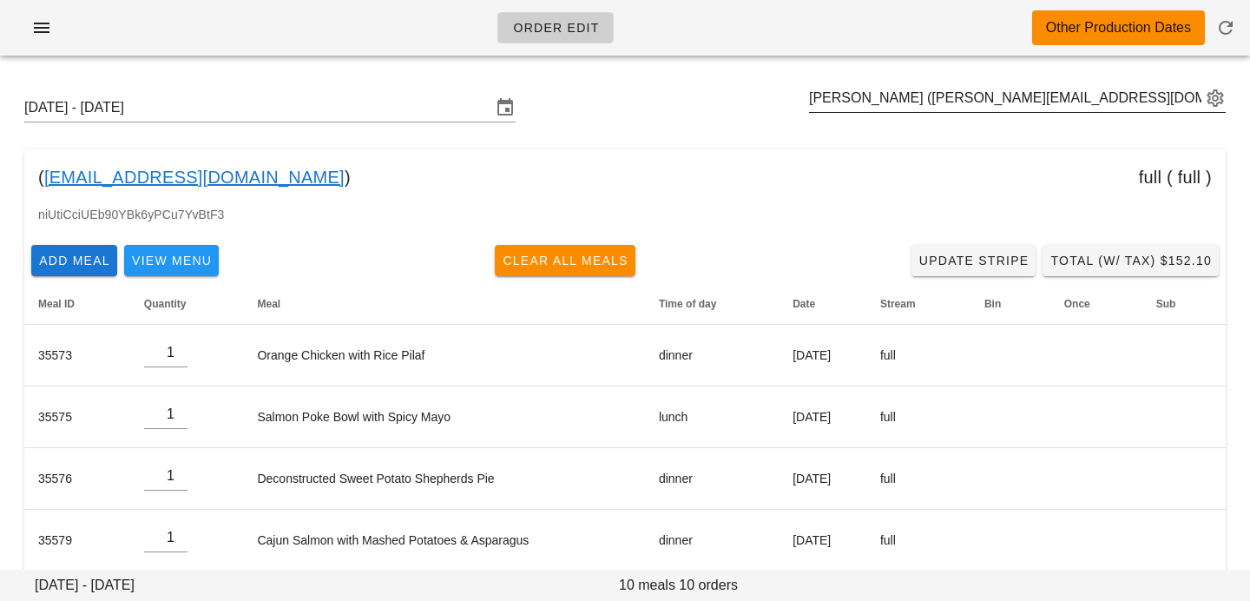
click at [1222, 104] on button "appended action" at bounding box center [1215, 98] width 21 height 21
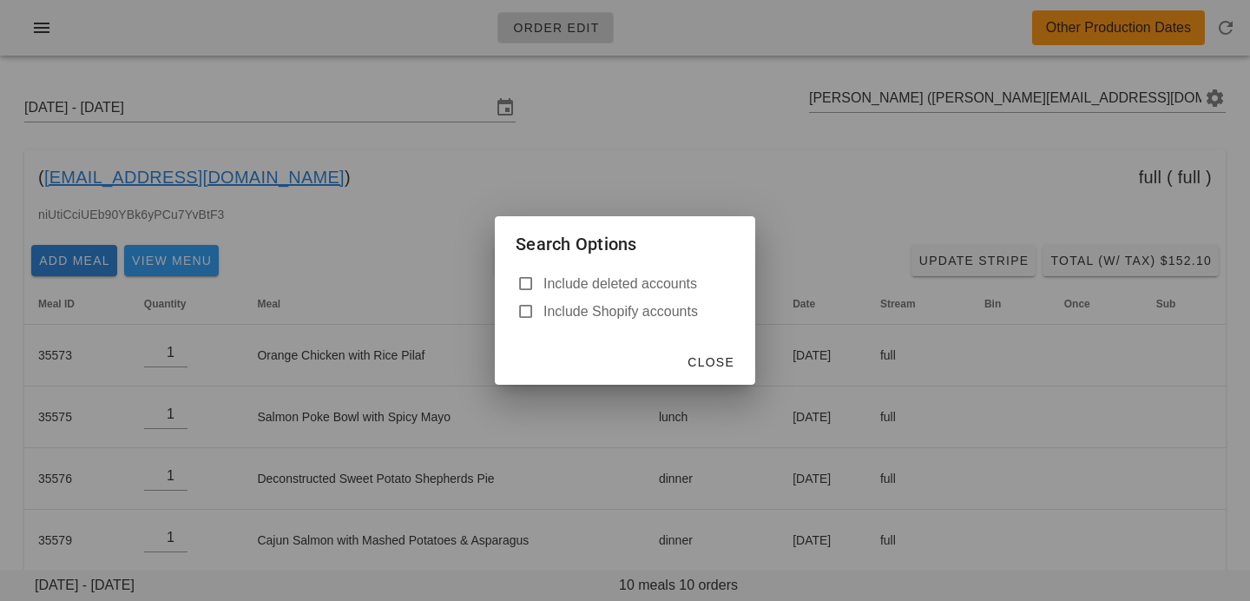
click at [640, 289] on label "Include deleted accounts" at bounding box center [639, 283] width 191 height 17
checkbox input "true"
click at [698, 355] on span "Close" at bounding box center [711, 362] width 48 height 14
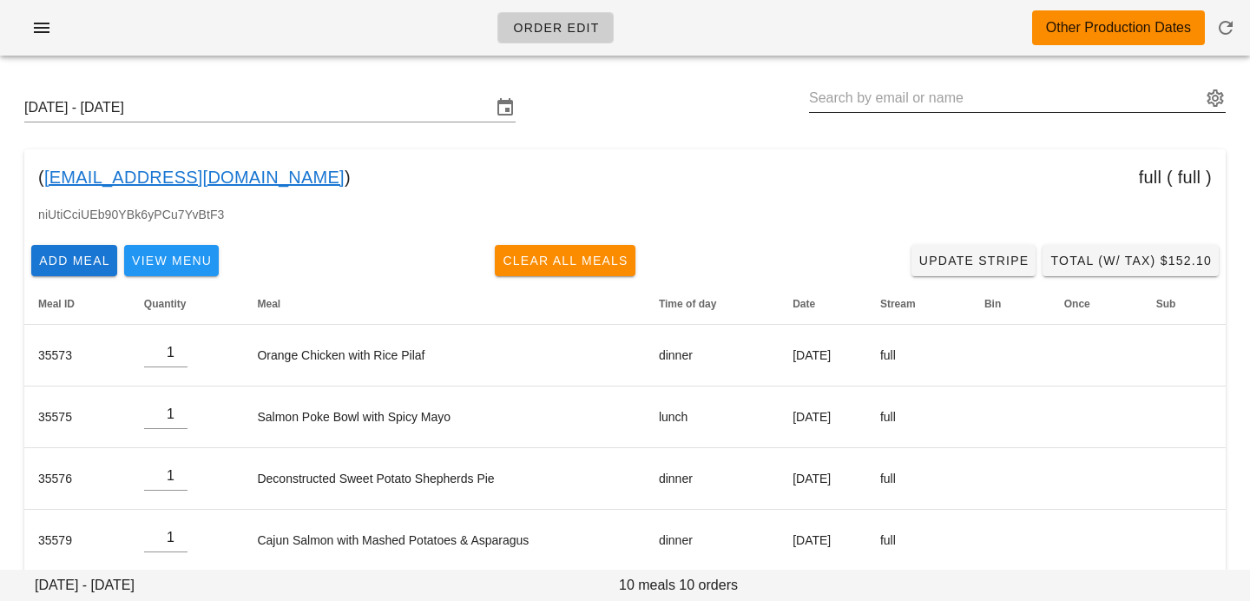
drag, startPoint x: 1089, startPoint y: 101, endPoint x: 1081, endPoint y: 89, distance: 14.5
click at [1089, 100] on input "text" at bounding box center [1005, 98] width 392 height 28
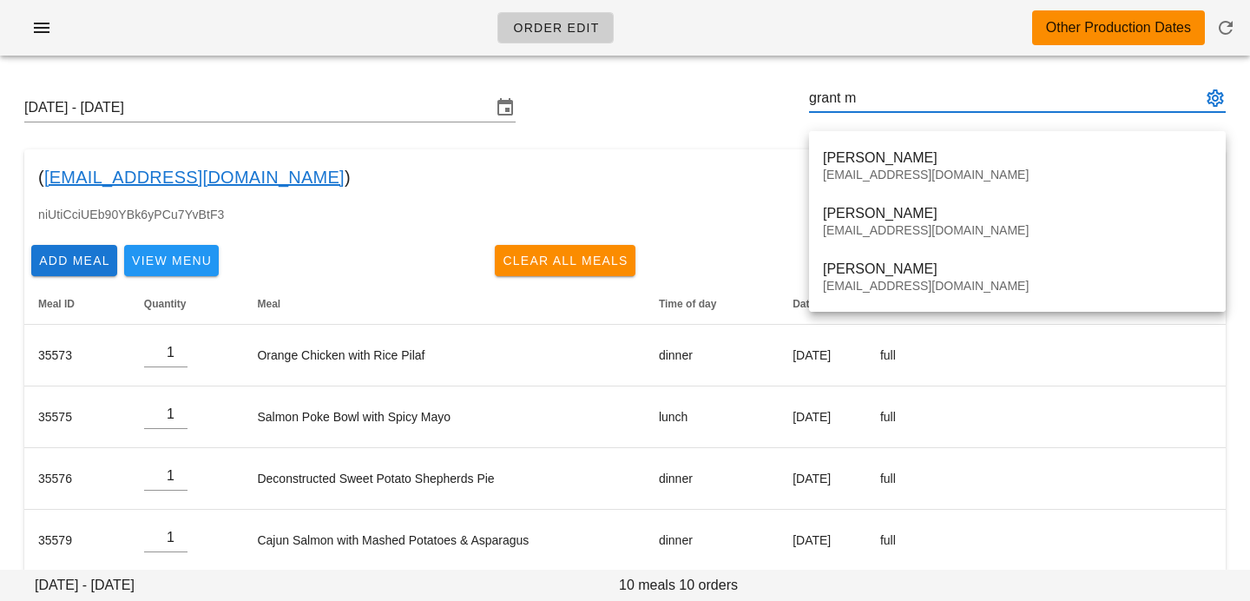
type input "grant m"
click at [729, 175] on div "( [EMAIL_ADDRESS][DOMAIN_NAME] ) full ( full )" at bounding box center [625, 177] width 1202 height 56
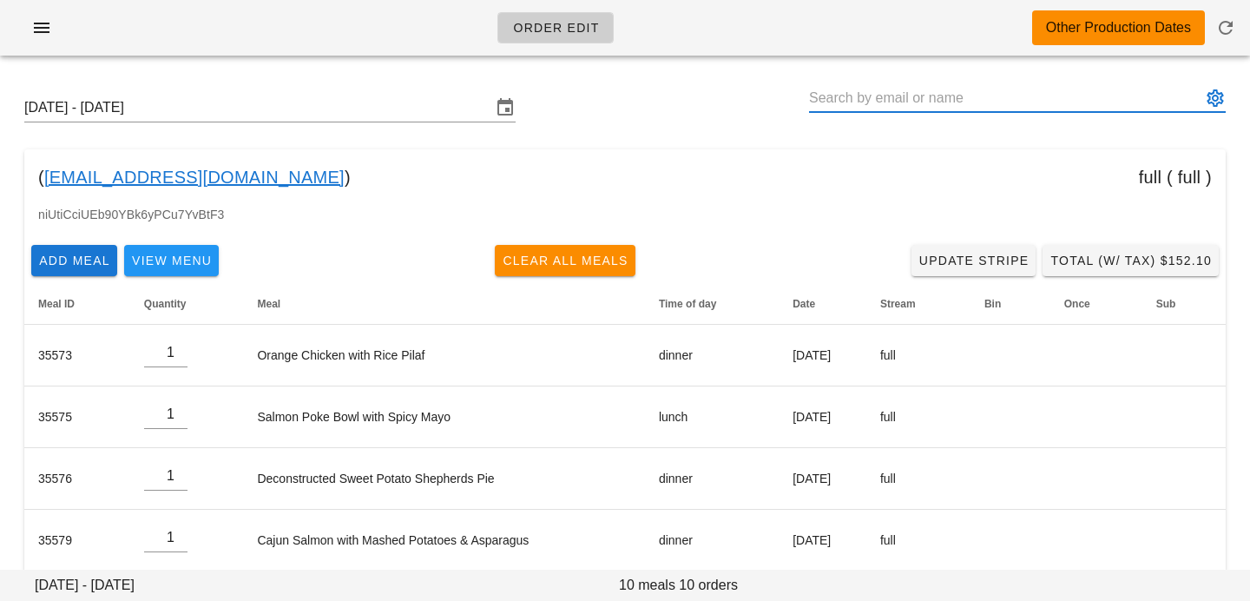
click at [858, 92] on input "text" at bounding box center [1005, 98] width 392 height 28
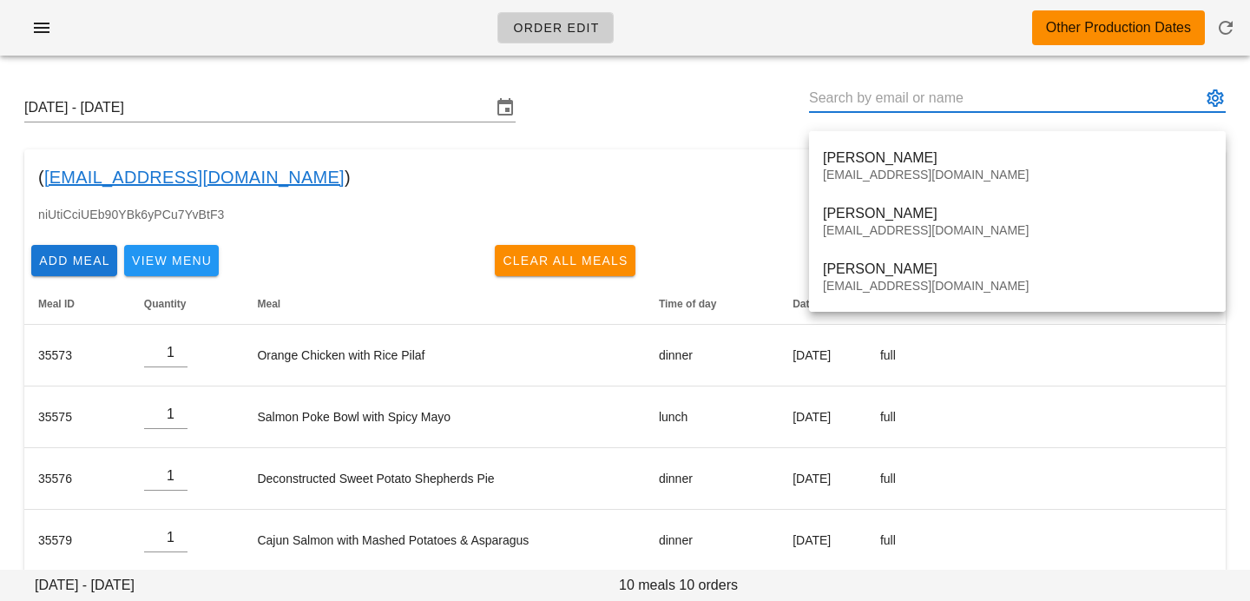
paste input "[EMAIL_ADDRESS][DOMAIN_NAME]"
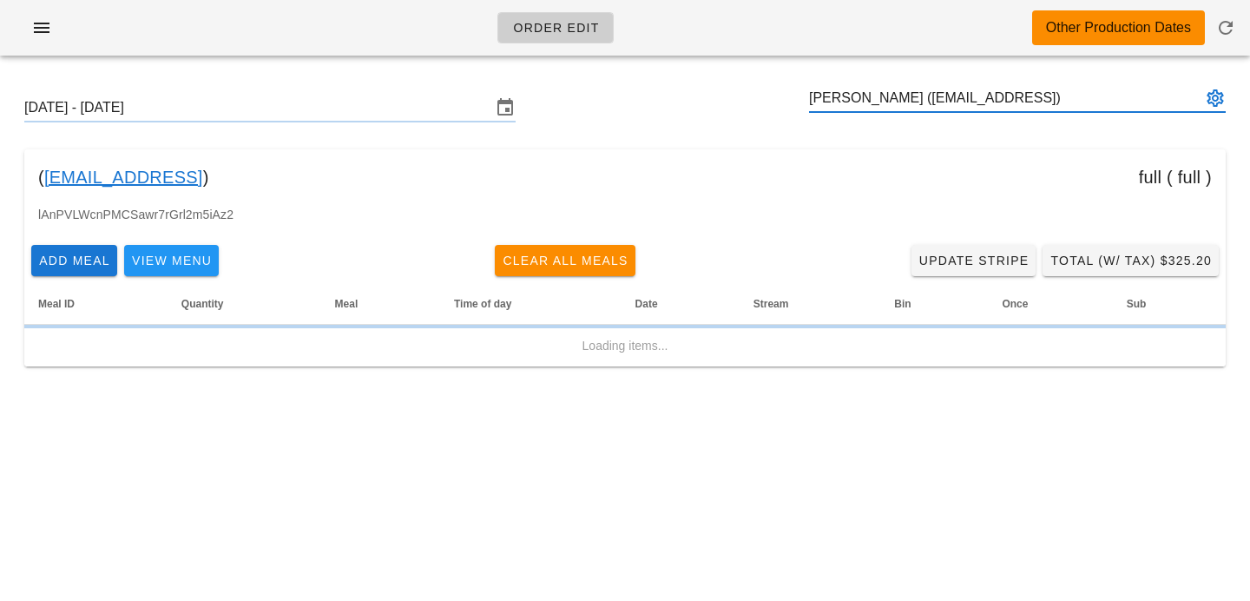
type input "[PERSON_NAME] ([EMAIL_ADDRESS])"
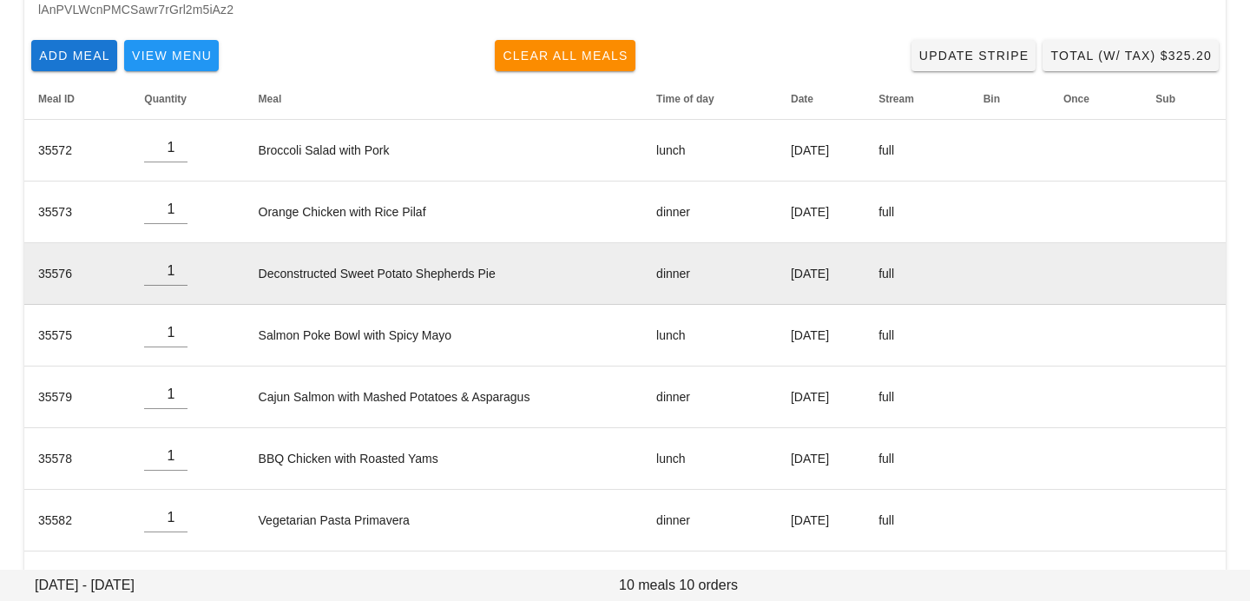
scroll to position [208, 0]
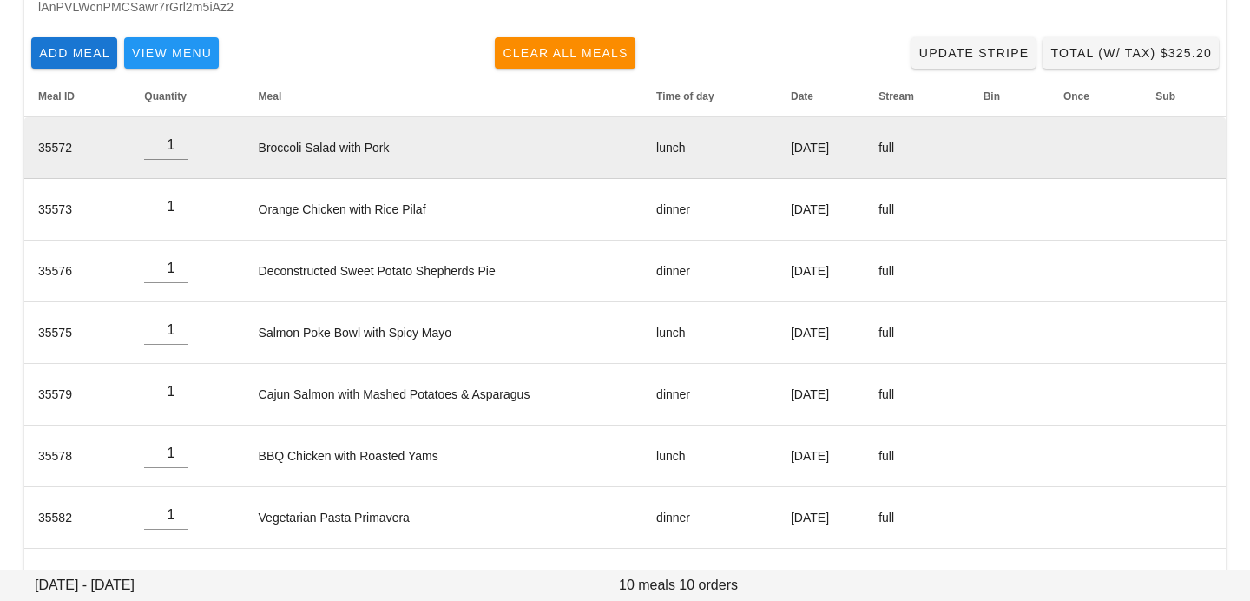
click at [440, 159] on td "Broccoli Salad with Pork" at bounding box center [444, 148] width 399 height 62
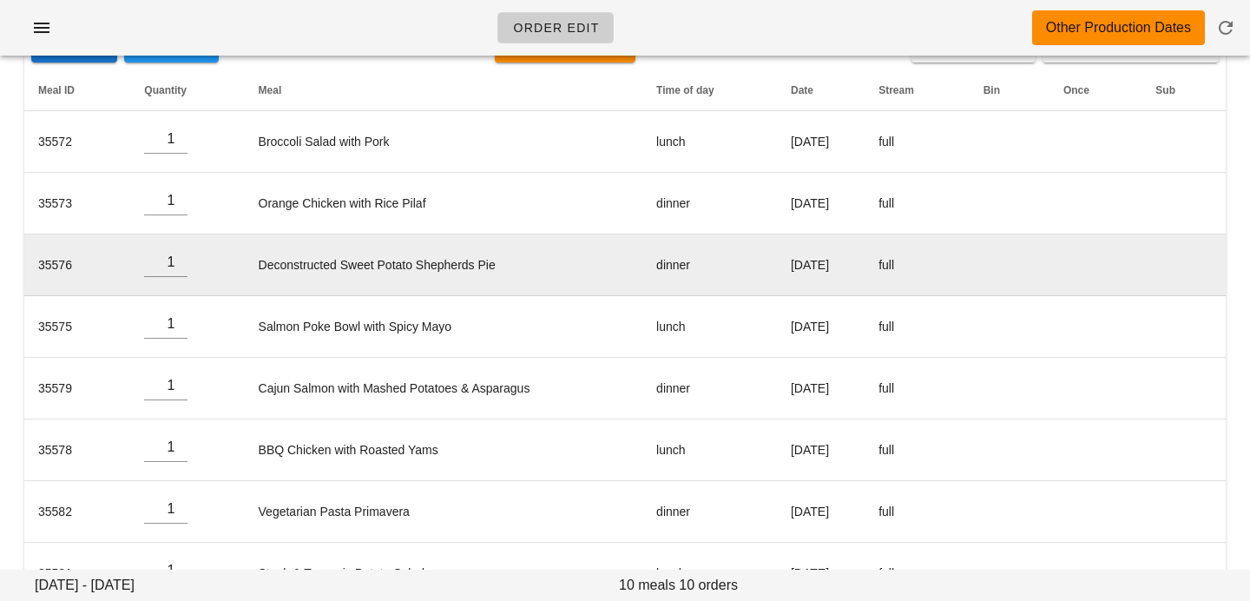
scroll to position [0, 0]
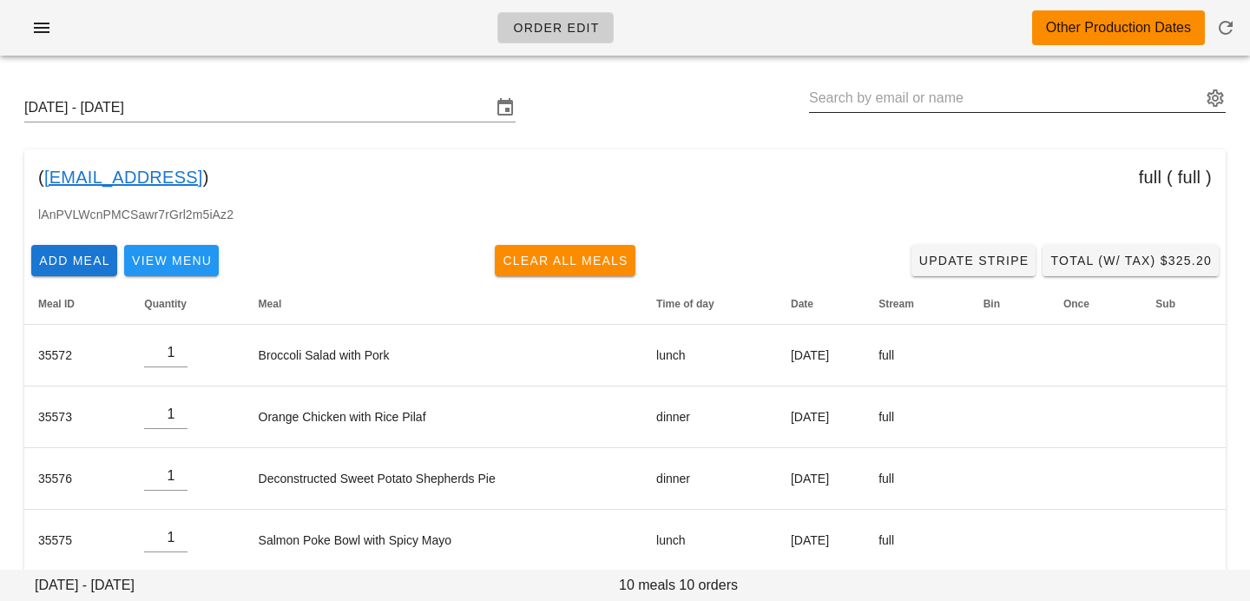
click at [1014, 93] on input "text" at bounding box center [1005, 98] width 392 height 28
paste input "raefel.imerman@gmail.com"
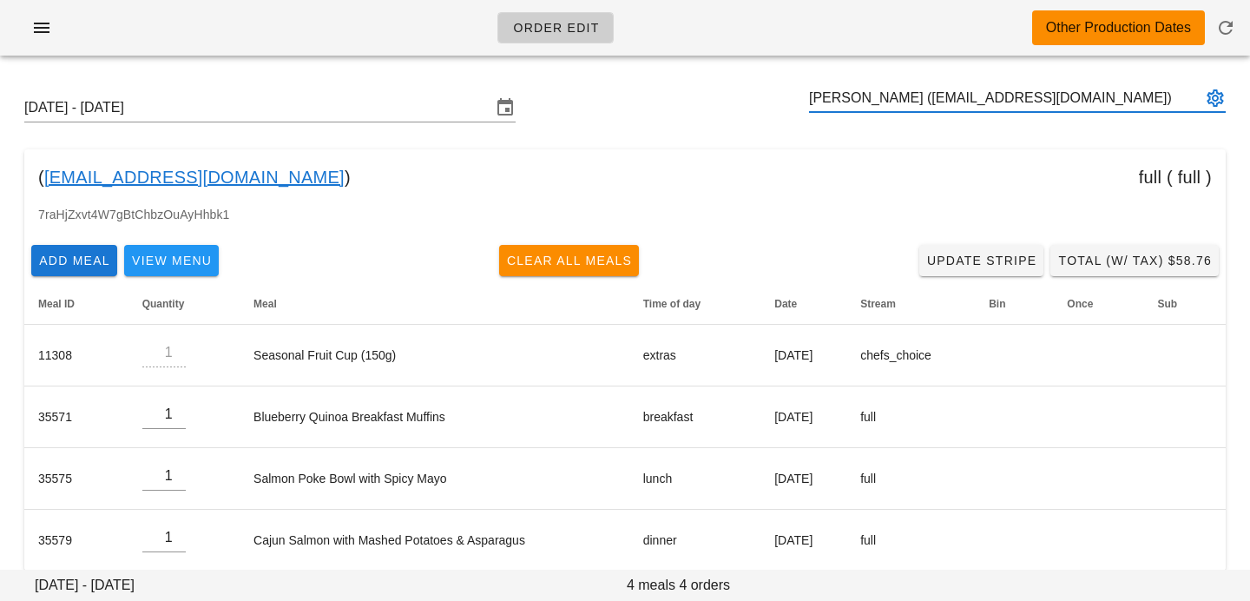
type input "Raefel Imerman (raefel.imerman@gmail.com)"
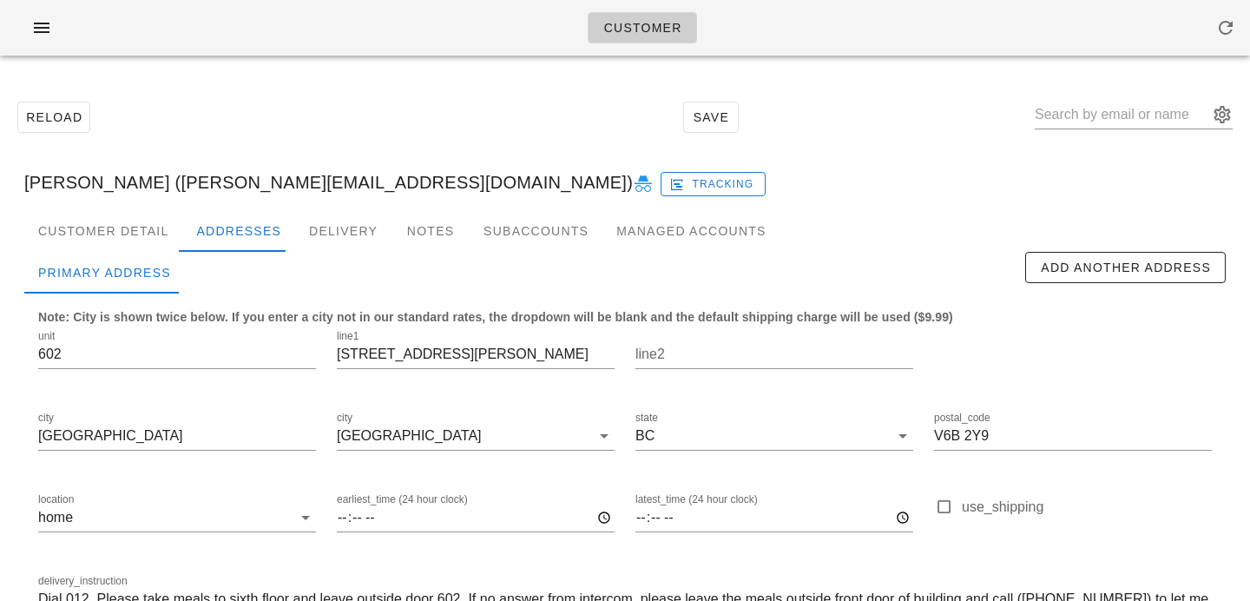
scroll to position [115, 0]
click at [131, 234] on div "Customer Detail" at bounding box center [103, 231] width 158 height 42
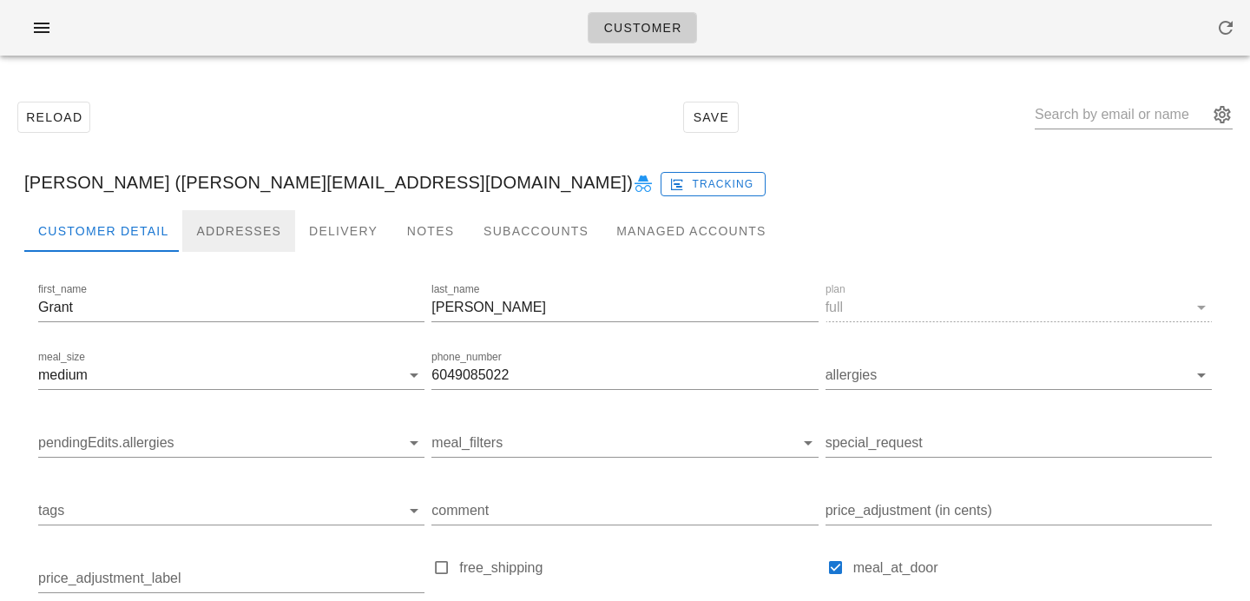
click at [227, 228] on div "Addresses" at bounding box center [238, 231] width 113 height 42
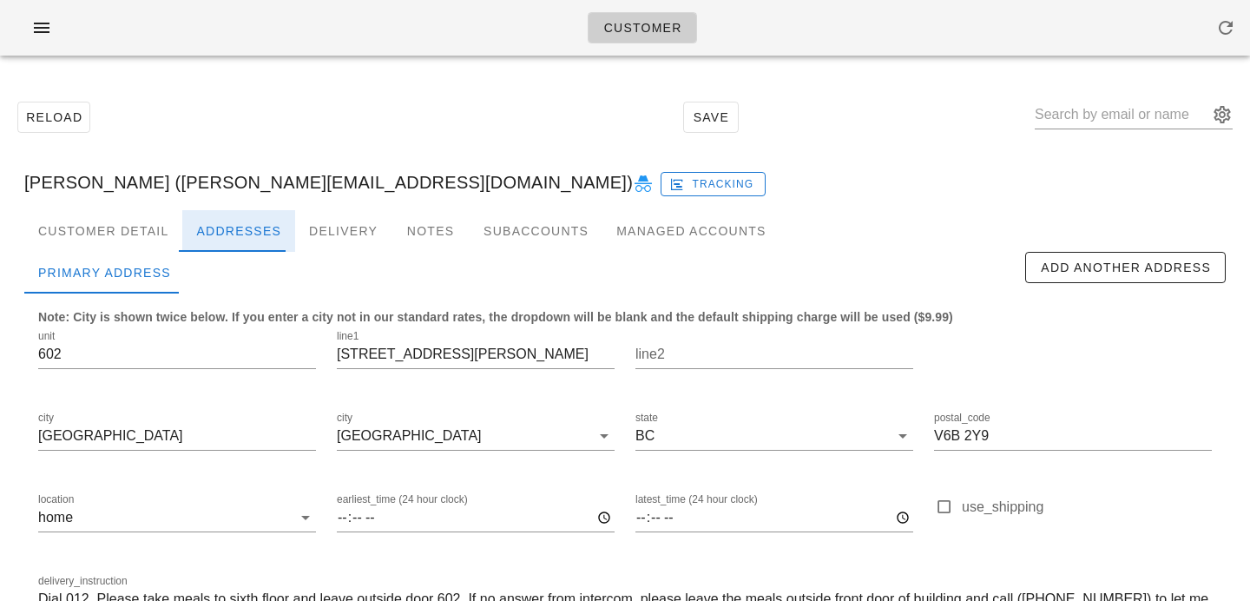
scroll to position [115, 0]
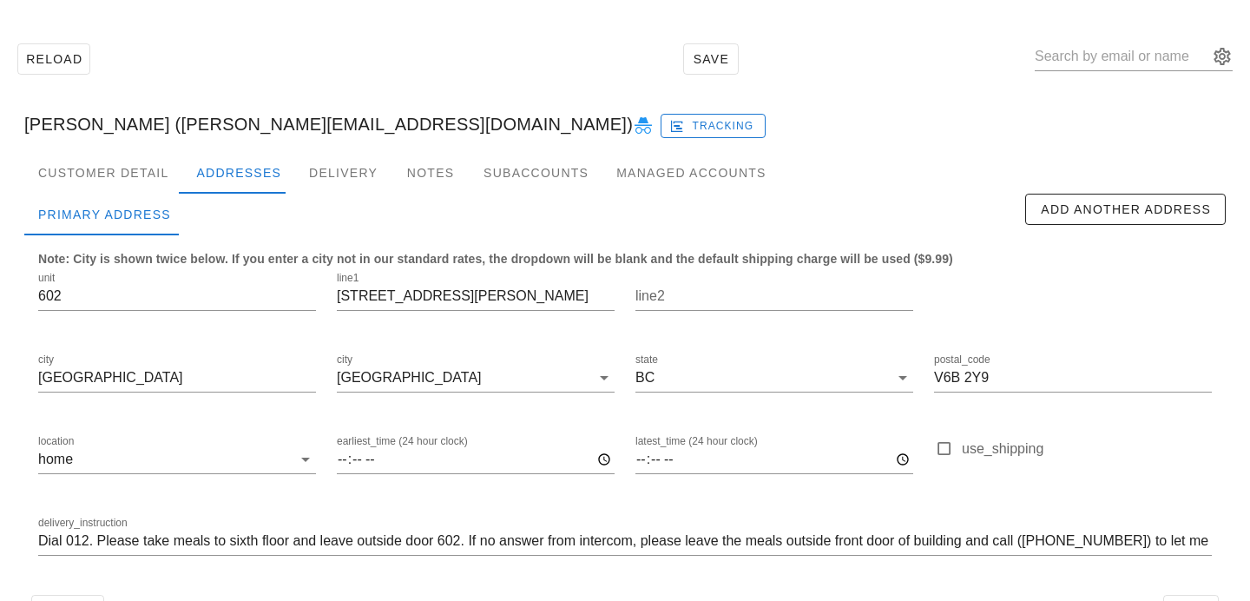
scroll to position [52, 0]
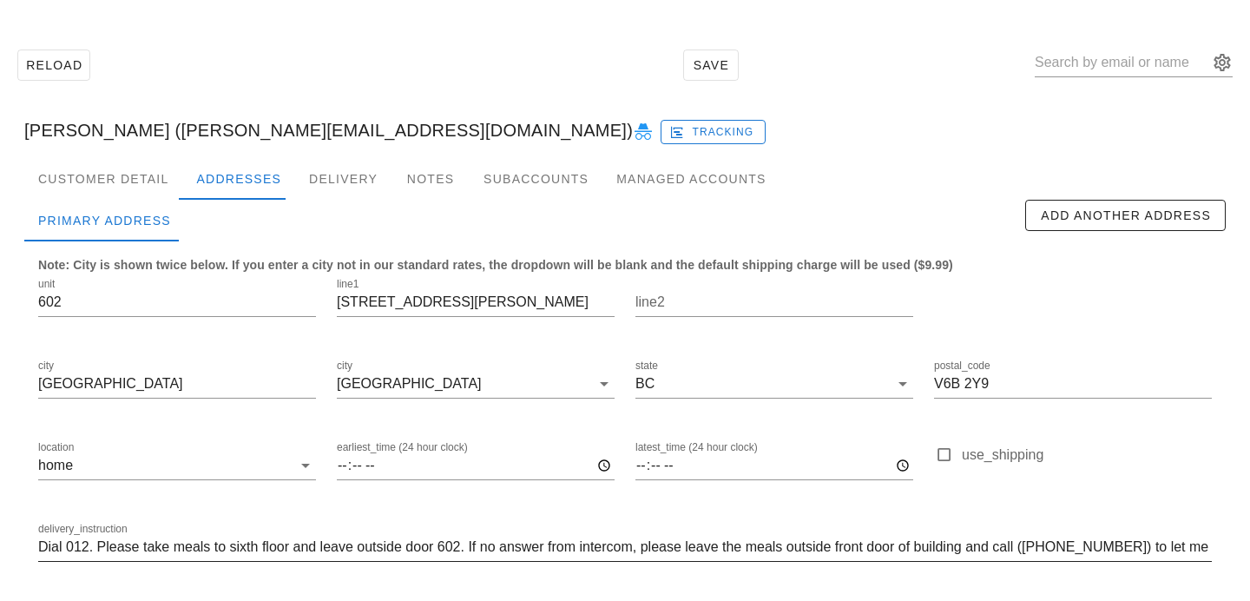
click at [244, 546] on input "Dial 012. Please take meals to sixth floor and leave outside door 602. If no an…" at bounding box center [625, 547] width 1174 height 28
click at [307, 540] on input "Dial 012. Please take meals to 6th floor and leave outside door 602. If no answ…" at bounding box center [625, 547] width 1174 height 28
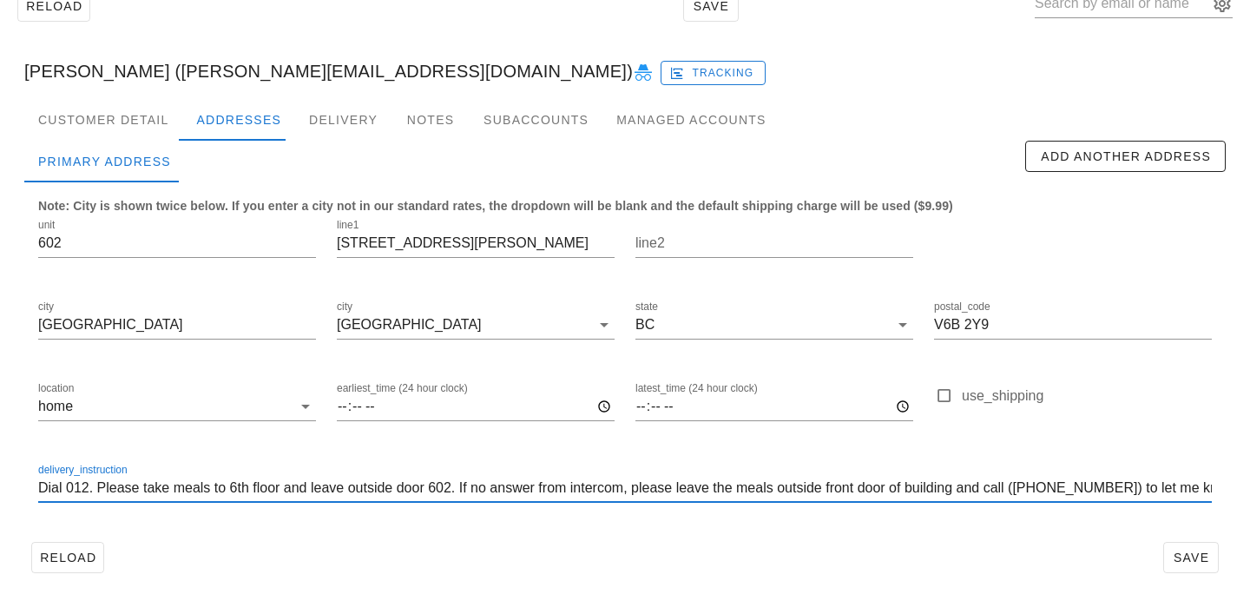
scroll to position [115, 0]
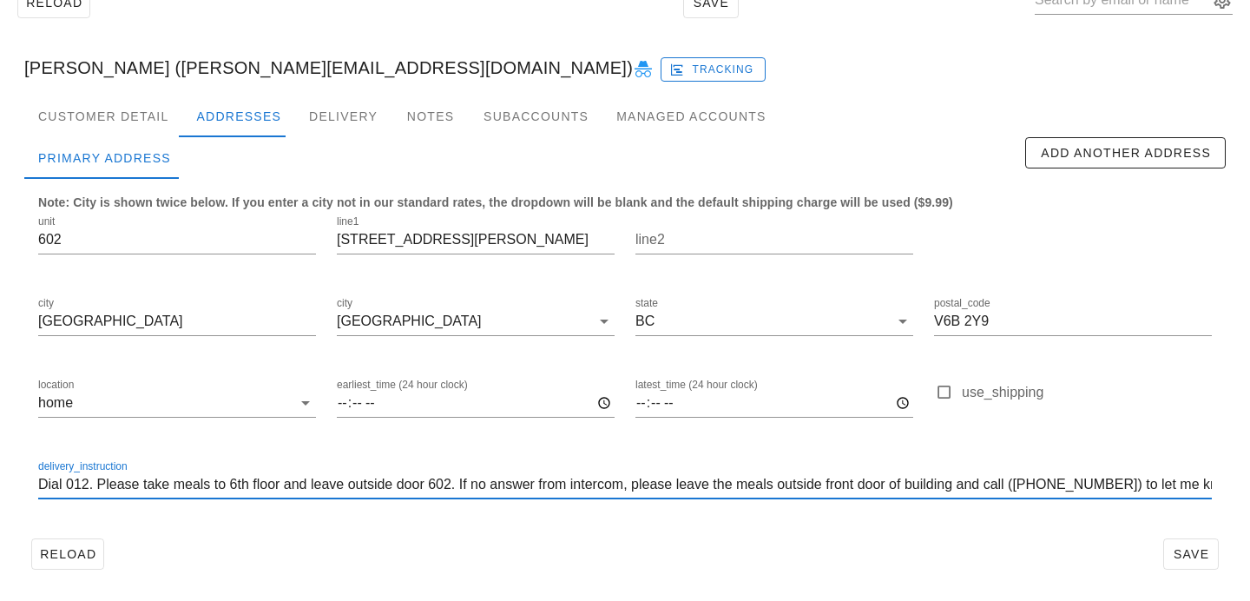
type input "Dial 012. Please take meals to 6th floor and leave outside door 602. If no answ…"
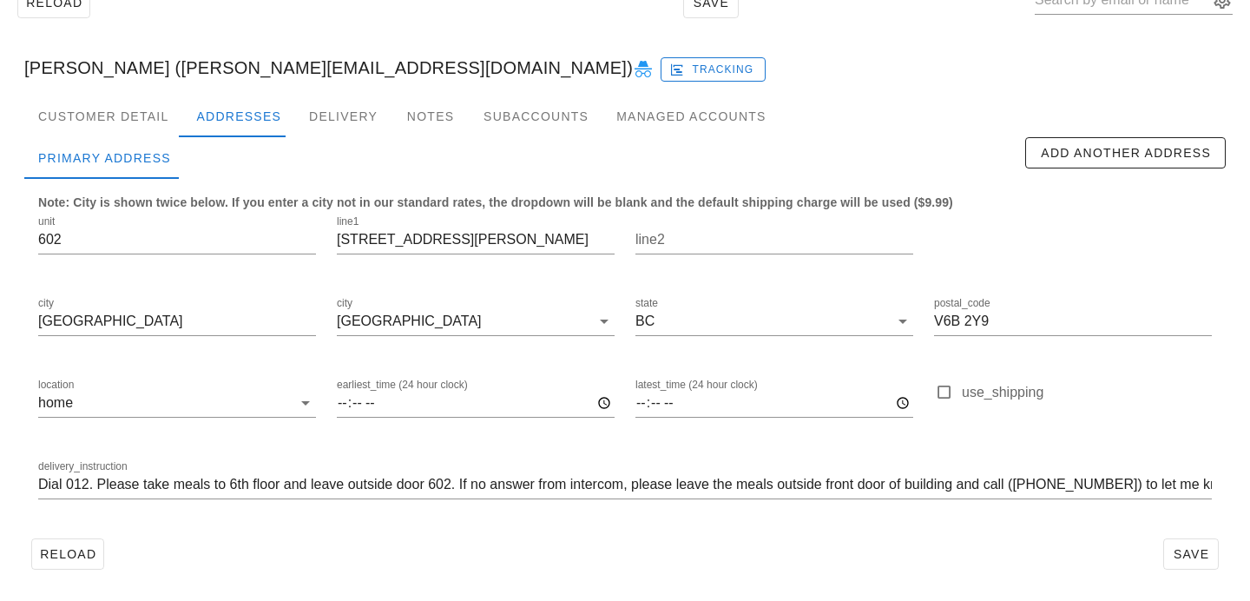
click at [405, 534] on div "Reload Save" at bounding box center [625, 553] width 1202 height 45
click at [134, 111] on div "Customer Detail" at bounding box center [103, 117] width 158 height 42
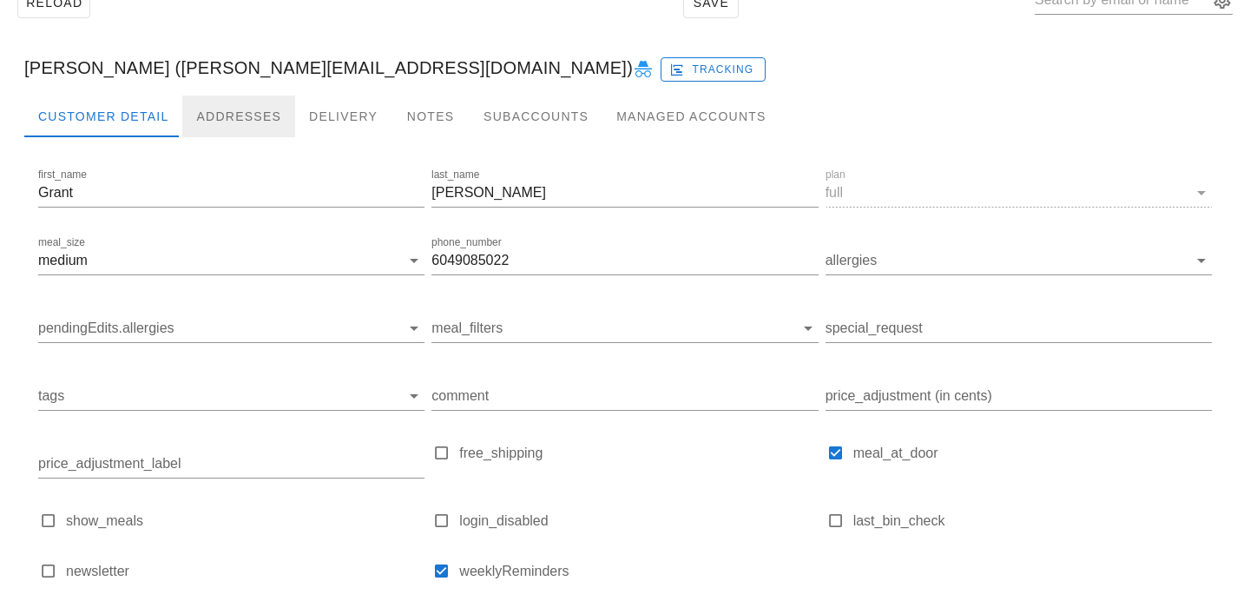
click at [232, 102] on div "Addresses" at bounding box center [238, 117] width 113 height 42
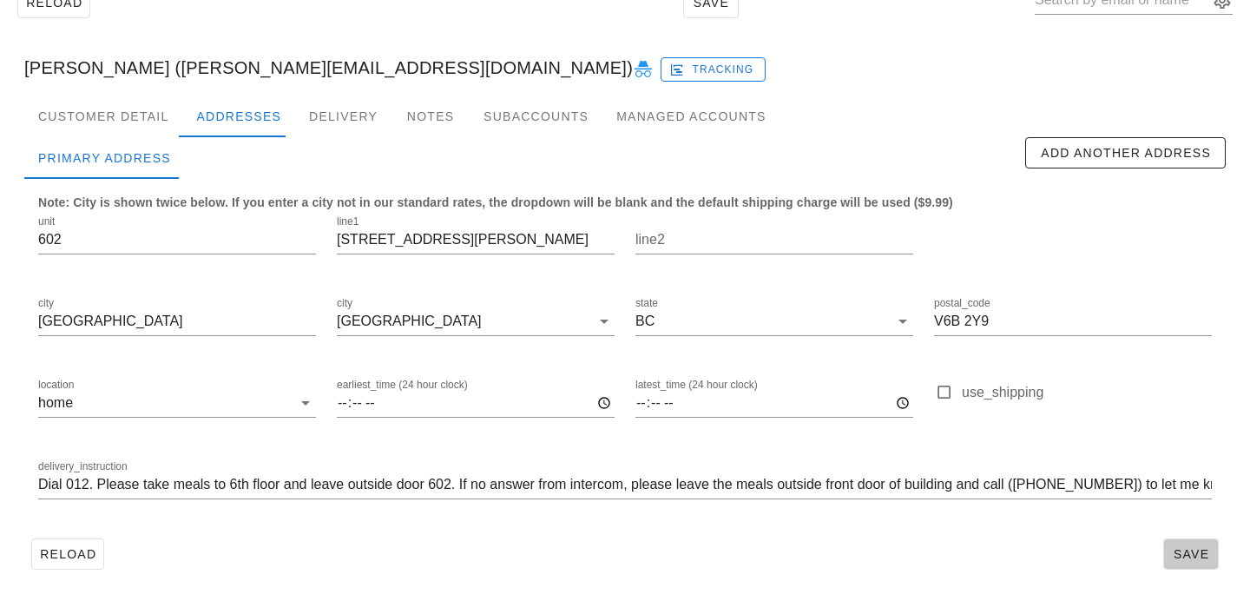
click at [1173, 560] on span "Save" at bounding box center [1191, 554] width 40 height 14
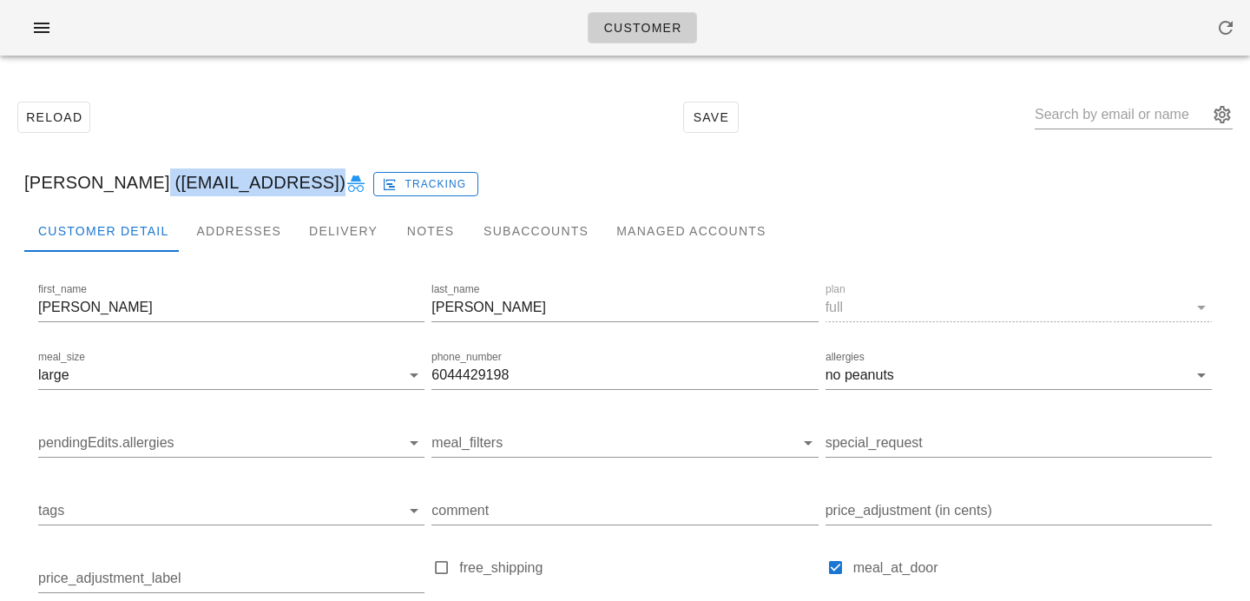
drag, startPoint x: 283, startPoint y: 181, endPoint x: 116, endPoint y: 182, distance: 166.7
click at [116, 182] on div "[PERSON_NAME] ([EMAIL_ADDRESS]) Tracking" at bounding box center [625, 183] width 1230 height 56
copy div "[EMAIL_ADDRESS]"
click at [199, 224] on div "Addresses" at bounding box center [238, 231] width 113 height 42
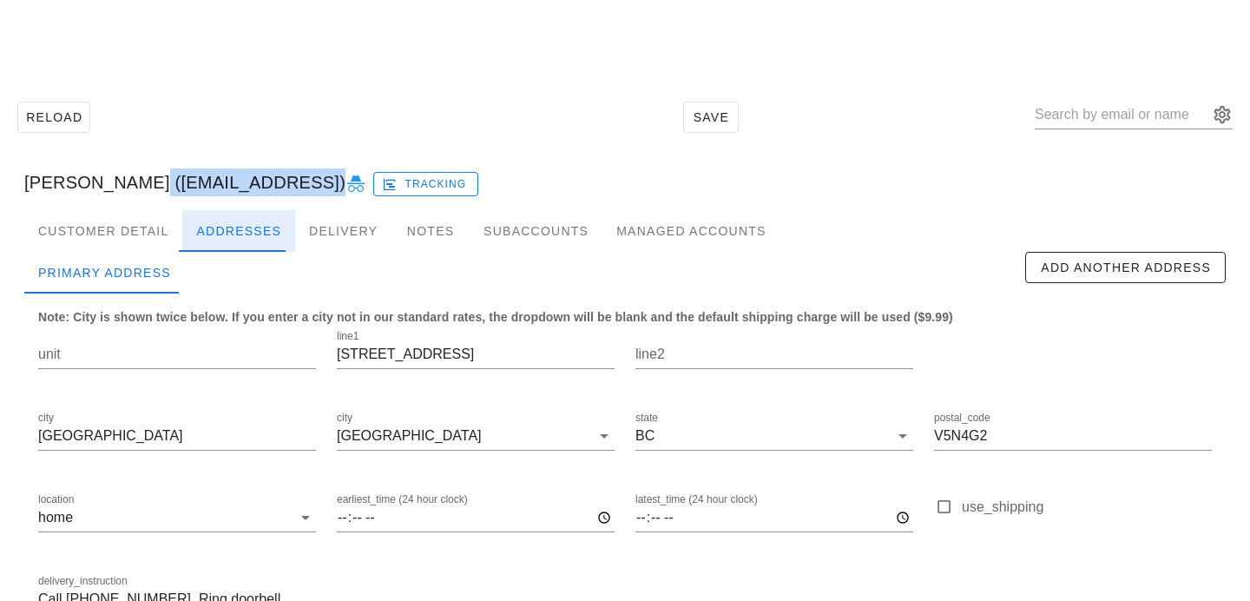
scroll to position [115, 0]
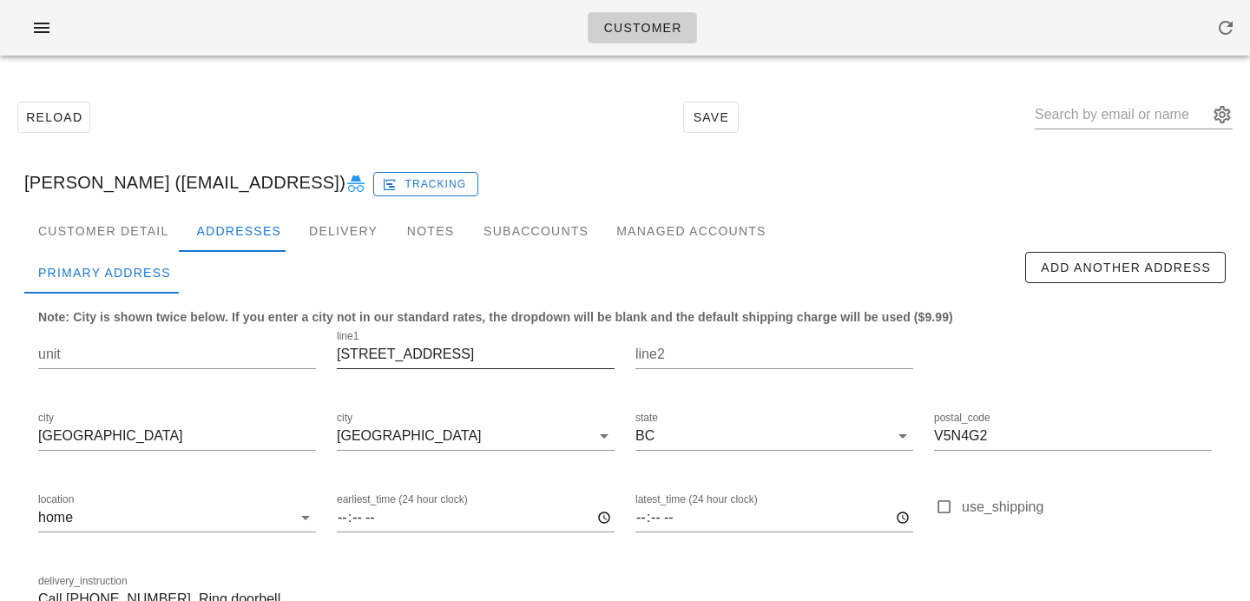
click at [379, 359] on input "[STREET_ADDRESS]" at bounding box center [476, 354] width 278 height 28
click at [454, 352] on input "[STREET_ADDRESS]" at bounding box center [476, 354] width 278 height 28
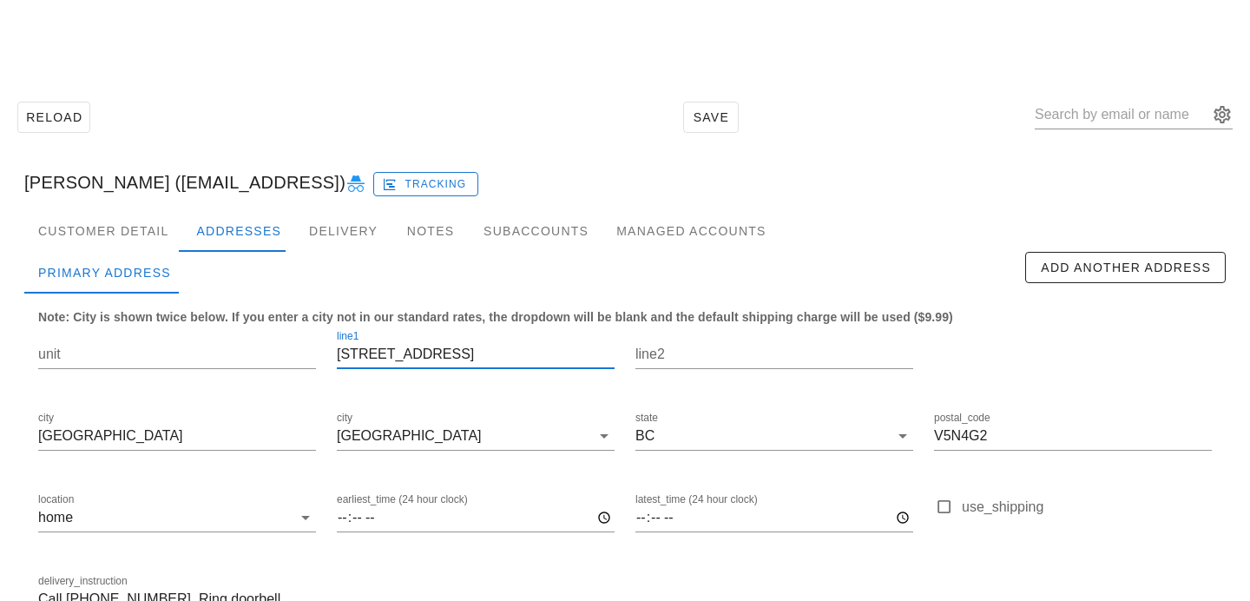
scroll to position [115, 0]
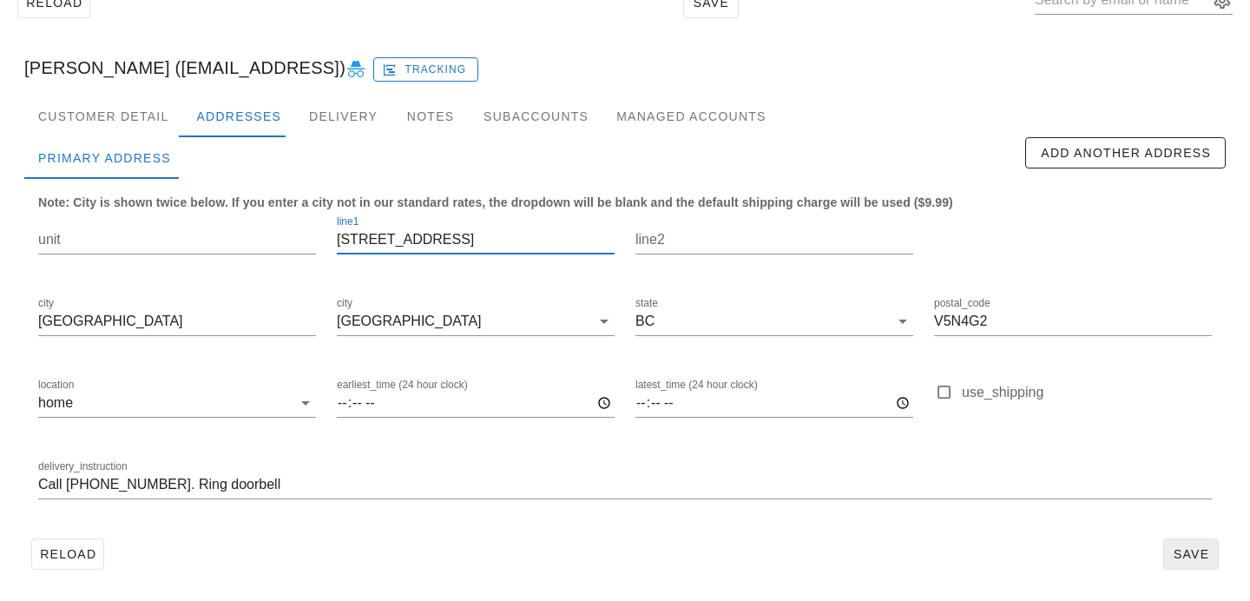
type input "[STREET_ADDRESS]"
click at [1183, 552] on span "Save" at bounding box center [1191, 554] width 40 height 14
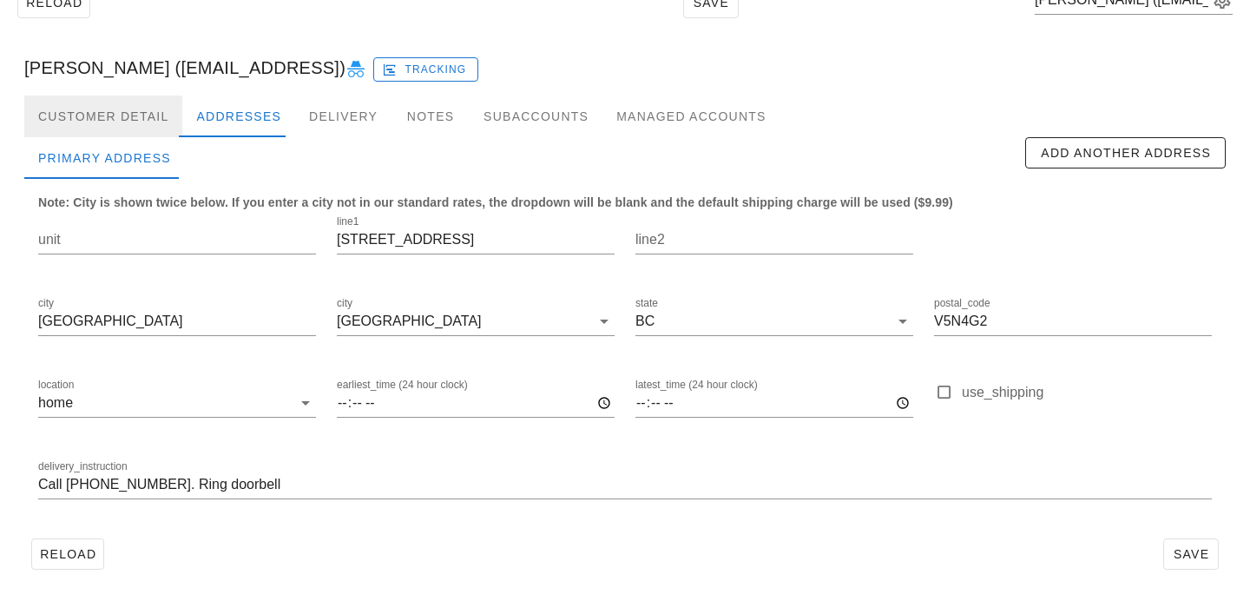
click at [143, 112] on div "Customer Detail" at bounding box center [103, 117] width 158 height 42
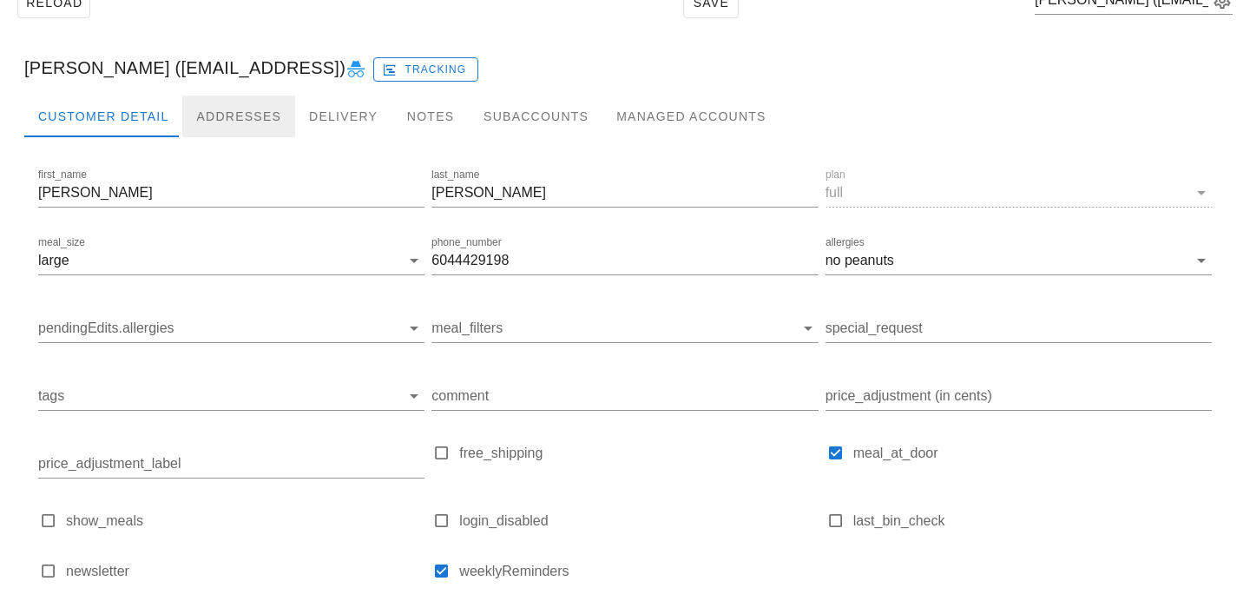
click at [237, 121] on div "Addresses" at bounding box center [238, 117] width 113 height 42
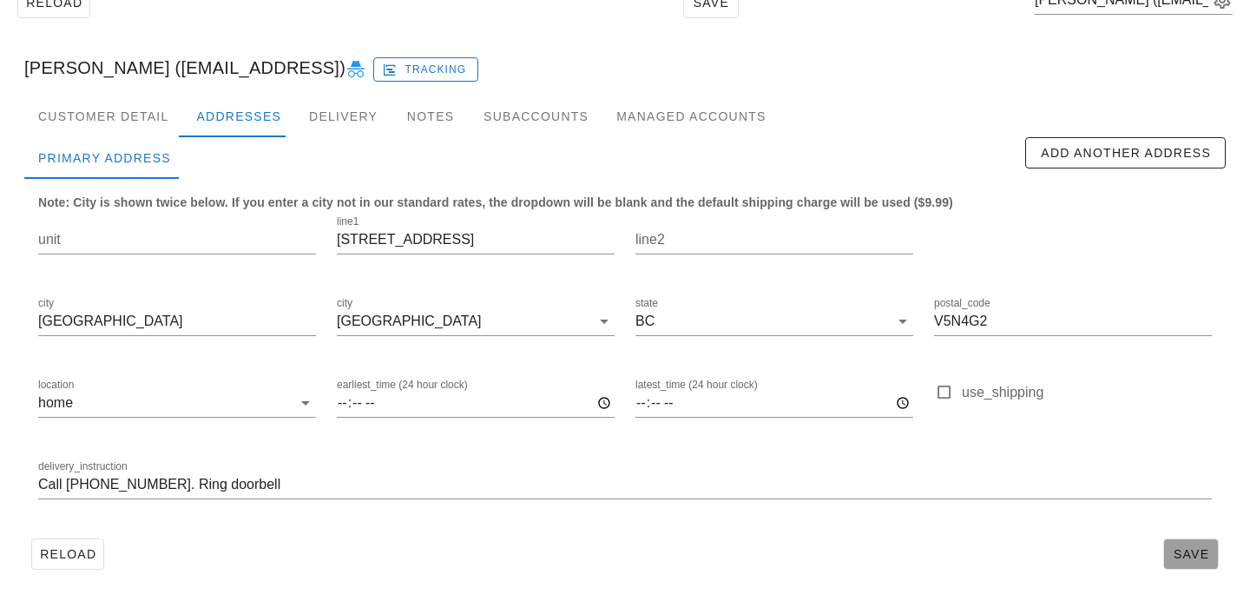
click at [1188, 553] on span "Save" at bounding box center [1191, 554] width 40 height 14
click at [116, 115] on div "Customer Detail" at bounding box center [103, 117] width 158 height 42
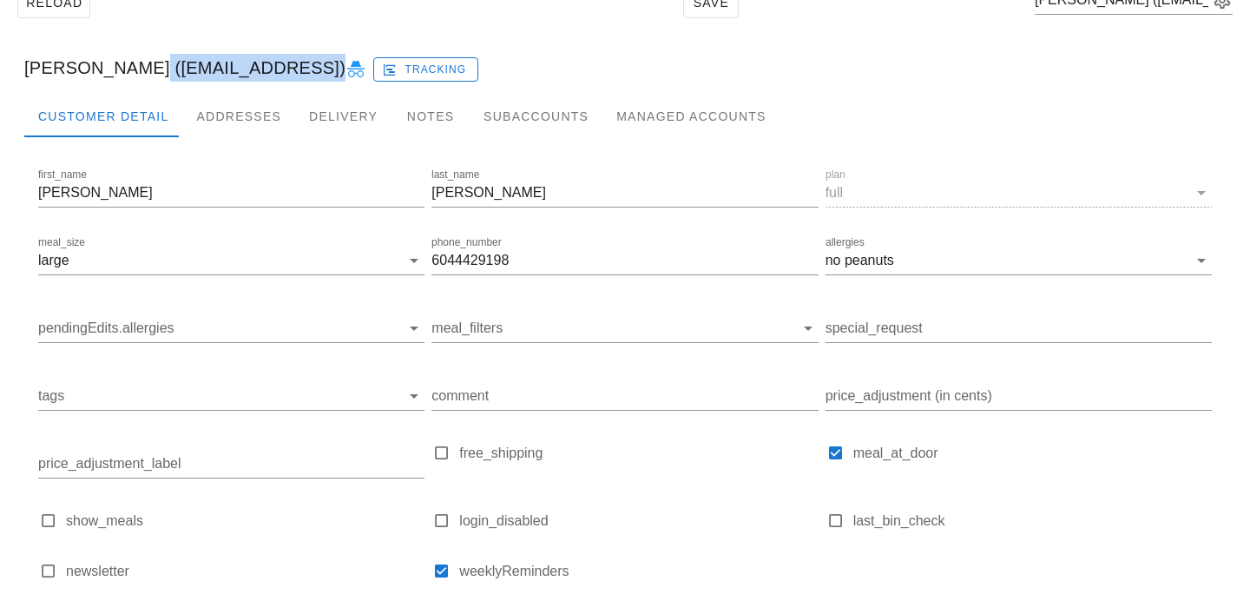
drag, startPoint x: 119, startPoint y: 69, endPoint x: 281, endPoint y: 71, distance: 162.4
click at [281, 71] on div "[PERSON_NAME] ([EMAIL_ADDRESS]) Tracking" at bounding box center [625, 68] width 1230 height 56
copy div "[EMAIL_ADDRESS]"
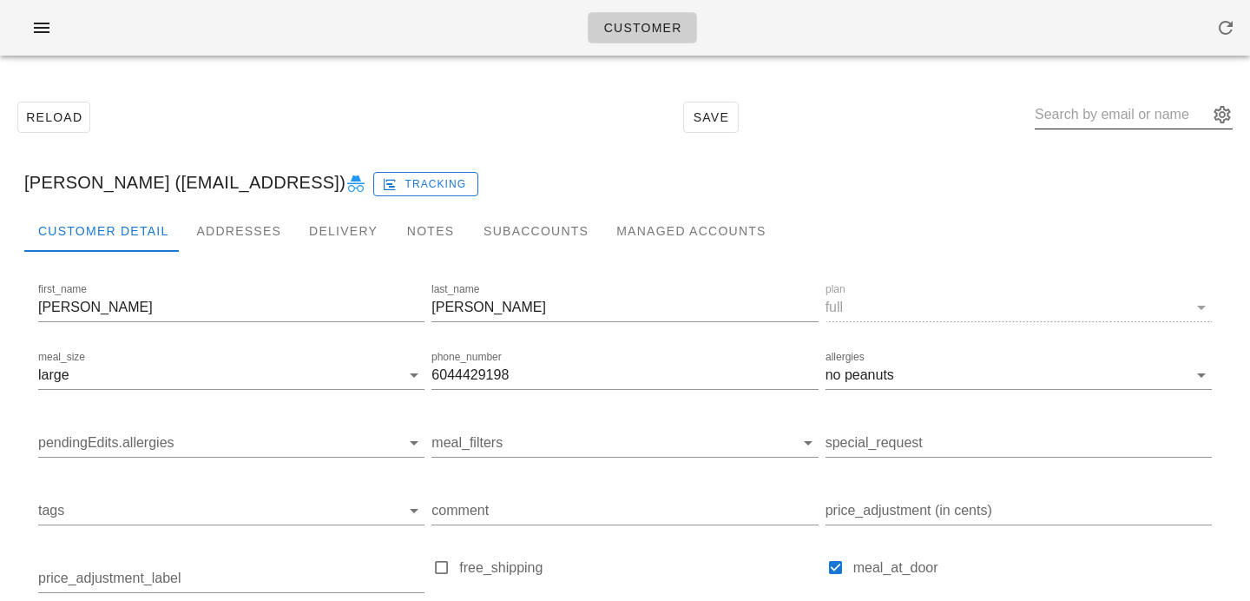
click at [1081, 119] on input "text" at bounding box center [1122, 115] width 174 height 28
paste input "[EMAIL_ADDRESS][DOMAIN_NAME]"
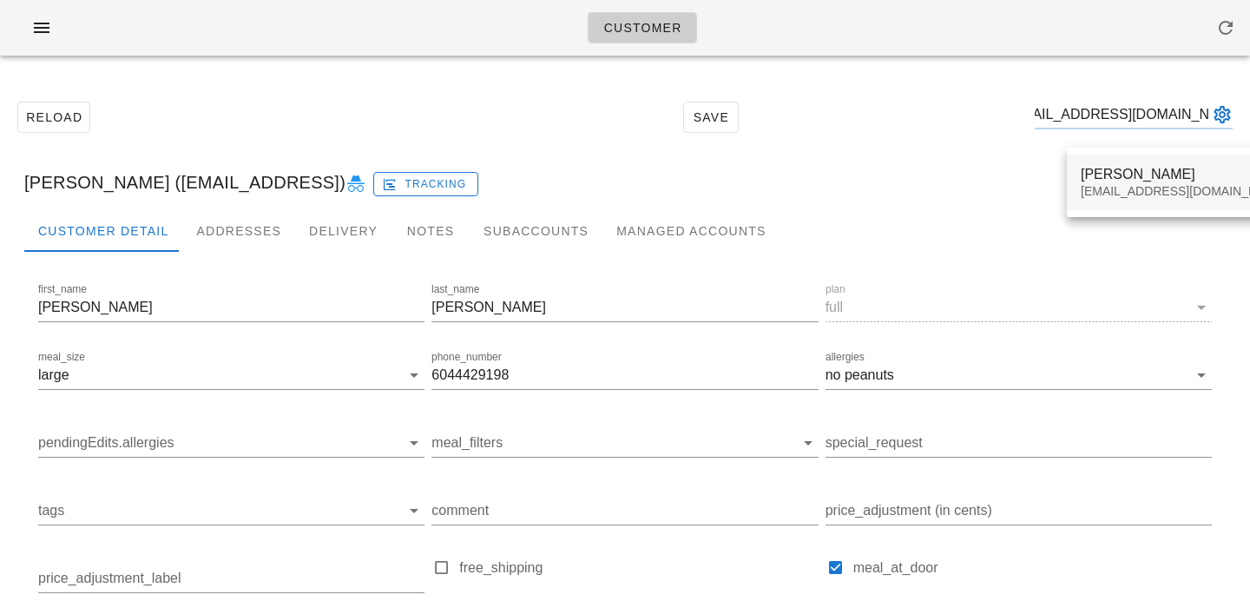
type input "[EMAIL_ADDRESS][DOMAIN_NAME]"
click at [1107, 173] on div "[PERSON_NAME]" at bounding box center [1184, 174] width 206 height 16
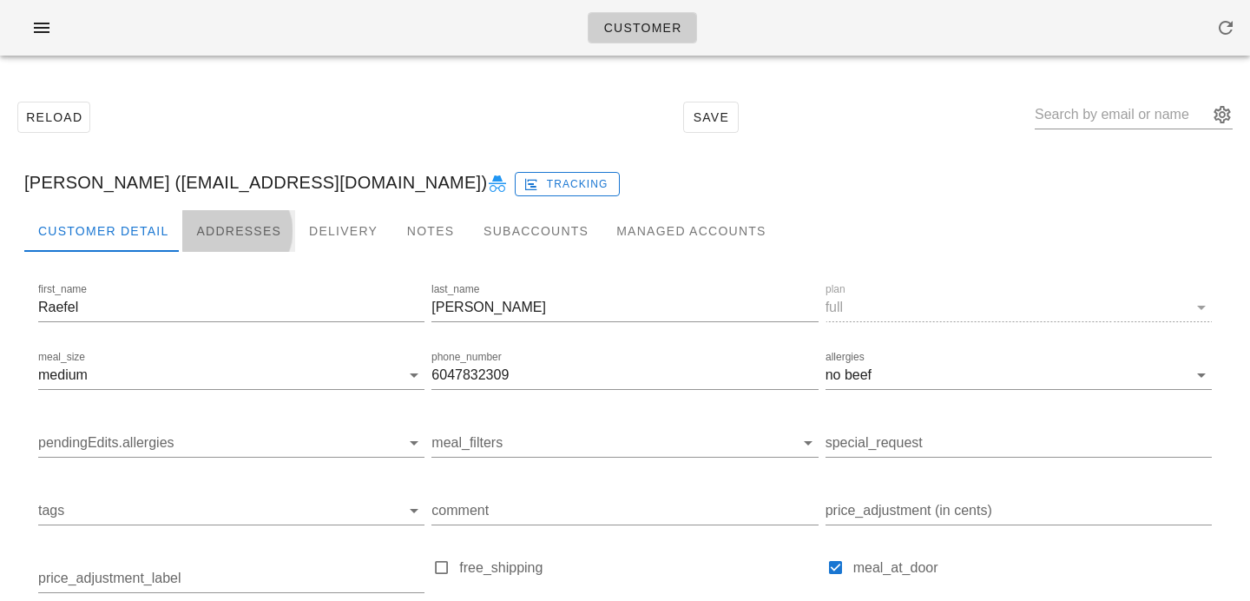
click at [248, 230] on div "Addresses" at bounding box center [238, 231] width 113 height 42
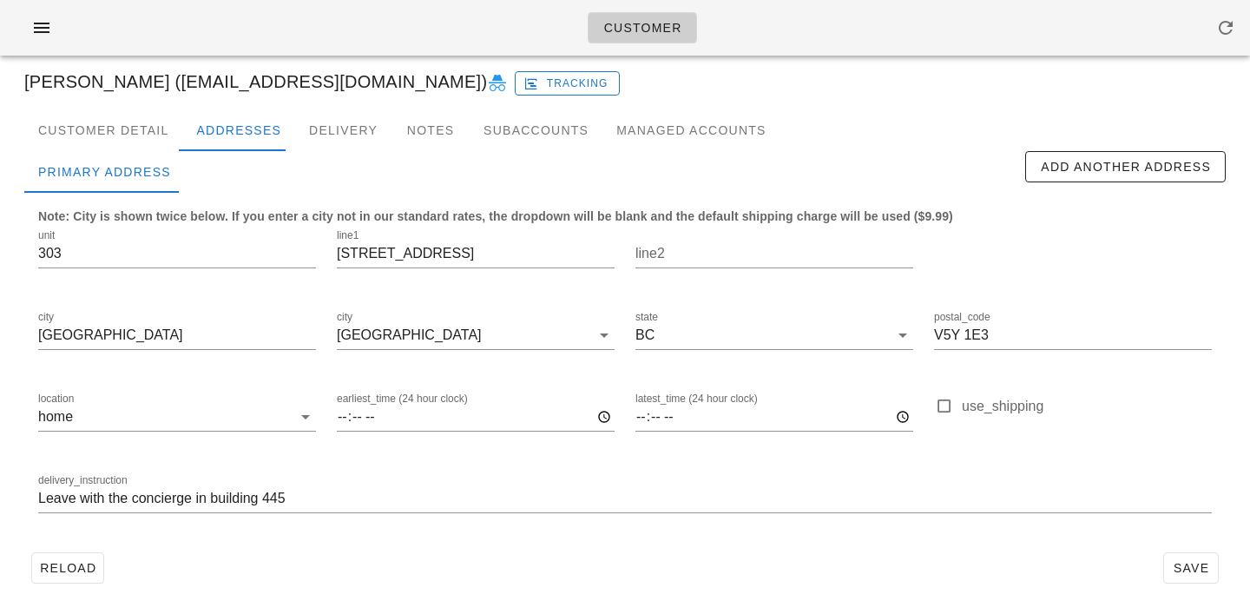
scroll to position [115, 0]
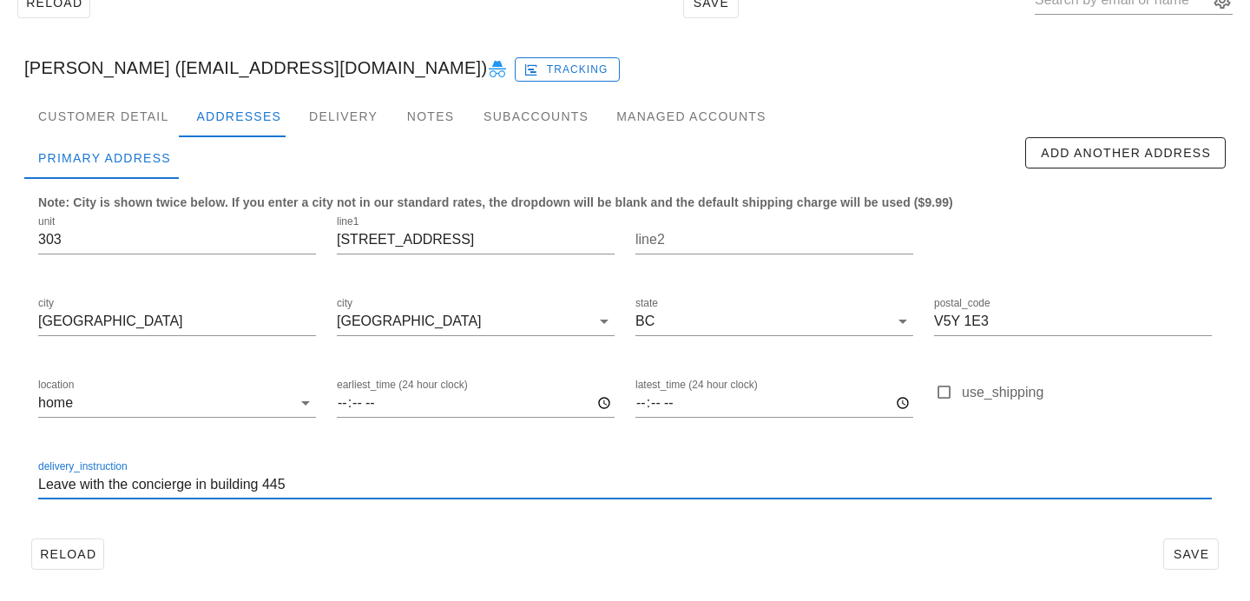
click at [40, 484] on input "Leave with the concierge in building 445" at bounding box center [625, 485] width 1174 height 28
type input "Unit 303. Leave with the concierge in building 445"
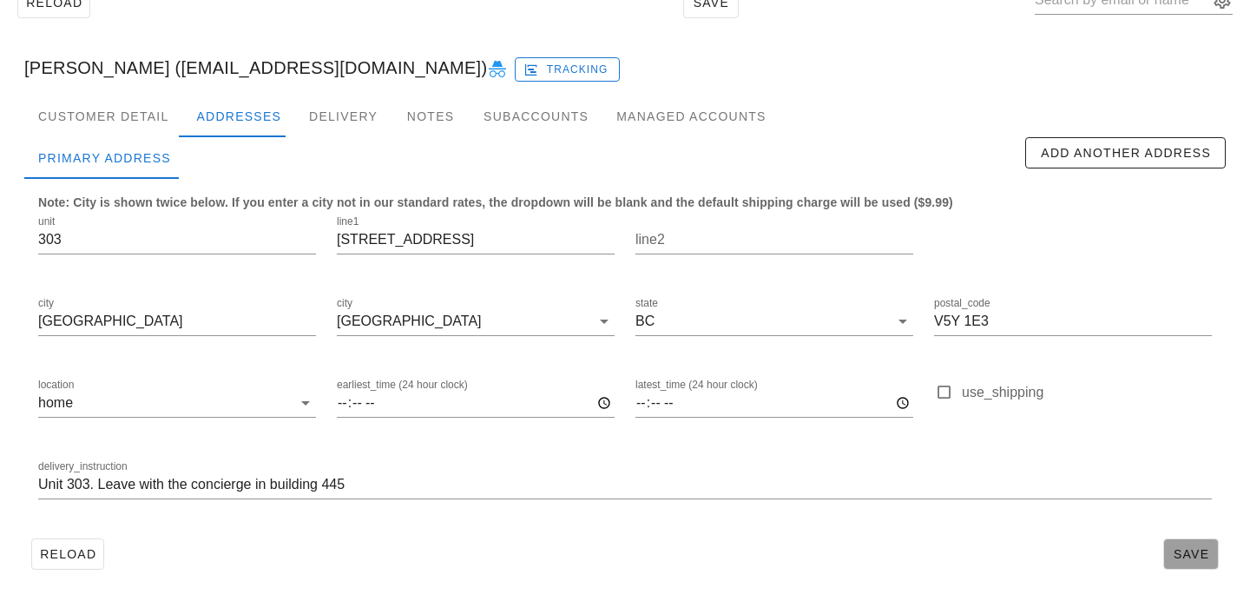
click at [1195, 554] on span "Save" at bounding box center [1191, 554] width 40 height 14
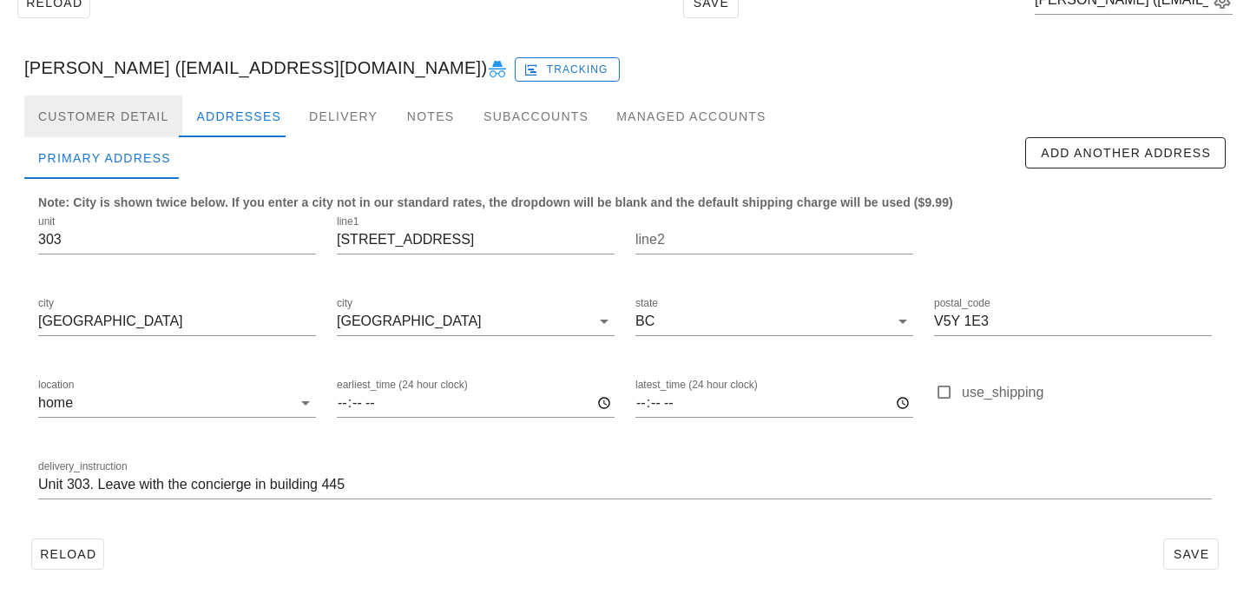
click at [134, 103] on div "Customer Detail" at bounding box center [103, 117] width 158 height 42
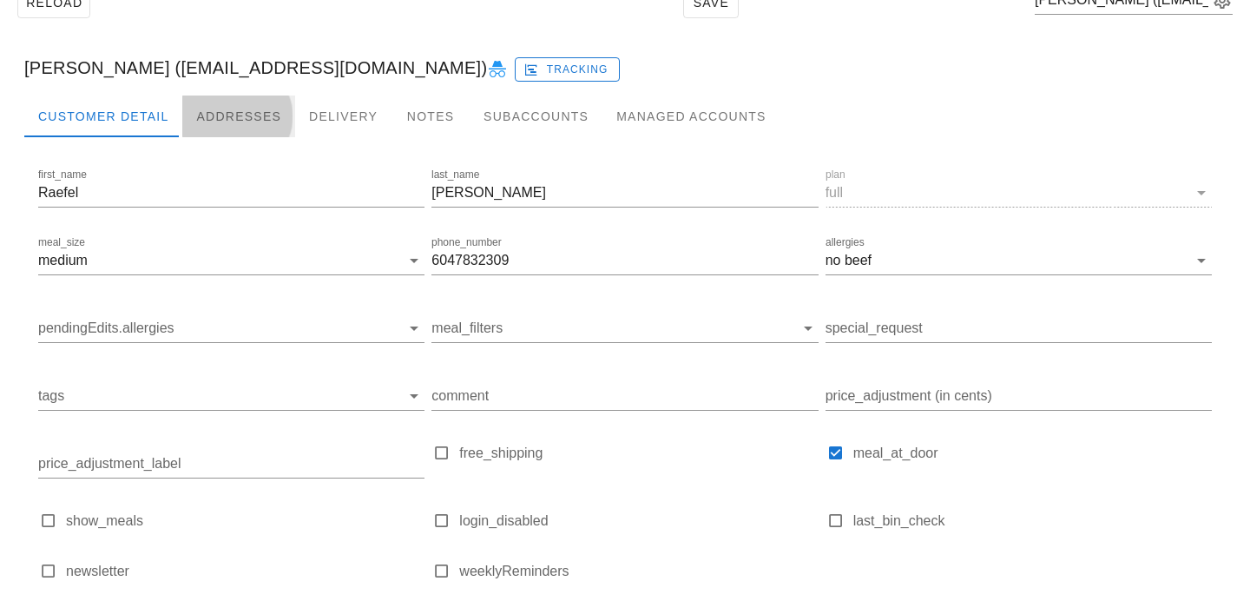
click at [214, 117] on div "Addresses" at bounding box center [238, 117] width 113 height 42
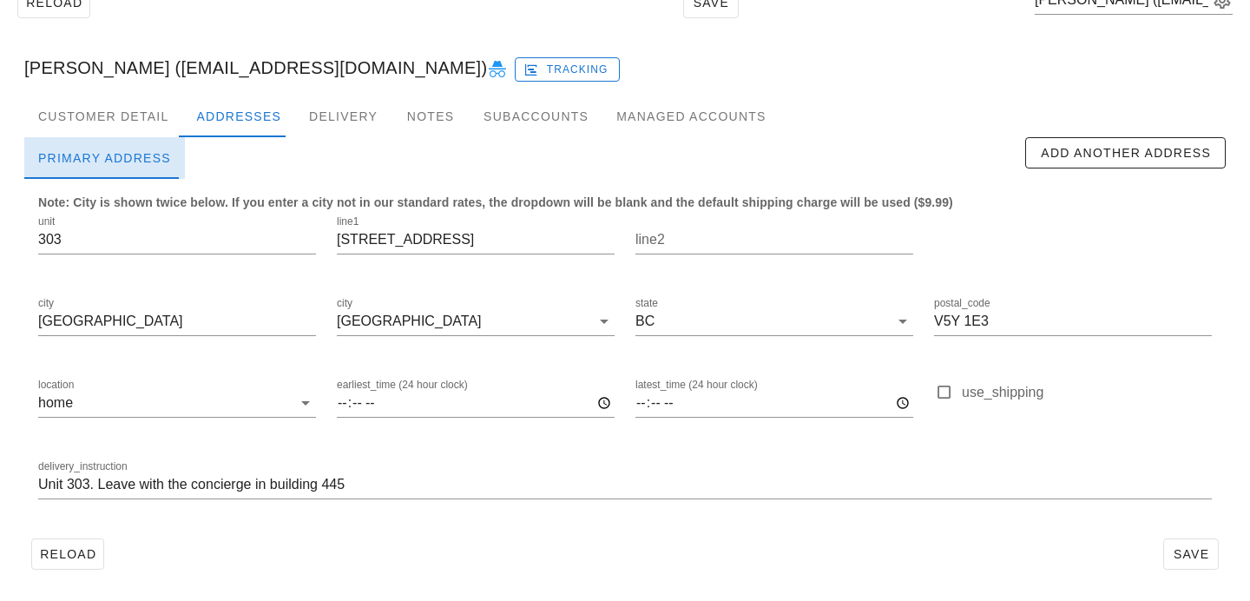
click at [135, 151] on div "Primary Address" at bounding box center [104, 158] width 161 height 42
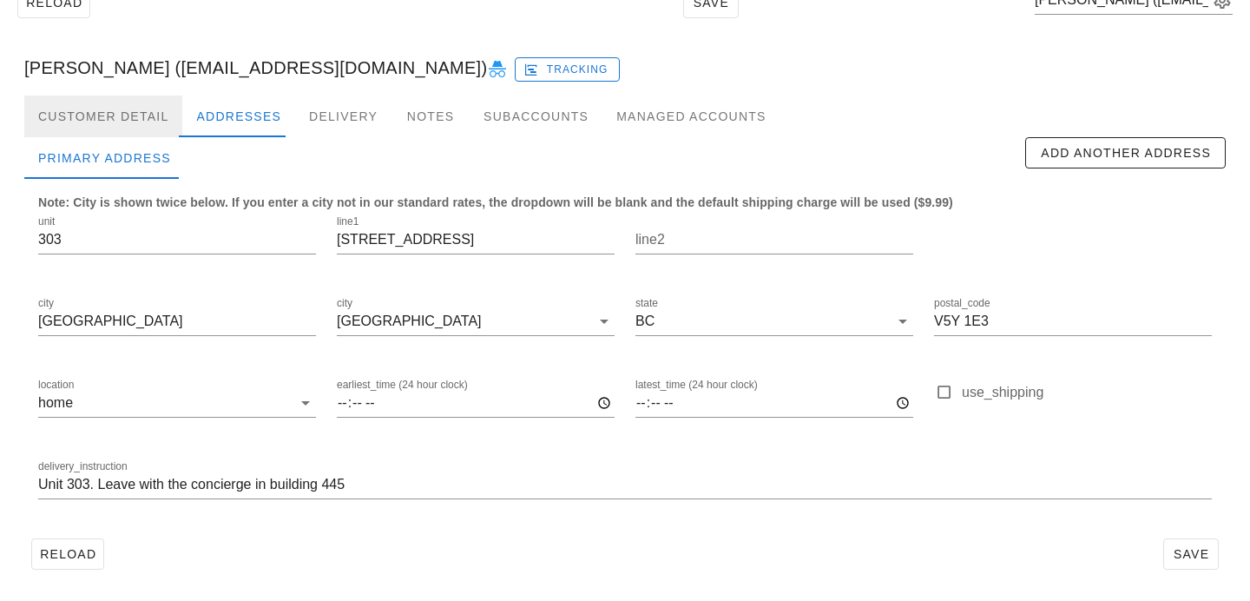
click at [151, 110] on div "Customer Detail" at bounding box center [103, 117] width 158 height 42
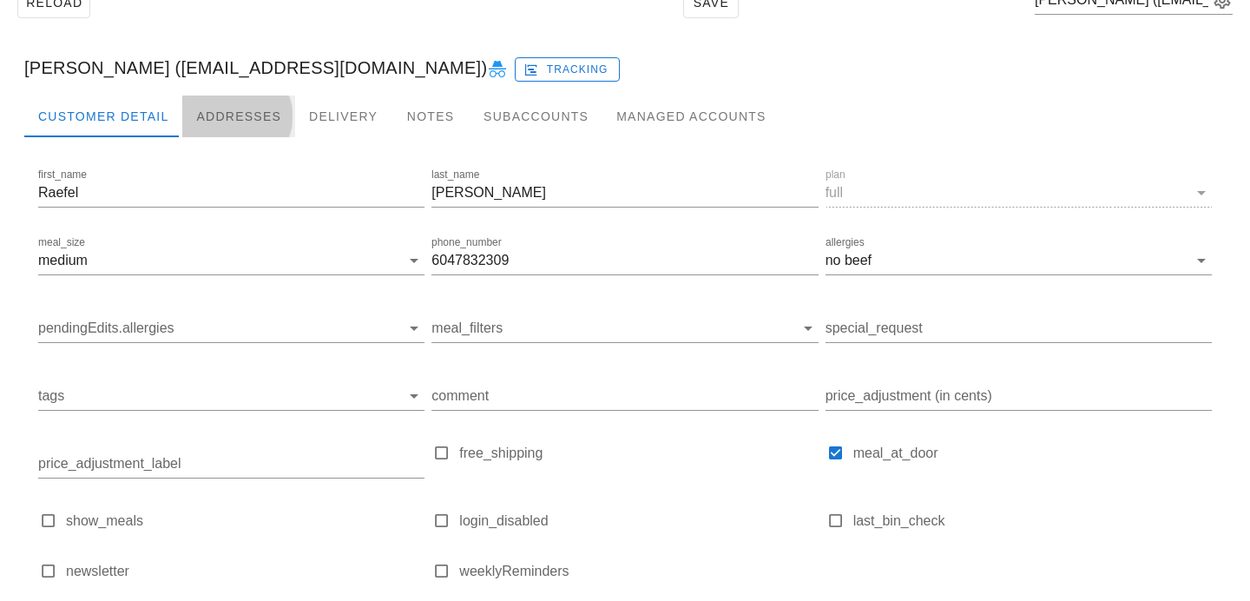
click at [219, 107] on div "Addresses" at bounding box center [238, 117] width 113 height 42
